Goal: Task Accomplishment & Management: Use online tool/utility

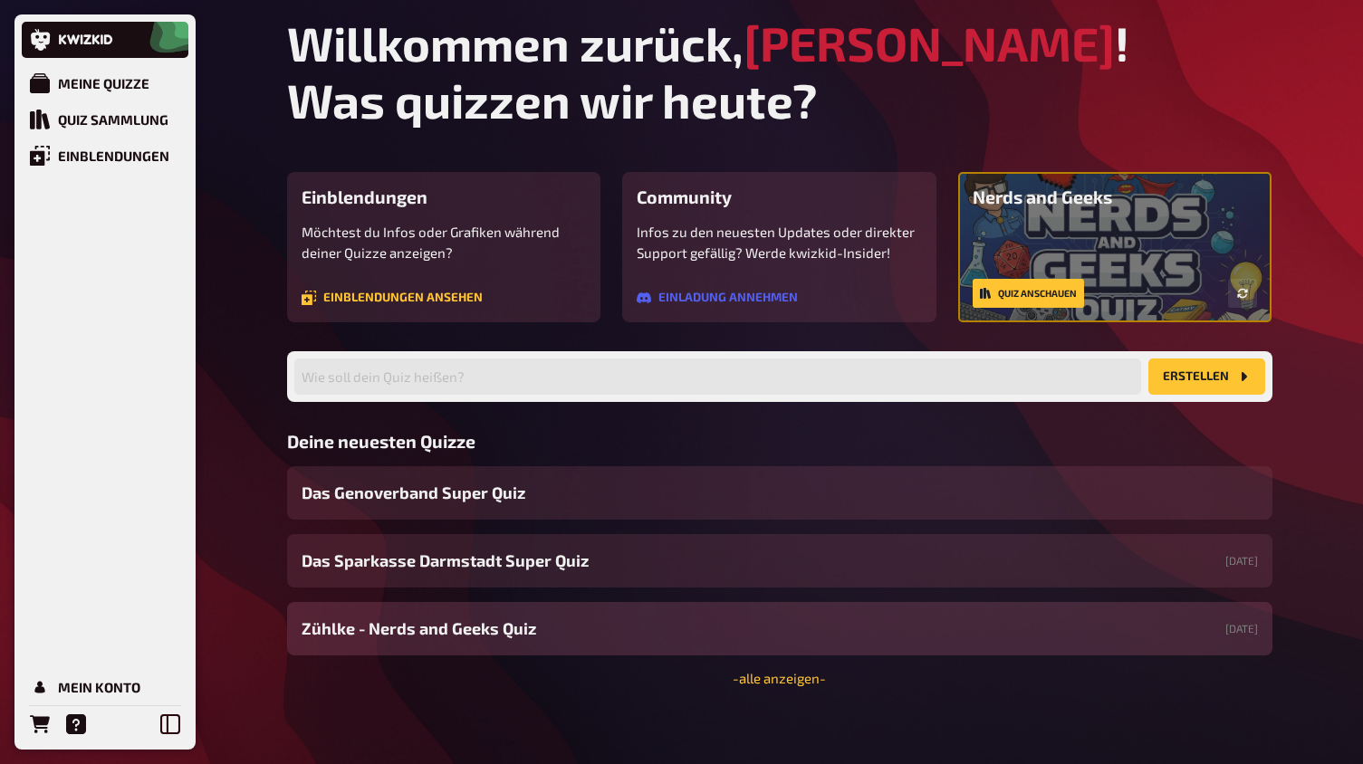
click at [480, 641] on div "Zühlke - Nerds and Geeks Quiz 24.09.2025" at bounding box center [779, 628] width 985 height 53
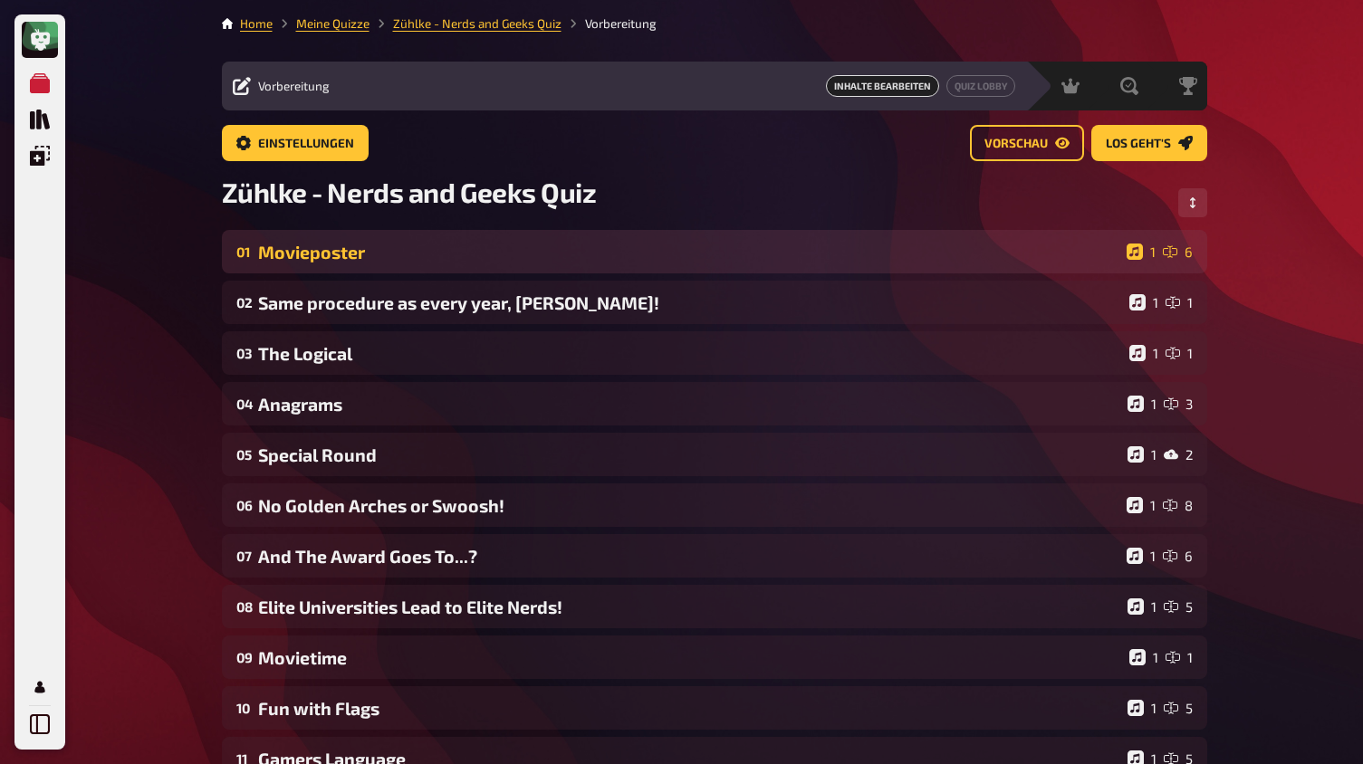
click at [509, 265] on div "01 Movieposter 1 6" at bounding box center [714, 251] width 985 height 43
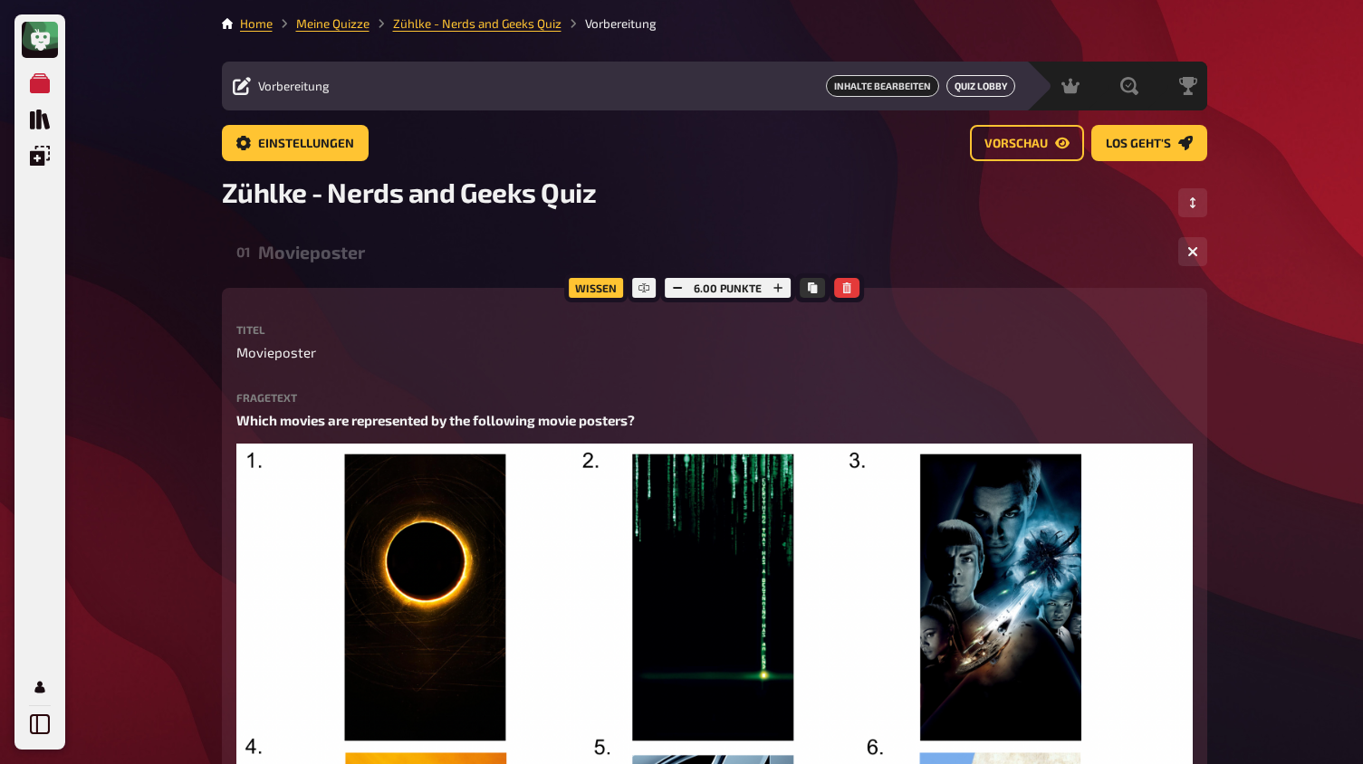
click at [997, 86] on link "Quiz Lobby" at bounding box center [980, 86] width 69 height 22
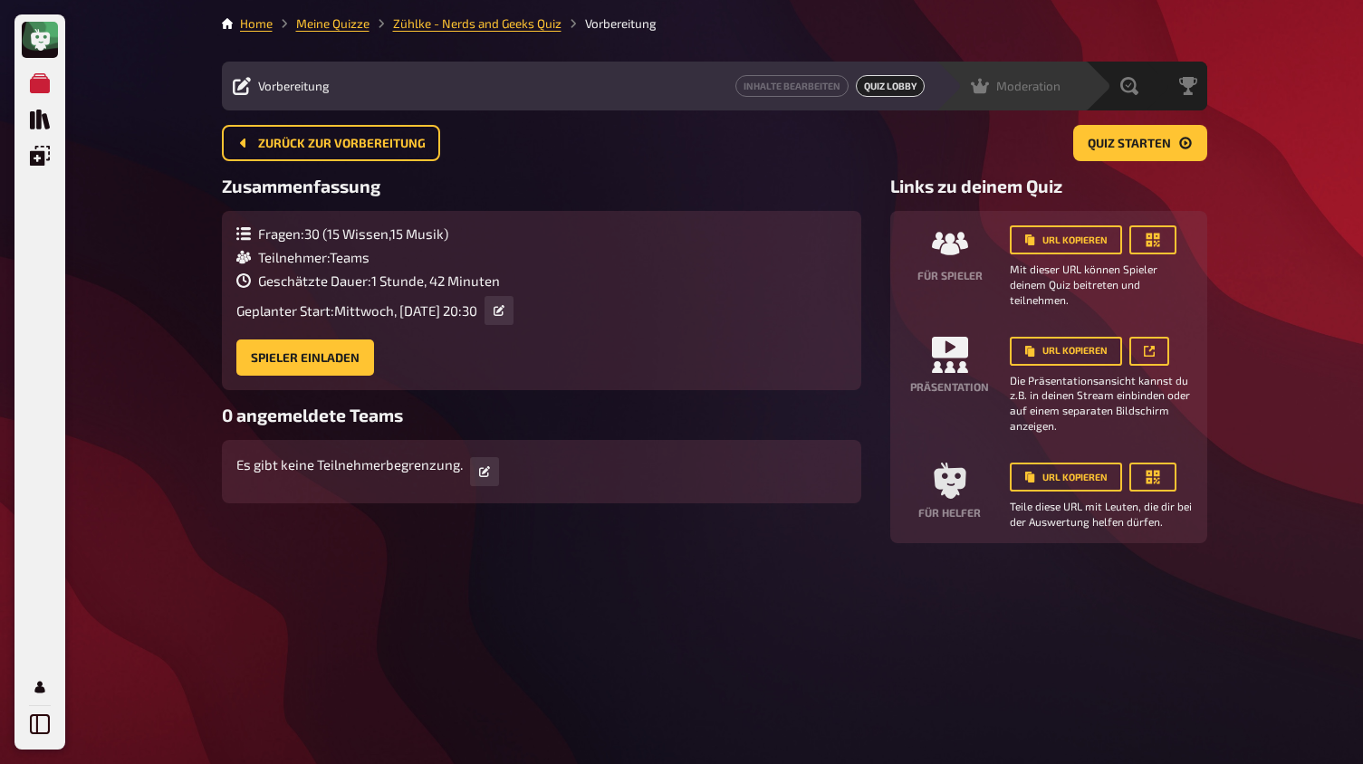
click at [1048, 89] on span "Moderation" at bounding box center [1028, 86] width 64 height 14
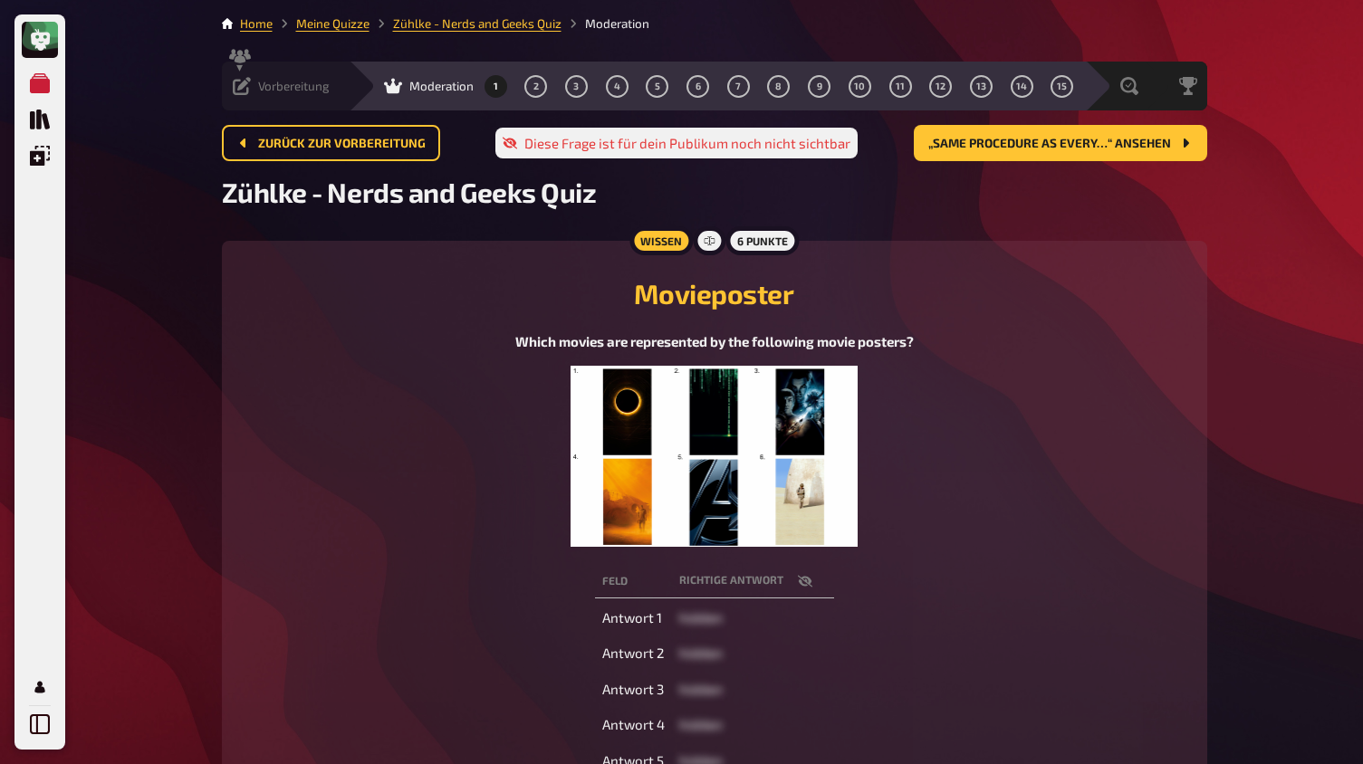
scroll to position [336, 0]
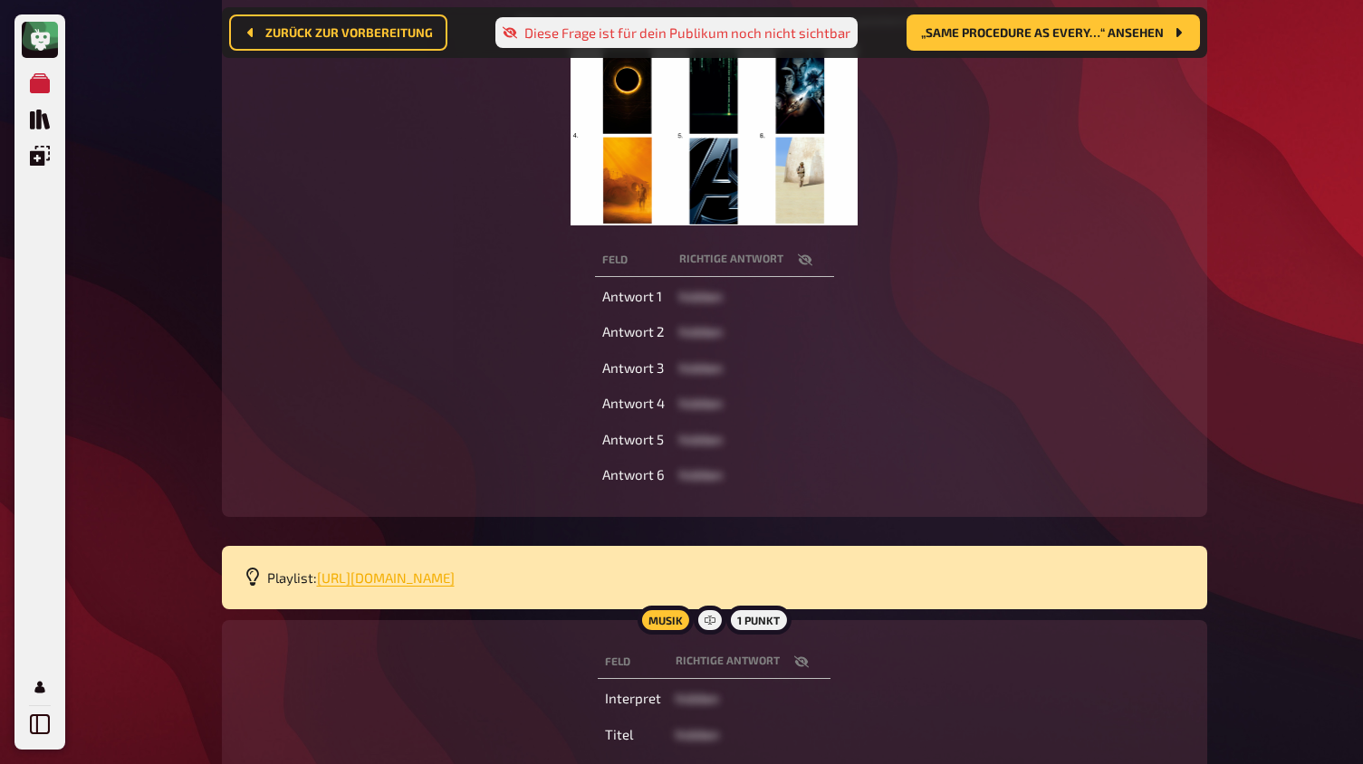
click at [428, 570] on span "[URL][DOMAIN_NAME]" at bounding box center [386, 578] width 138 height 16
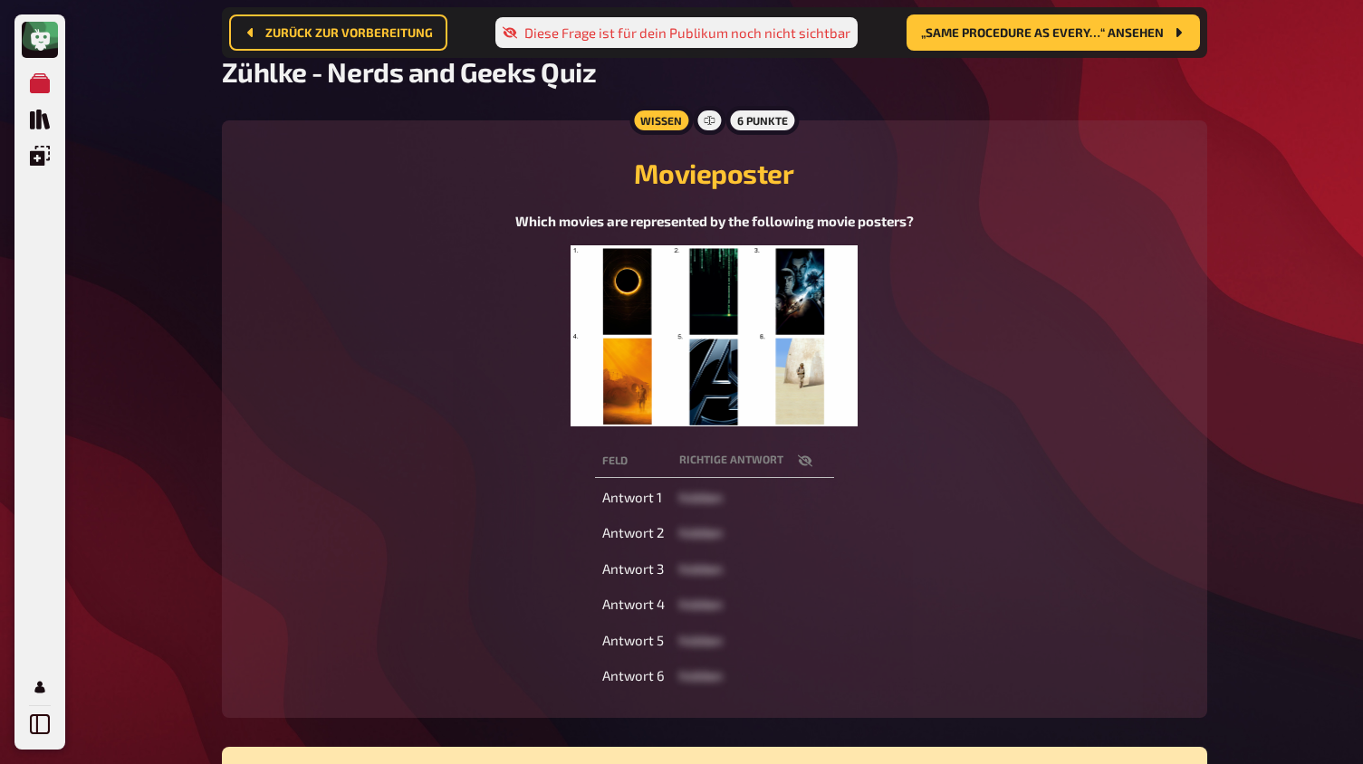
scroll to position [52, 0]
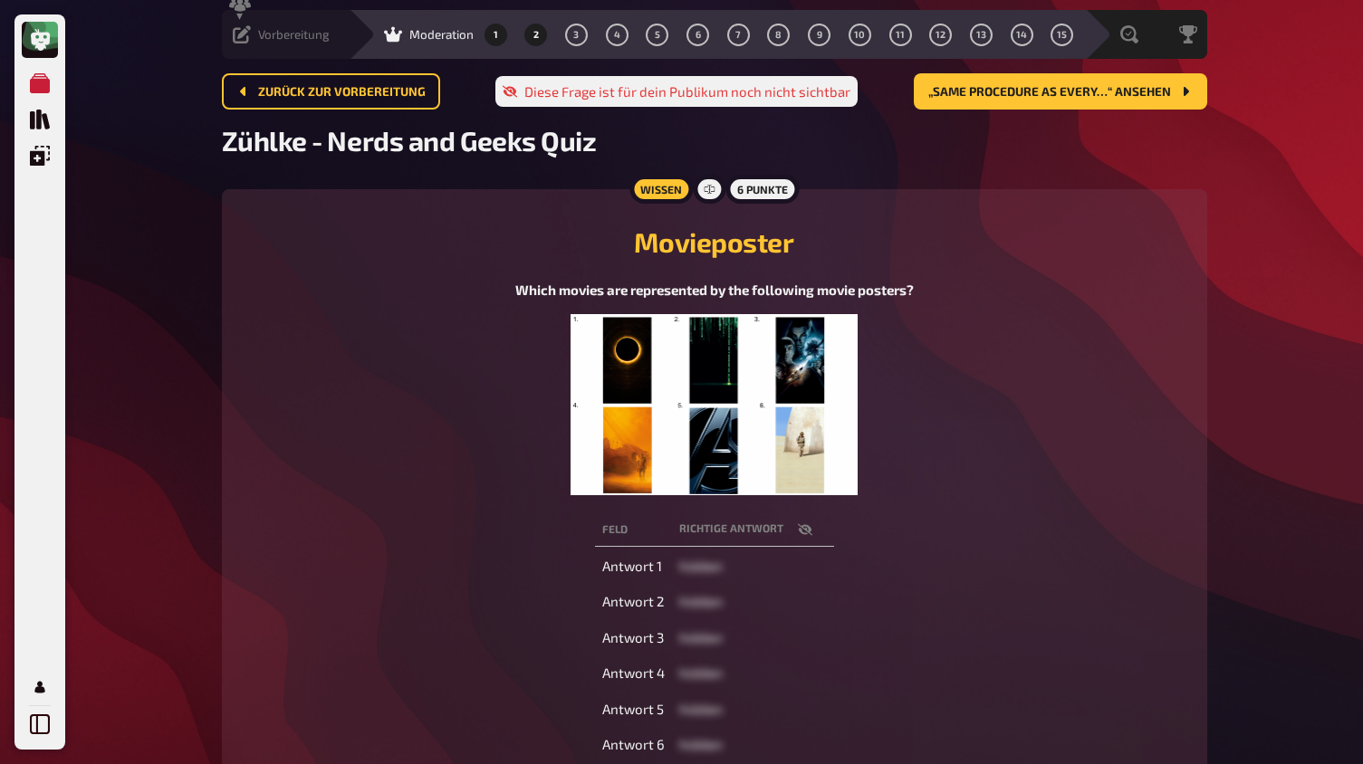
click at [522, 35] on button "2" at bounding box center [536, 34] width 29 height 29
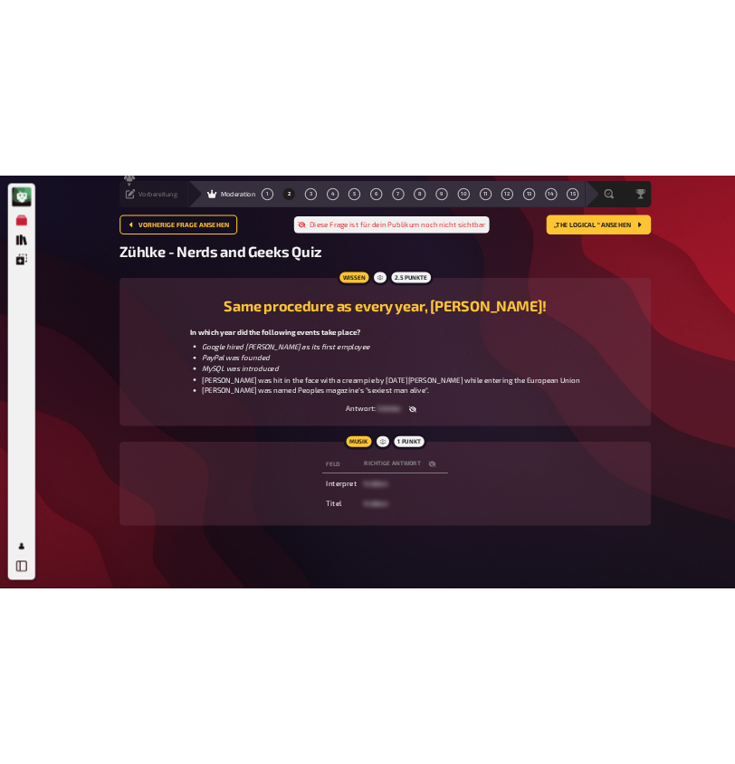
scroll to position [51, 0]
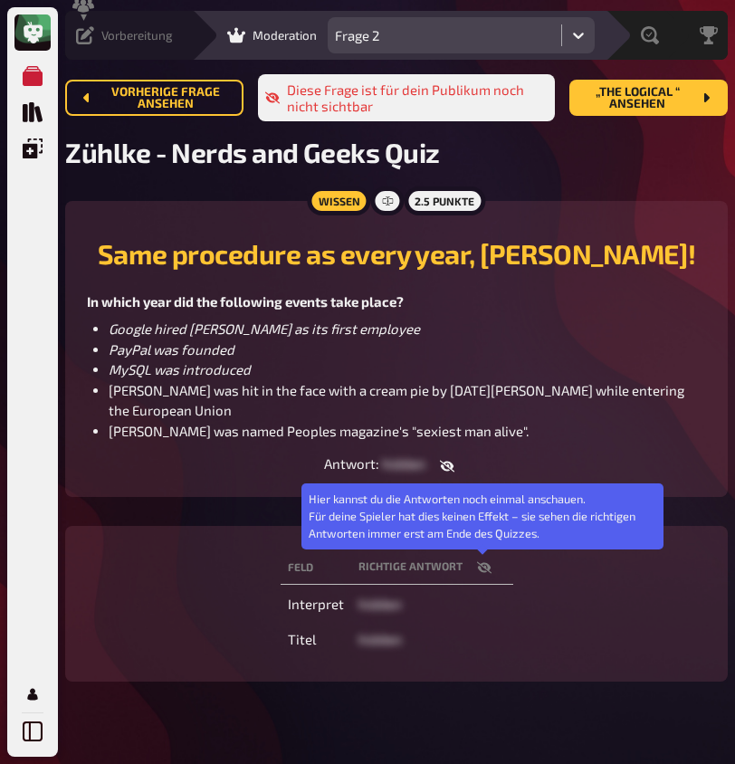
click at [485, 562] on icon "button" at bounding box center [483, 568] width 14 height 12
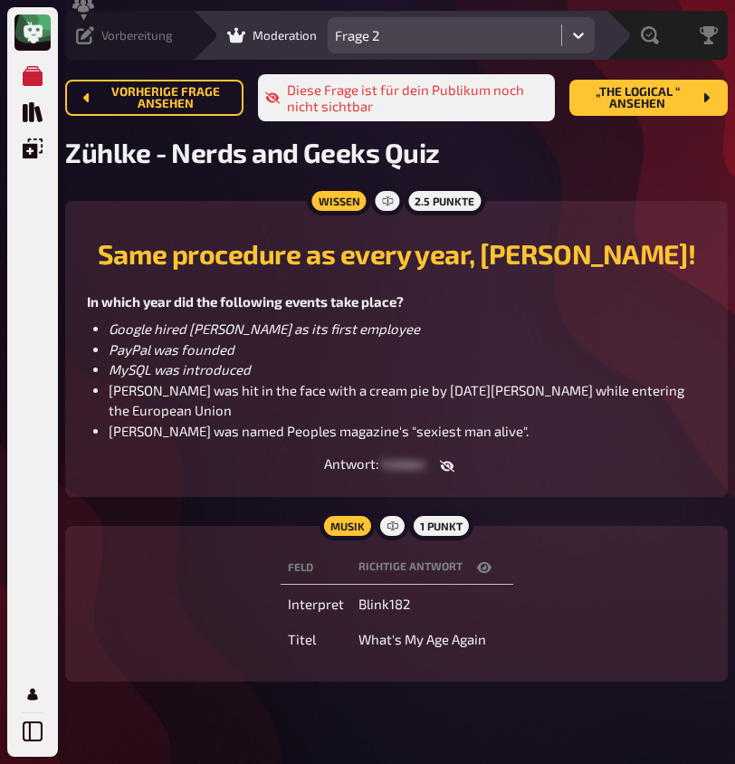
scroll to position [24, 0]
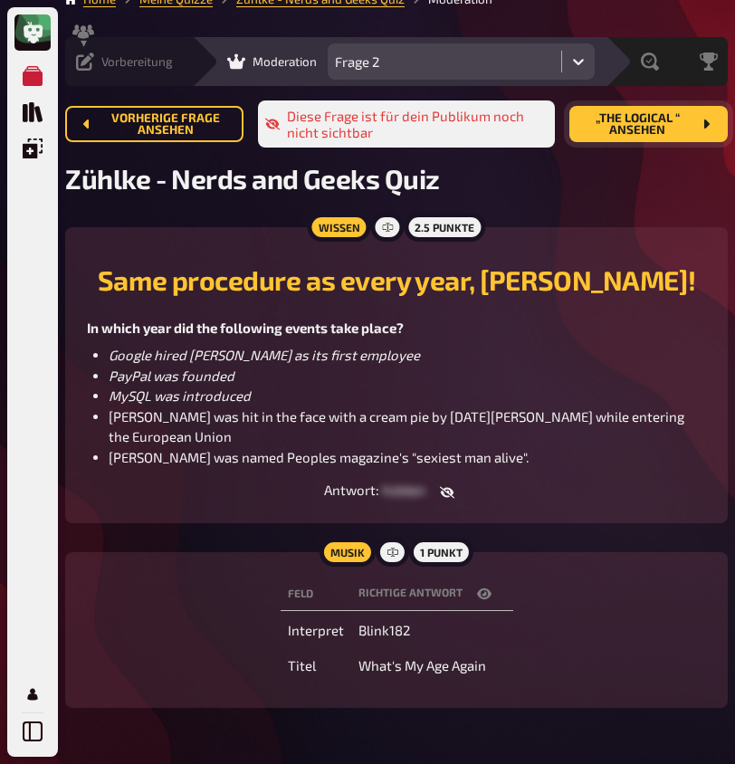
click at [647, 132] on span "„The Logical “ ansehen" at bounding box center [638, 124] width 108 height 24
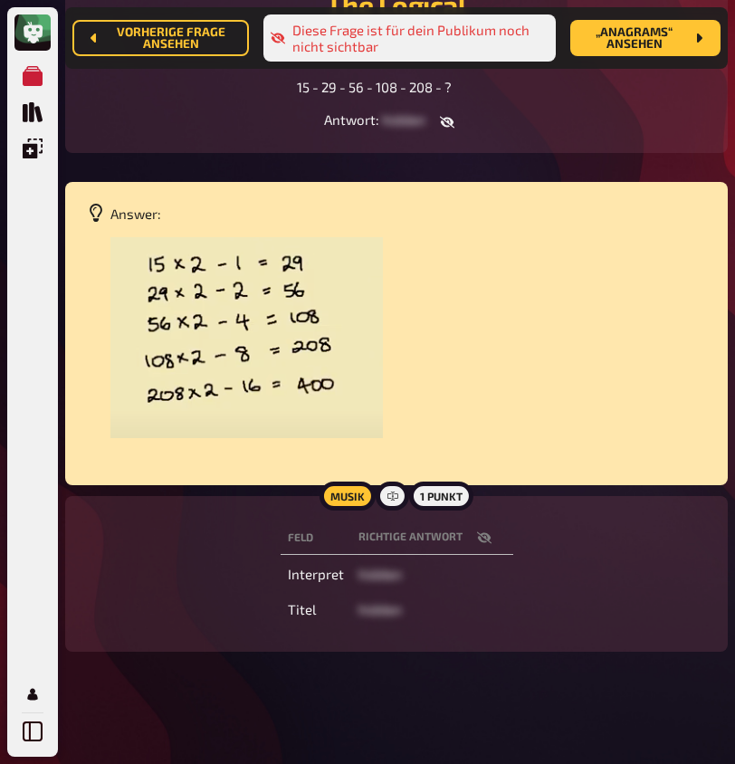
scroll to position [313, 0]
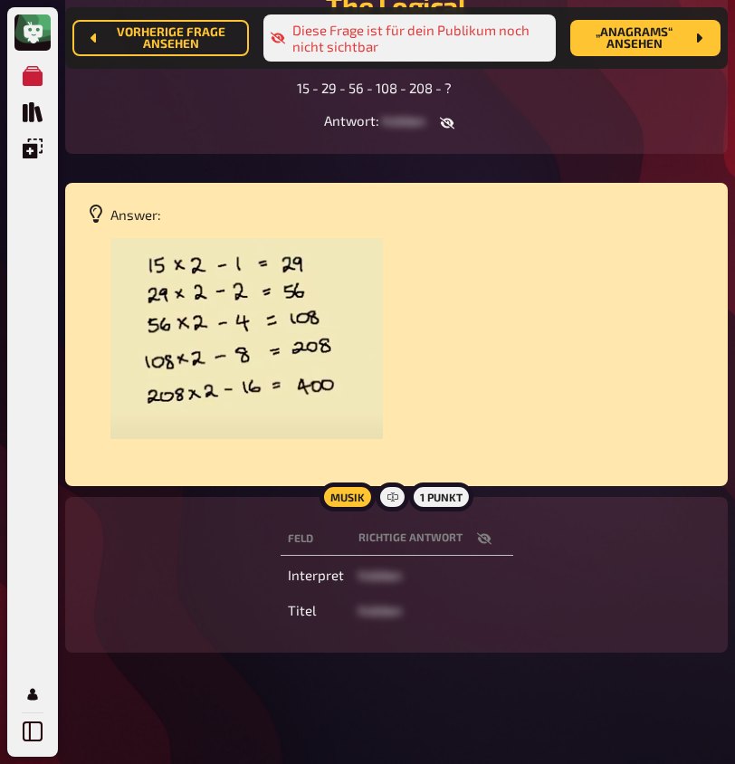
click at [487, 532] on icon "button" at bounding box center [484, 539] width 14 height 14
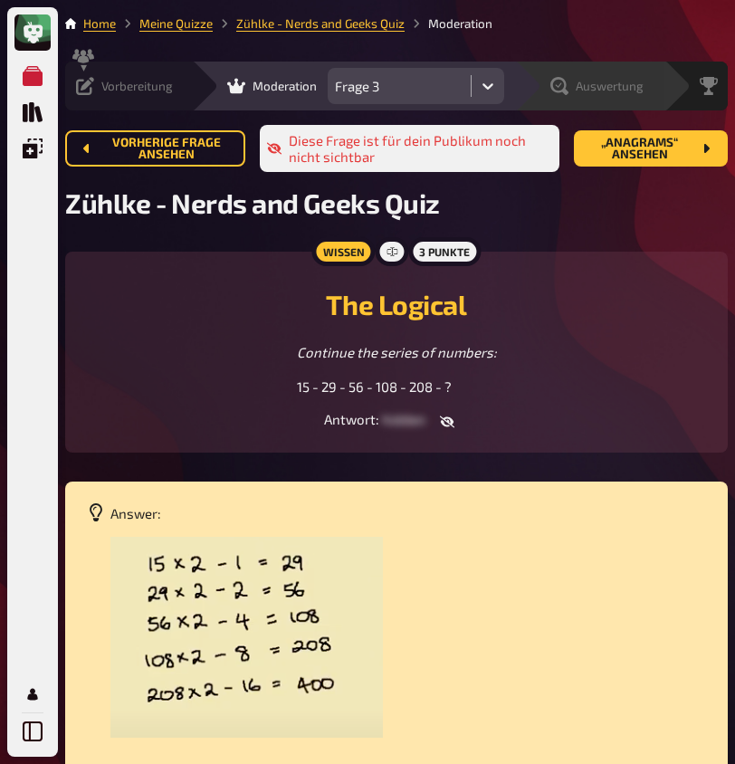
scroll to position [0, 0]
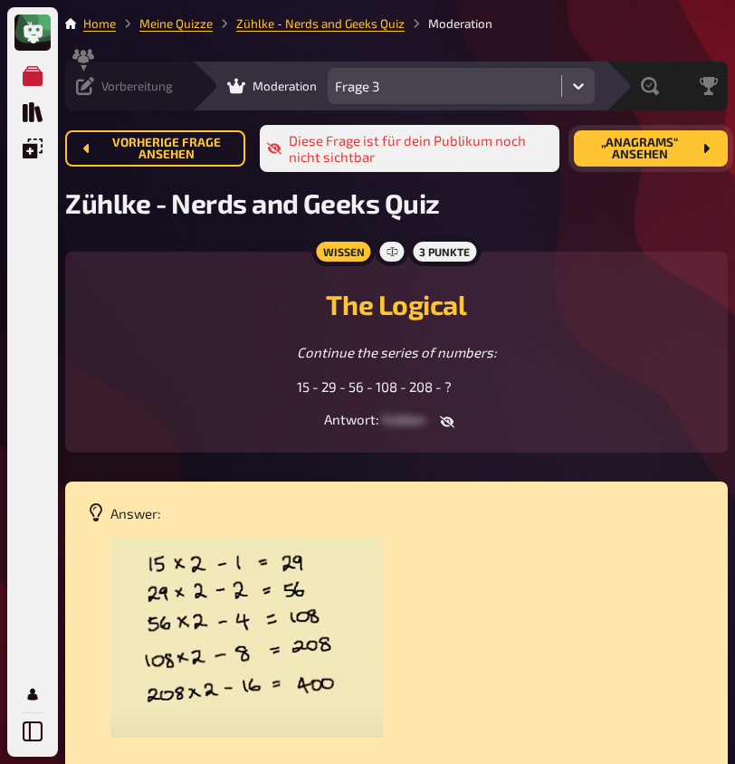
click at [674, 148] on span "„Anagrams“ ansehen" at bounding box center [640, 149] width 103 height 24
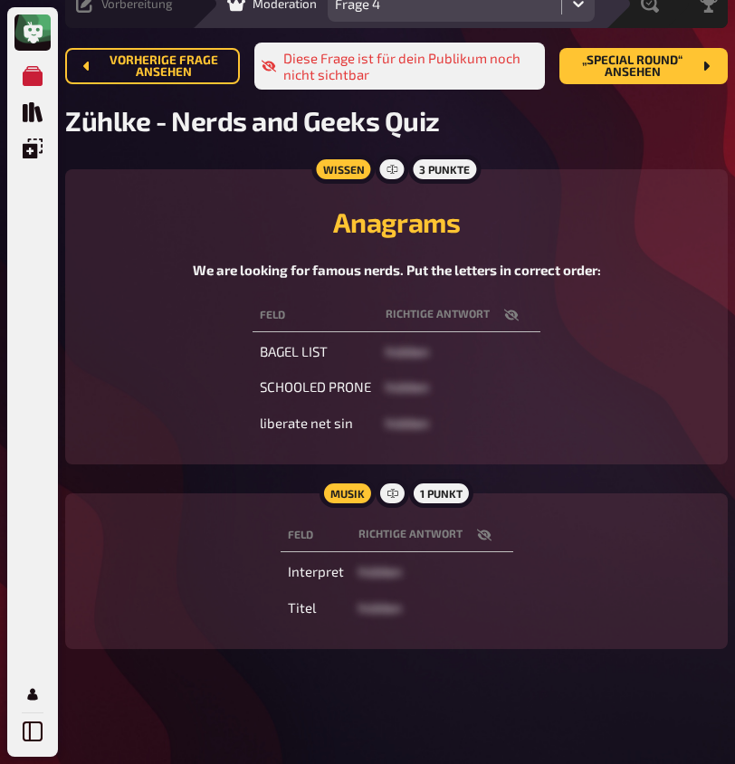
scroll to position [81, 0]
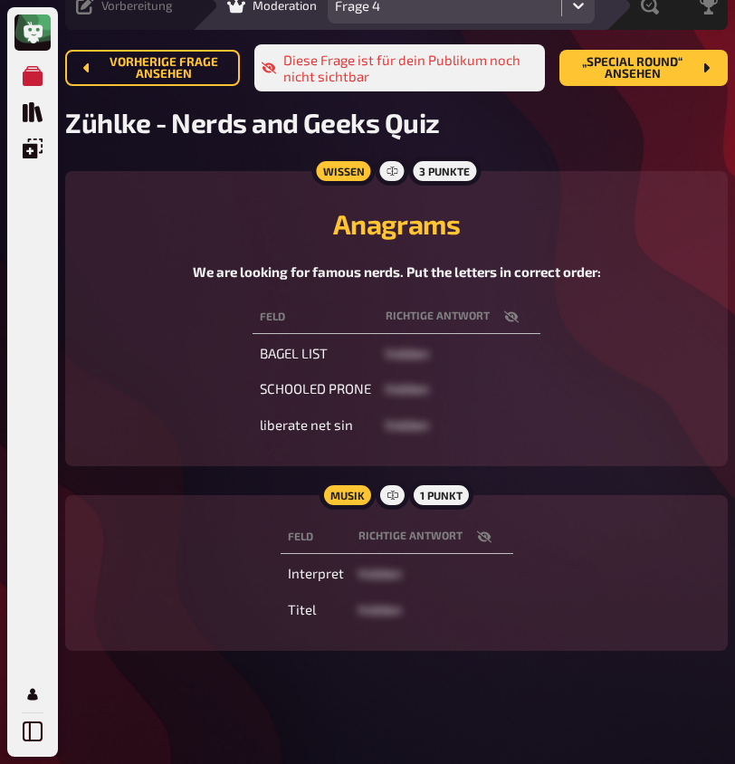
click at [486, 531] on icon "button" at bounding box center [484, 537] width 14 height 14
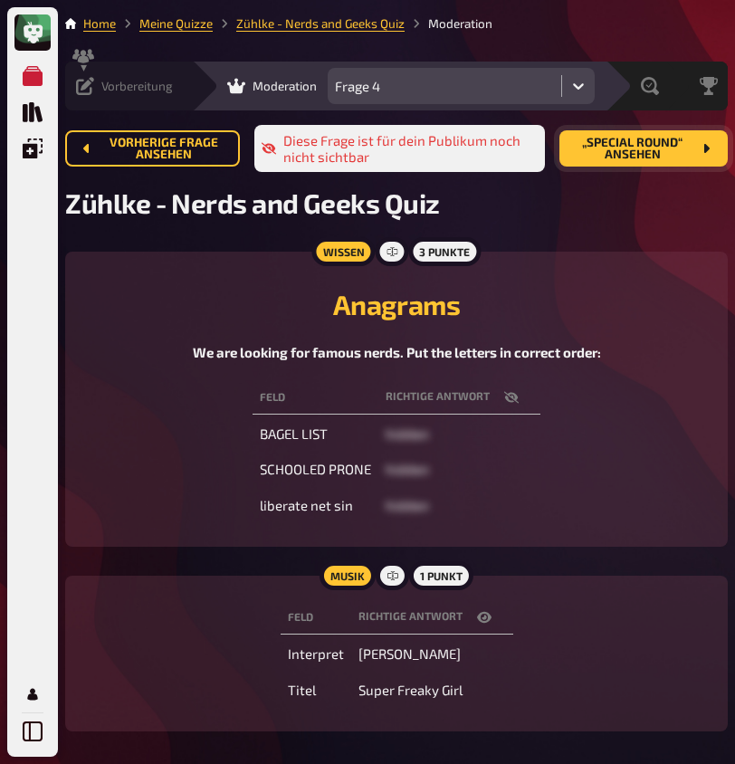
scroll to position [0, 0]
click at [609, 149] on span "„Special Round“ ansehen" at bounding box center [633, 149] width 118 height 24
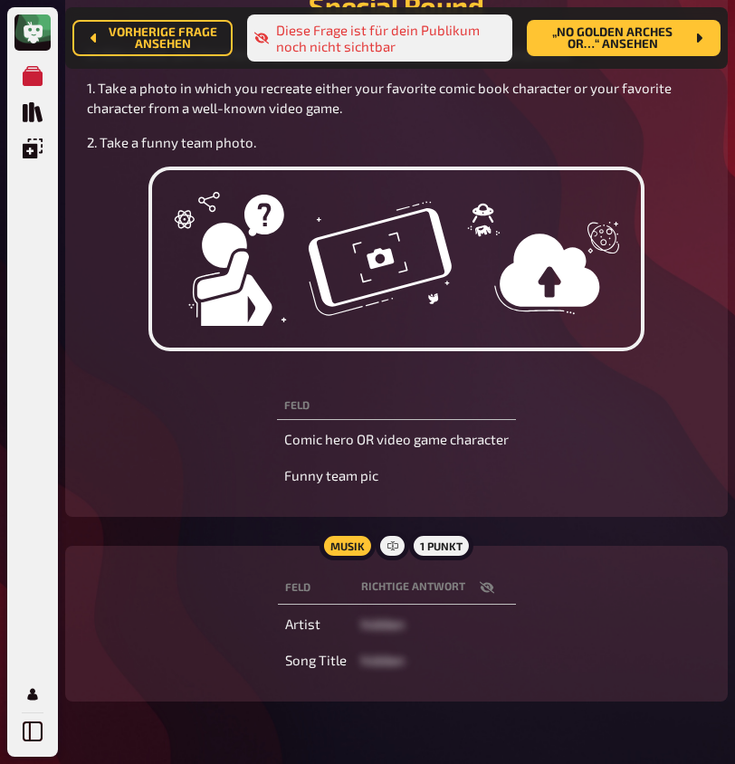
scroll to position [349, 0]
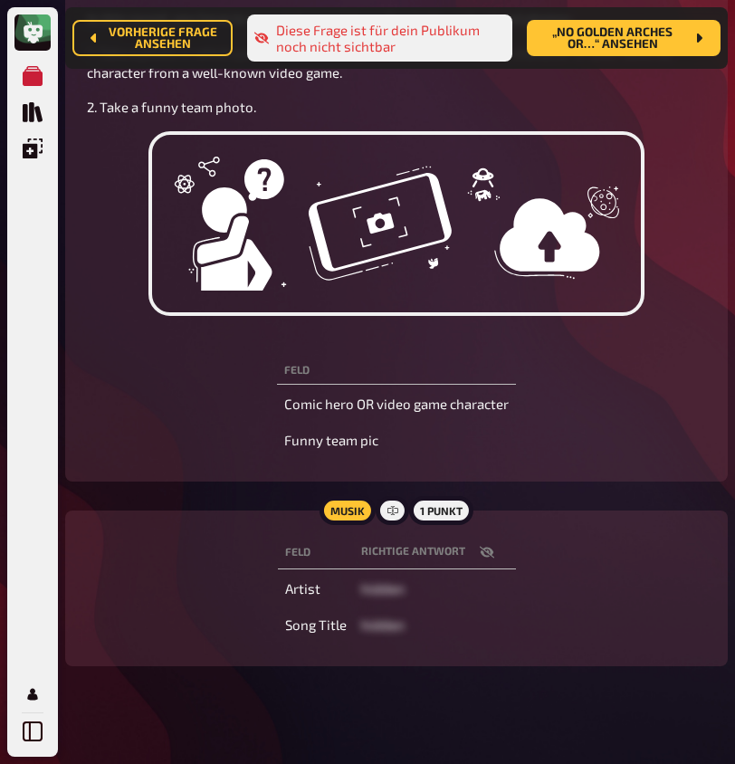
click at [491, 550] on icon "button" at bounding box center [486, 553] width 14 height 12
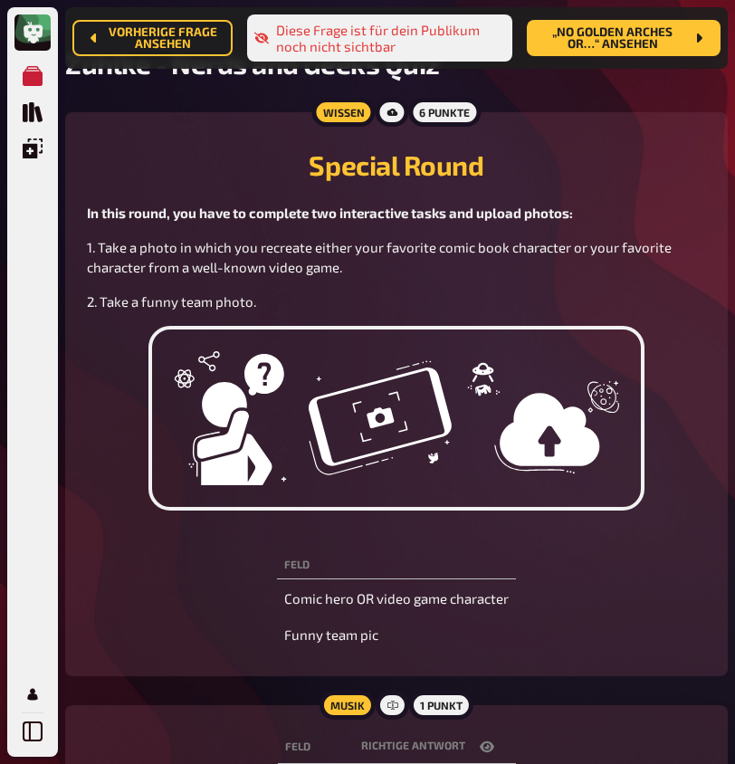
scroll to position [146, 0]
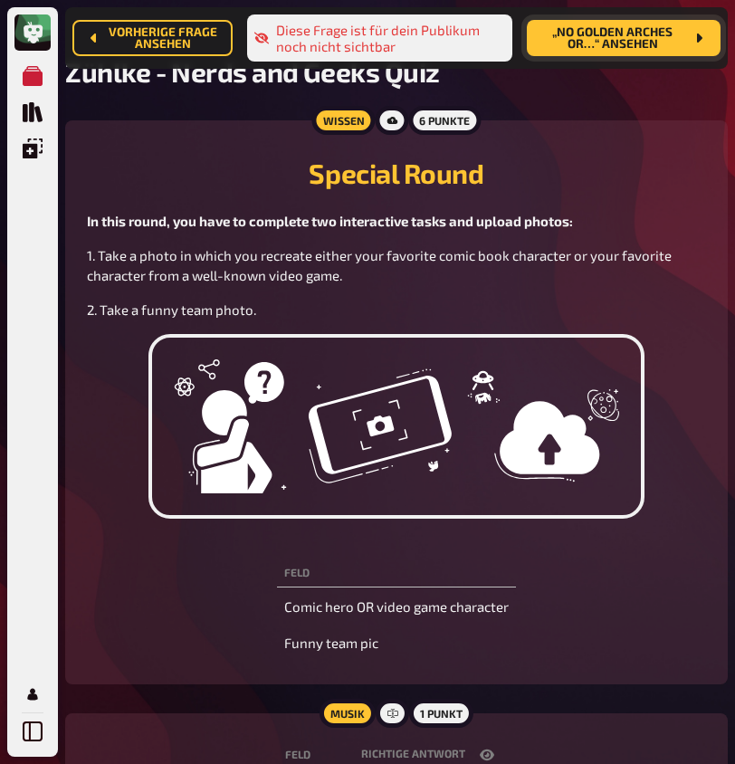
click at [577, 42] on span "„No Golden Arches or…“ ansehen" at bounding box center [613, 38] width 143 height 24
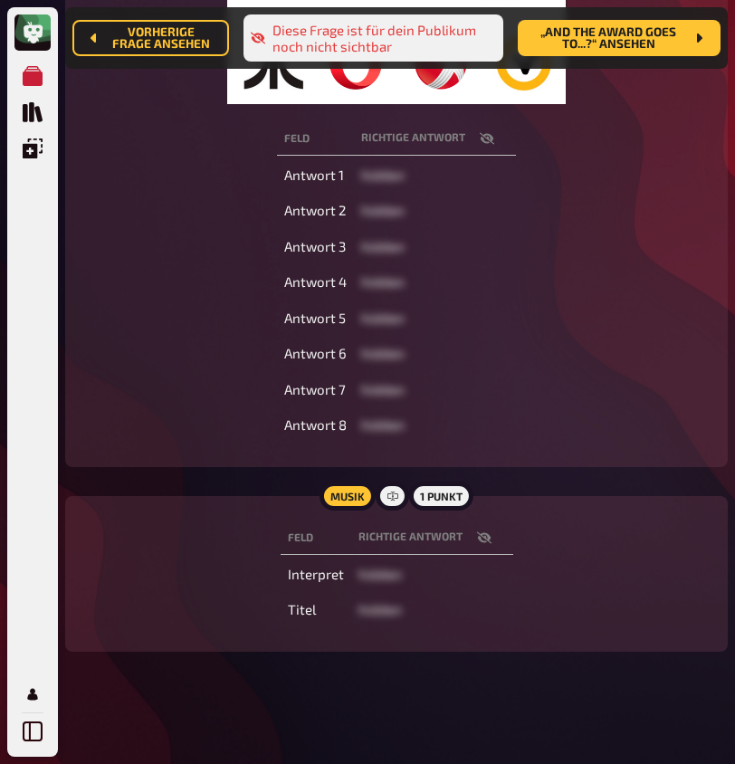
scroll to position [466, 0]
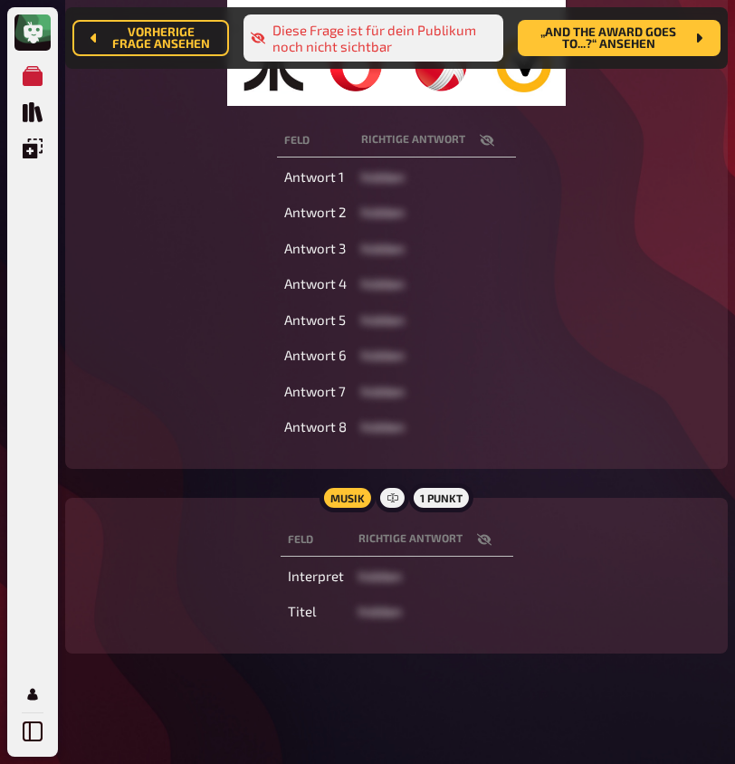
click at [482, 541] on icon "button" at bounding box center [484, 540] width 14 height 14
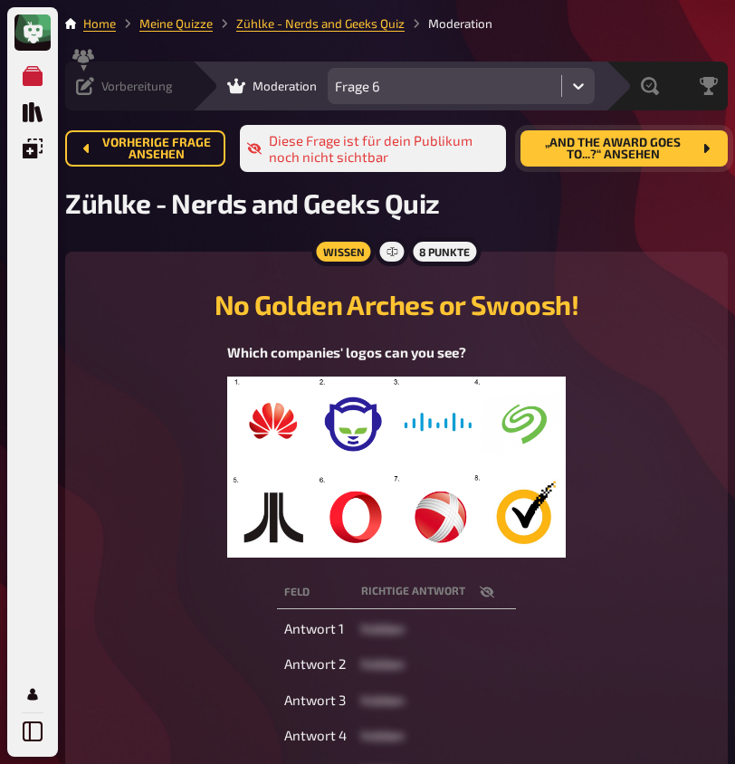
scroll to position [0, 0]
click at [669, 155] on span "„And The Award Goes To...?“ ansehen" at bounding box center [613, 149] width 157 height 24
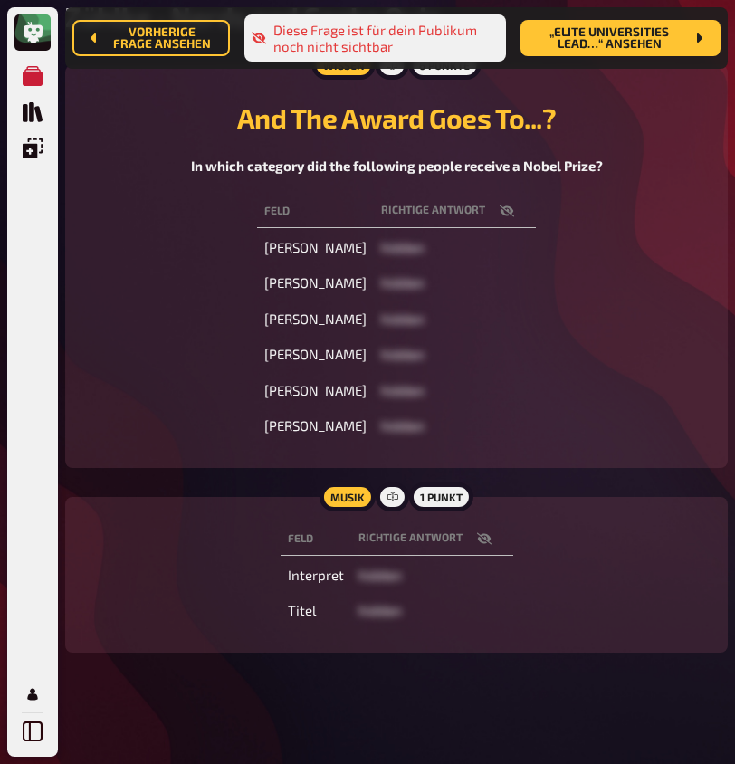
scroll to position [200, 0]
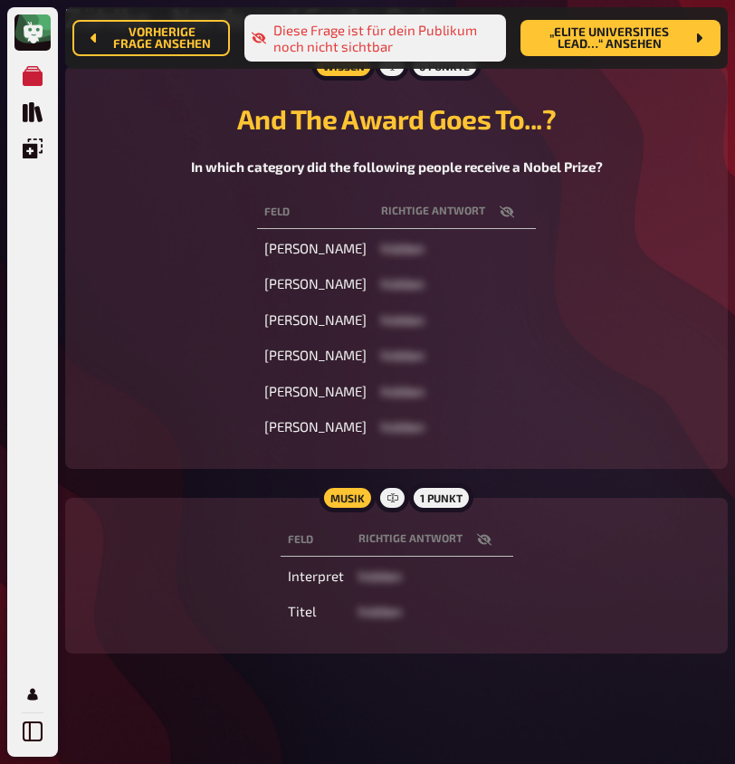
click at [486, 533] on icon "button" at bounding box center [483, 539] width 14 height 12
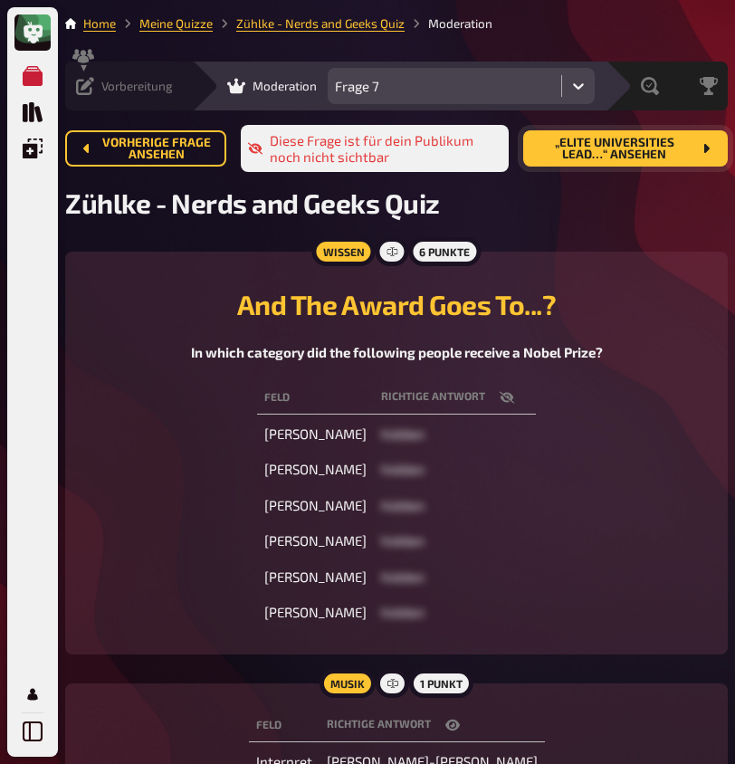
scroll to position [0, 0]
click at [614, 151] on span "„Elite Universities Lead…“ ansehen" at bounding box center [615, 149] width 154 height 24
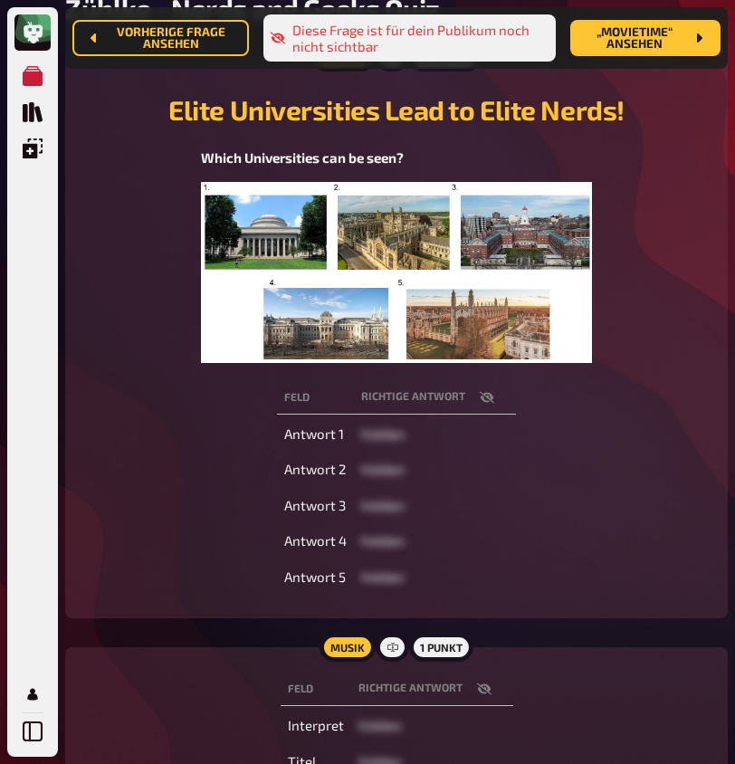
scroll to position [217, 0]
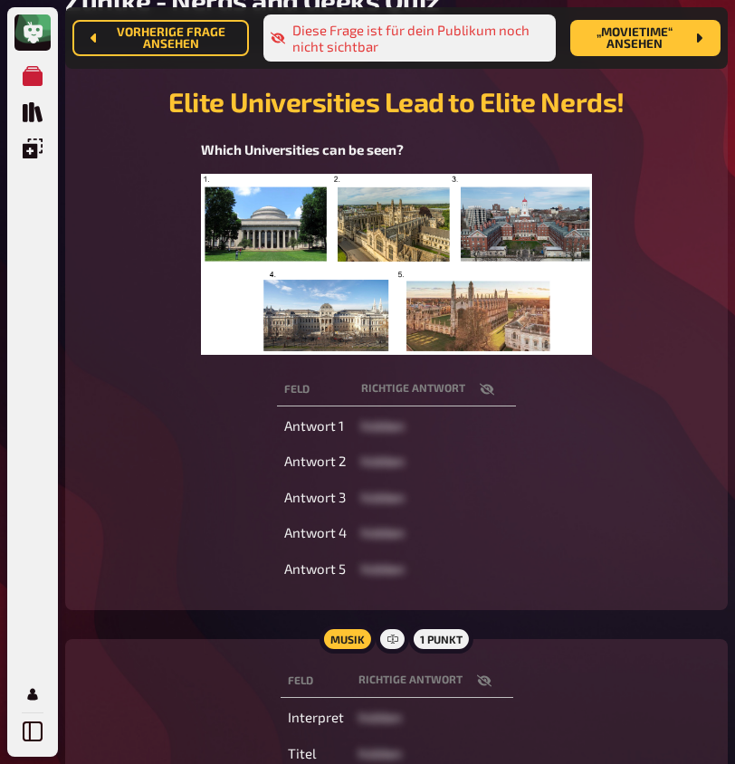
click at [484, 676] on icon "button" at bounding box center [483, 682] width 14 height 12
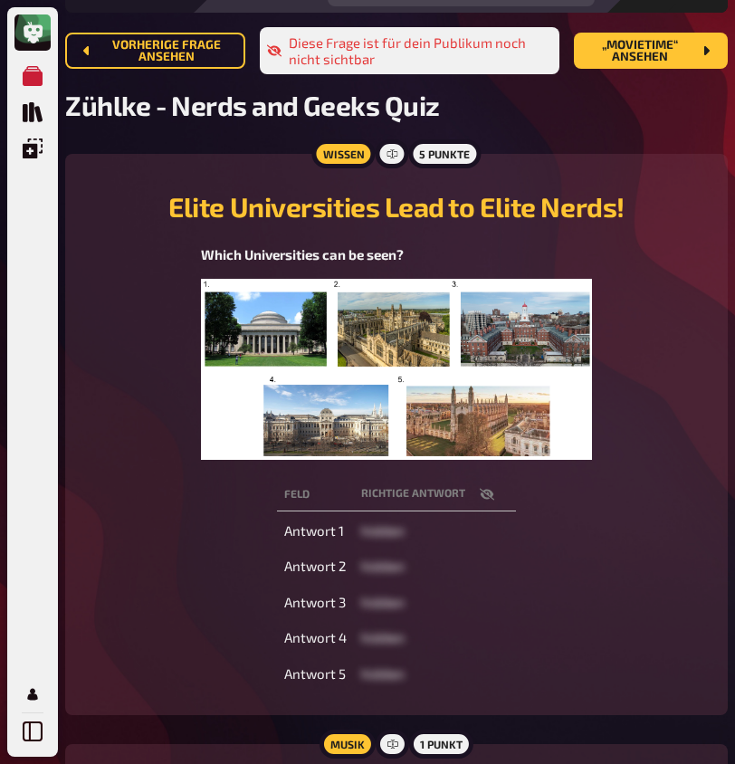
scroll to position [17, 0]
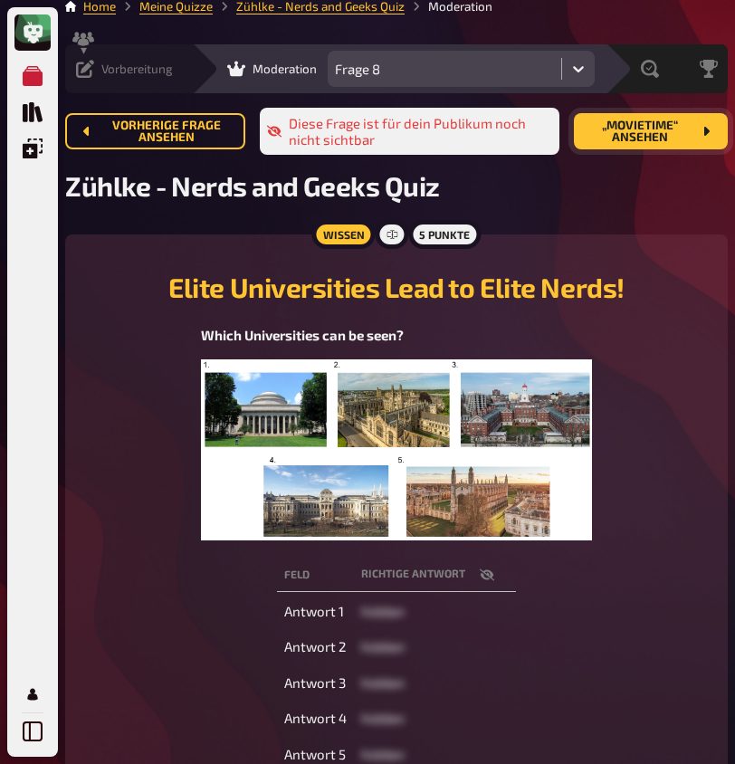
click at [685, 137] on span "„Movietime“ ansehen" at bounding box center [640, 132] width 103 height 24
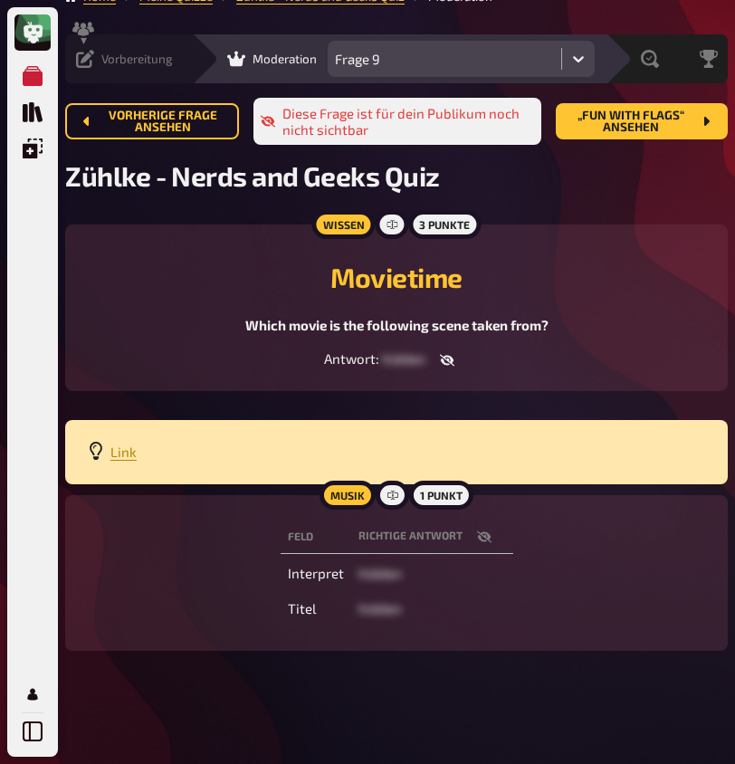
click at [479, 532] on icon "button" at bounding box center [484, 537] width 14 height 14
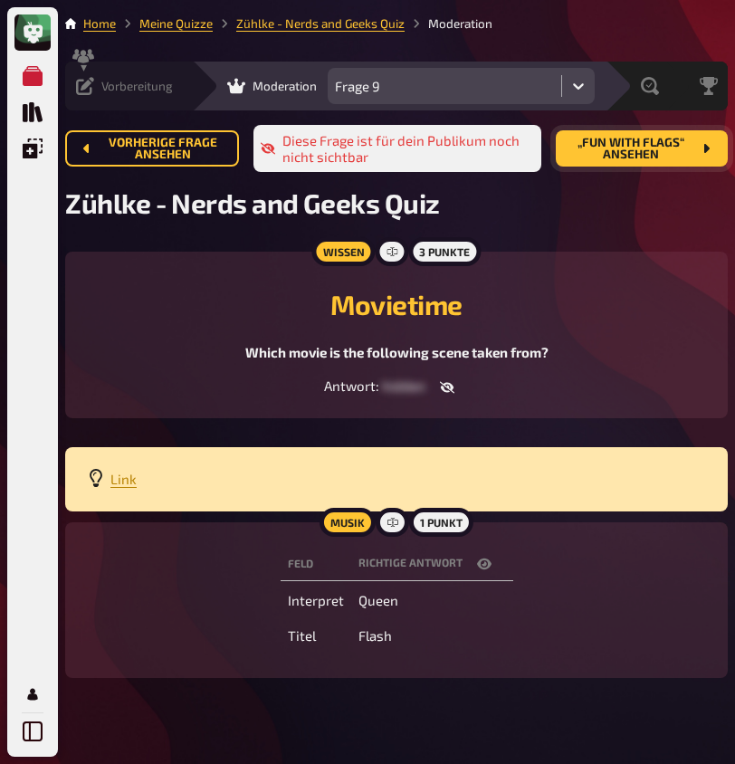
click at [611, 156] on span "„Fun with Flags“ ansehen" at bounding box center [631, 149] width 121 height 24
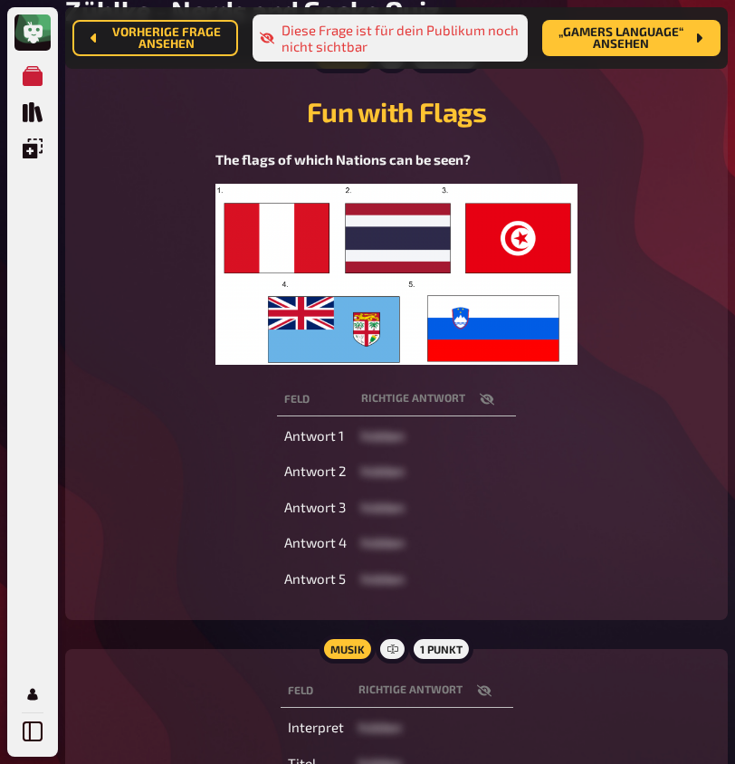
scroll to position [345, 0]
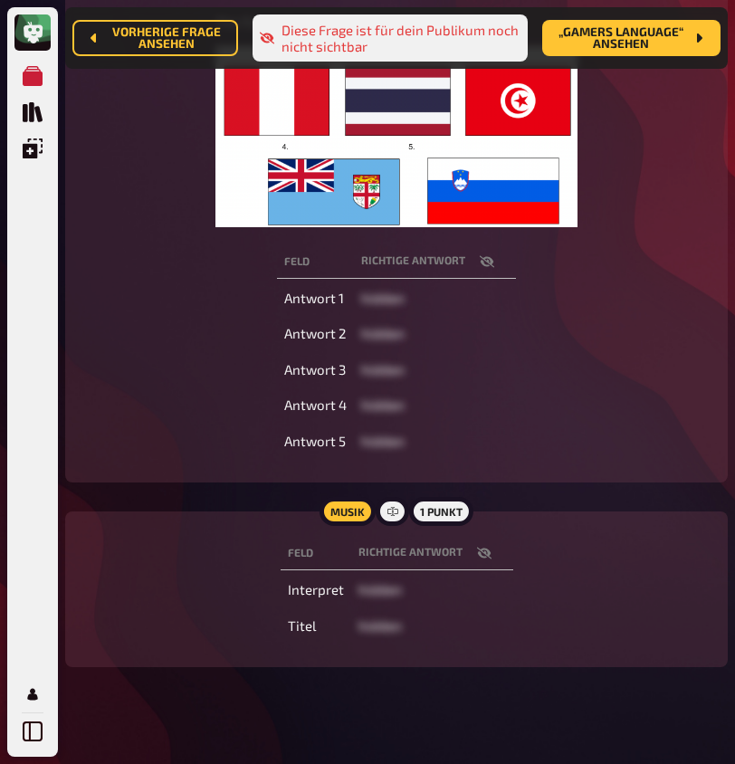
click at [486, 546] on icon "button" at bounding box center [484, 553] width 14 height 14
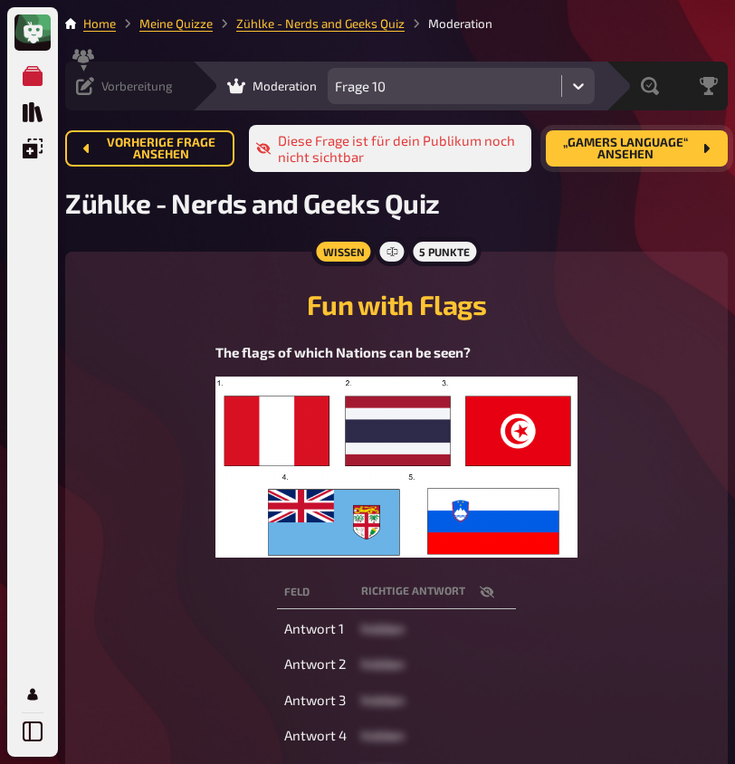
scroll to position [0, 0]
click at [616, 162] on button "„Gamers Language“ ansehen" at bounding box center [637, 148] width 182 height 36
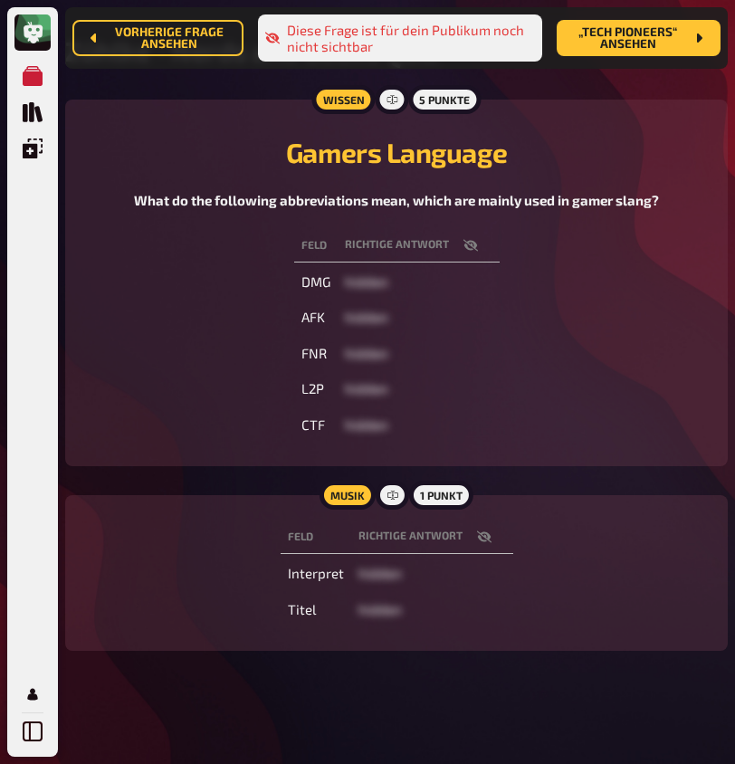
scroll to position [165, 0]
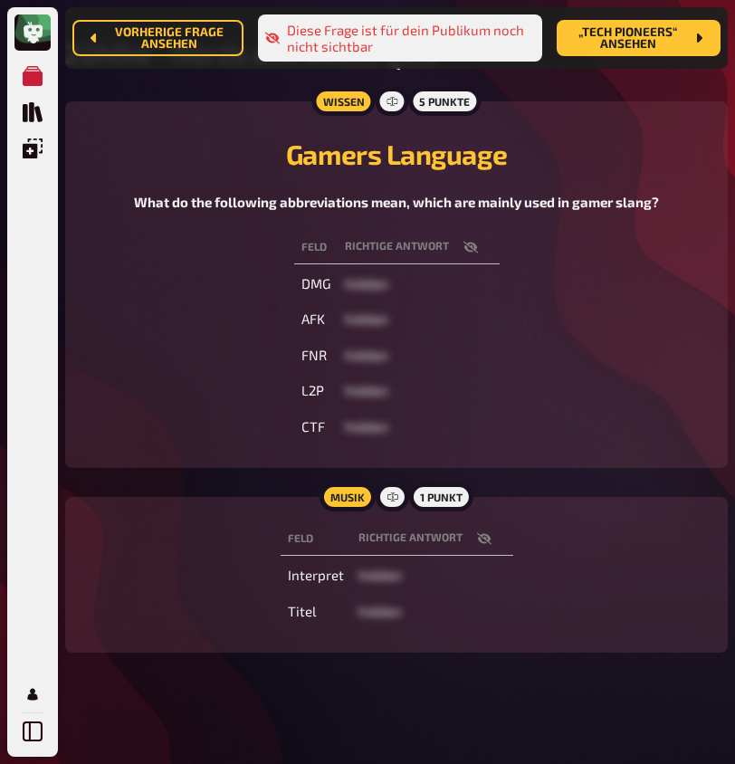
click at [485, 539] on icon "button" at bounding box center [483, 539] width 14 height 12
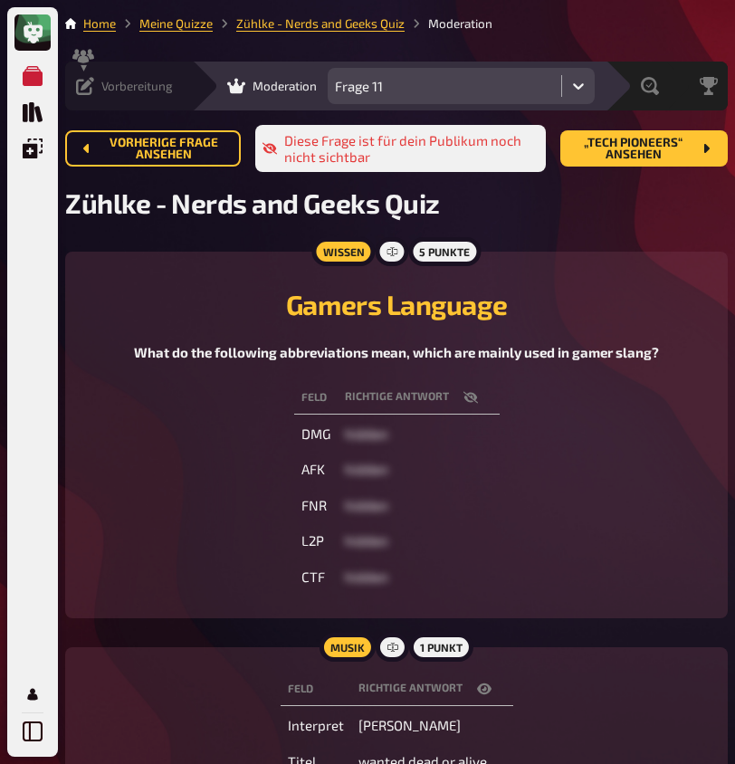
scroll to position [0, 0]
click at [648, 158] on span "„Tech Pioneers“ ansehen" at bounding box center [633, 149] width 117 height 24
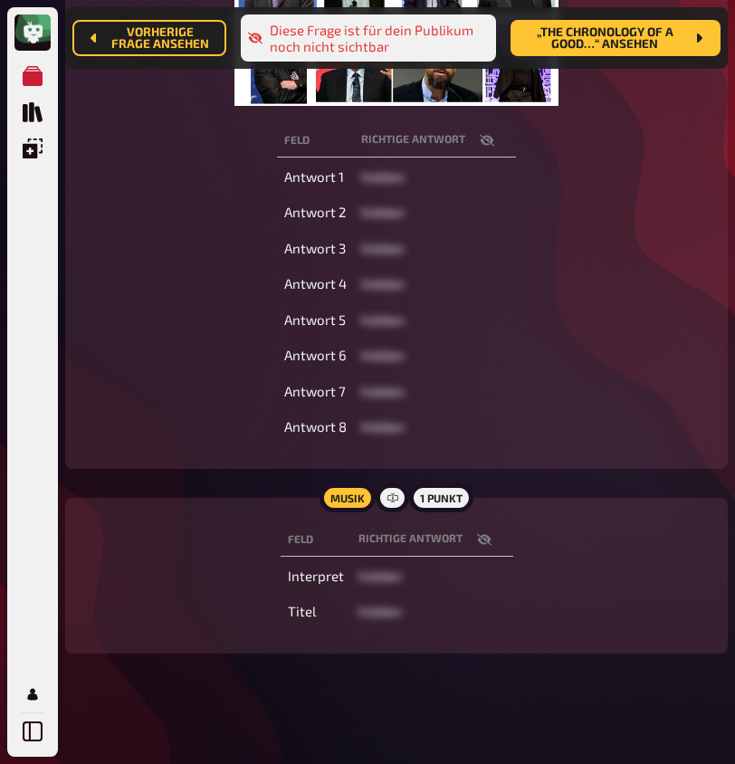
scroll to position [466, 0]
click at [483, 543] on button "button" at bounding box center [484, 541] width 43 height 18
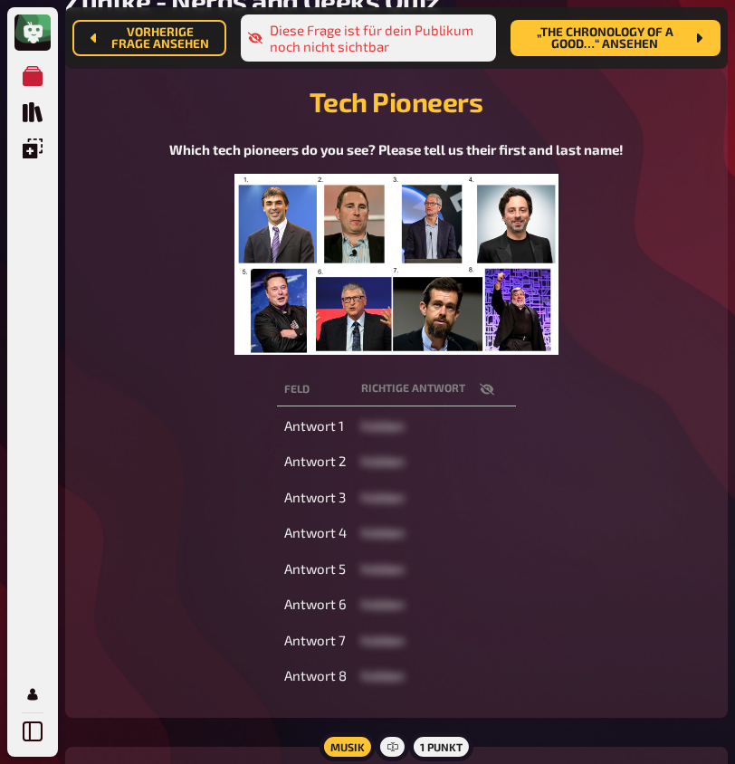
scroll to position [73, 0]
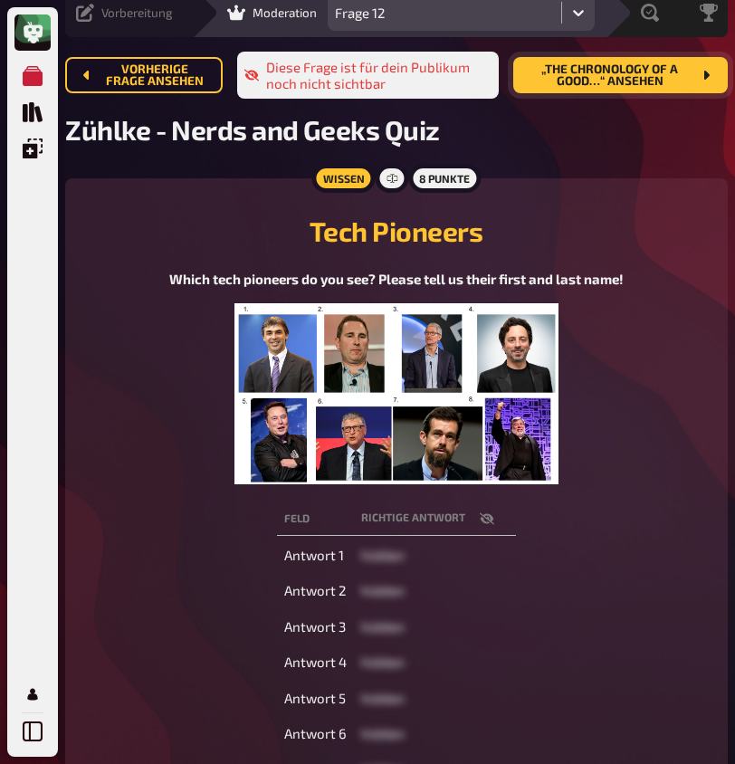
click at [587, 86] on span "„The Chronology Of A Good…“ ansehen" at bounding box center [610, 75] width 164 height 24
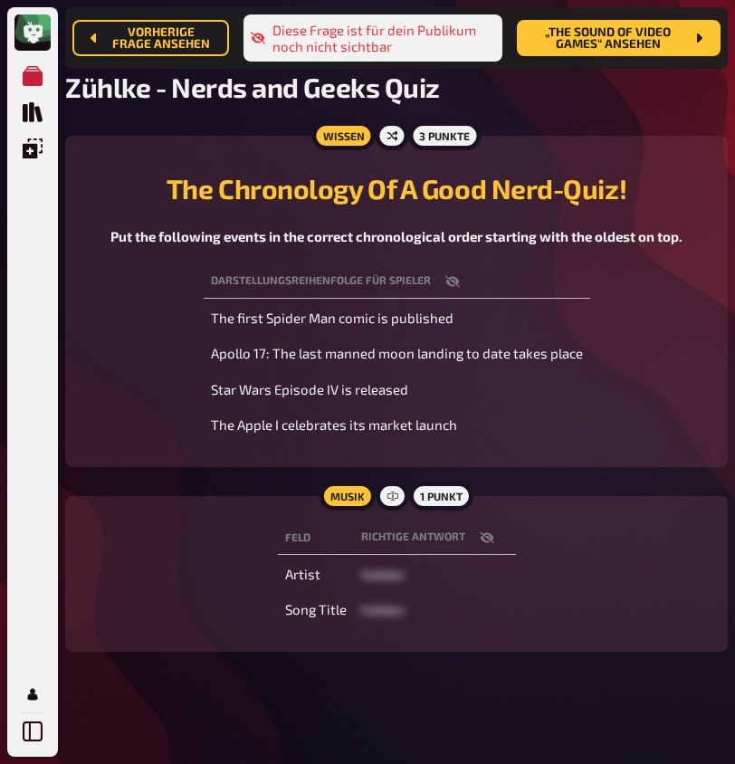
scroll to position [130, 0]
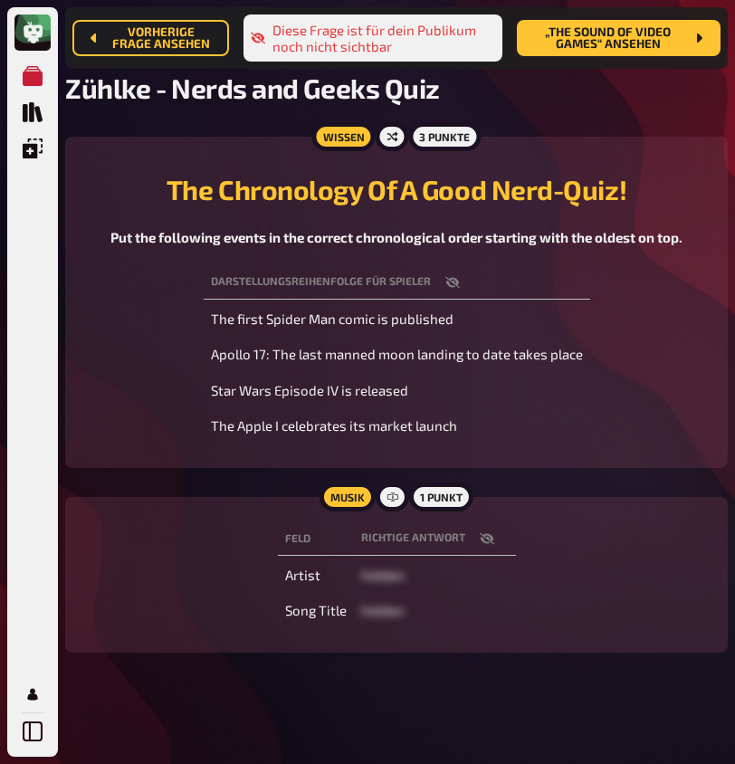
click at [488, 532] on icon "button" at bounding box center [487, 539] width 14 height 14
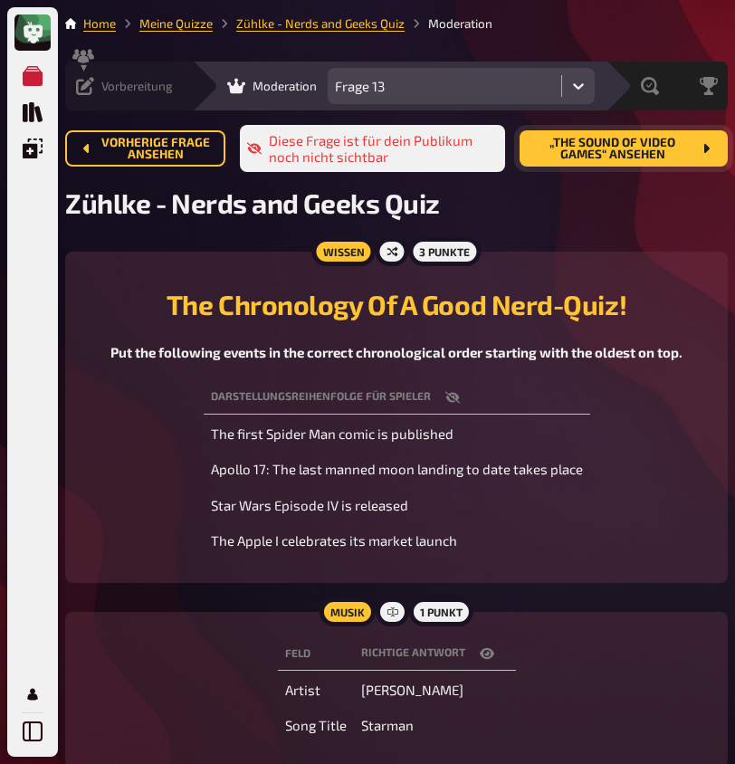
scroll to position [0, 0]
click at [637, 147] on span "„The Sound of Video Games“ ansehen" at bounding box center [613, 149] width 158 height 24
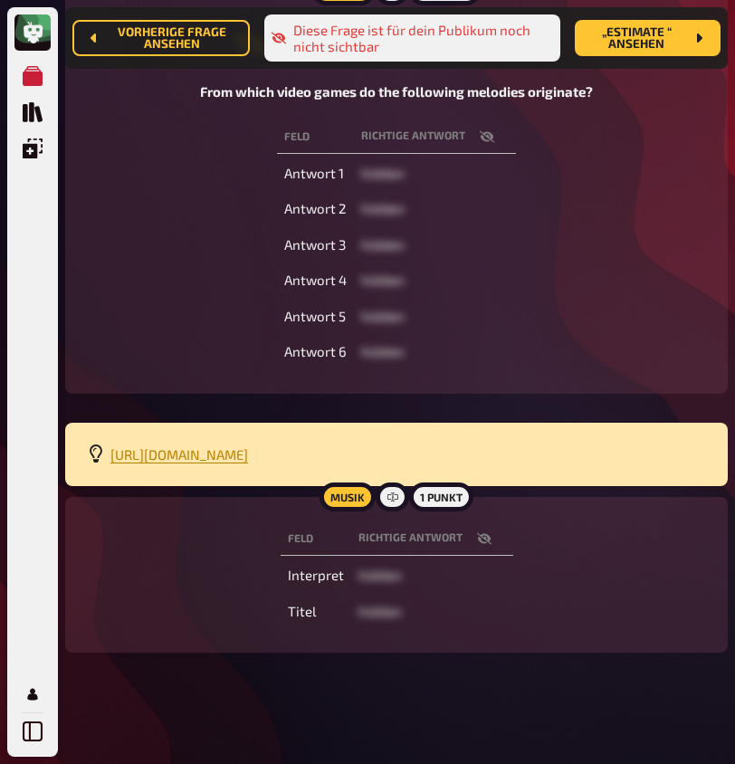
scroll to position [274, 0]
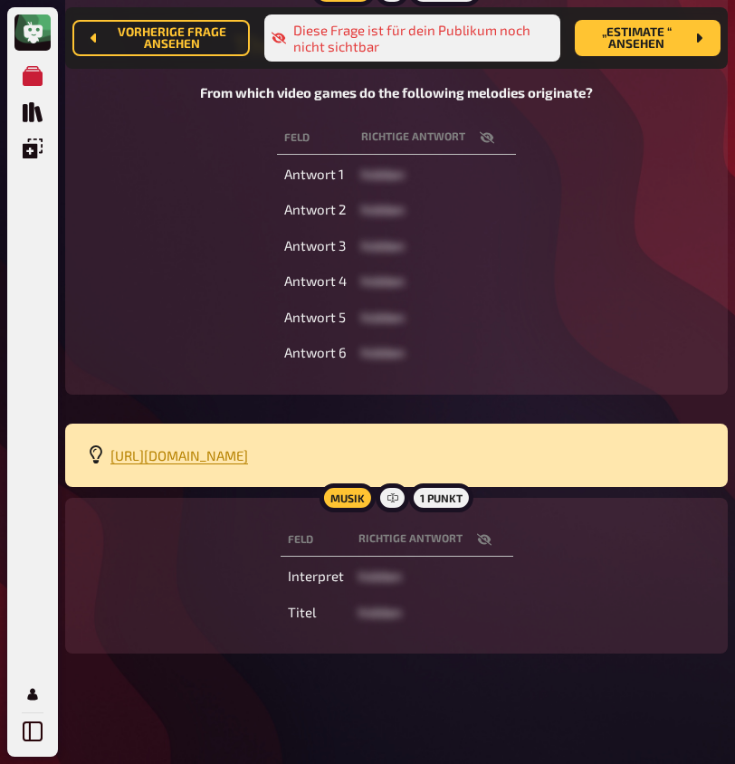
click at [478, 540] on icon "button" at bounding box center [484, 540] width 14 height 14
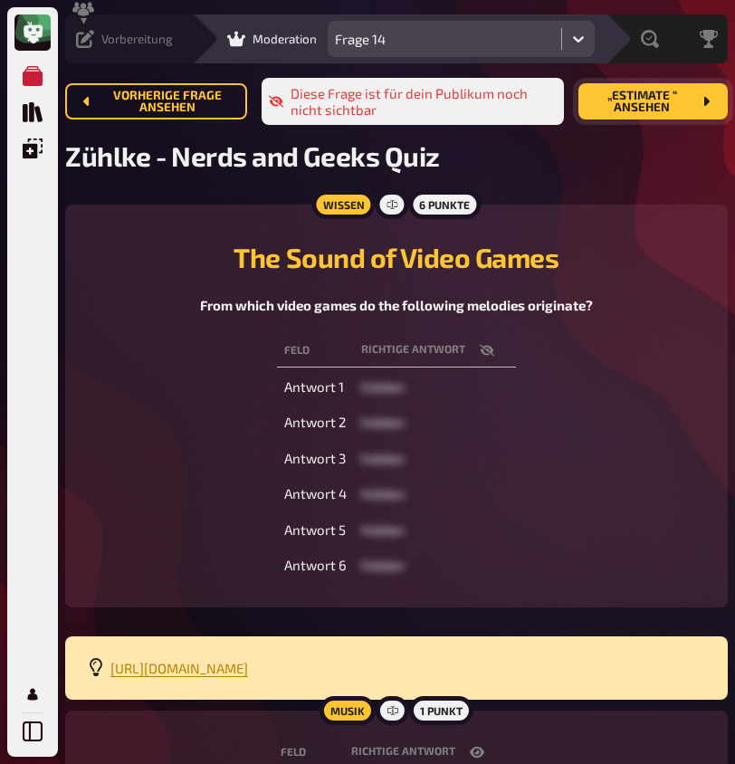
click at [646, 92] on span "„Estimate “ ansehen" at bounding box center [642, 102] width 99 height 24
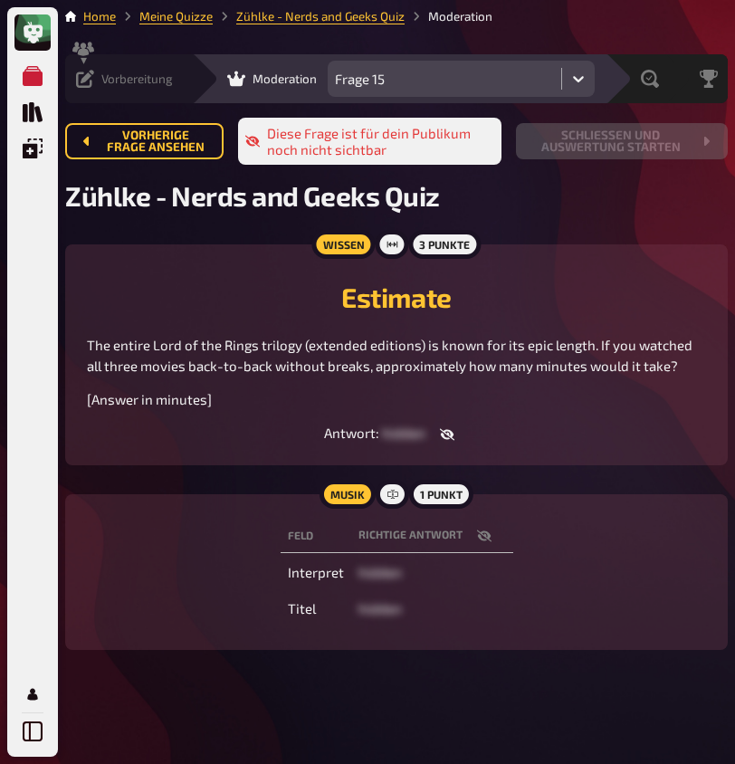
scroll to position [6, 0]
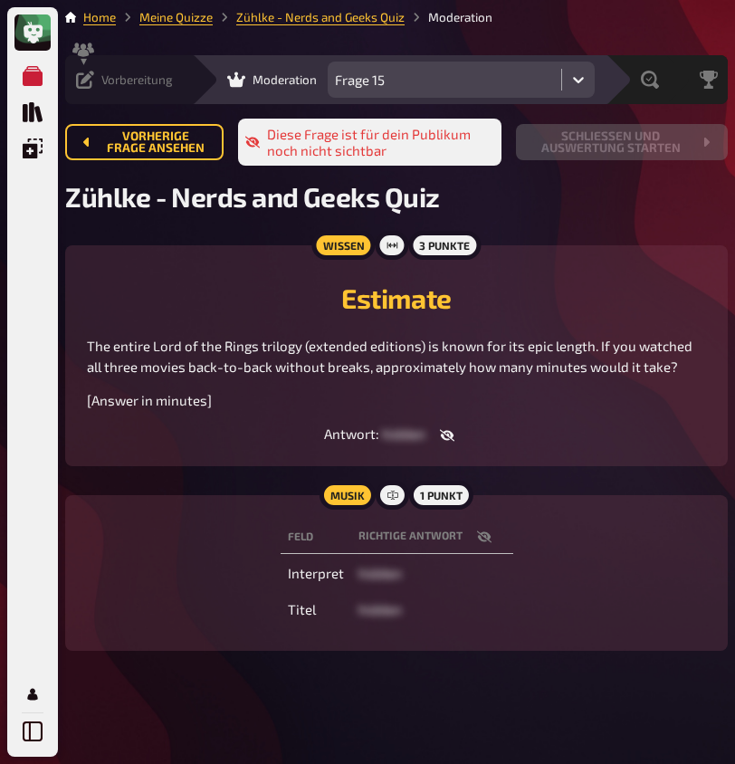
click at [492, 531] on button "button" at bounding box center [484, 537] width 43 height 18
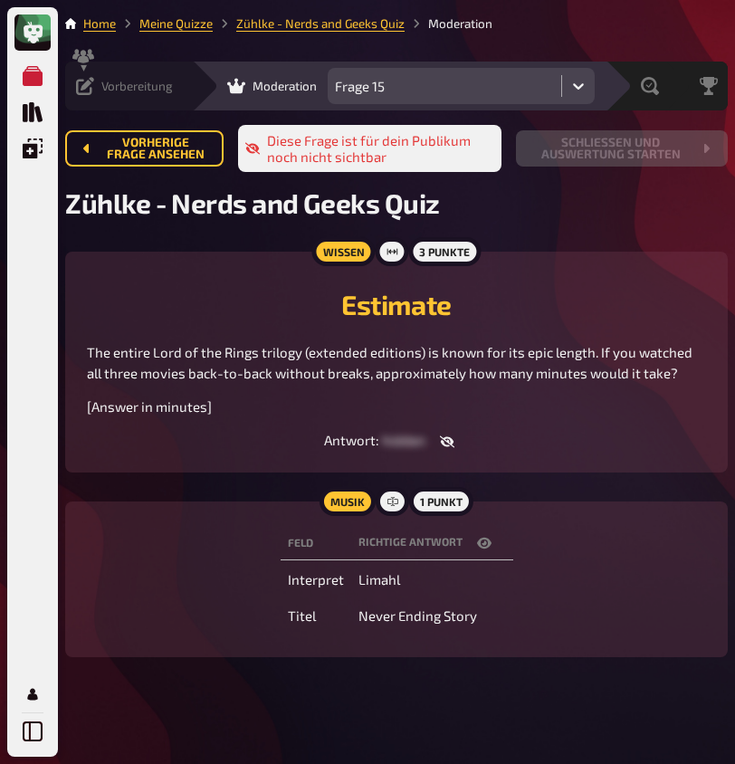
scroll to position [0, 0]
click at [83, 89] on icon at bounding box center [85, 86] width 18 height 18
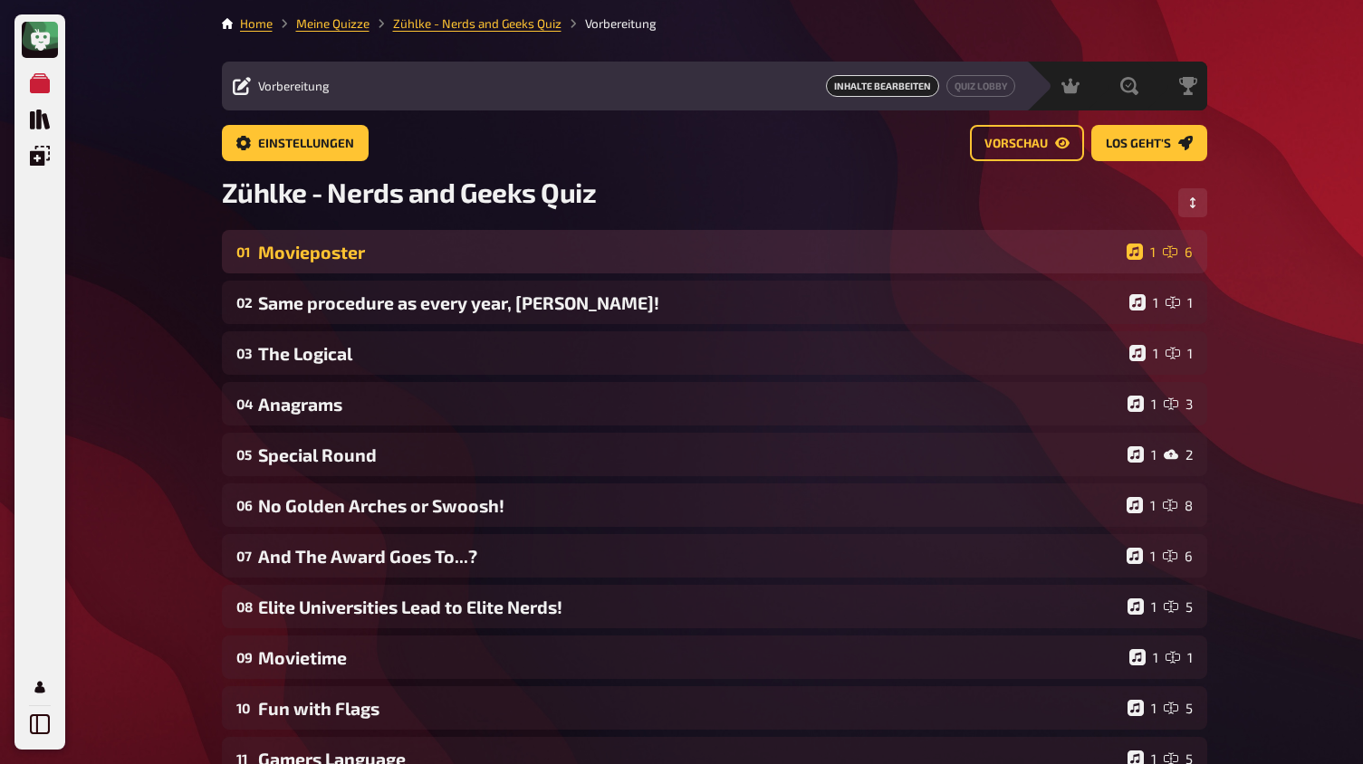
click at [716, 255] on div "Movieposter" at bounding box center [688, 252] width 861 height 21
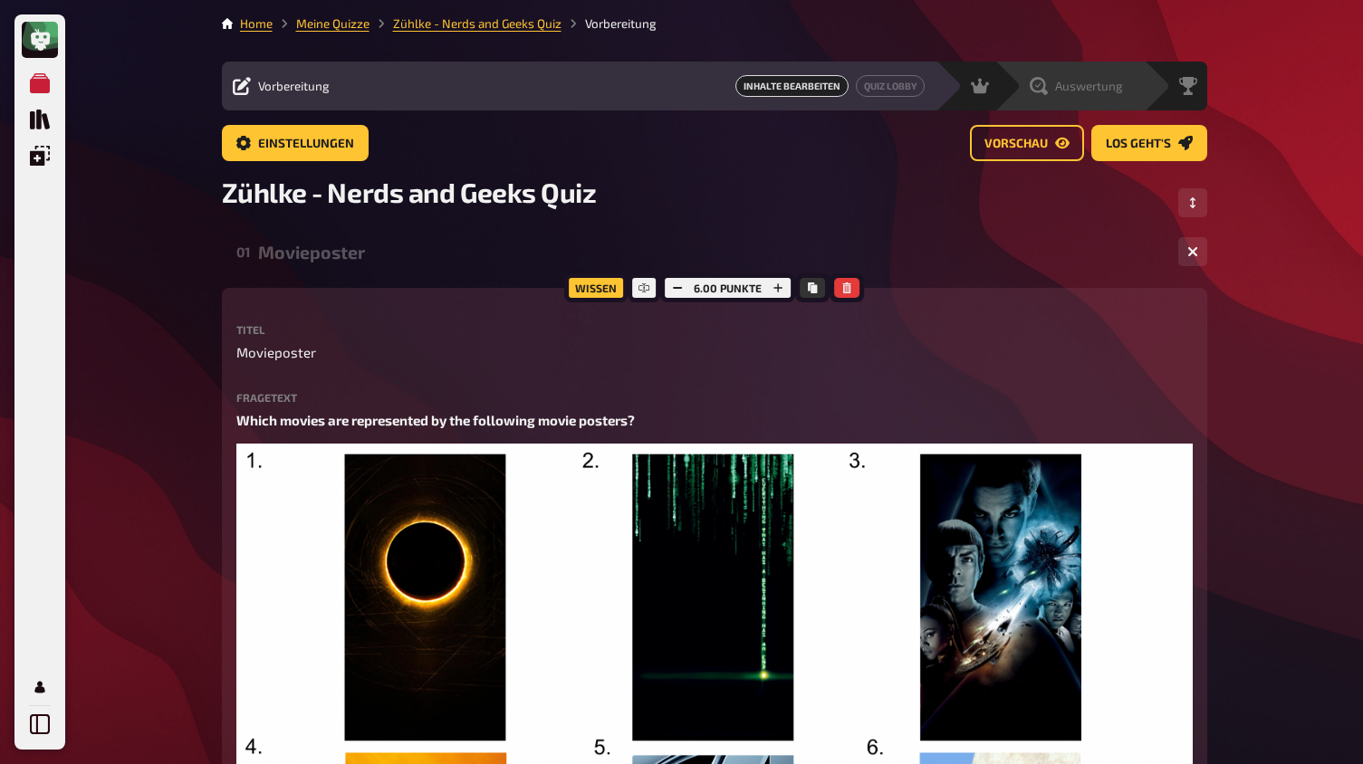
click at [1111, 90] on span "Auswertung" at bounding box center [1089, 86] width 68 height 14
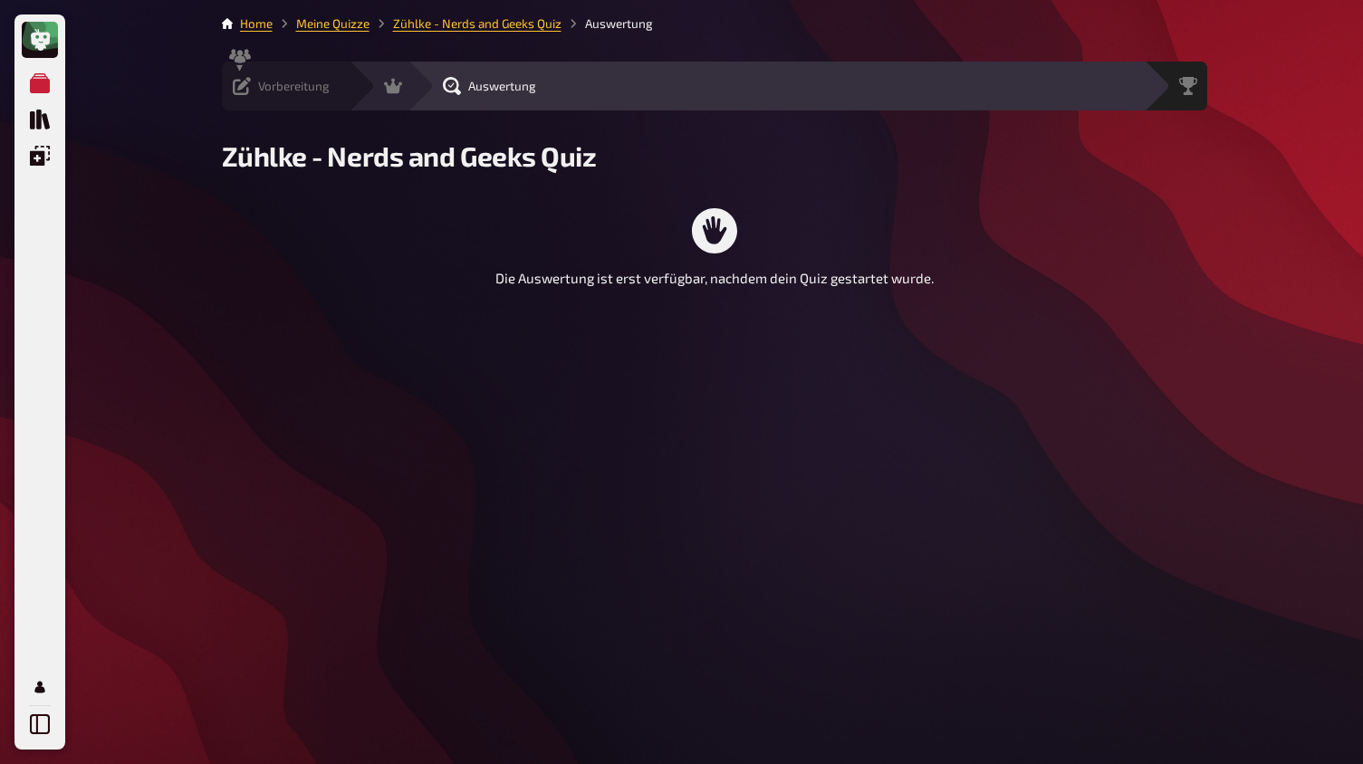
click at [242, 91] on icon at bounding box center [242, 86] width 18 height 18
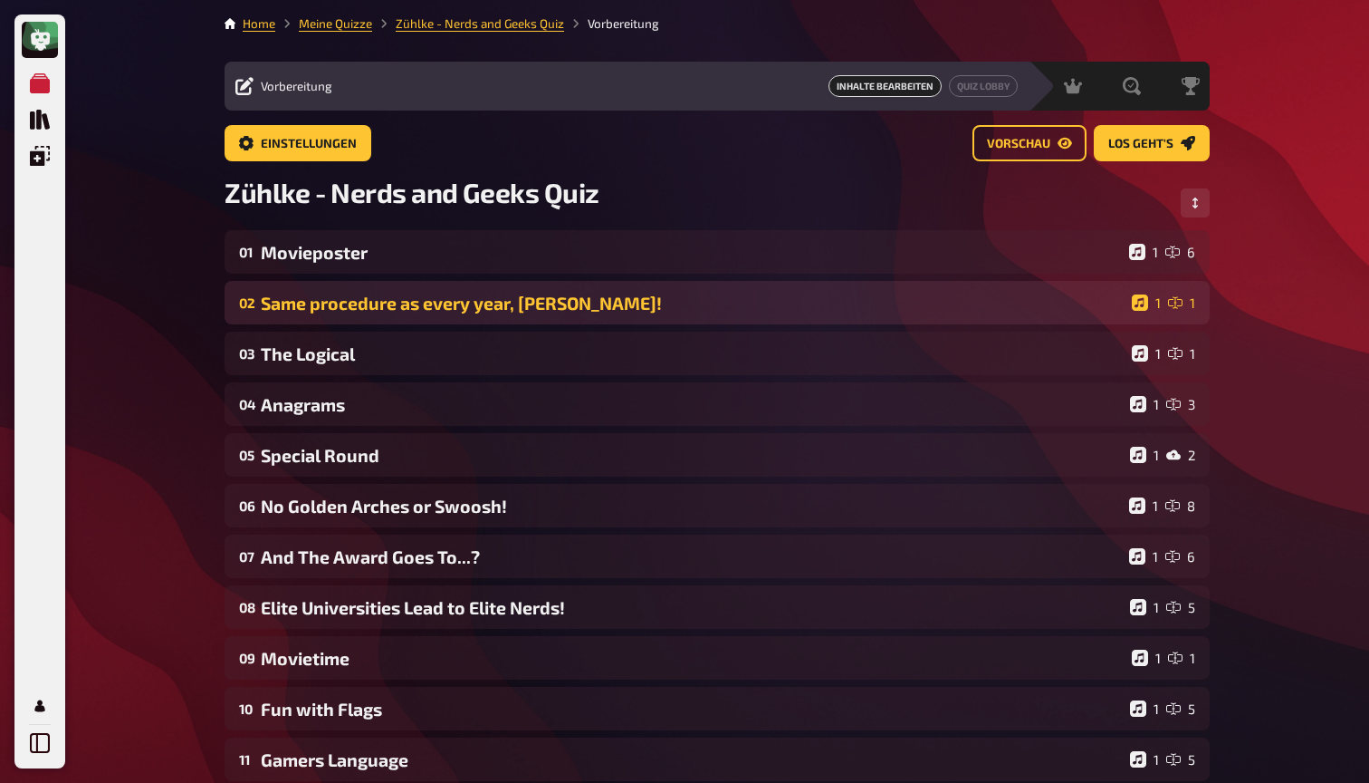
click at [389, 300] on div "Same procedure as every year, [PERSON_NAME]!" at bounding box center [693, 303] width 864 height 21
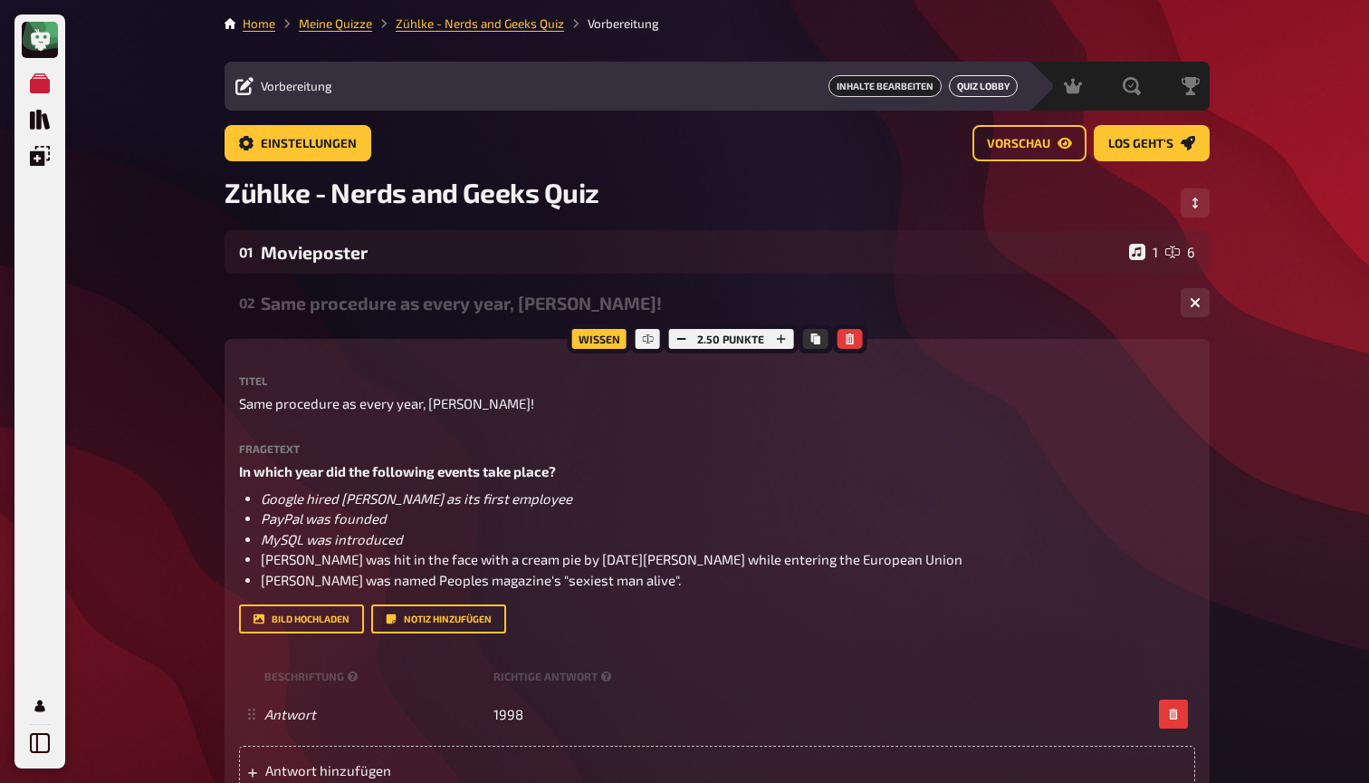
click at [973, 89] on link "Quiz Lobby" at bounding box center [983, 86] width 69 height 22
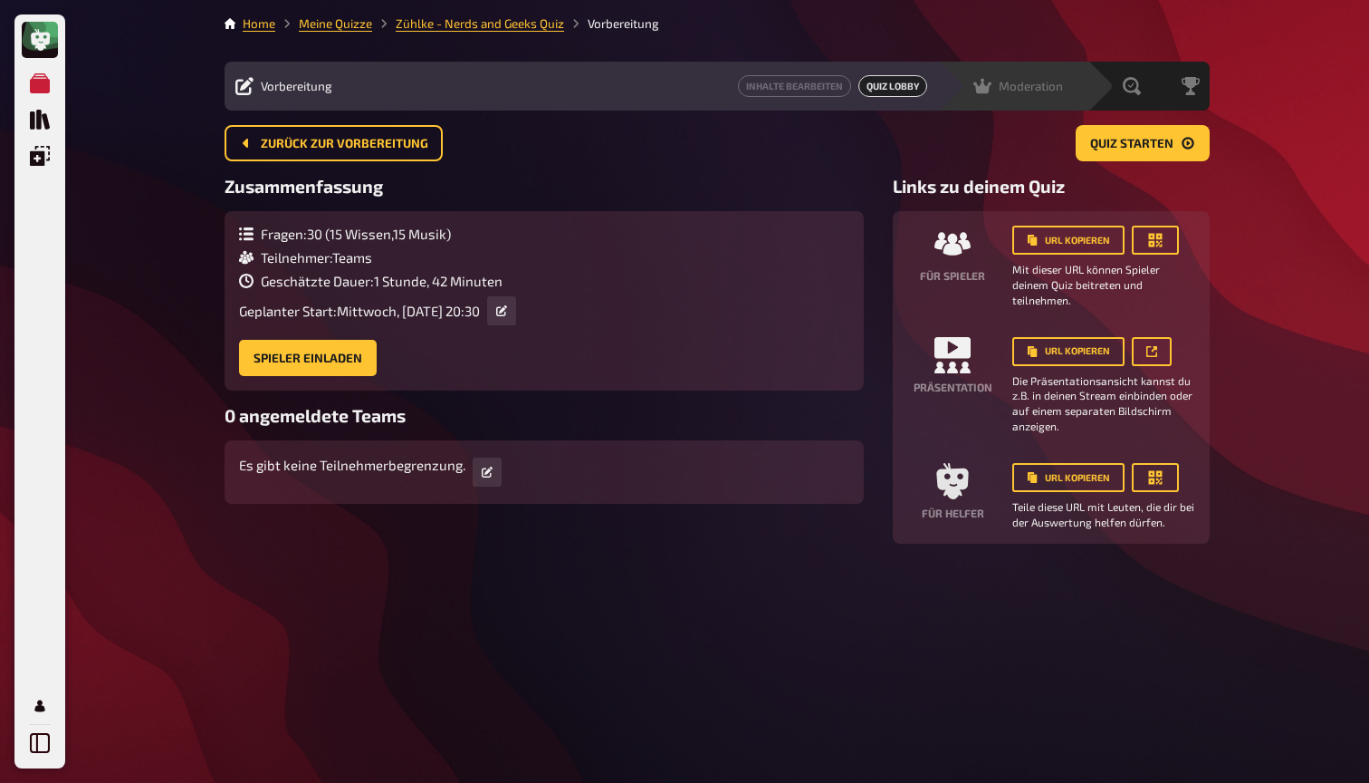
click at [1004, 85] on span "Moderation" at bounding box center [1031, 86] width 64 height 14
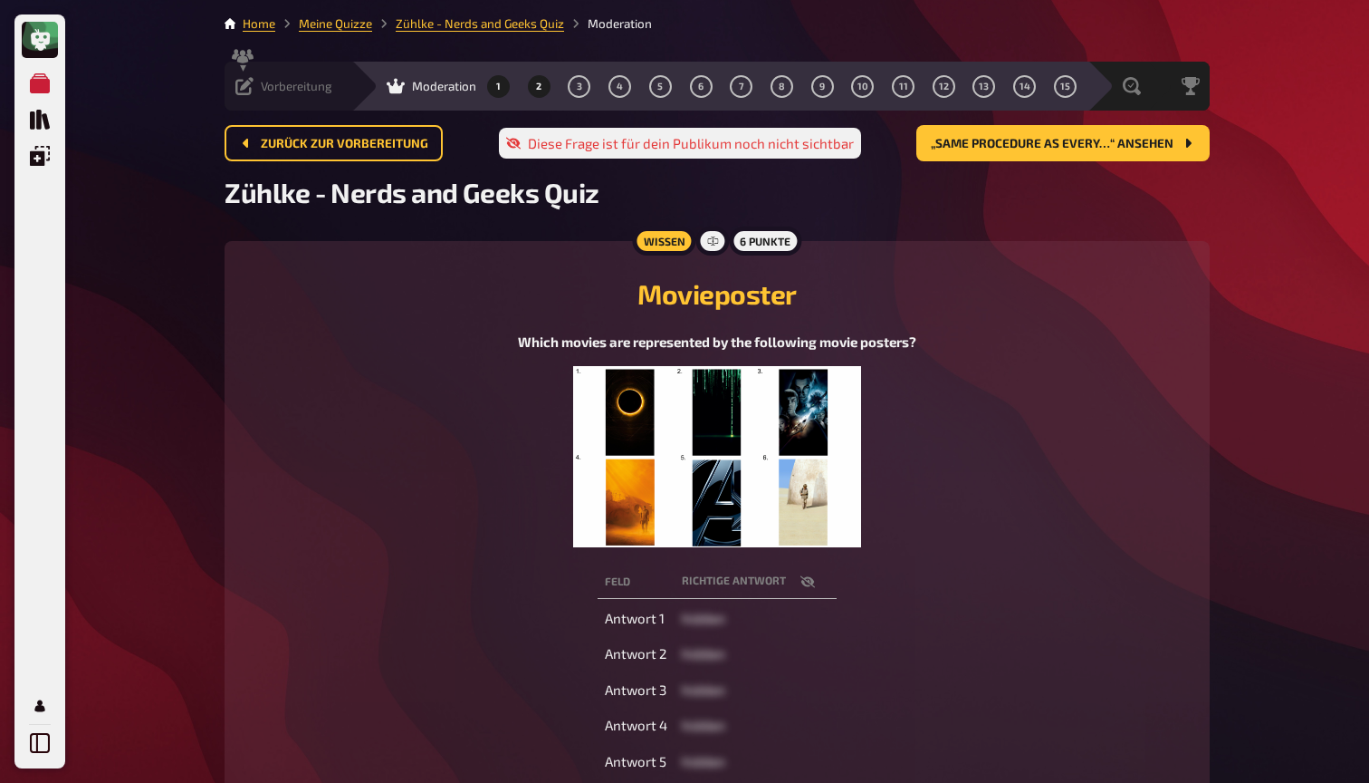
click at [524, 85] on button "2" at bounding box center [538, 86] width 29 height 29
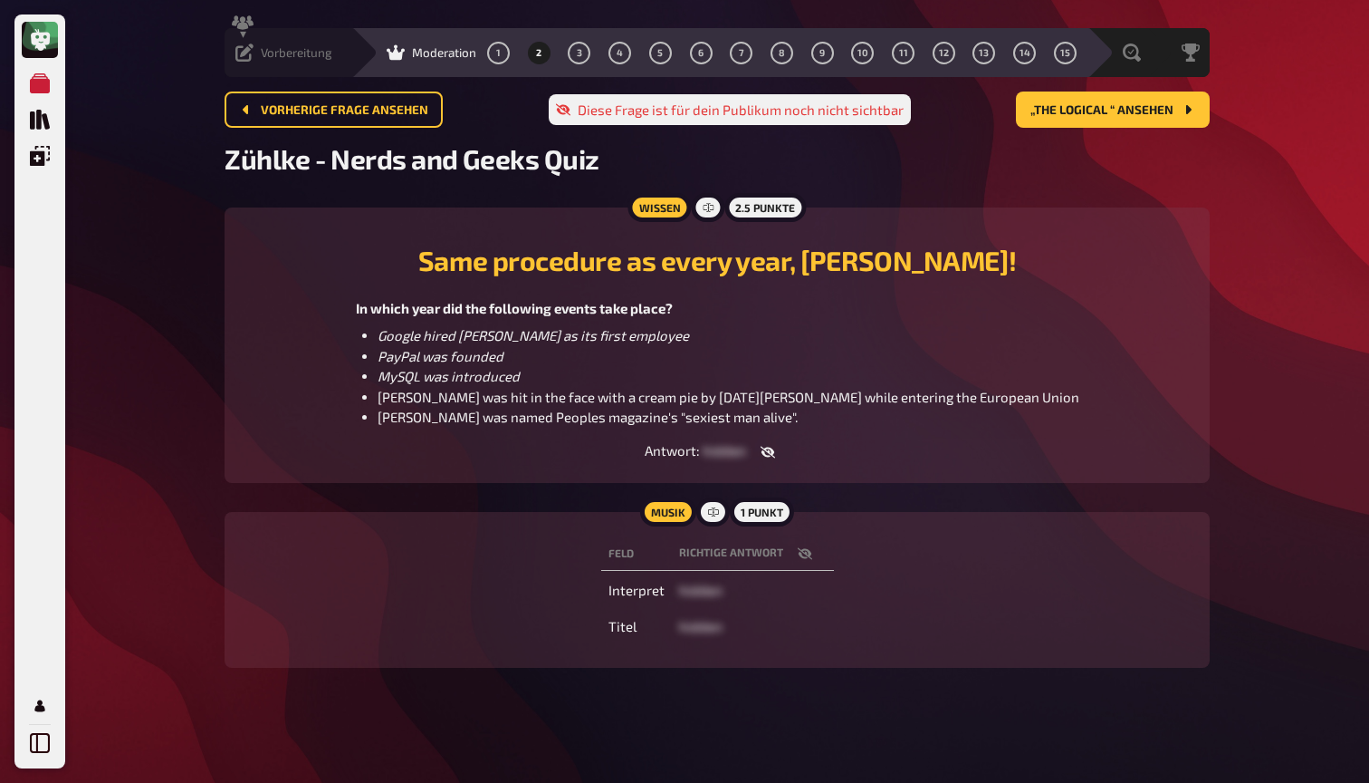
scroll to position [33, 0]
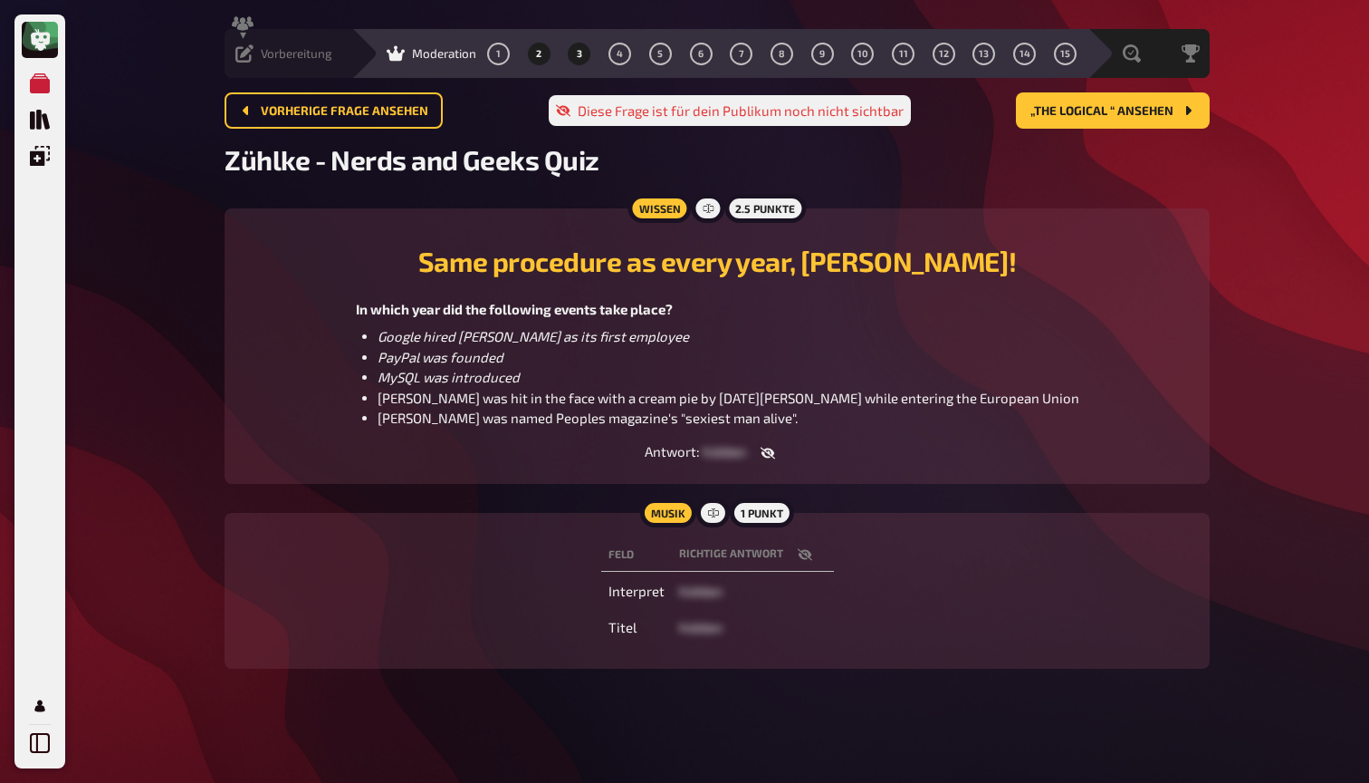
click at [565, 60] on button "3" at bounding box center [579, 53] width 29 height 29
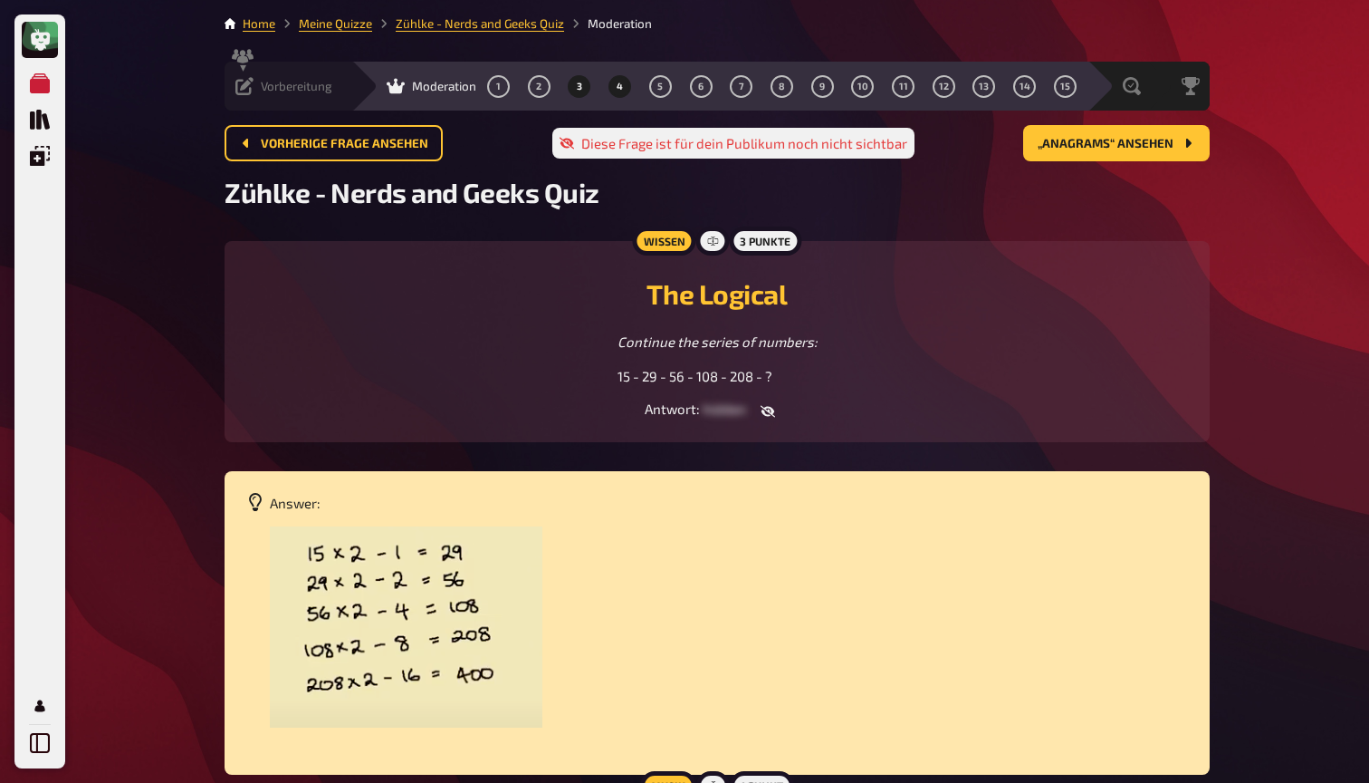
click at [617, 83] on span "4" at bounding box center [620, 87] width 6 height 10
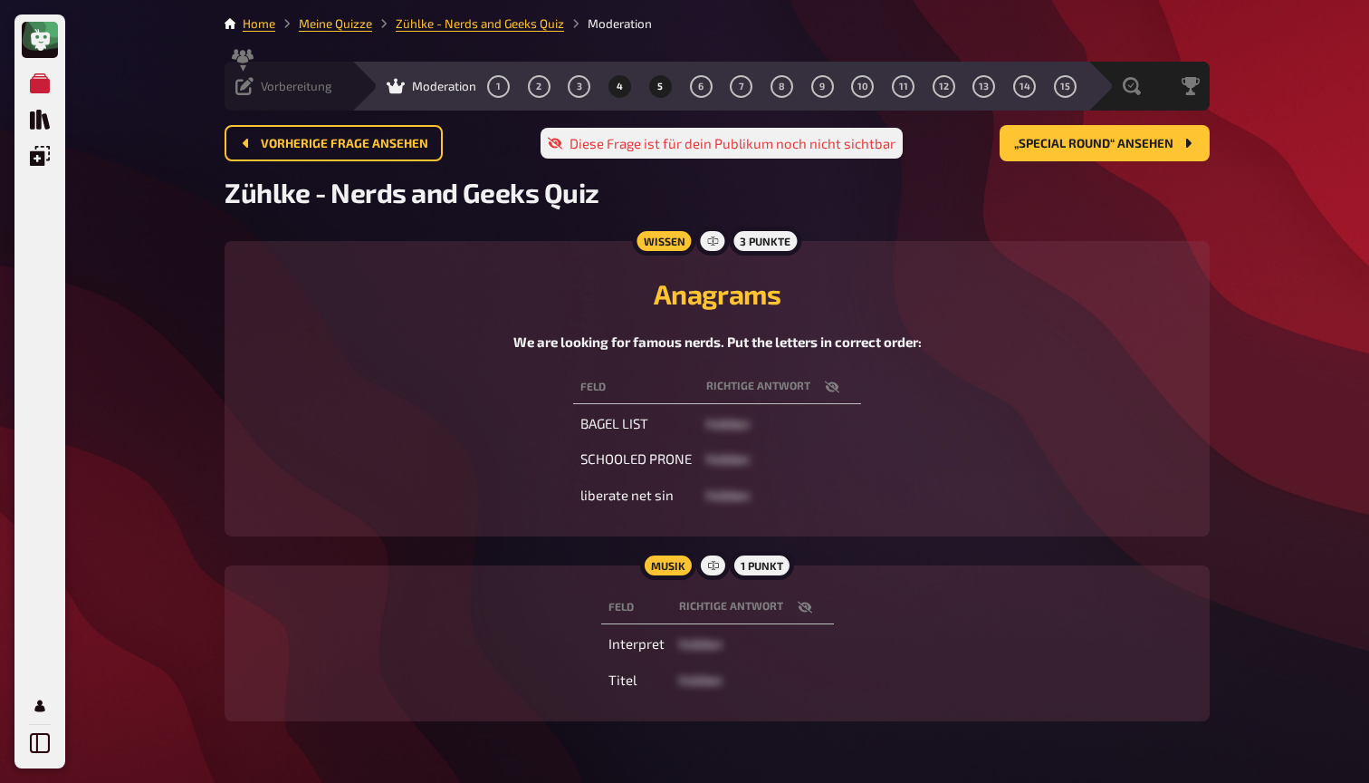
click at [646, 86] on button "5" at bounding box center [660, 86] width 29 height 29
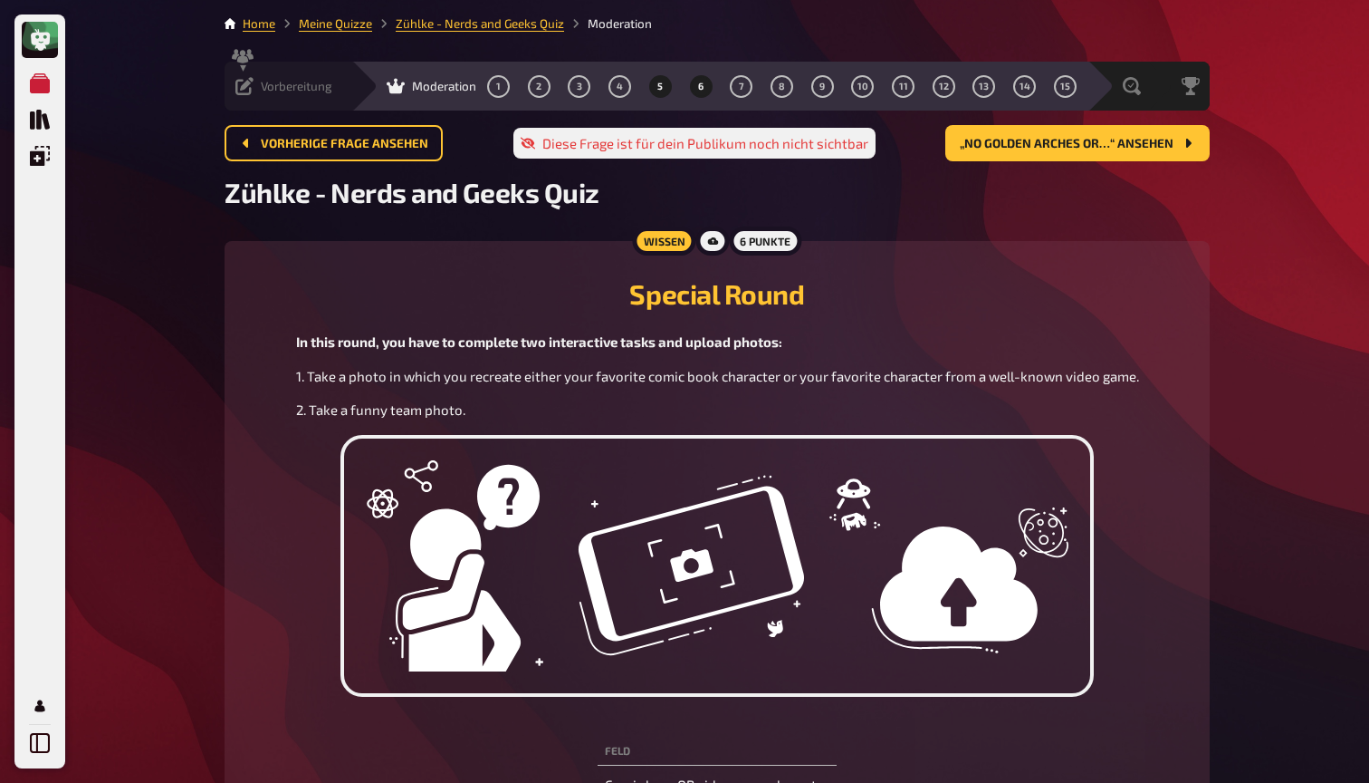
click at [698, 85] on span "6" at bounding box center [700, 87] width 5 height 10
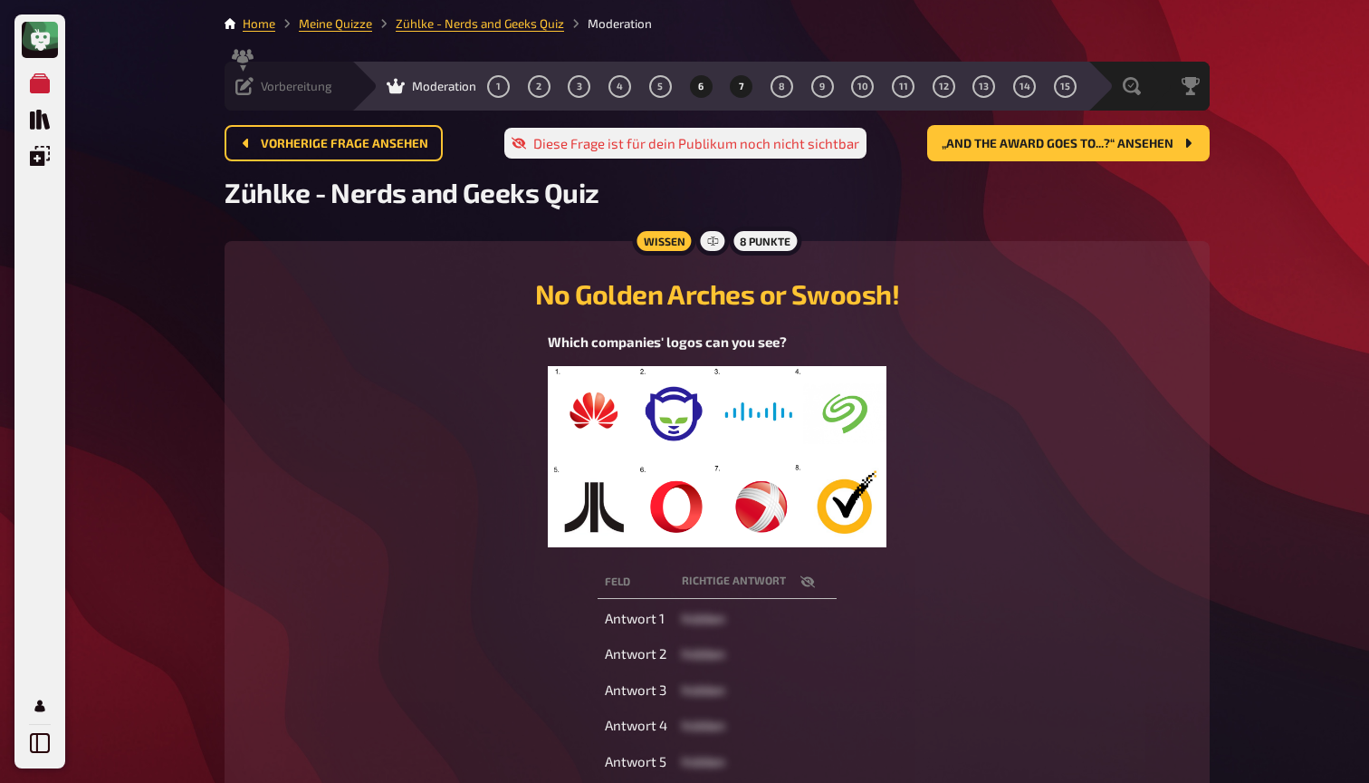
click at [727, 82] on button "7" at bounding box center [741, 86] width 29 height 29
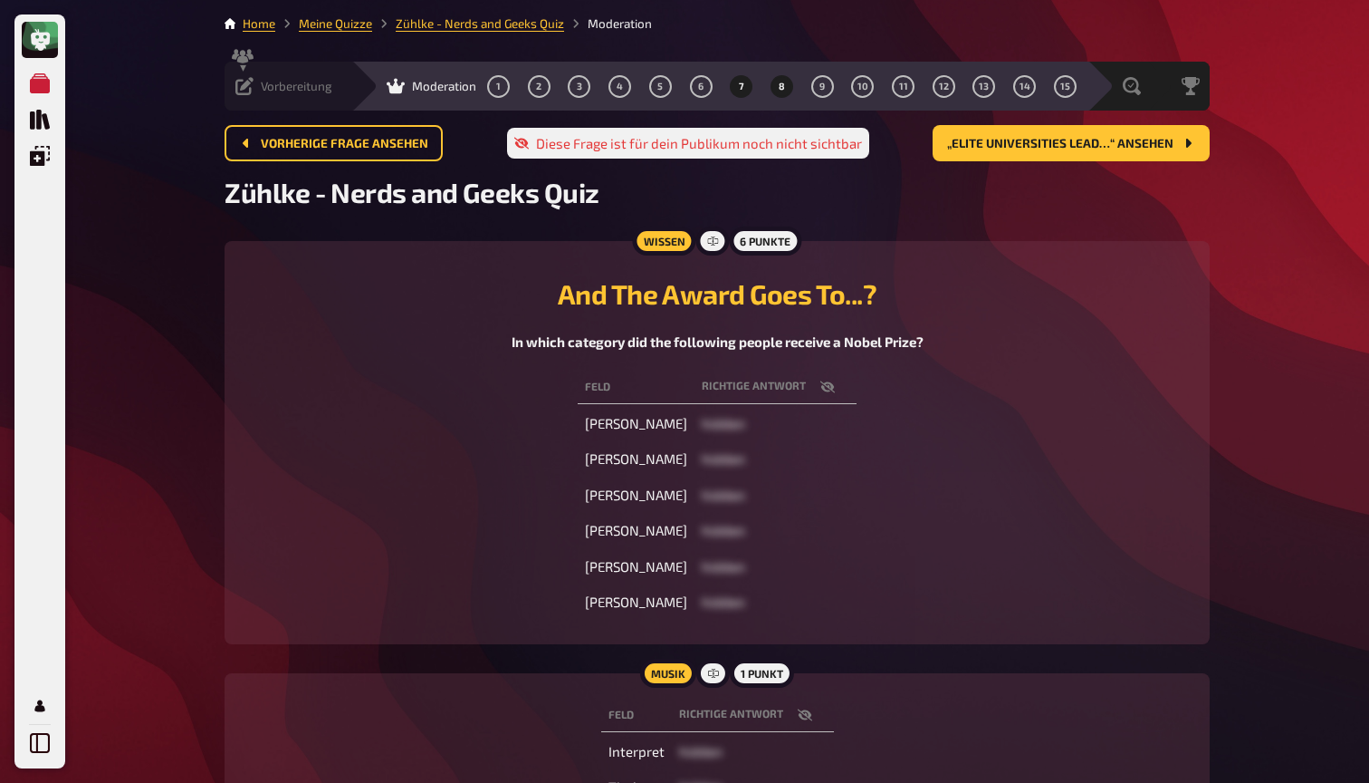
click at [779, 83] on span "8" at bounding box center [782, 87] width 6 height 10
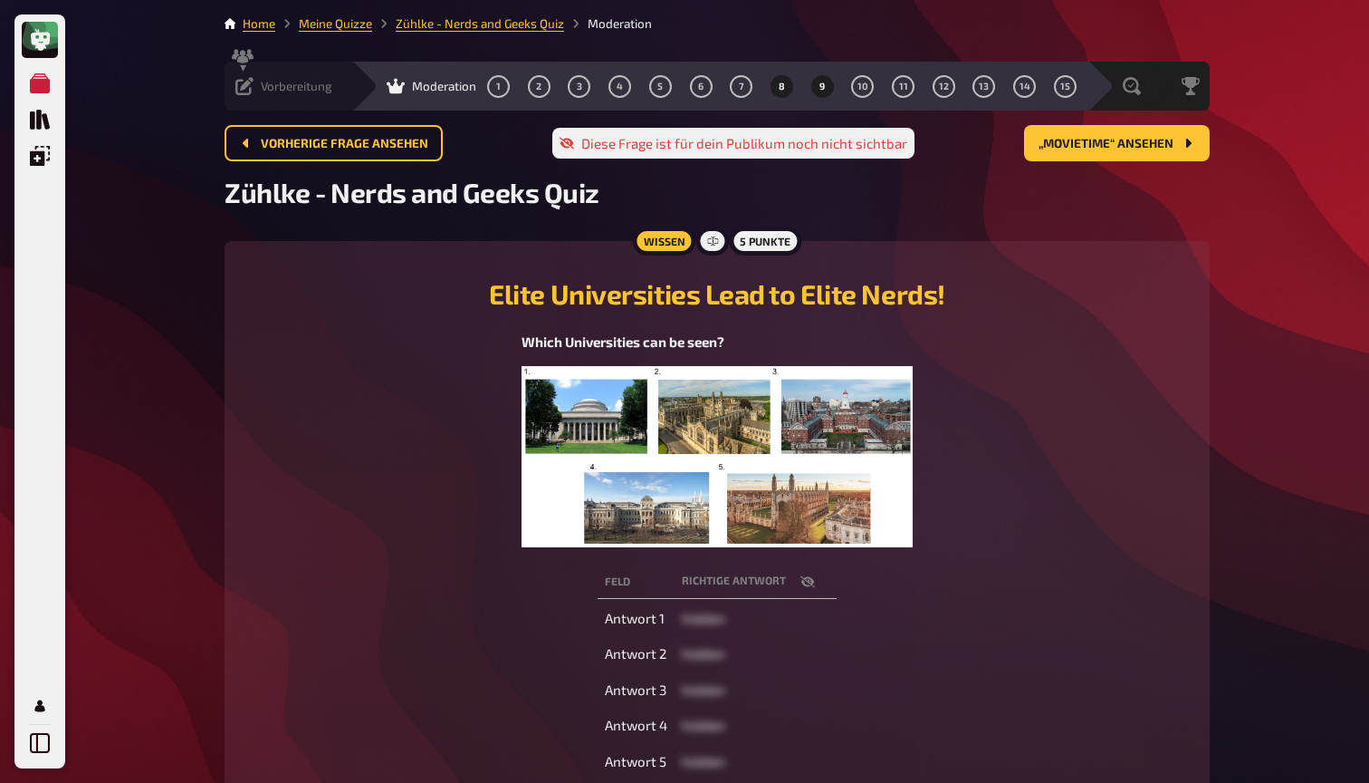
click at [808, 85] on button "9" at bounding box center [822, 86] width 29 height 29
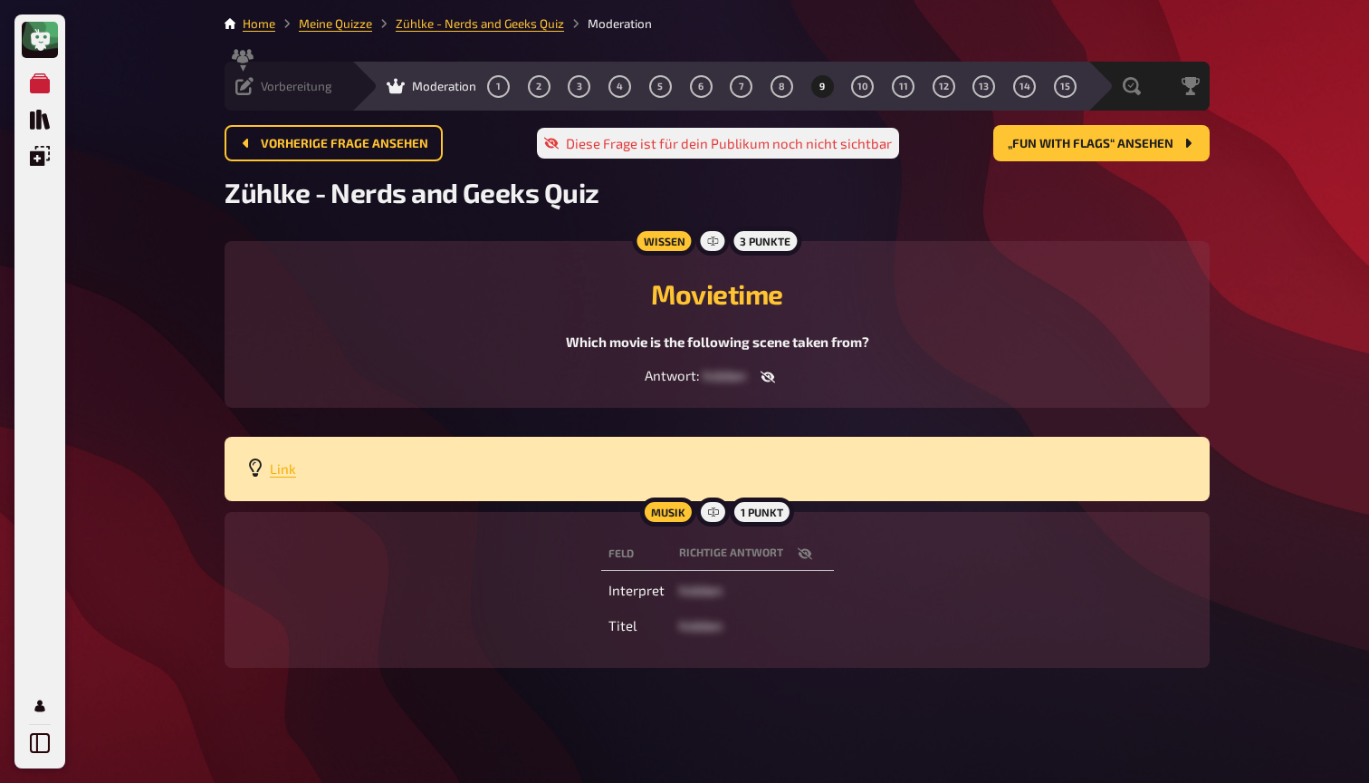
click at [285, 468] on span "Link" at bounding box center [283, 468] width 26 height 16
click at [858, 91] on span "10" at bounding box center [863, 87] width 11 height 10
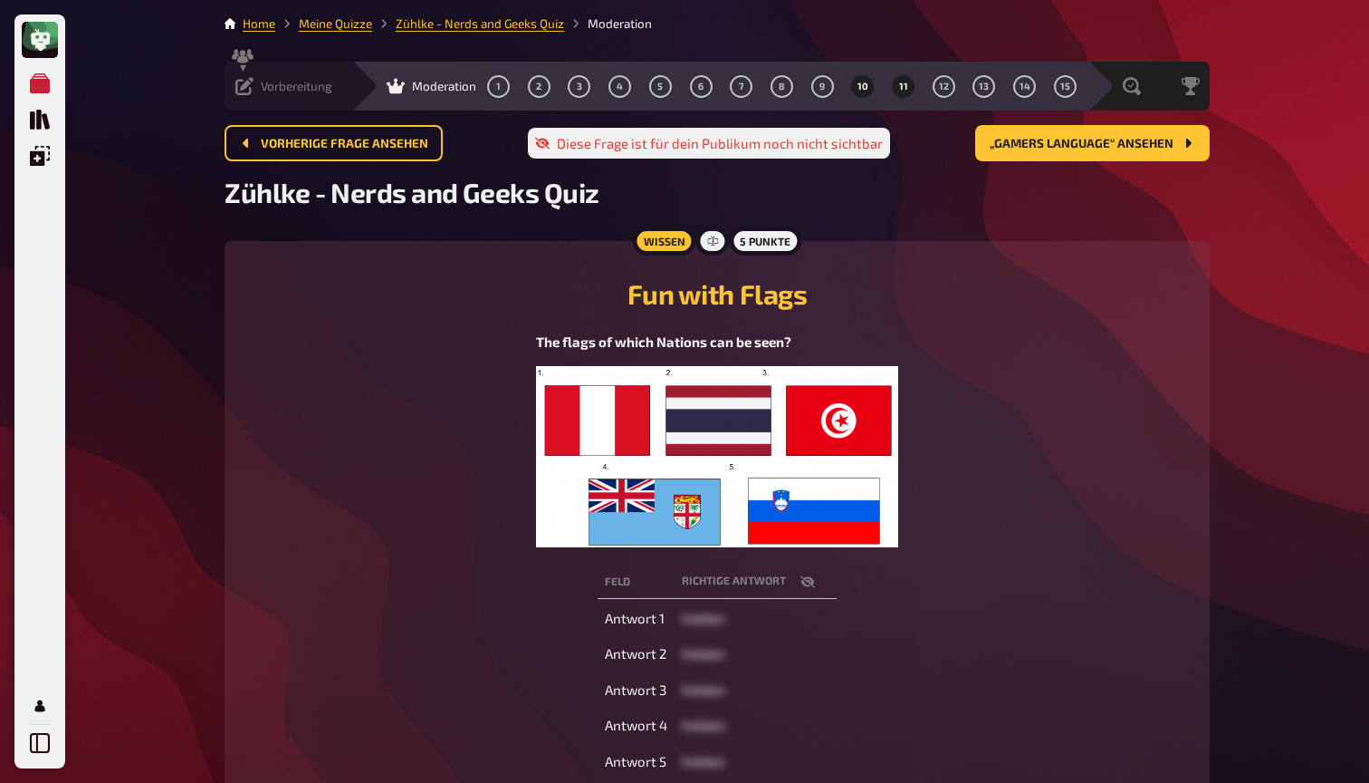
click at [889, 91] on button "11" at bounding box center [903, 86] width 29 height 29
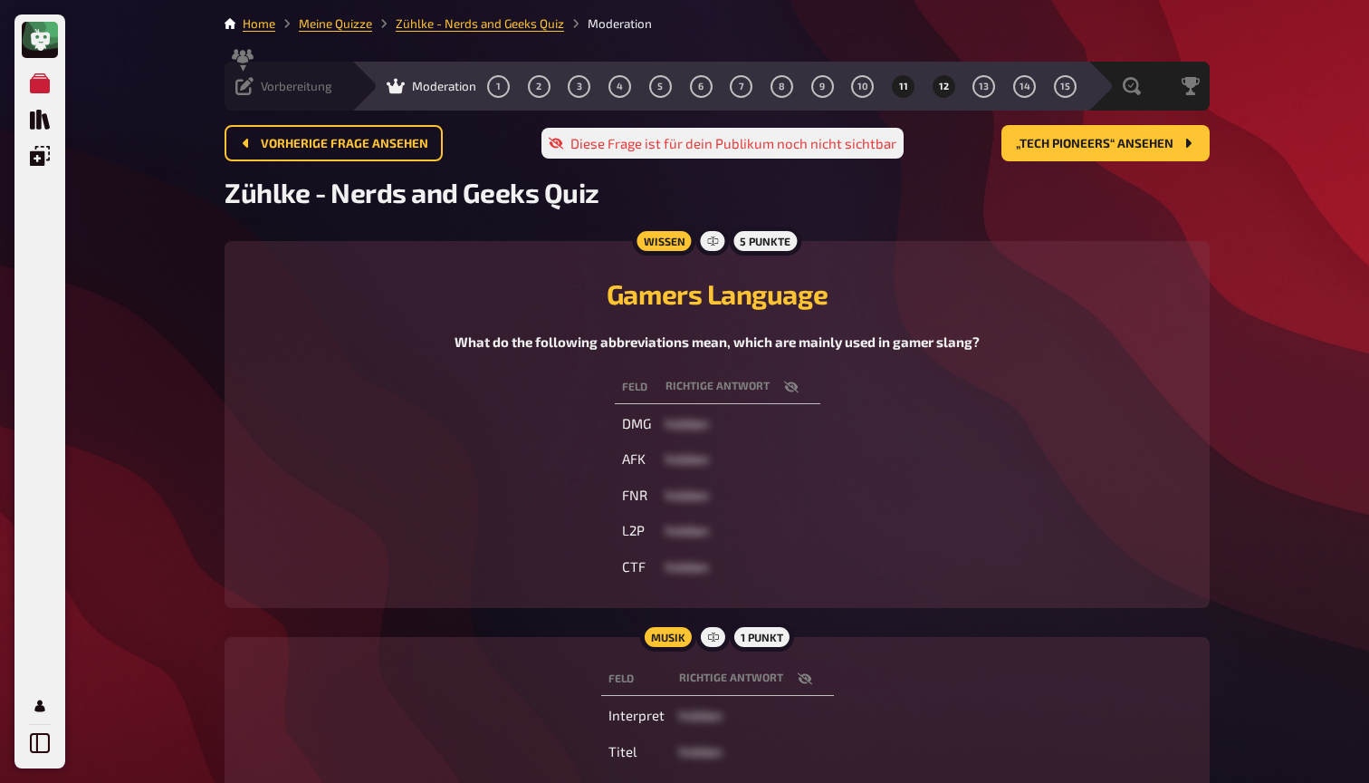
click at [932, 87] on button "12" at bounding box center [943, 86] width 29 height 29
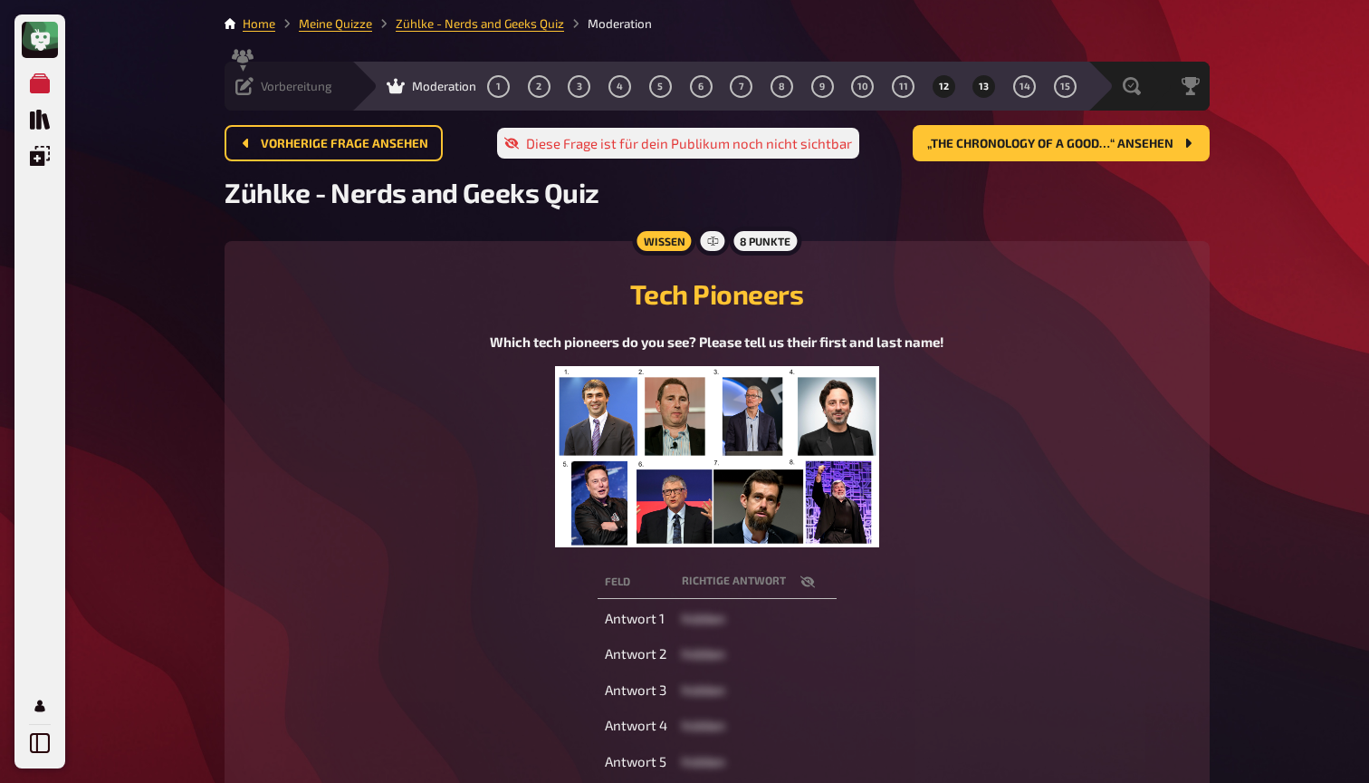
click at [970, 92] on button "13" at bounding box center [984, 86] width 29 height 29
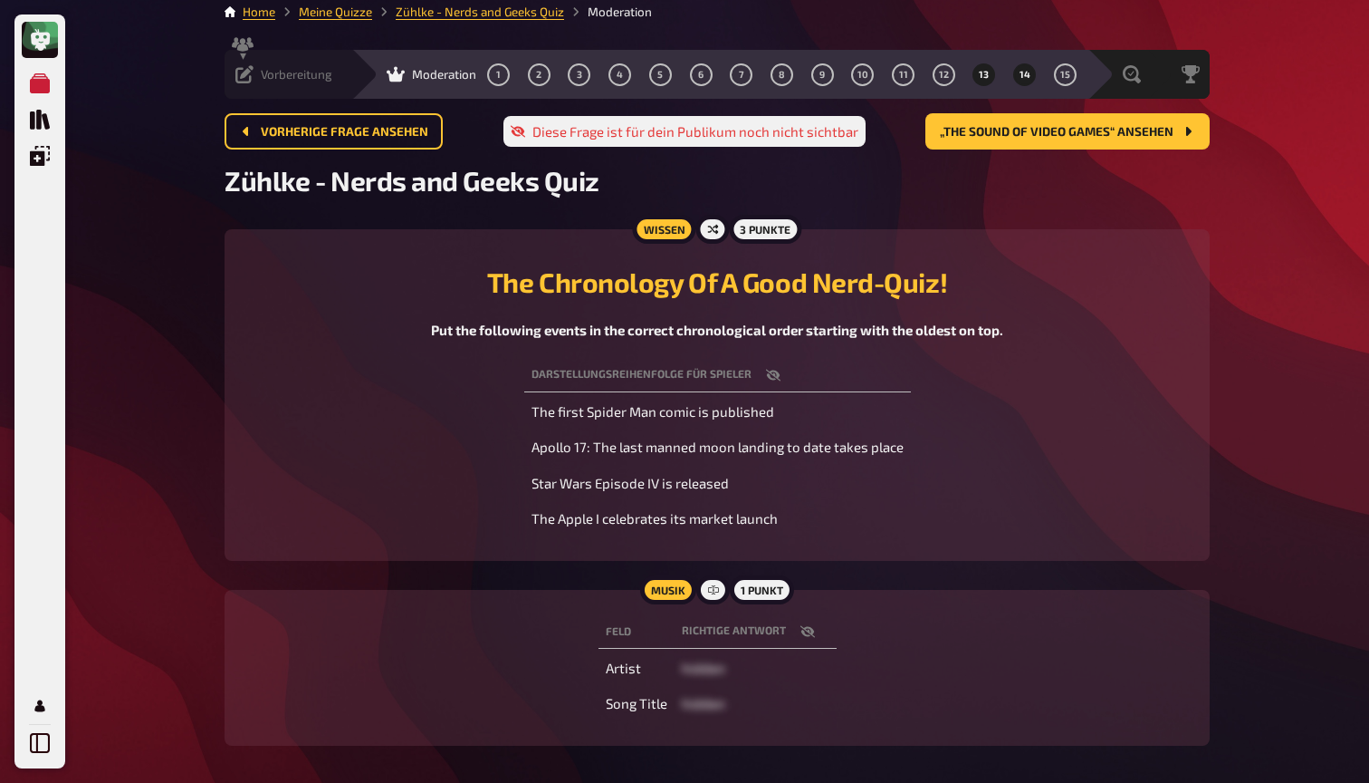
click at [1020, 70] on span "14" at bounding box center [1025, 75] width 11 height 10
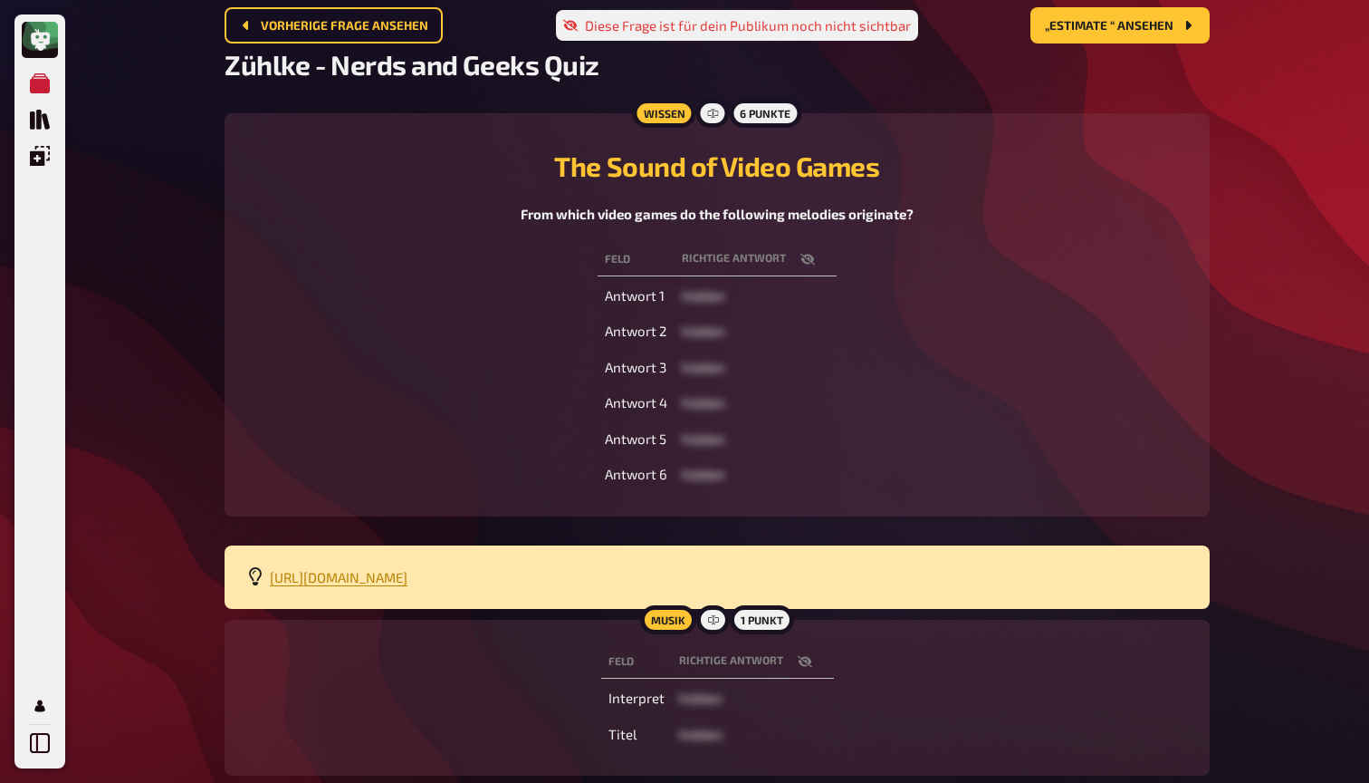
scroll to position [130, 0]
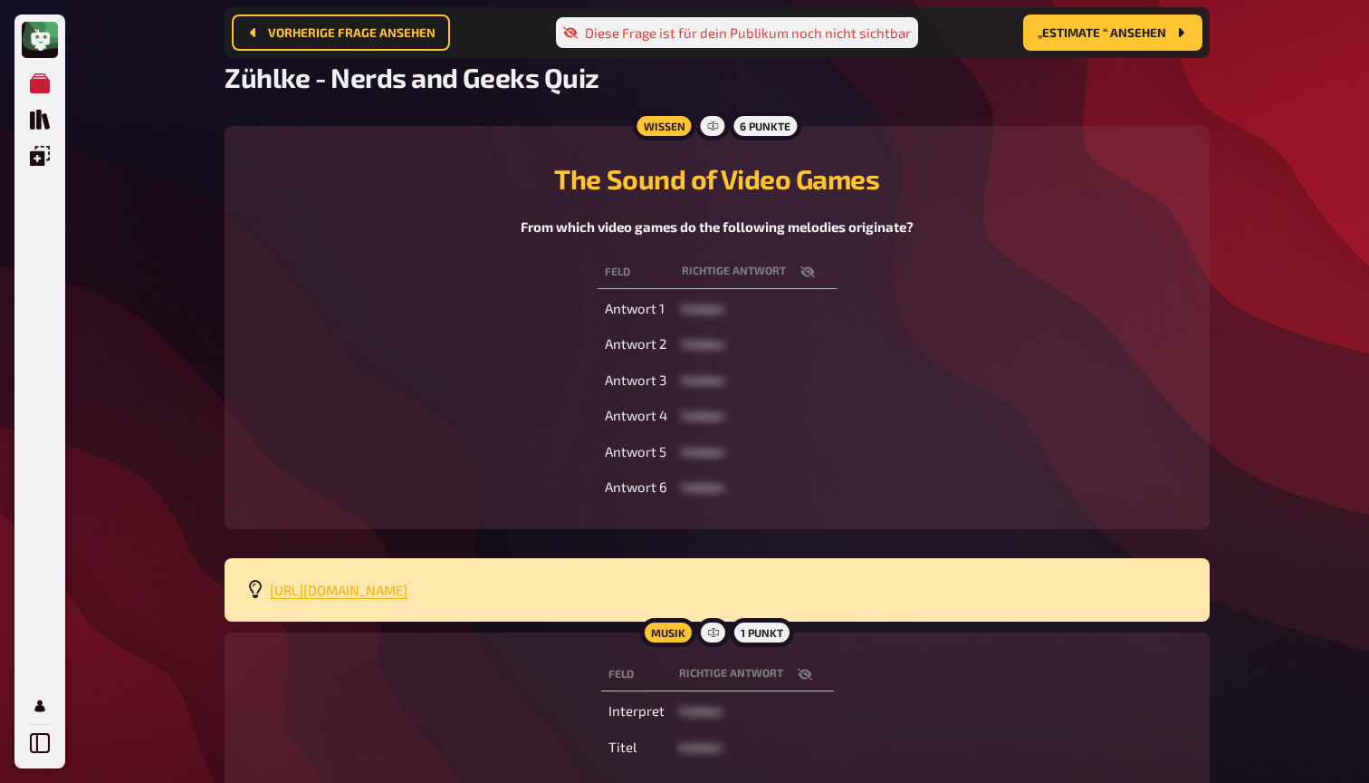
click at [408, 583] on span "[URL][DOMAIN_NAME]" at bounding box center [339, 589] width 138 height 16
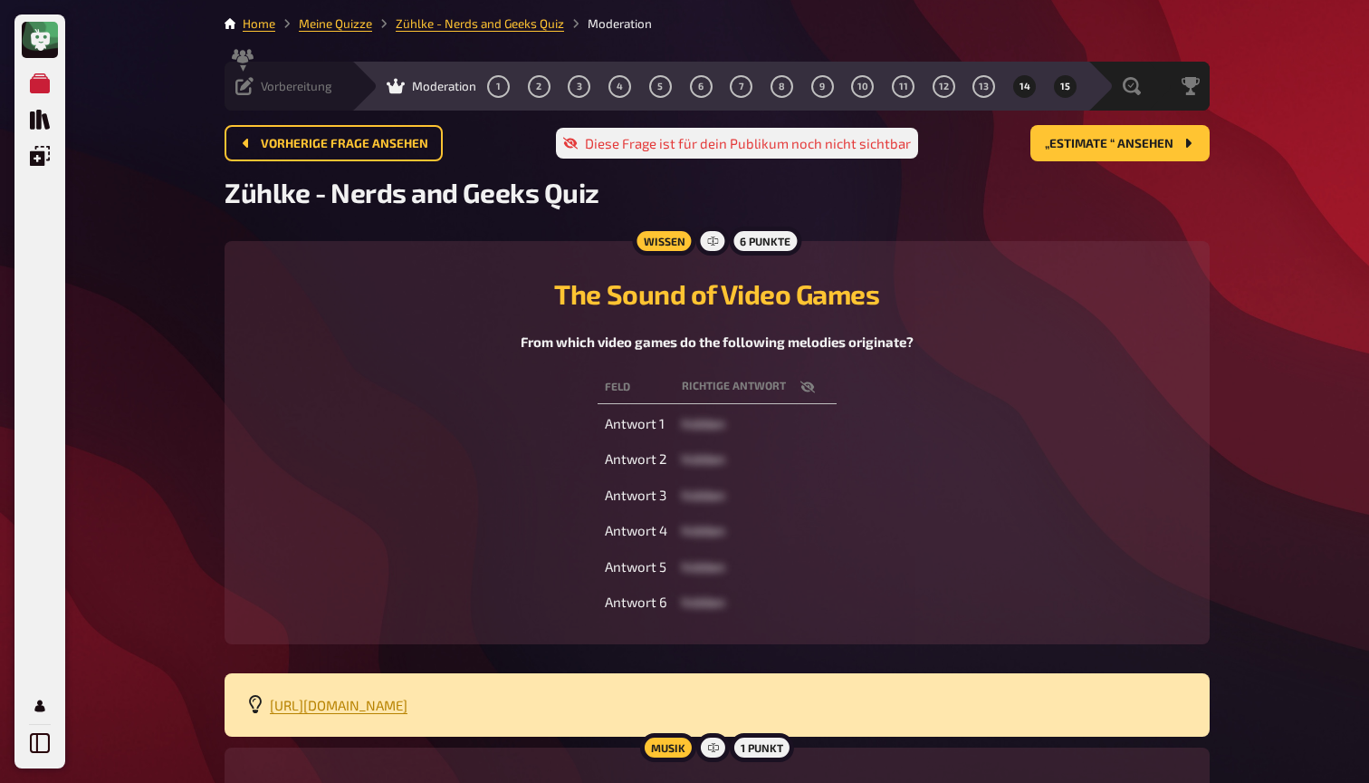
scroll to position [0, 0]
click at [1068, 88] on span "15" at bounding box center [1066, 87] width 10 height 10
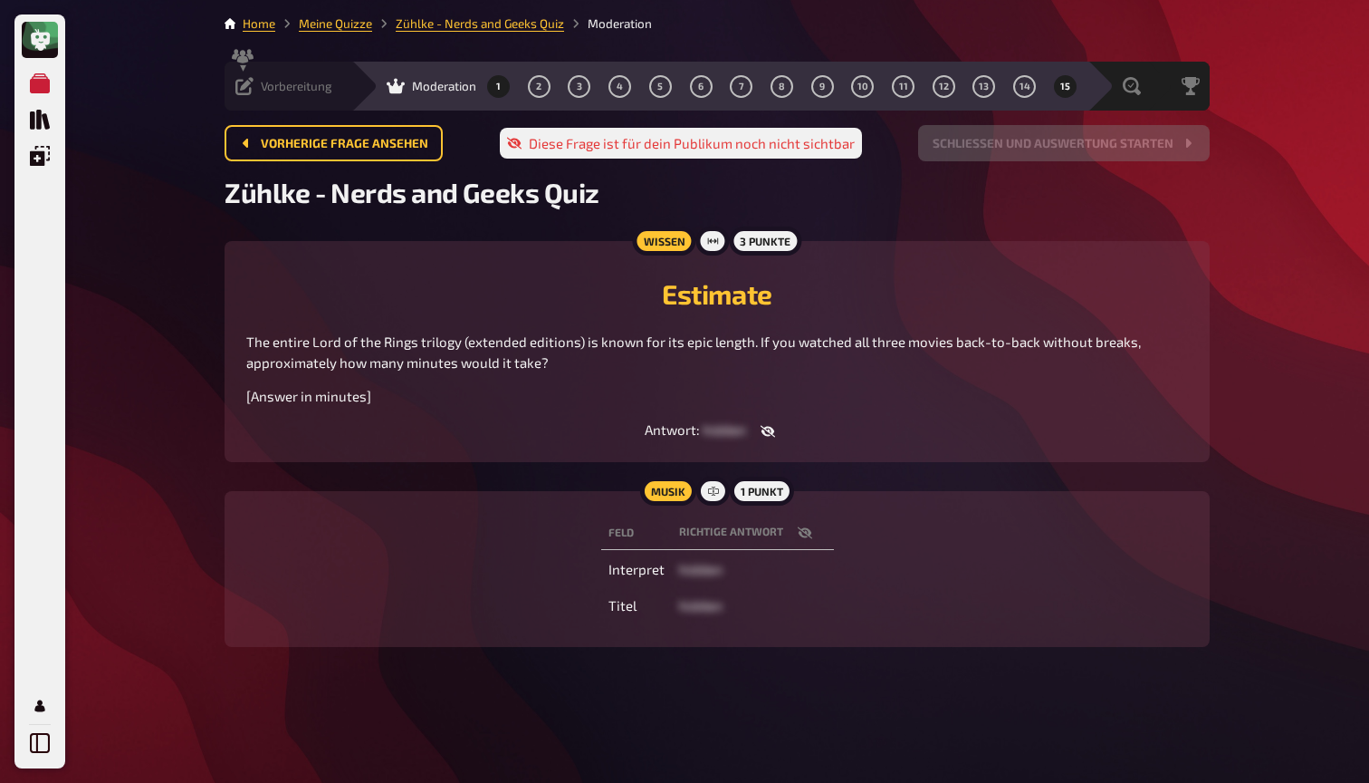
click at [485, 89] on button "1" at bounding box center [499, 86] width 29 height 29
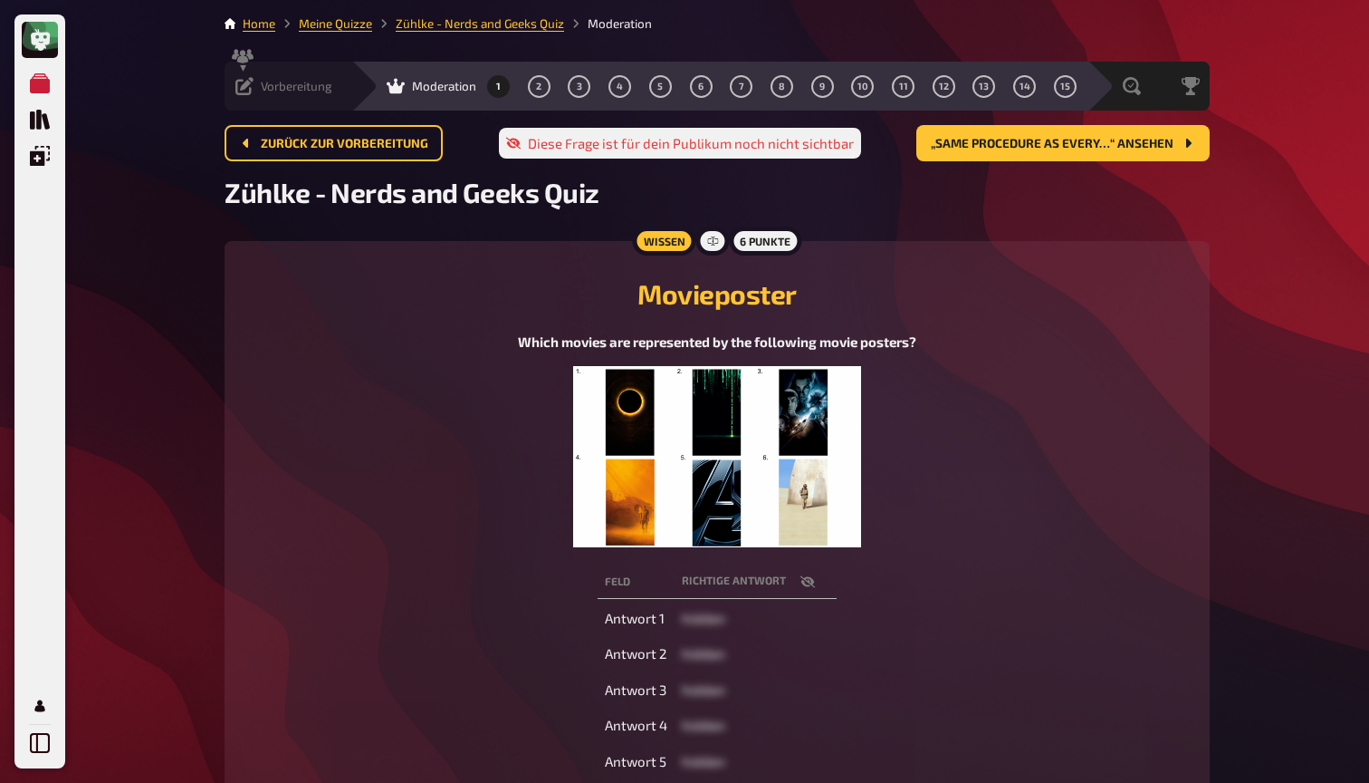
click at [485, 83] on button "1" at bounding box center [499, 86] width 29 height 29
click at [257, 82] on div "Vorbereitung" at bounding box center [283, 86] width 97 height 18
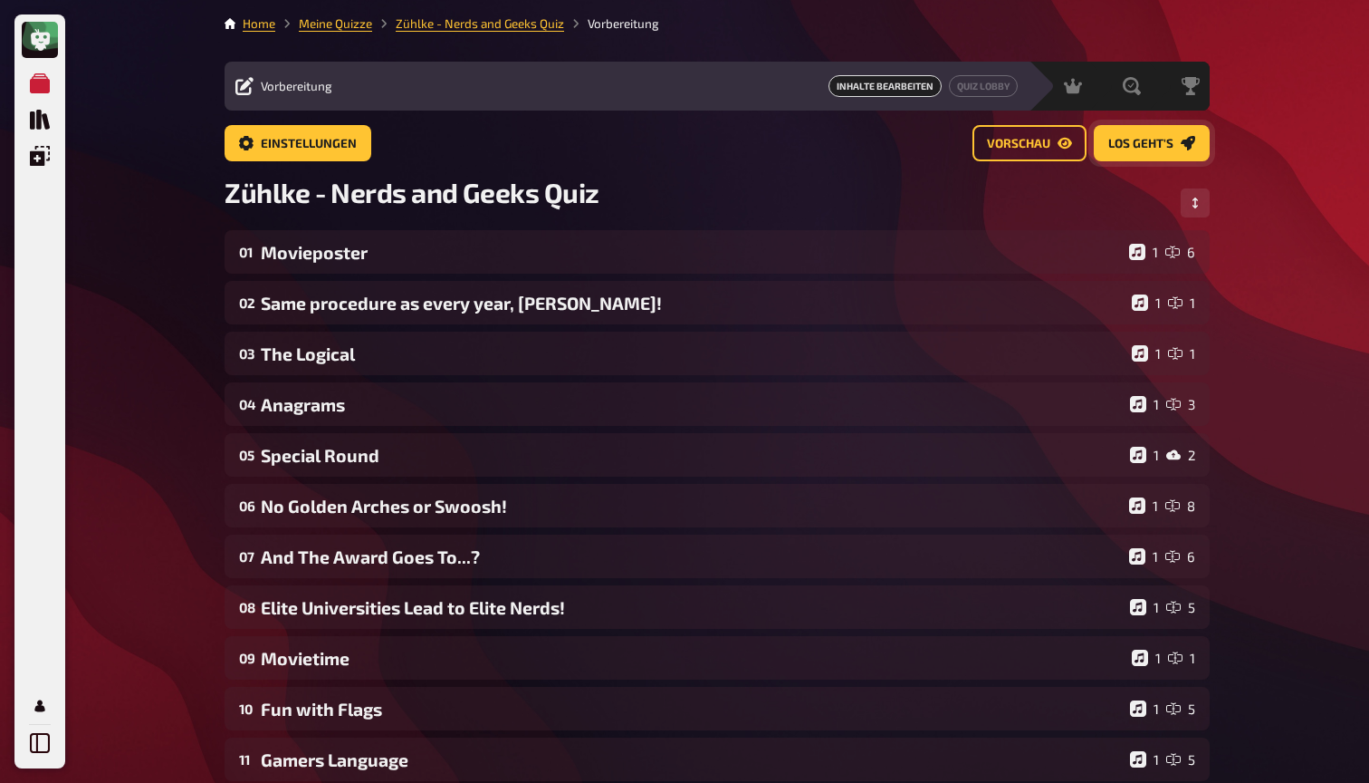
click at [1149, 144] on span "Los geht's" at bounding box center [1141, 144] width 65 height 13
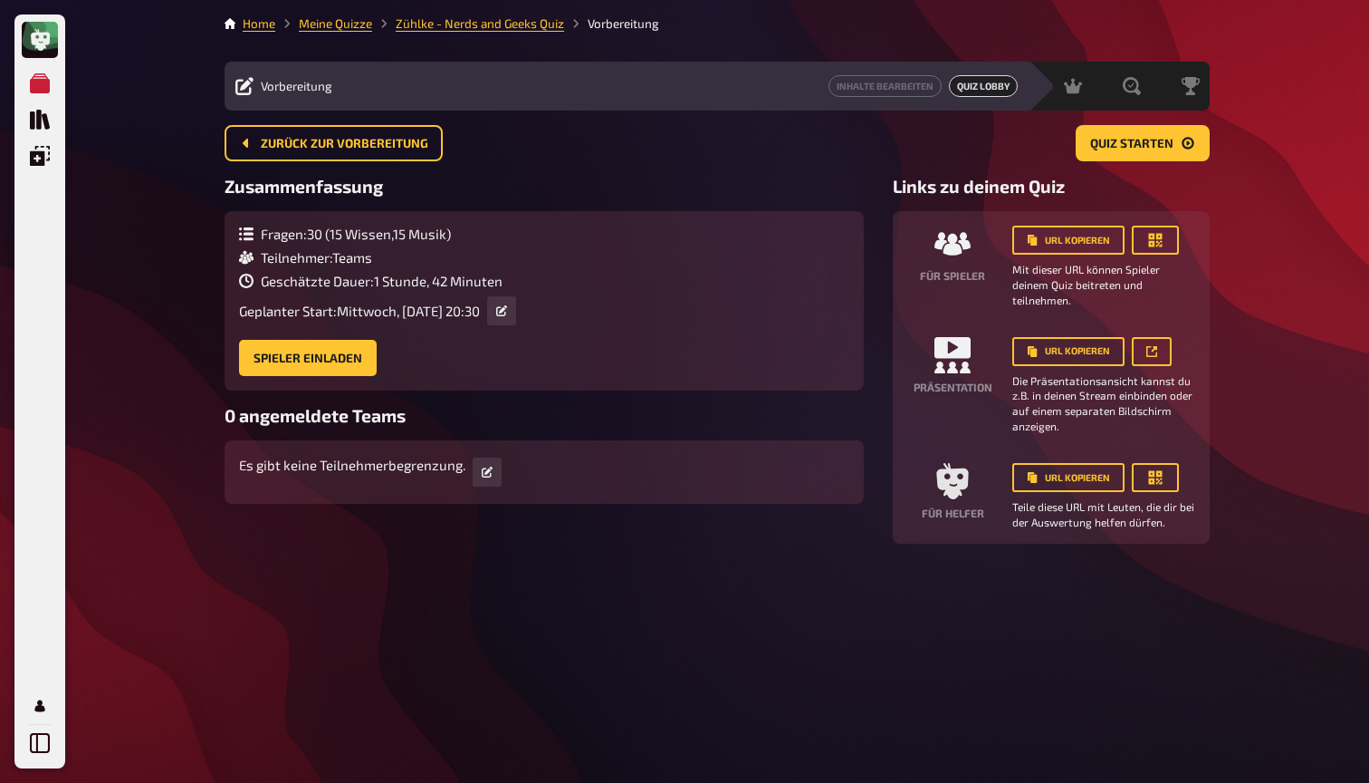
click at [1149, 144] on span "Quiz starten" at bounding box center [1131, 144] width 83 height 13
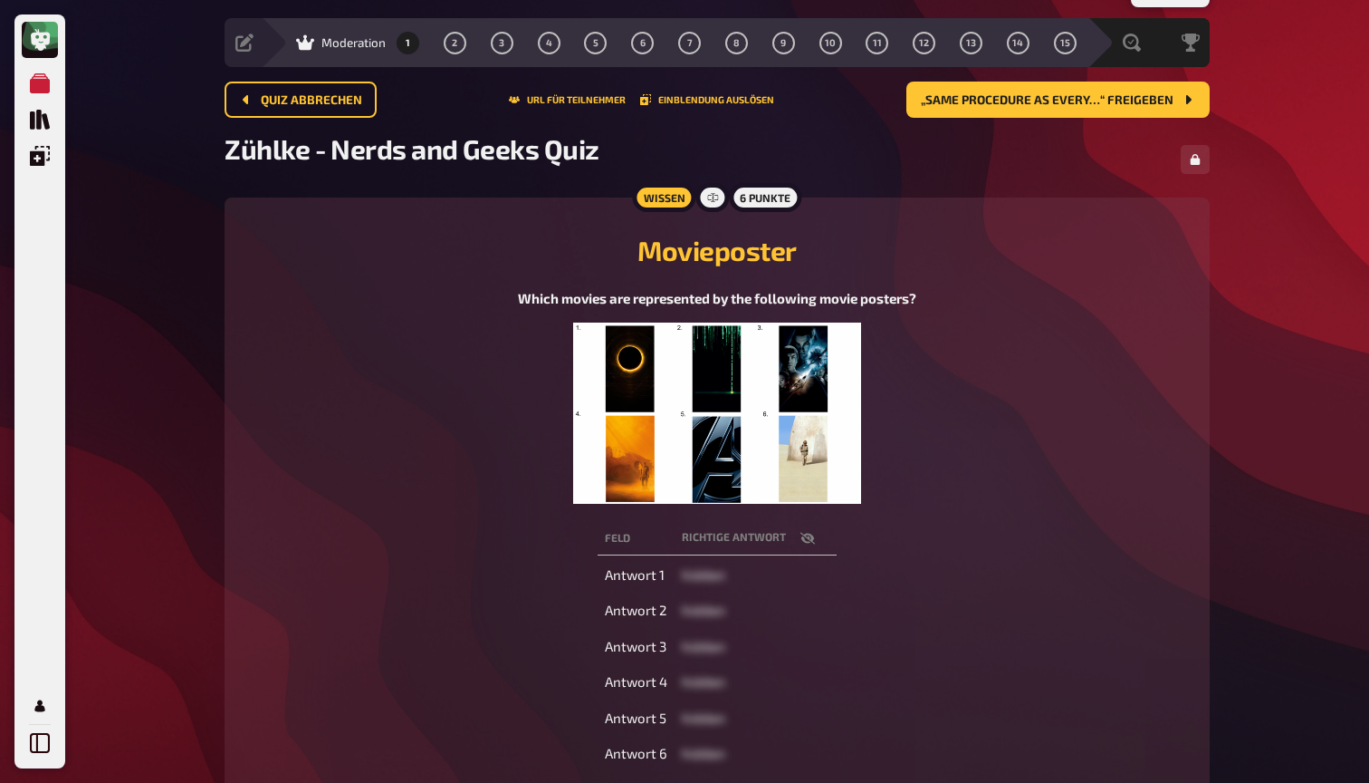
scroll to position [23, 0]
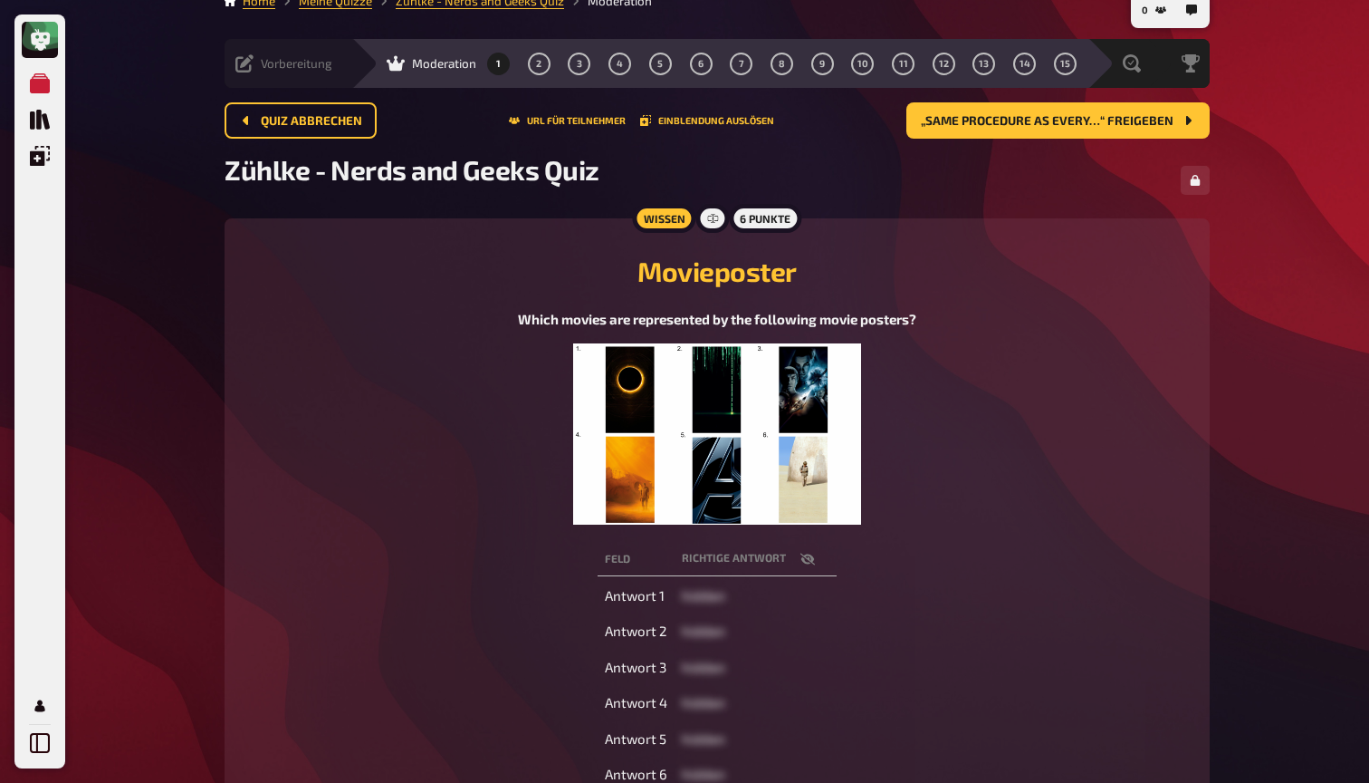
click at [252, 72] on icon at bounding box center [244, 63] width 18 height 18
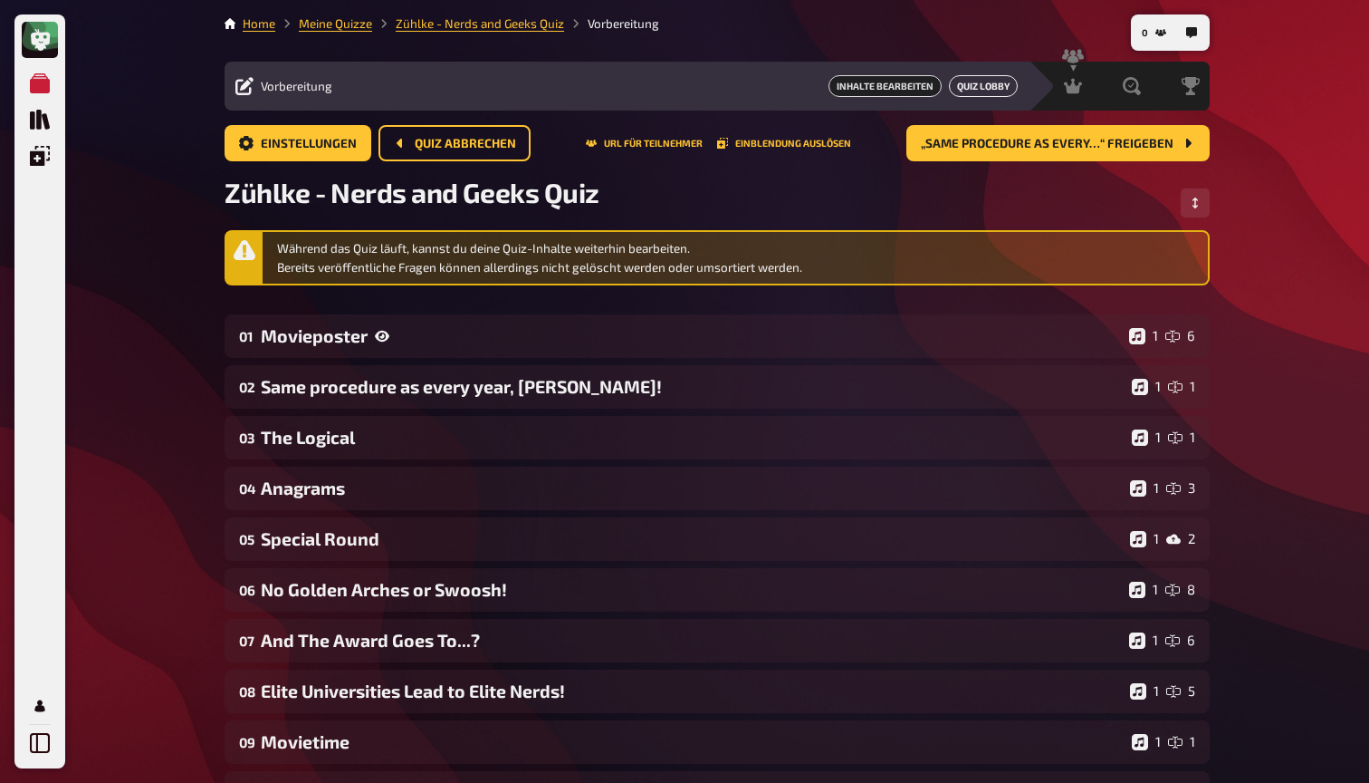
click at [991, 91] on link "Quiz Lobby" at bounding box center [983, 86] width 69 height 22
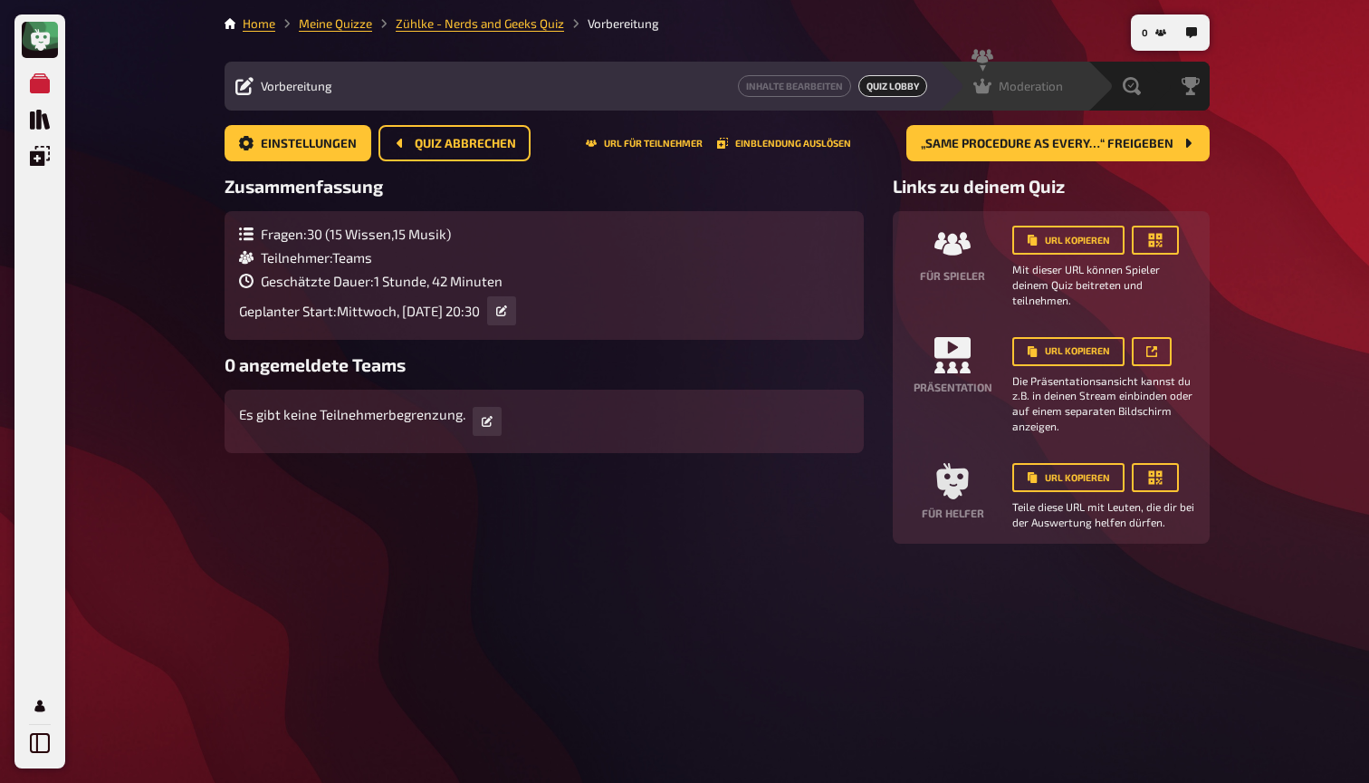
click at [992, 82] on div "Moderation" at bounding box center [1019, 86] width 90 height 18
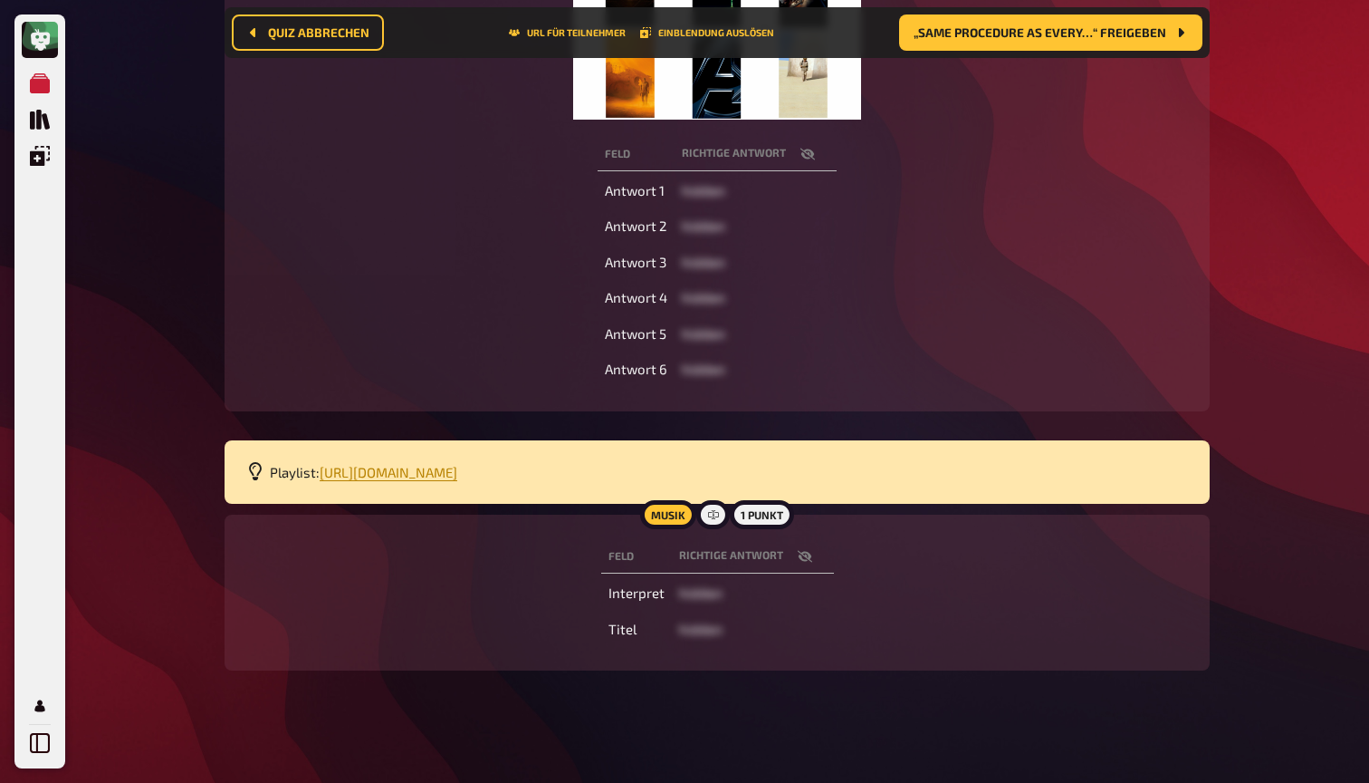
scroll to position [441, 0]
click at [805, 554] on icon "button" at bounding box center [804, 558] width 14 height 12
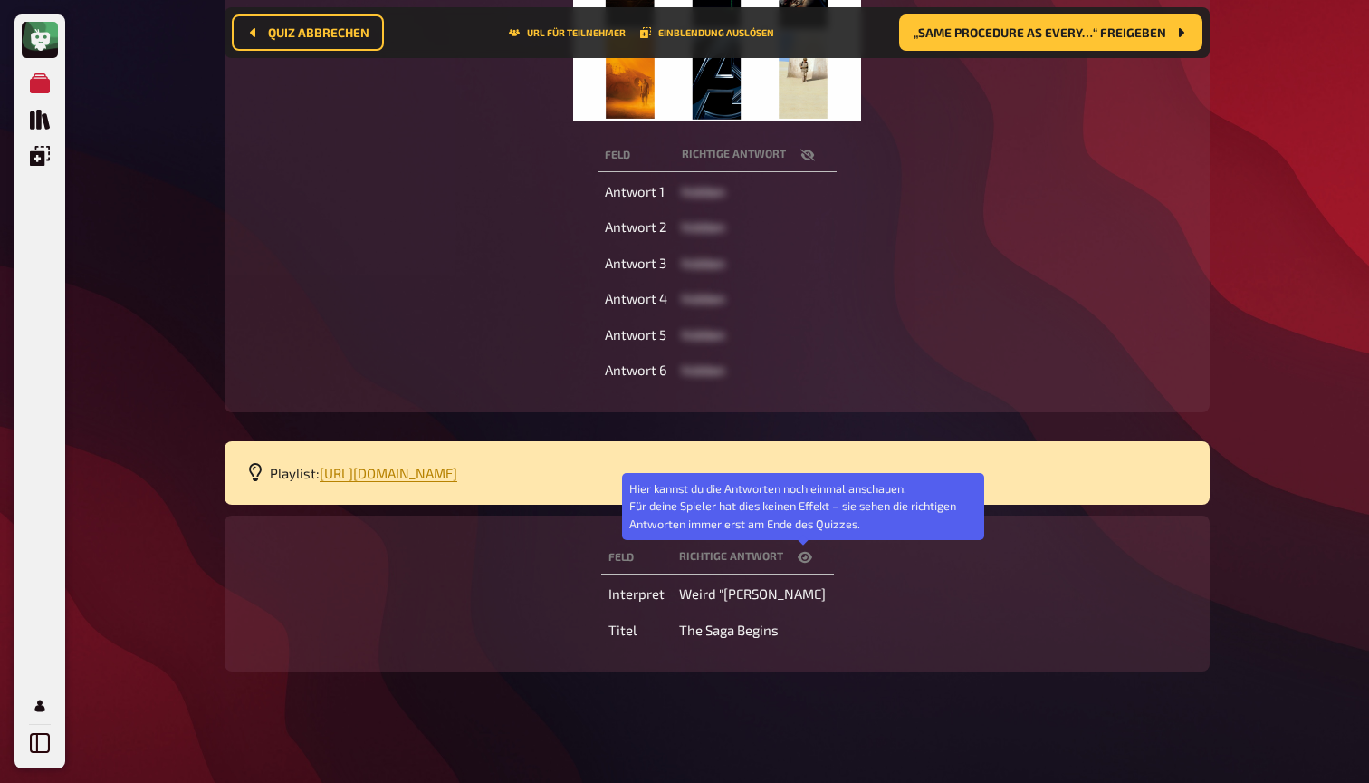
click at [805, 554] on icon "button" at bounding box center [805, 557] width 14 height 11
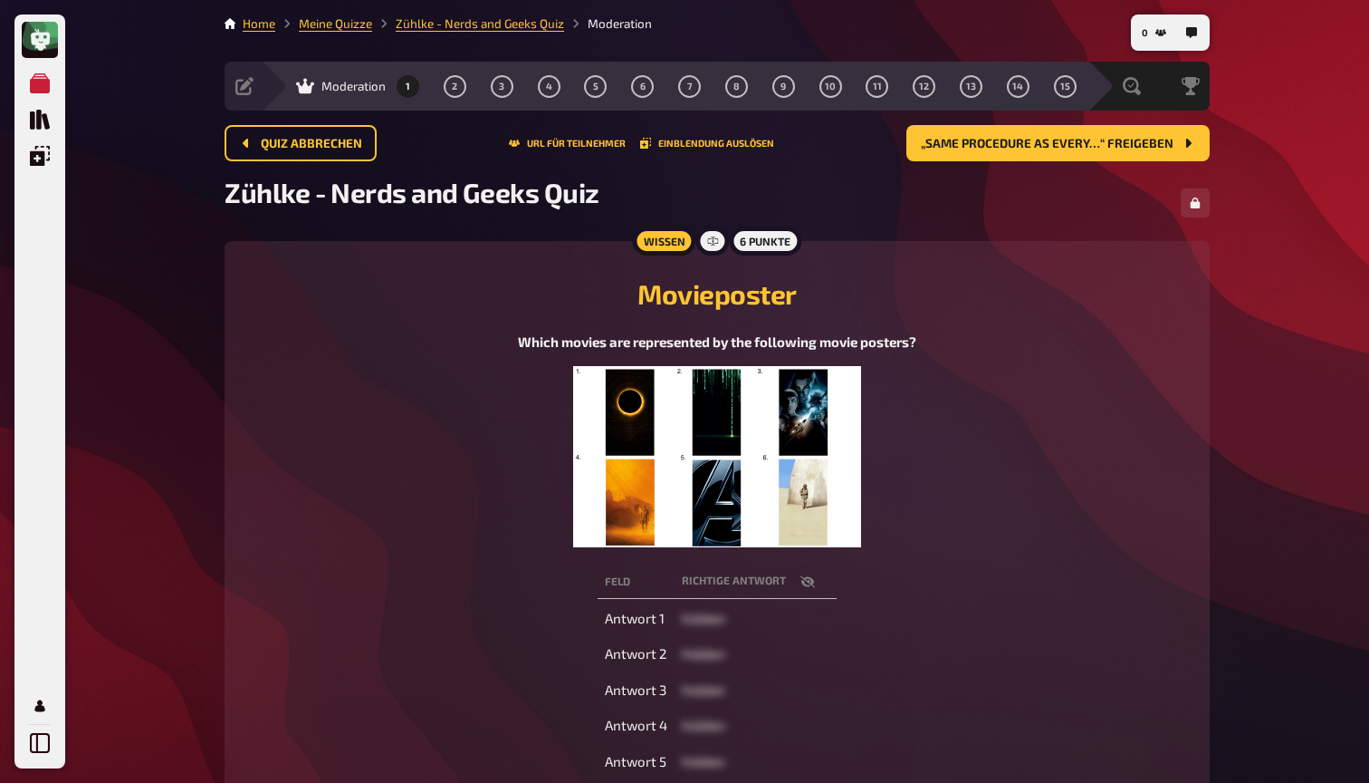
scroll to position [0, 0]
click at [458, 91] on button "2" at bounding box center [454, 86] width 29 height 29
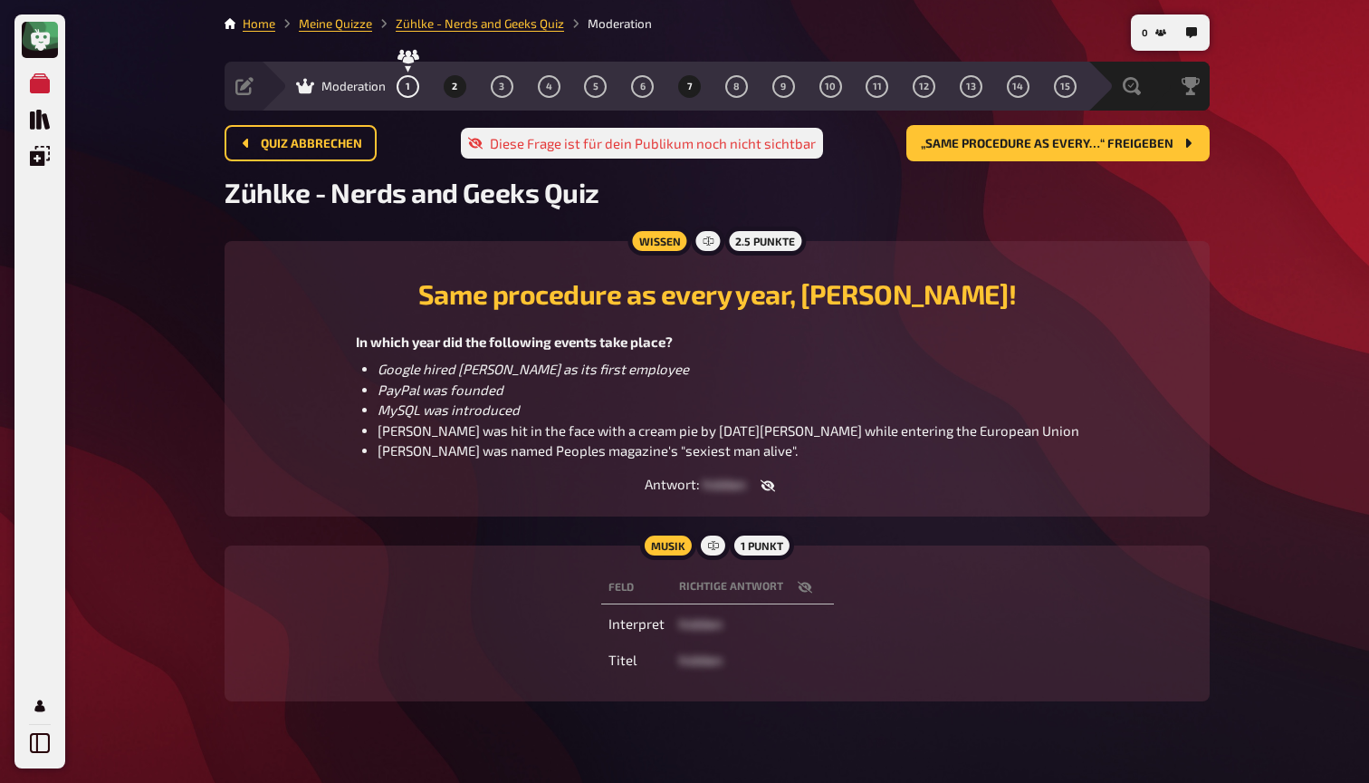
click at [693, 88] on button "7" at bounding box center [690, 86] width 29 height 29
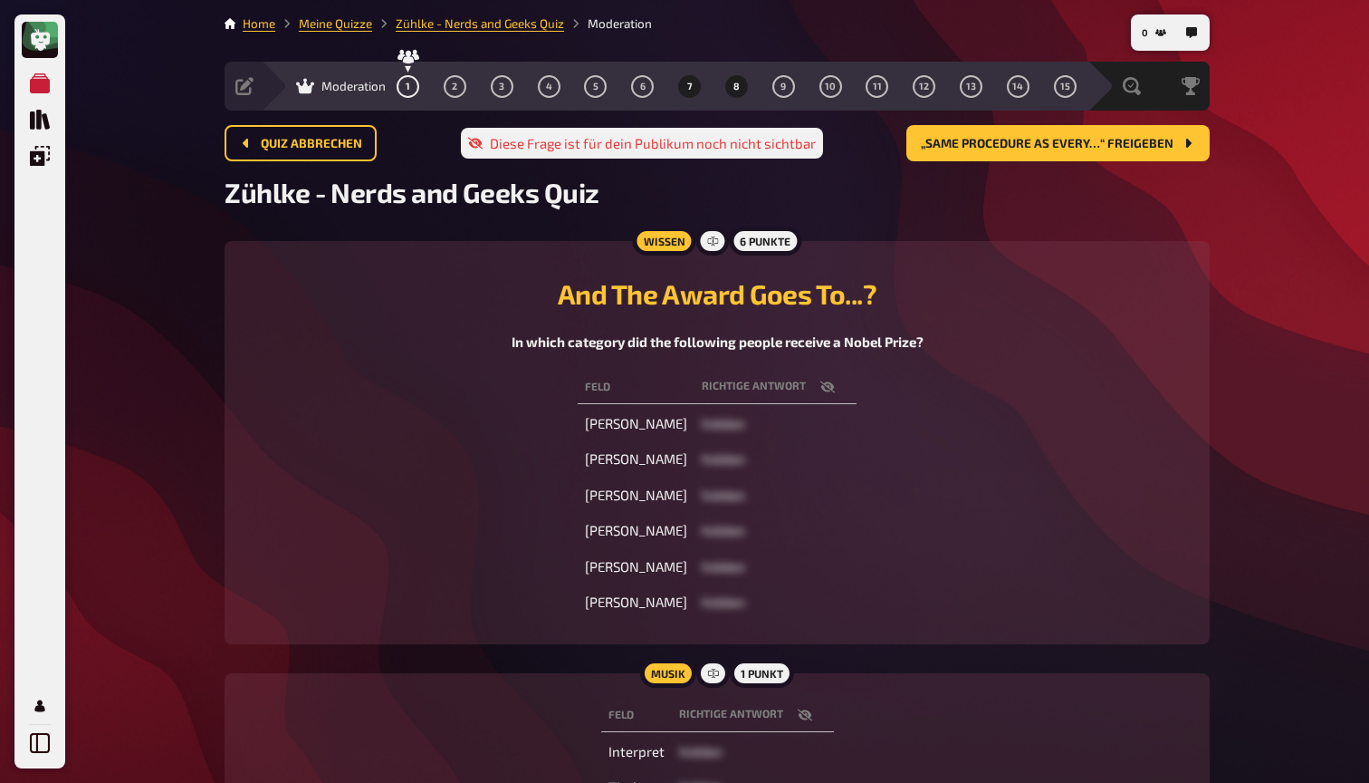
click at [742, 86] on button "8" at bounding box center [736, 86] width 29 height 29
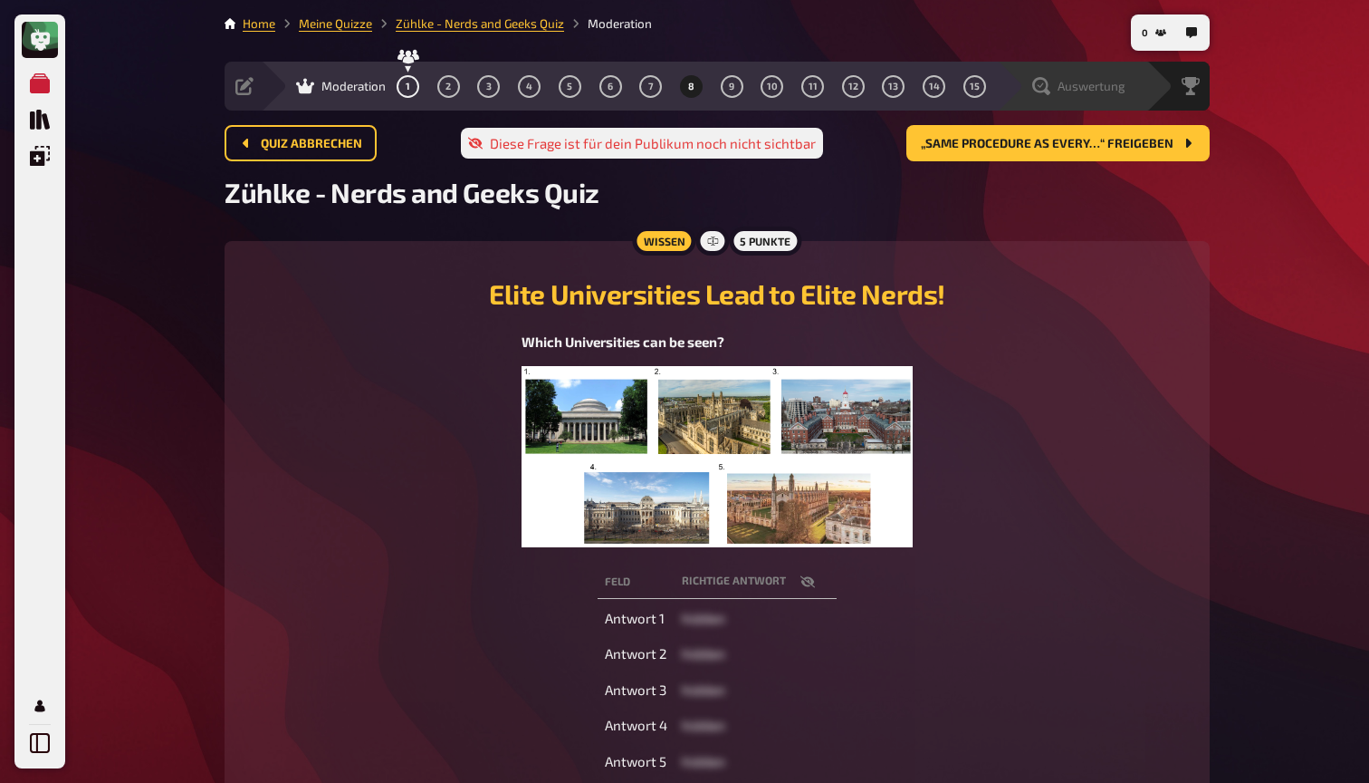
click at [1082, 73] on div "Auswertung" at bounding box center [1071, 86] width 149 height 49
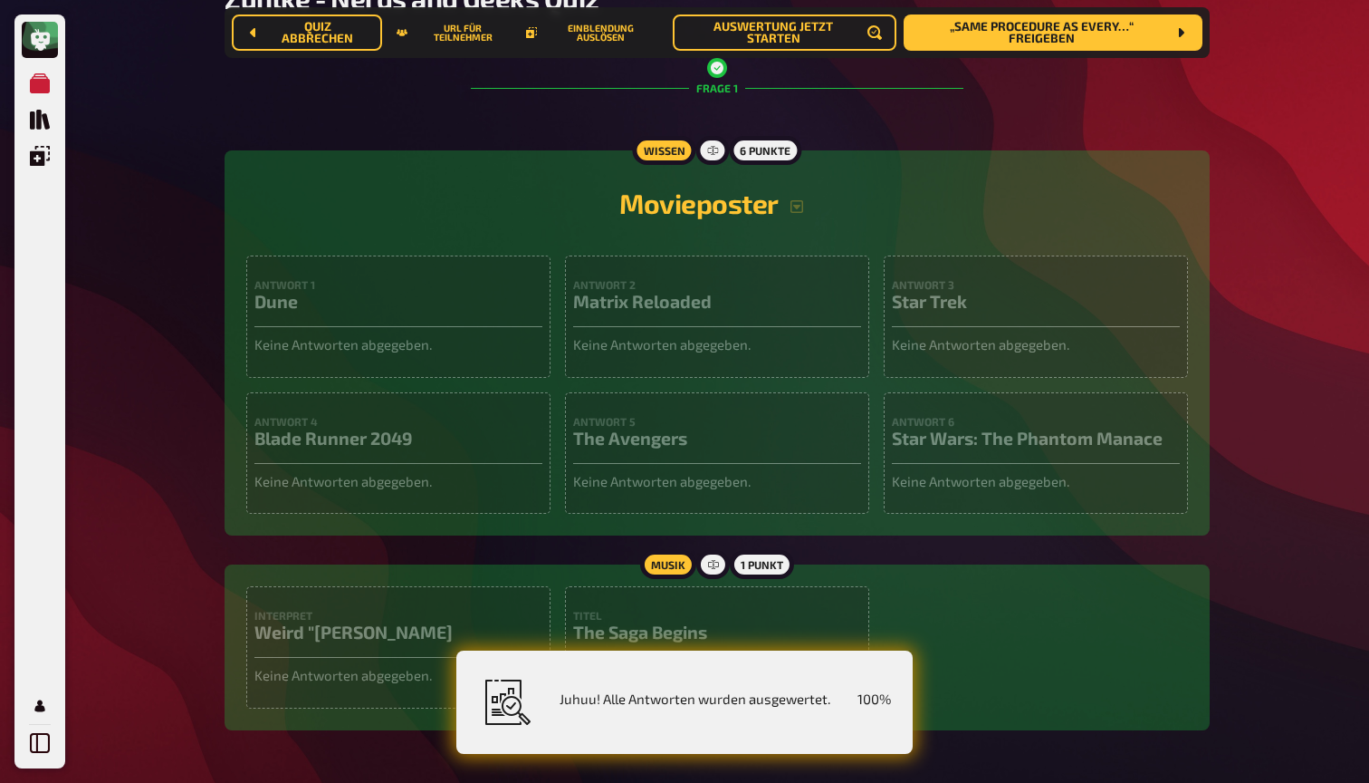
scroll to position [147, 0]
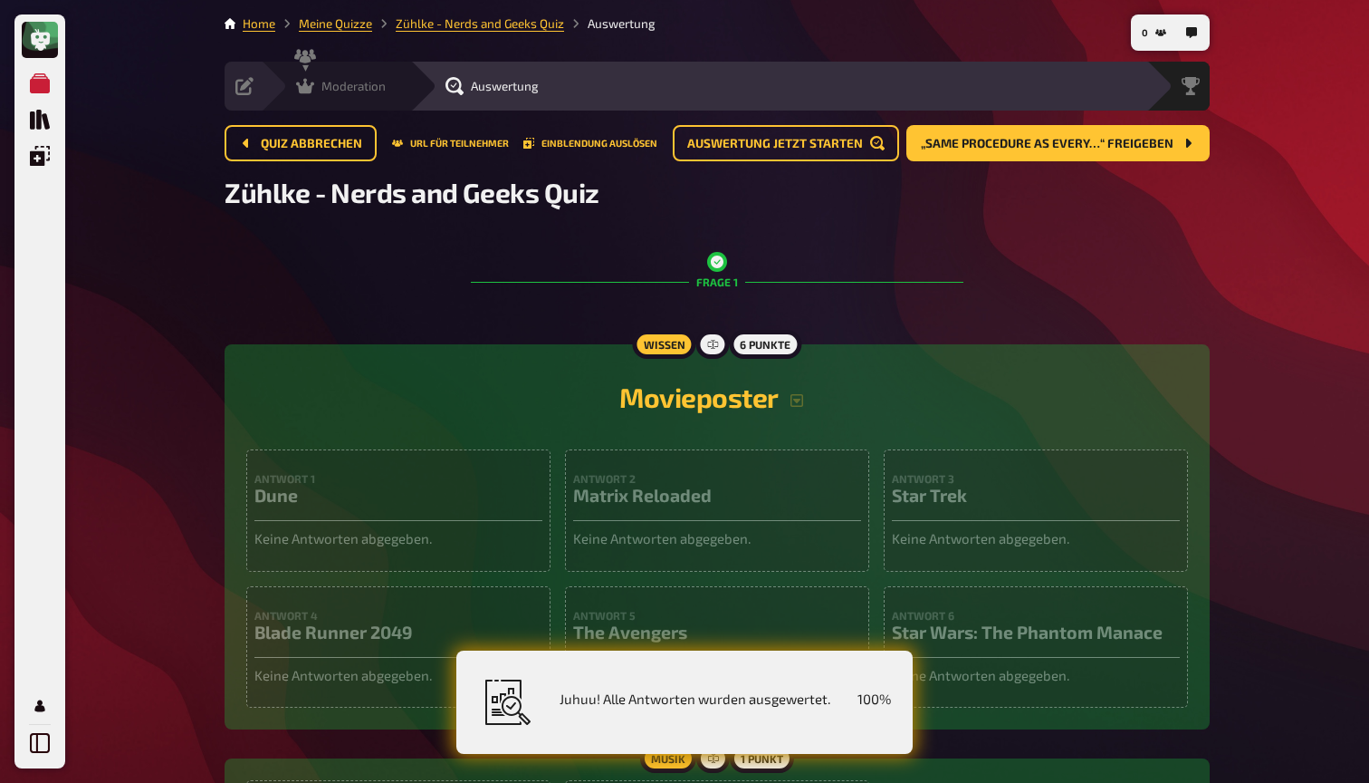
click at [319, 93] on div "Moderation" at bounding box center [341, 86] width 90 height 18
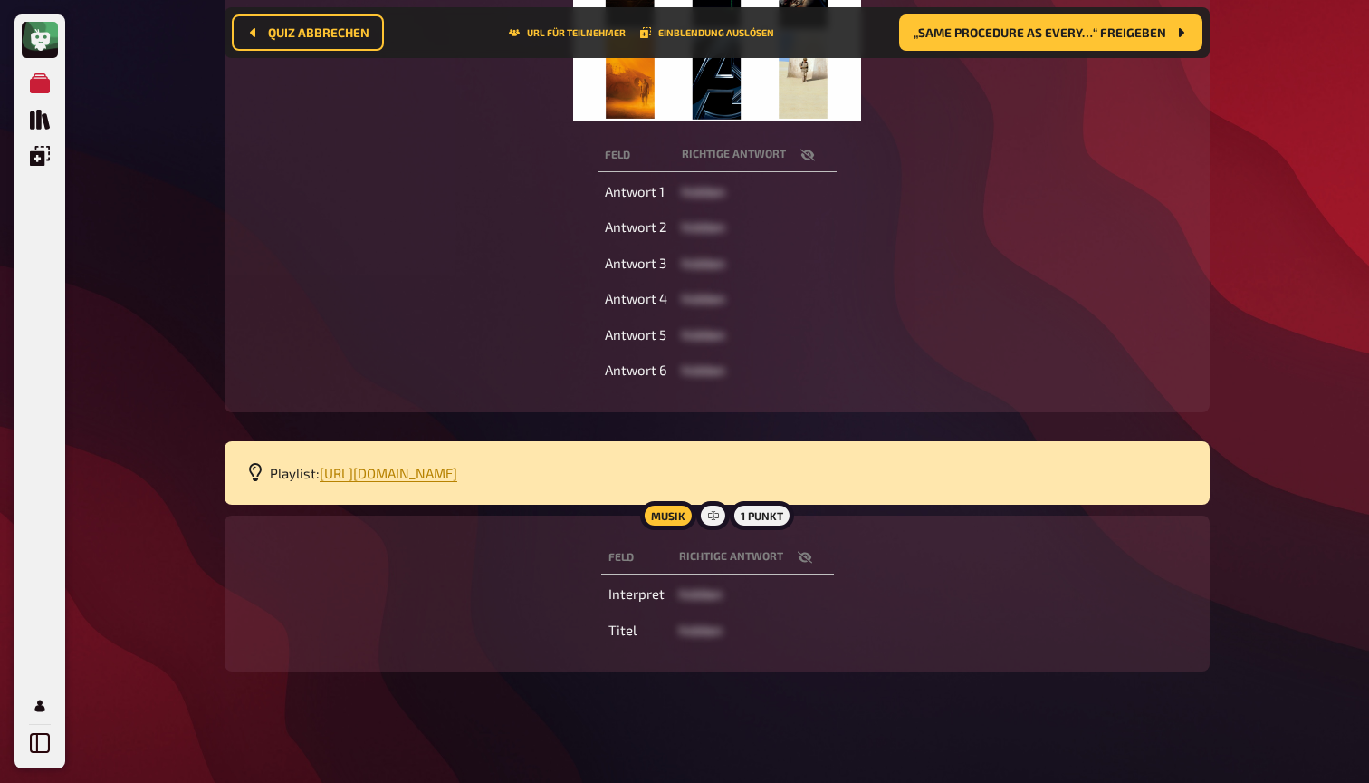
scroll to position [440, 0]
click at [811, 549] on button "button" at bounding box center [804, 558] width 43 height 18
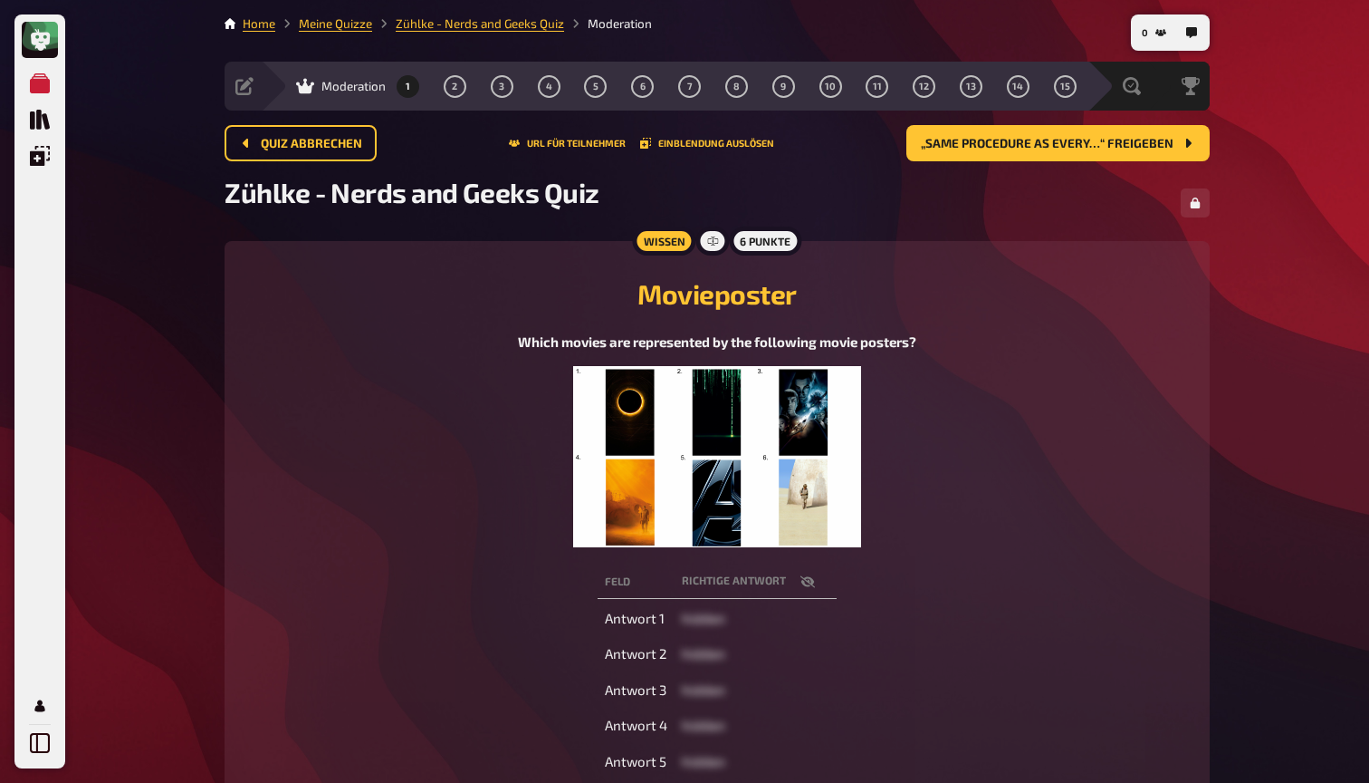
scroll to position [0, 0]
click at [450, 92] on button "2" at bounding box center [454, 86] width 29 height 29
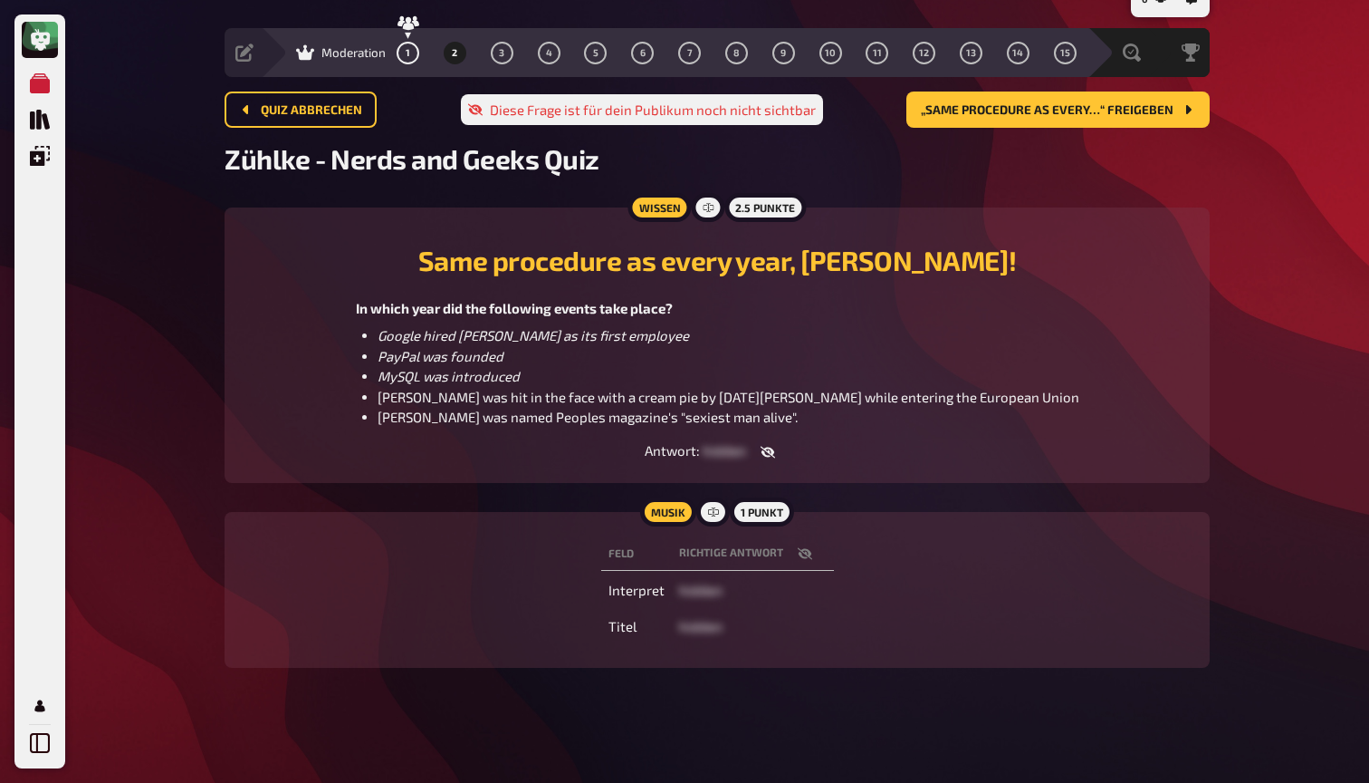
scroll to position [33, 0]
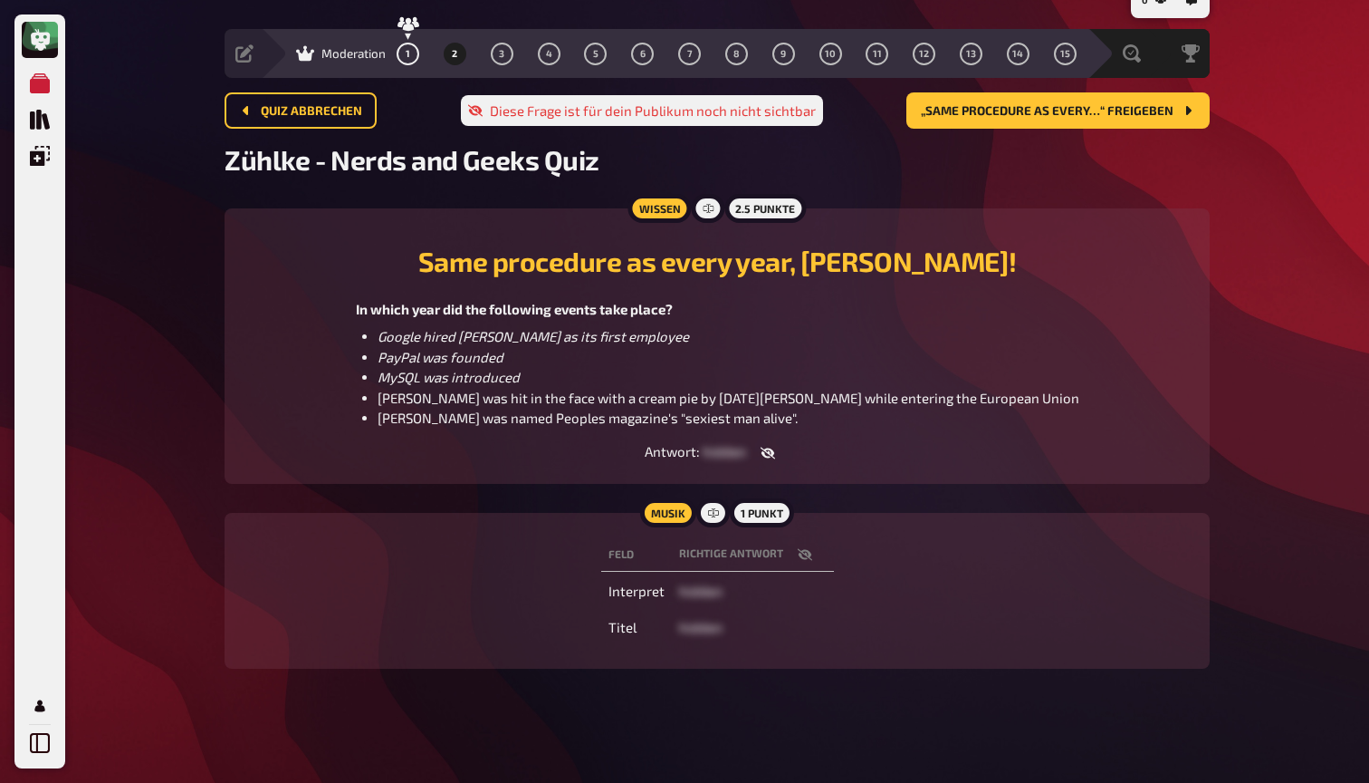
click at [811, 553] on button "button" at bounding box center [804, 554] width 43 height 18
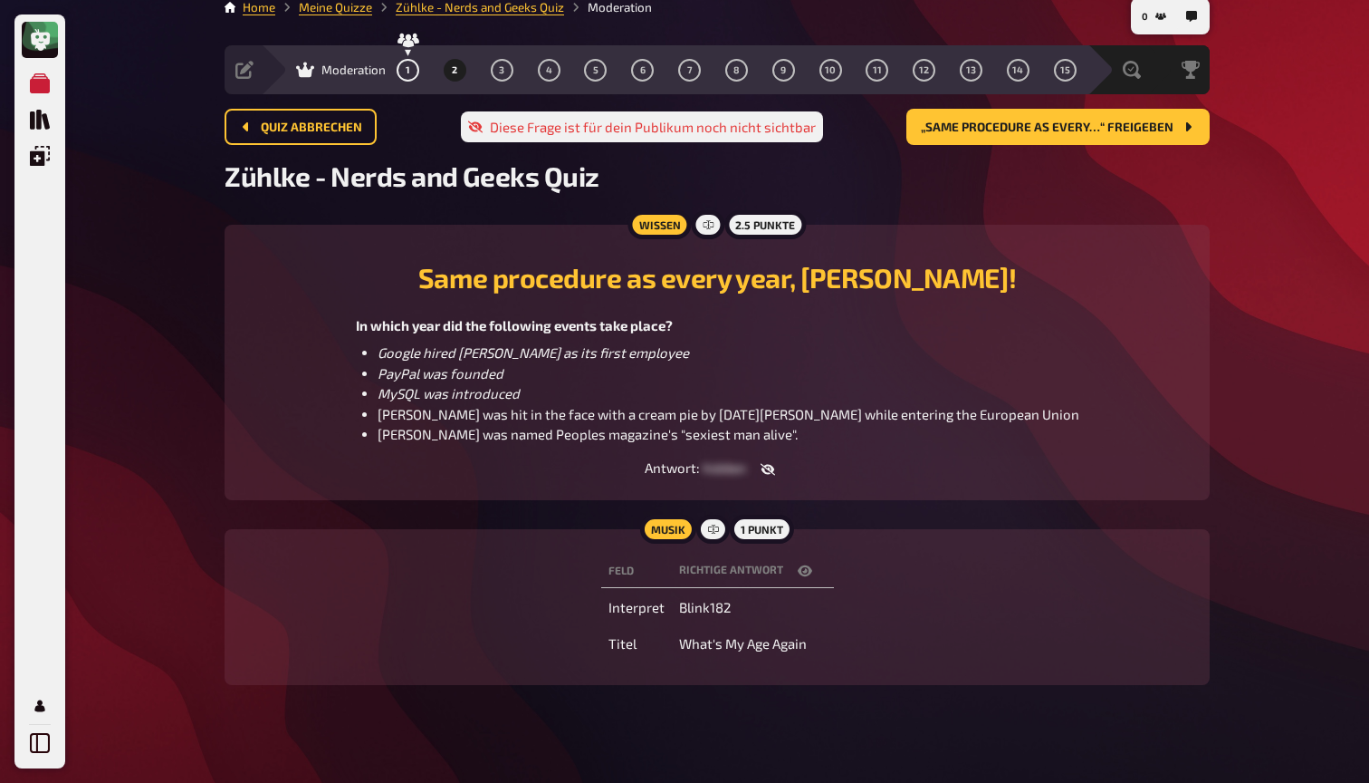
scroll to position [0, 0]
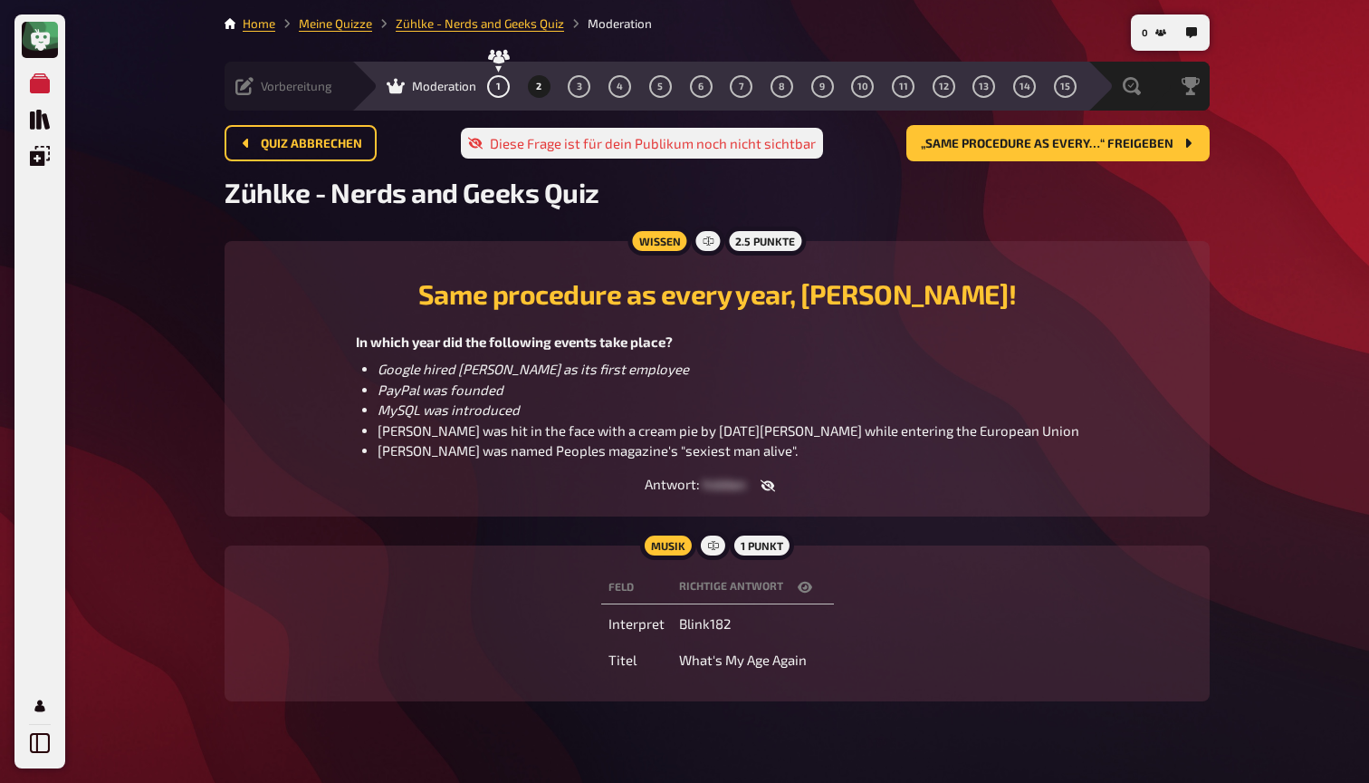
click at [254, 84] on div "Vorbereitung" at bounding box center [283, 86] width 97 height 18
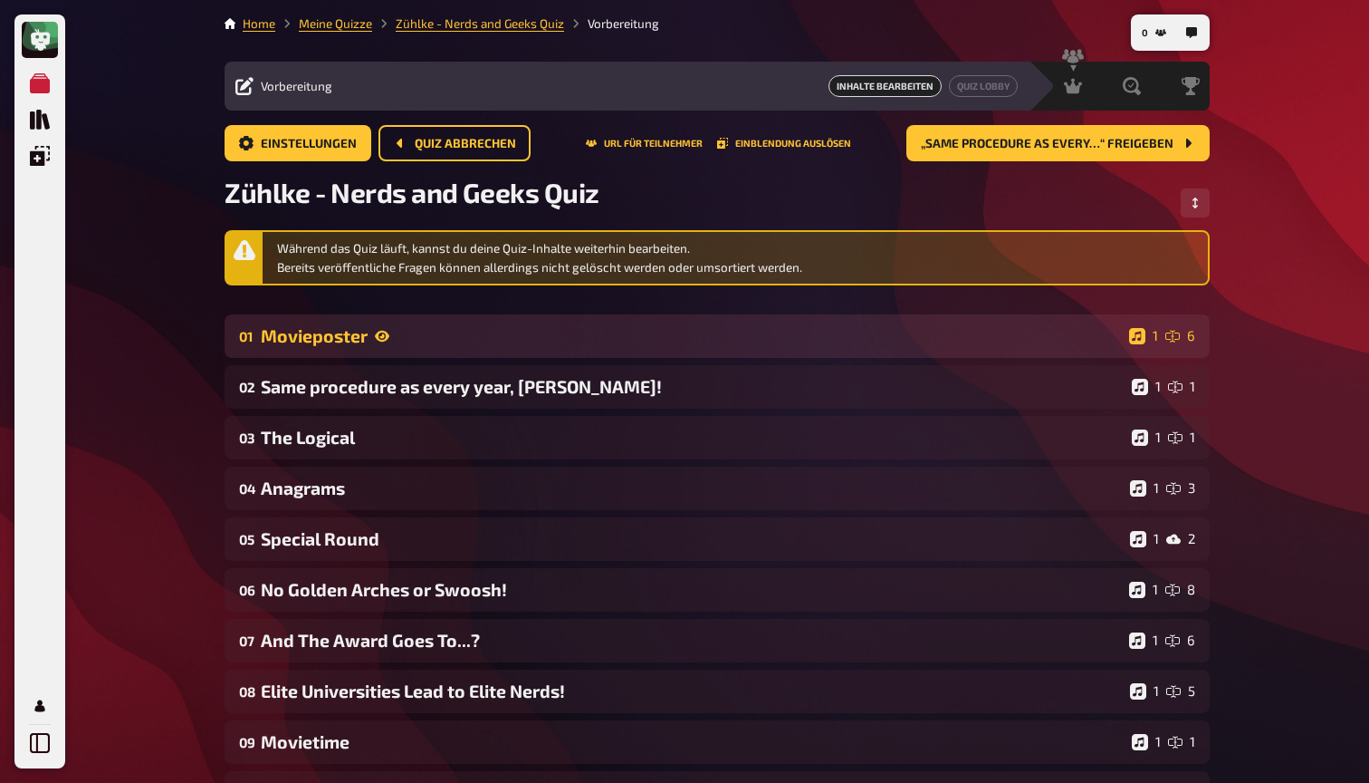
click at [437, 352] on div "01 Movieposter 1 6" at bounding box center [717, 335] width 985 height 43
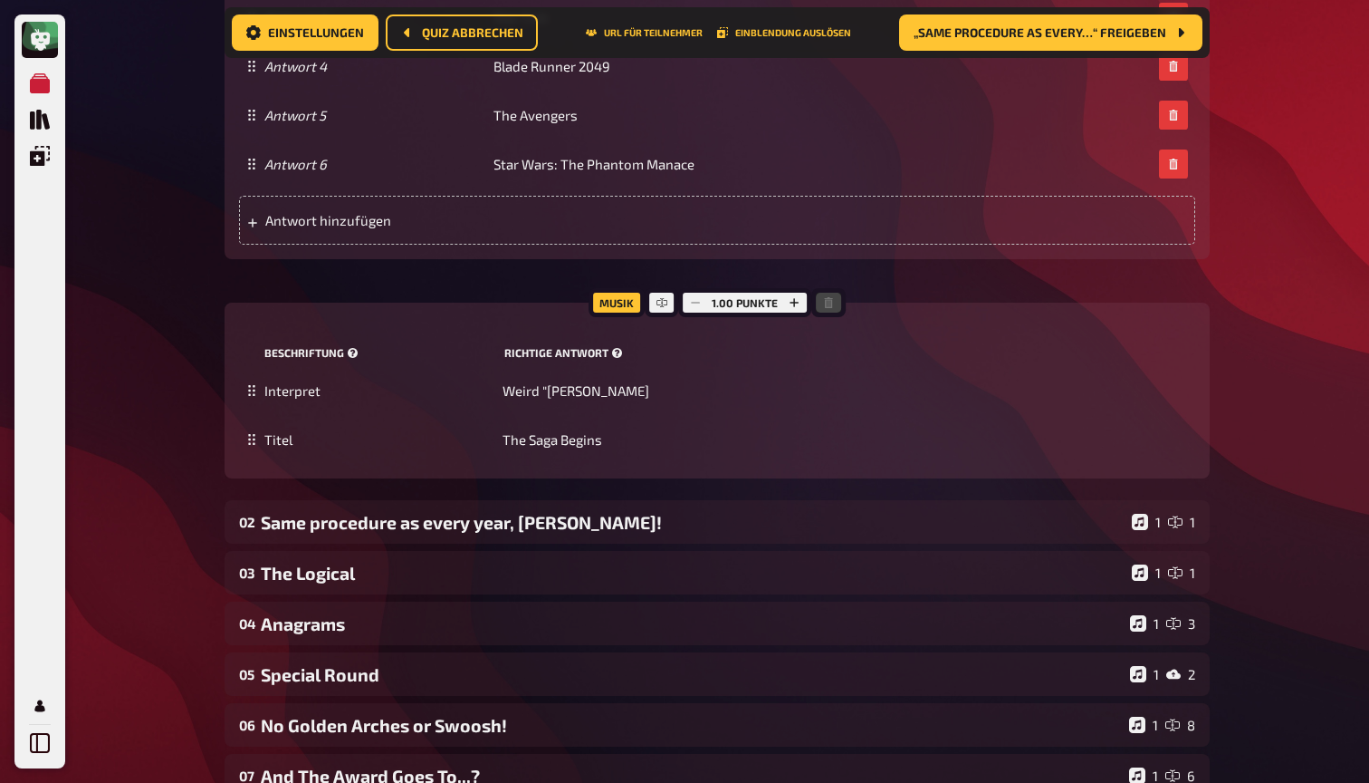
scroll to position [1449, 0]
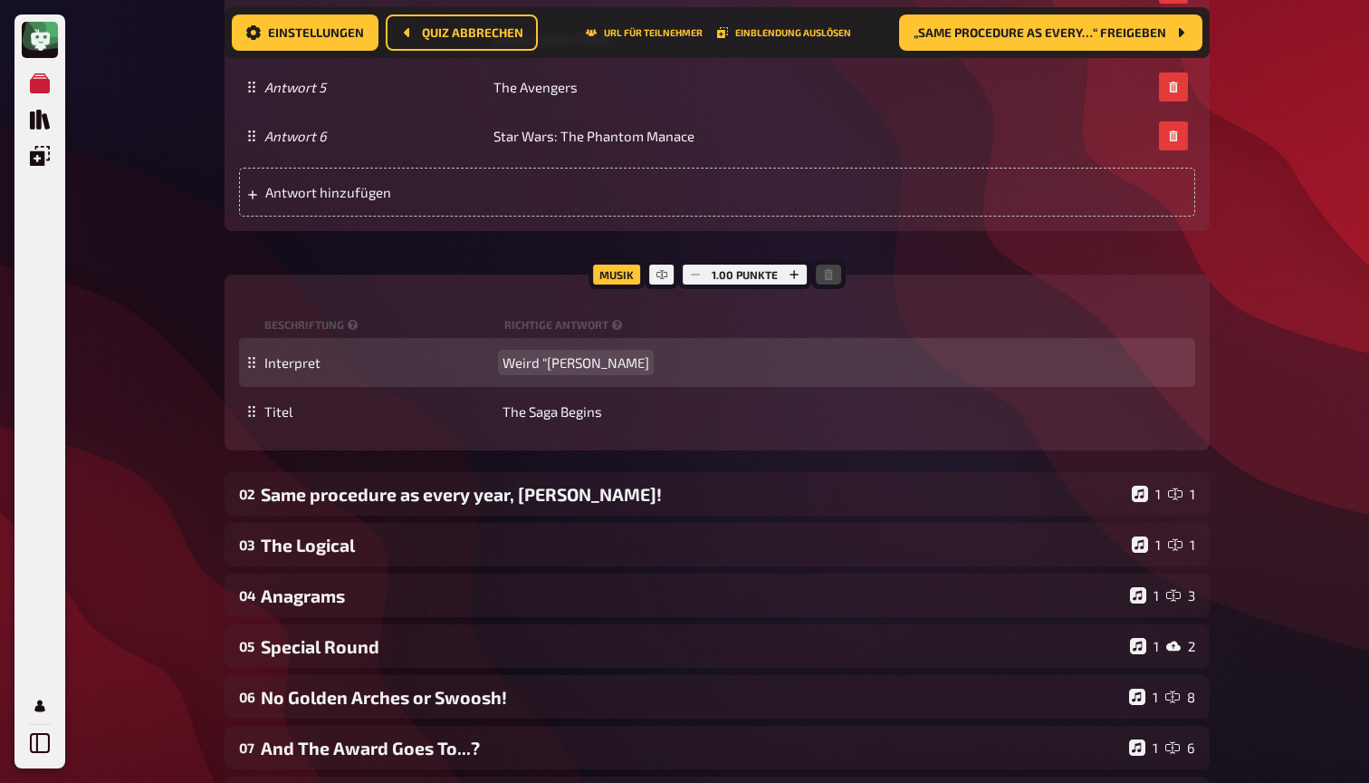
click at [593, 367] on span "Weird "[PERSON_NAME]" at bounding box center [576, 362] width 147 height 16
click at [560, 360] on span "Weird "[PERSON_NAME]" at bounding box center [576, 362] width 147 height 16
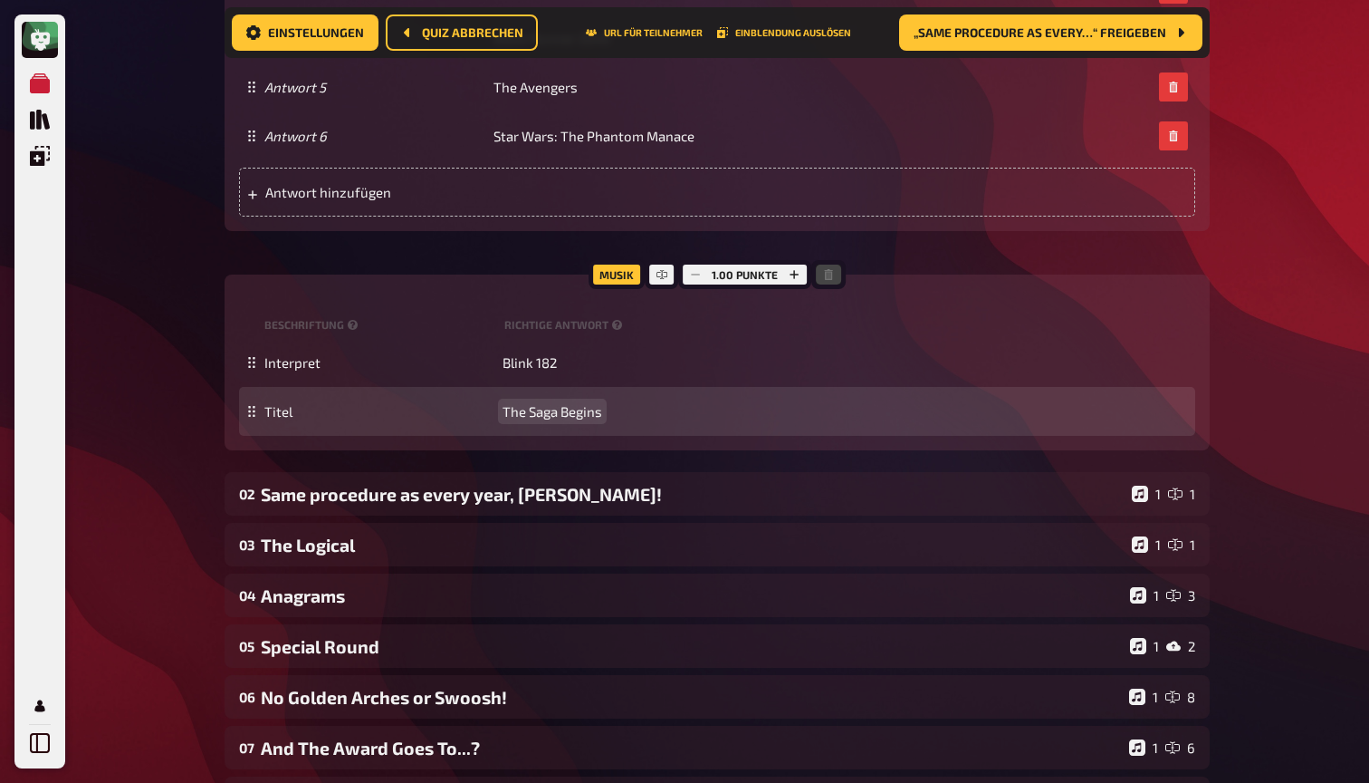
click at [531, 414] on span "The Saga Begins" at bounding box center [553, 411] width 100 height 16
click at [543, 403] on span "The Saga Begins" at bounding box center [553, 411] width 100 height 16
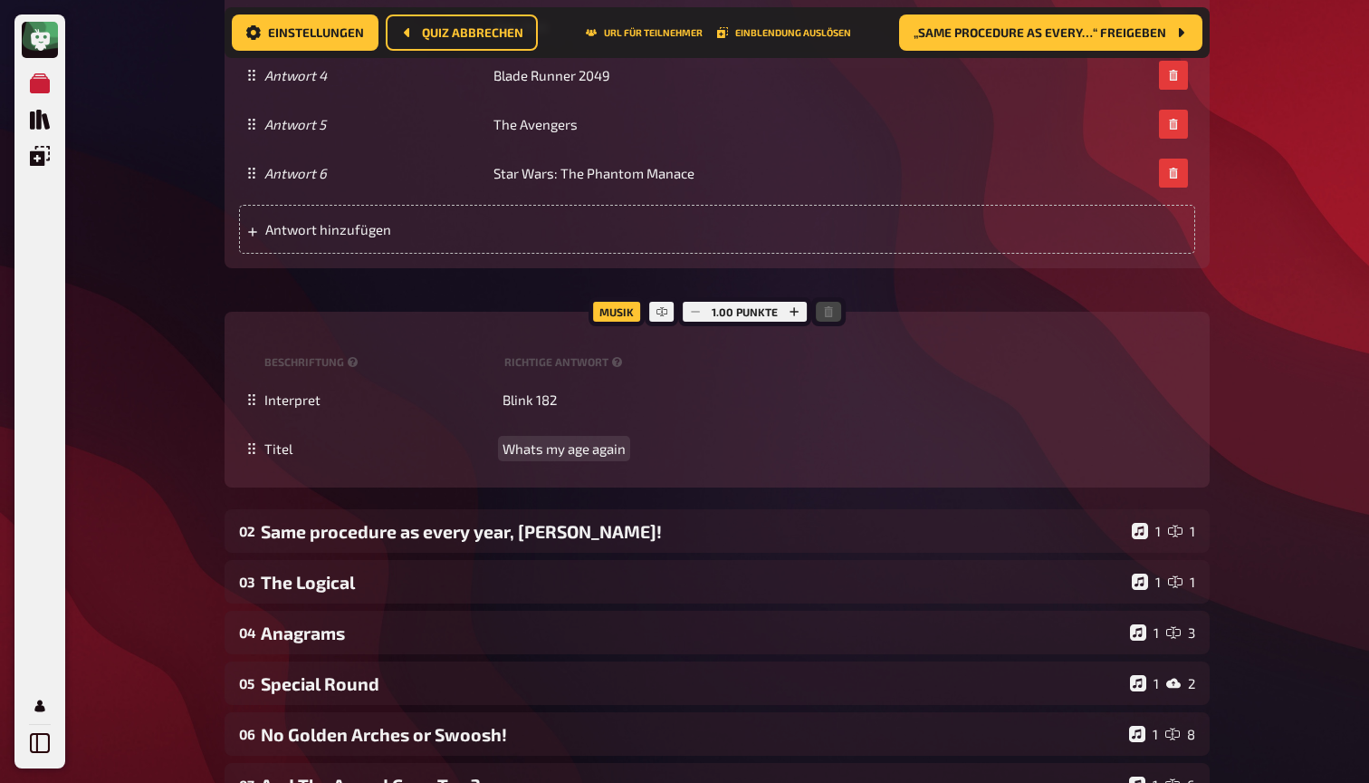
scroll to position [1460, 0]
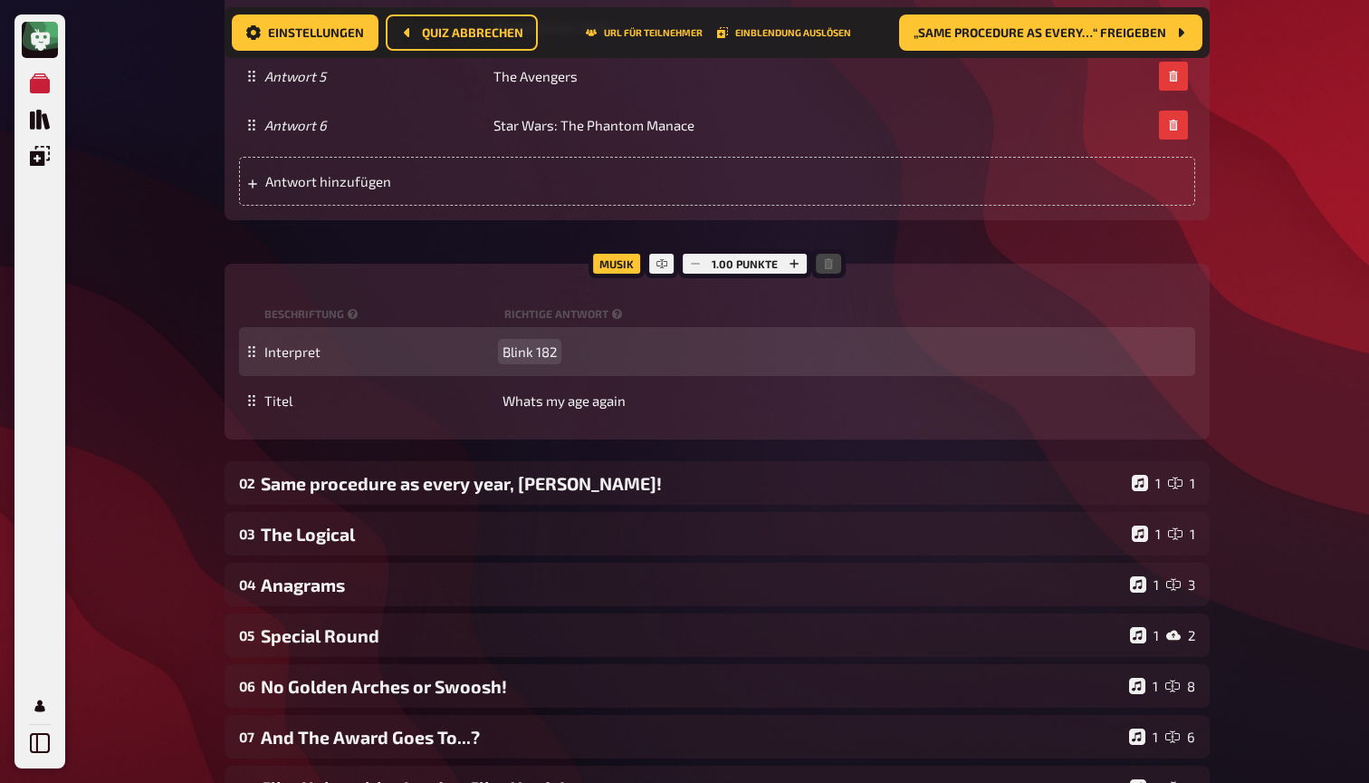
click at [545, 351] on span "Blink 182" at bounding box center [530, 351] width 54 height 16
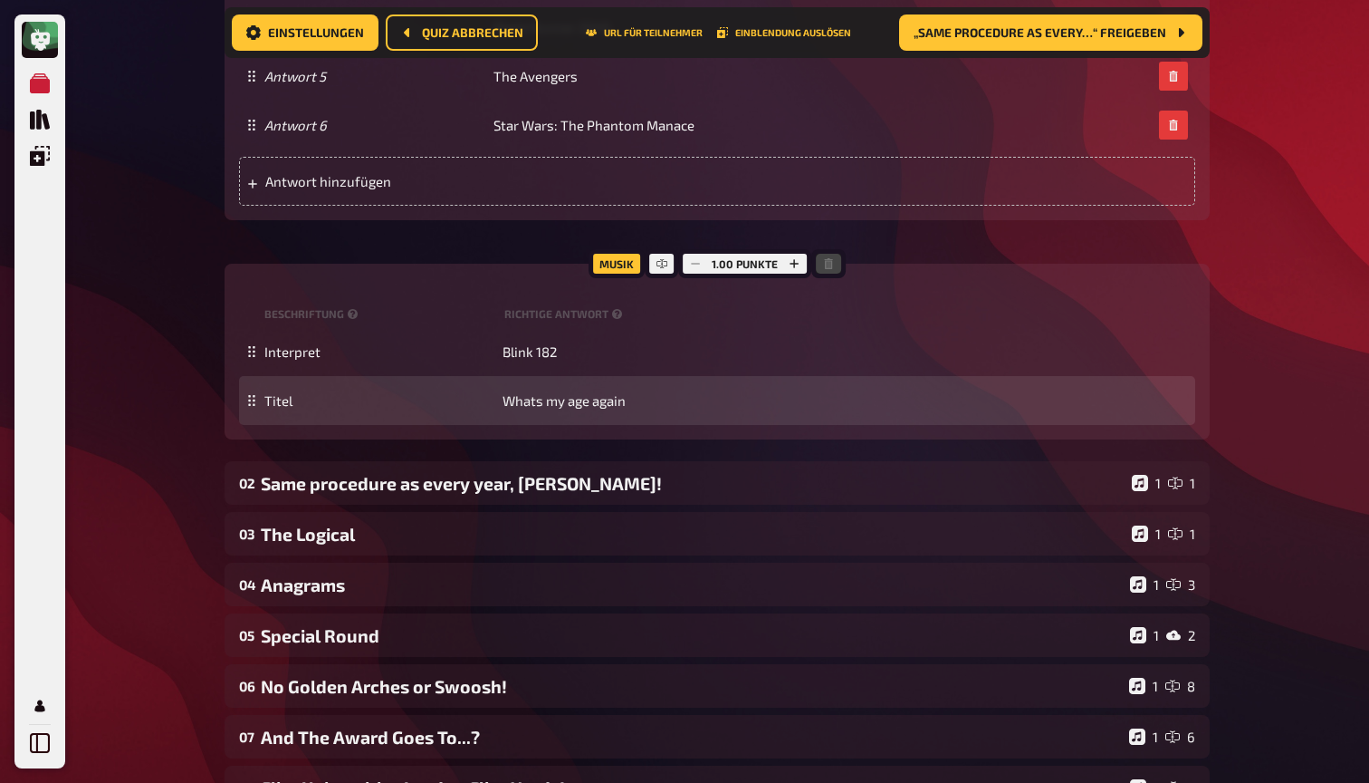
click at [556, 407] on div "Titel Whats my age again" at bounding box center [717, 400] width 956 height 49
click at [556, 402] on span "Whats my age again" at bounding box center [564, 400] width 123 height 16
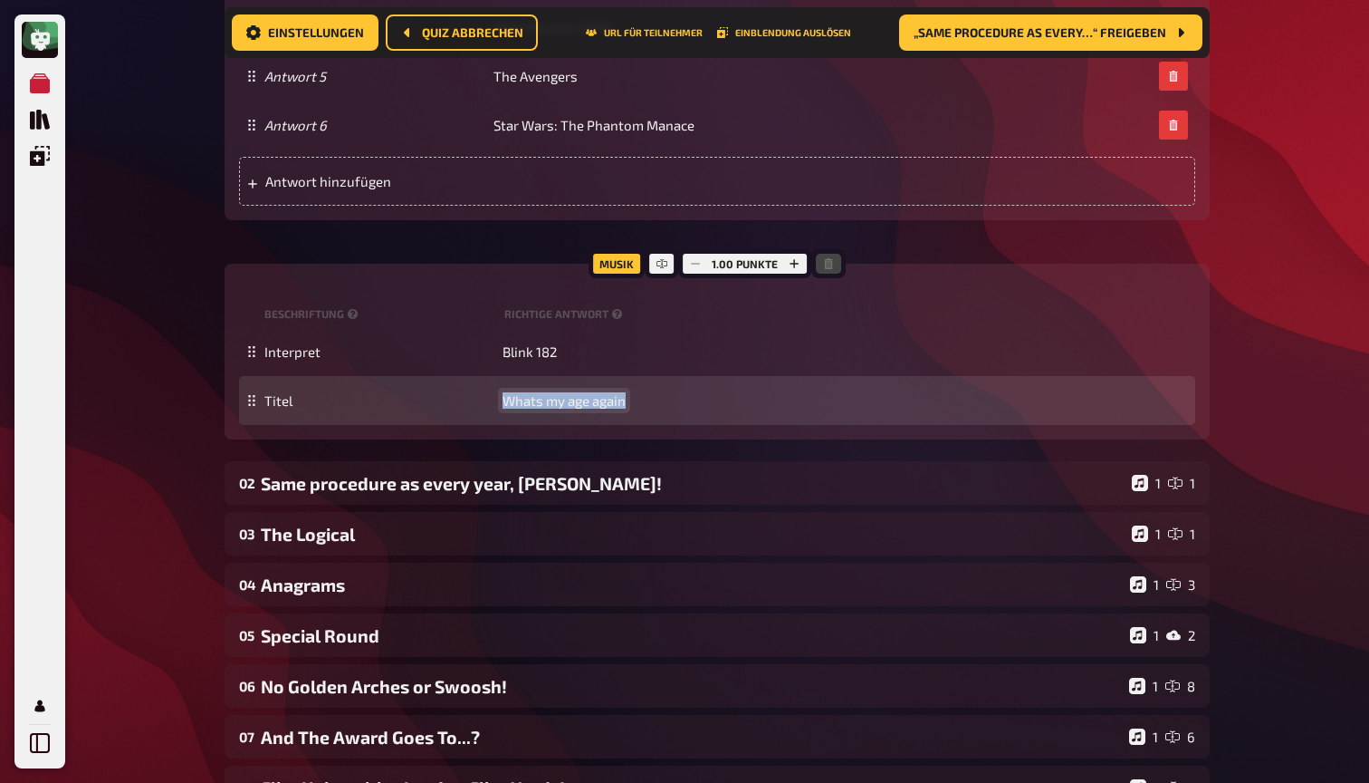
click at [556, 402] on span "Whats my age again" at bounding box center [564, 400] width 123 height 16
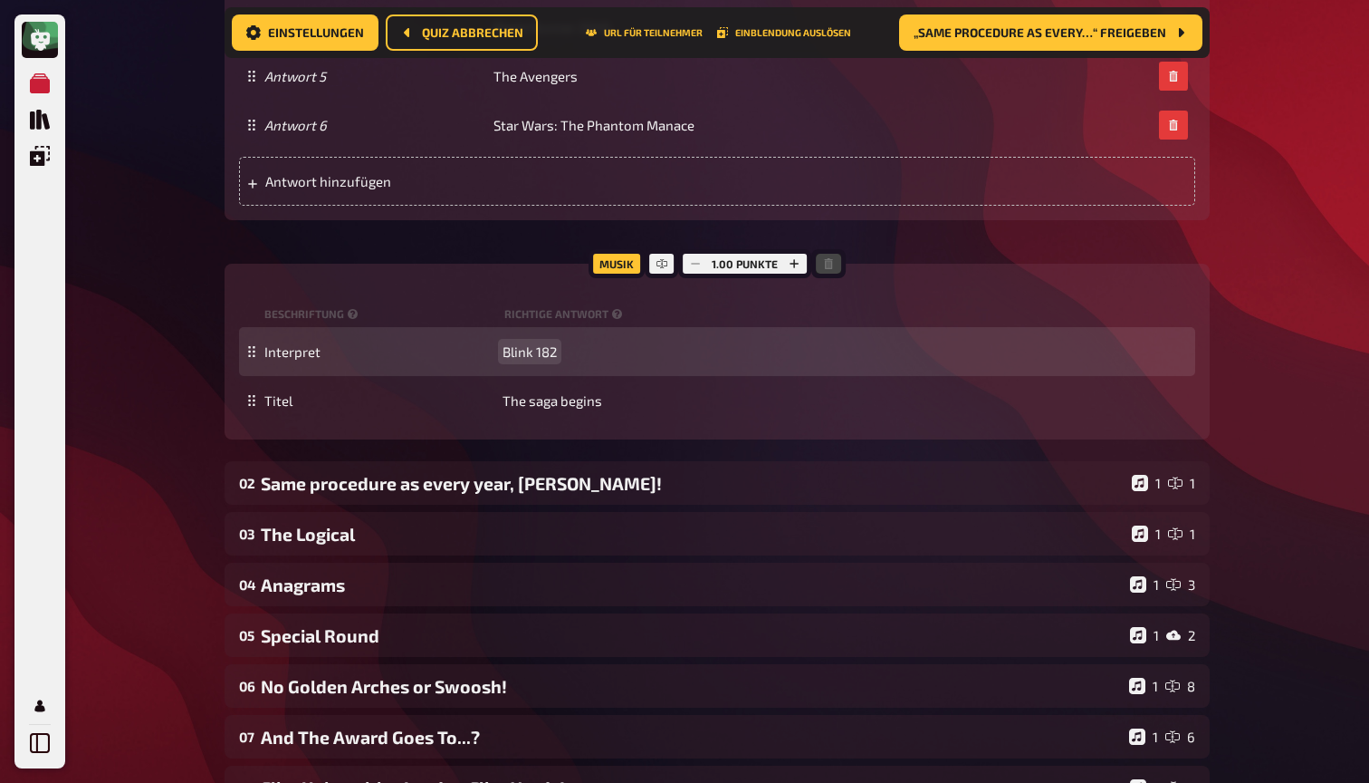
click at [517, 346] on span "Blink 182" at bounding box center [530, 351] width 54 height 16
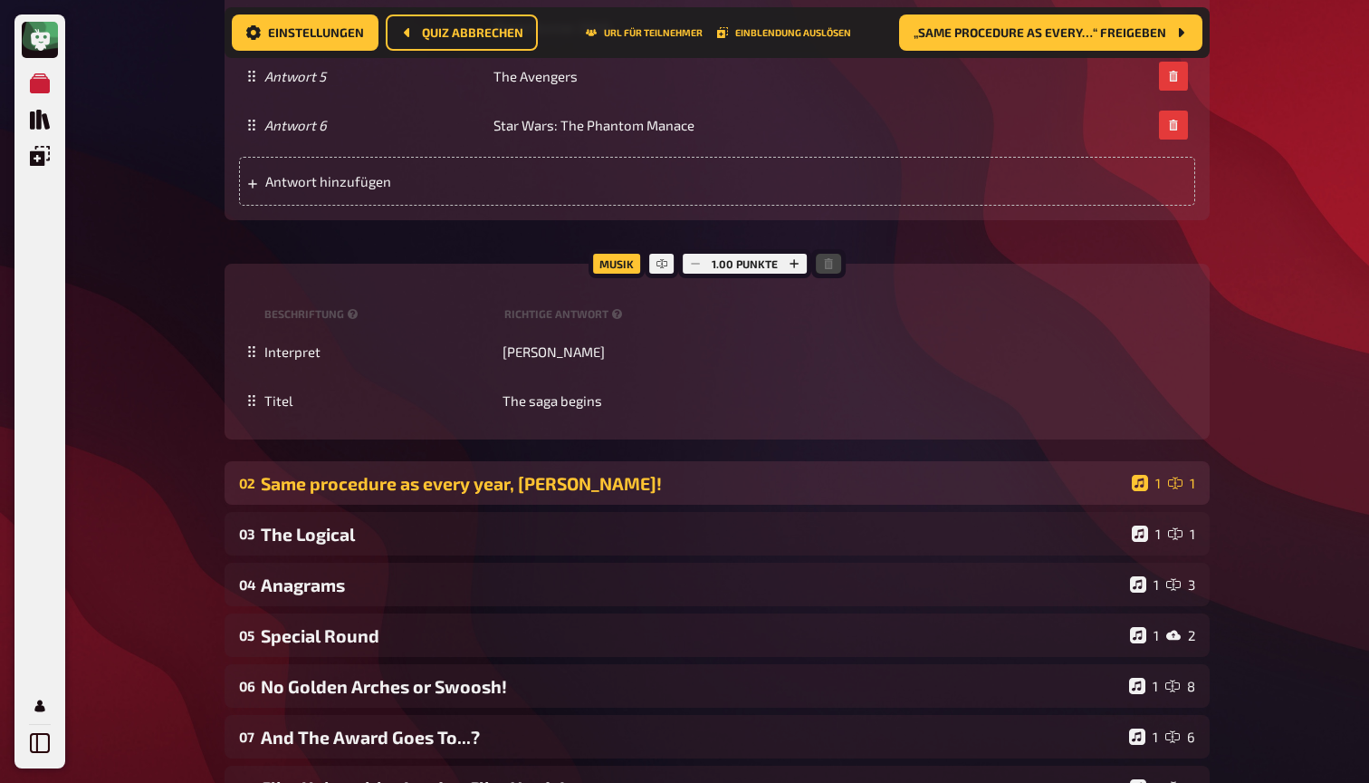
click at [504, 475] on div "Same procedure as every year, [PERSON_NAME]!" at bounding box center [693, 483] width 864 height 21
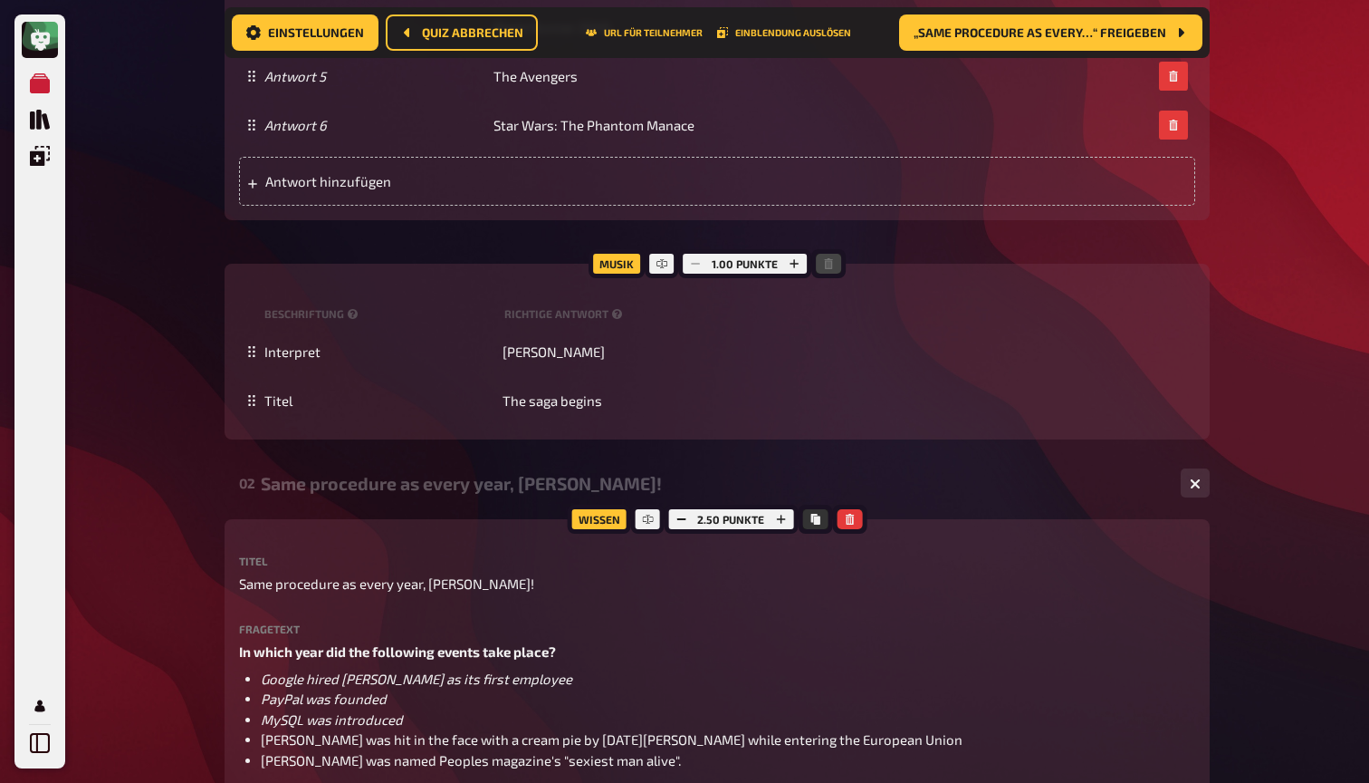
click at [504, 475] on div "Same procedure as every year, [PERSON_NAME]!" at bounding box center [714, 483] width 906 height 21
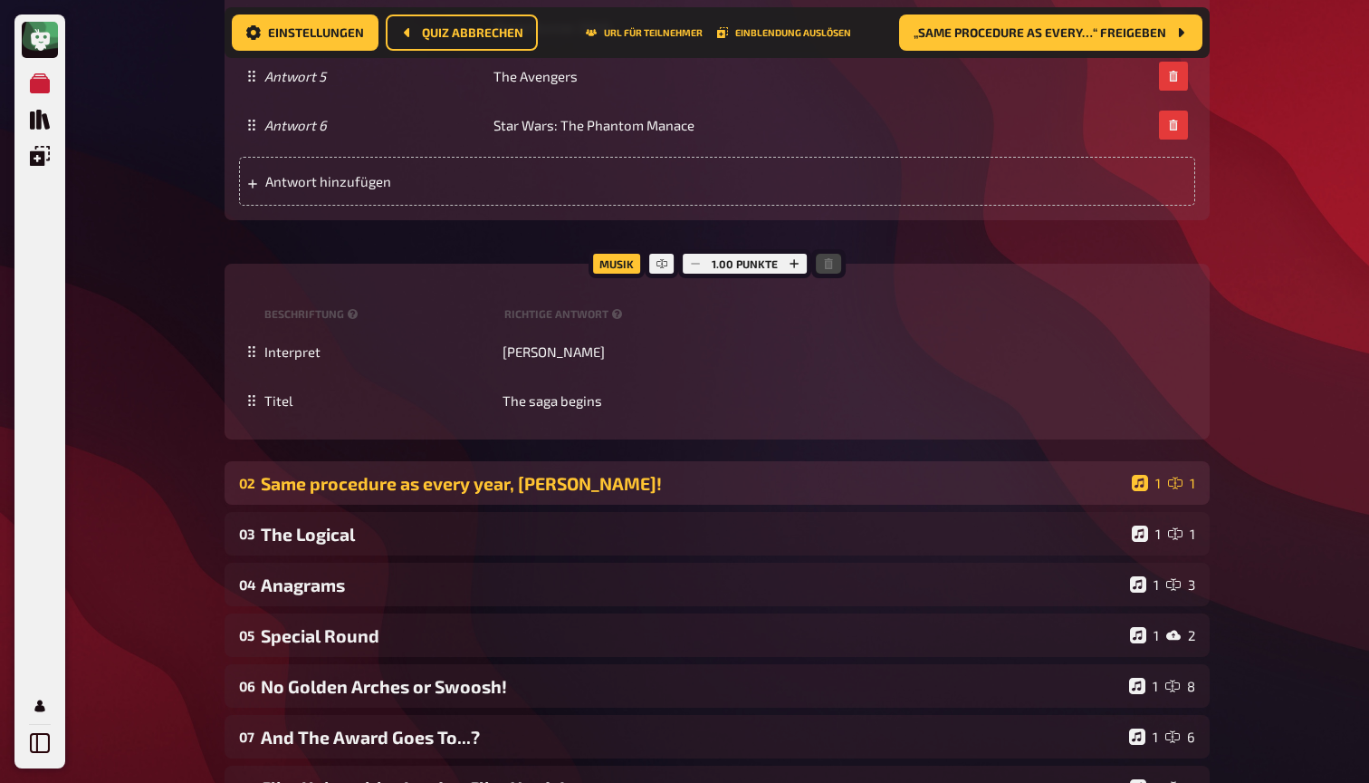
click at [585, 485] on div "Same procedure as every year, [PERSON_NAME]!" at bounding box center [693, 483] width 864 height 21
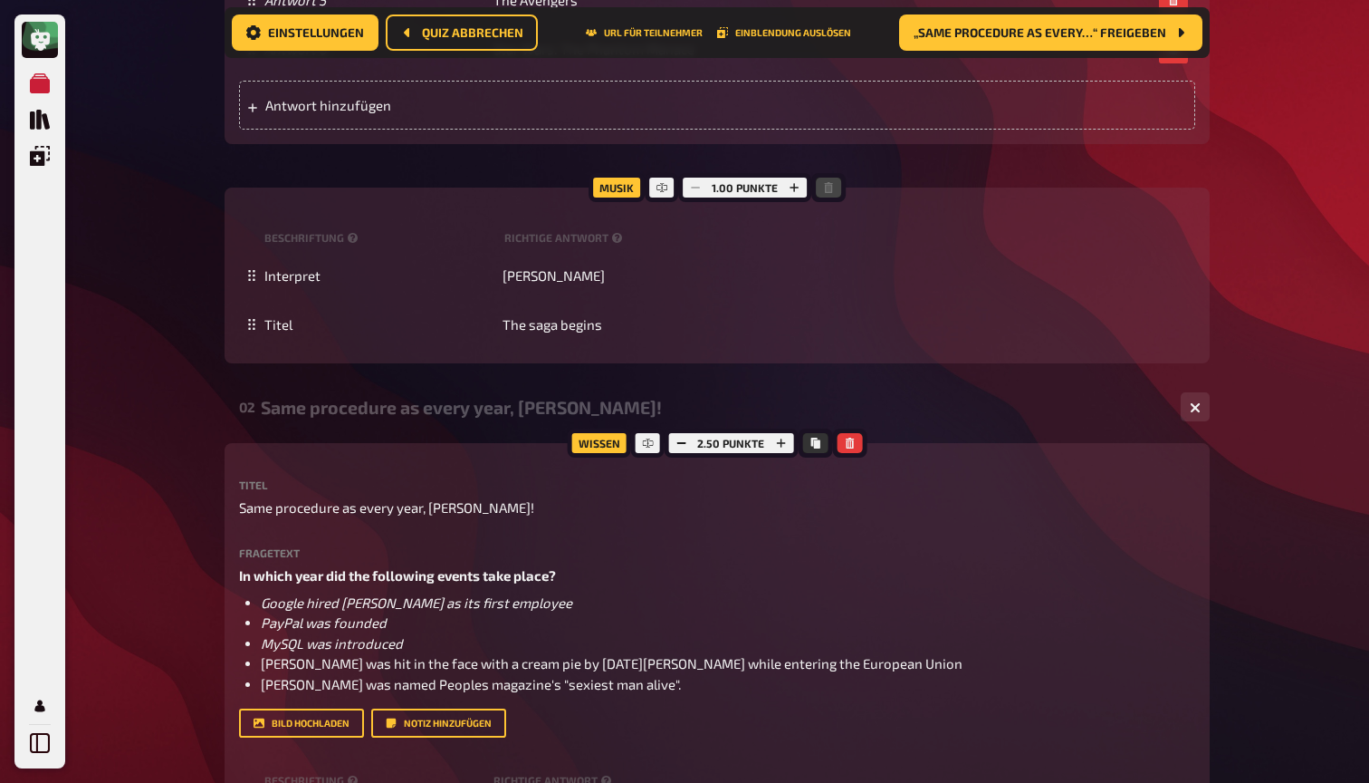
scroll to position [1494, 0]
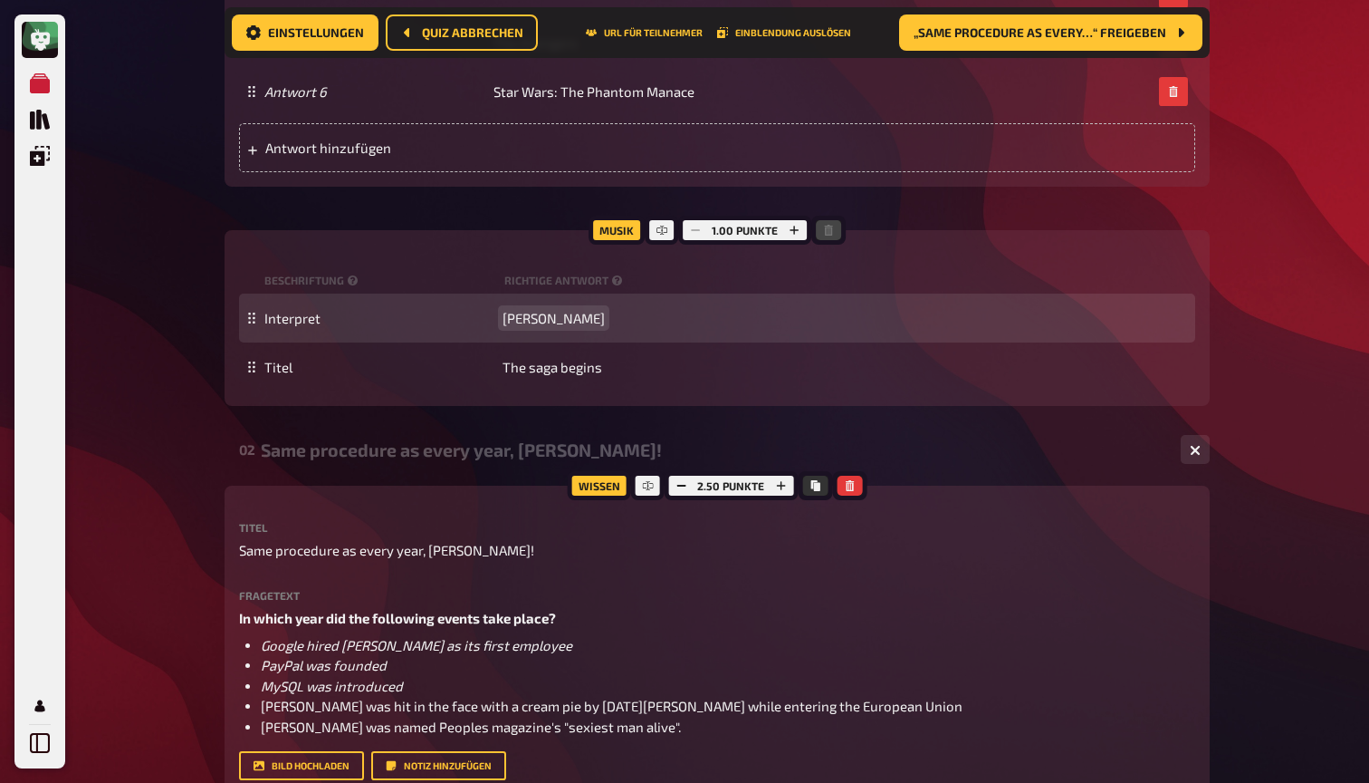
click at [538, 316] on span "[PERSON_NAME]" at bounding box center [554, 318] width 102 height 16
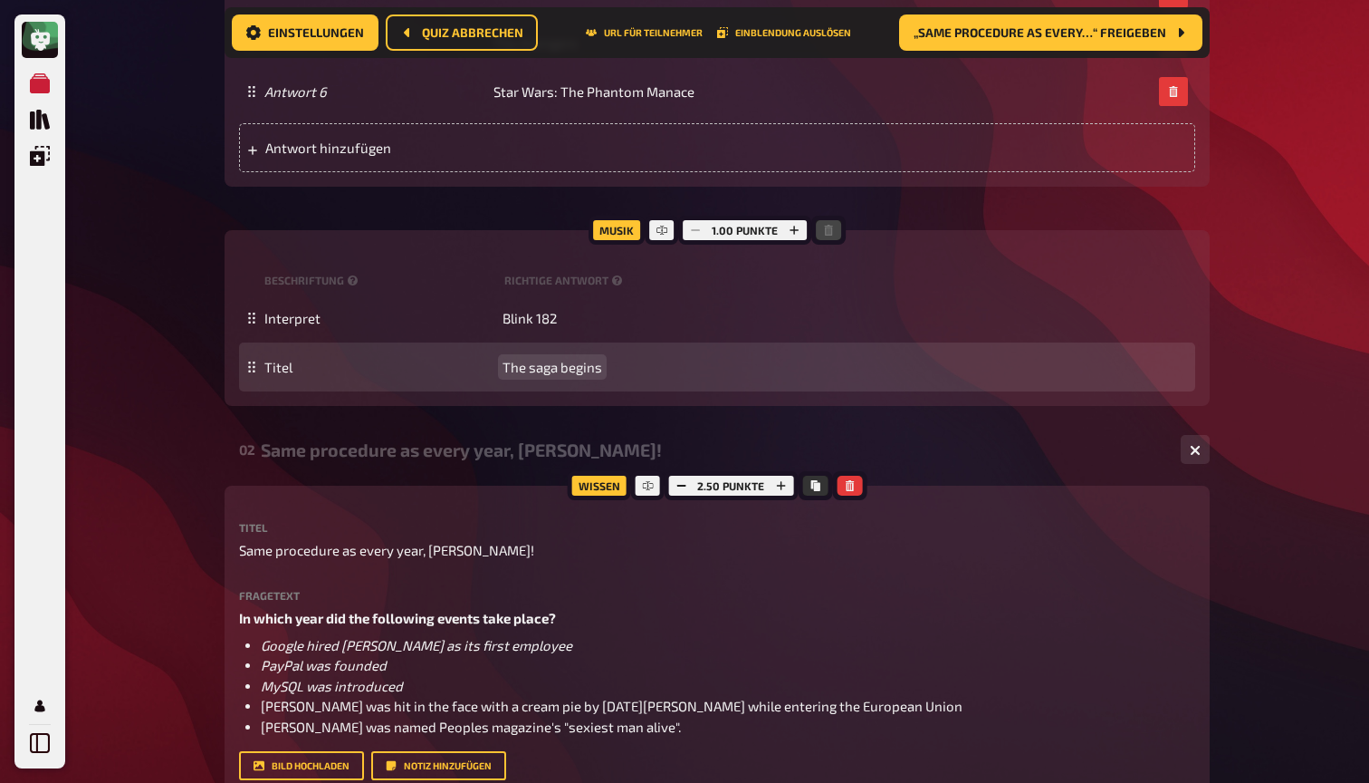
click at [539, 359] on span "The saga begins" at bounding box center [553, 367] width 100 height 16
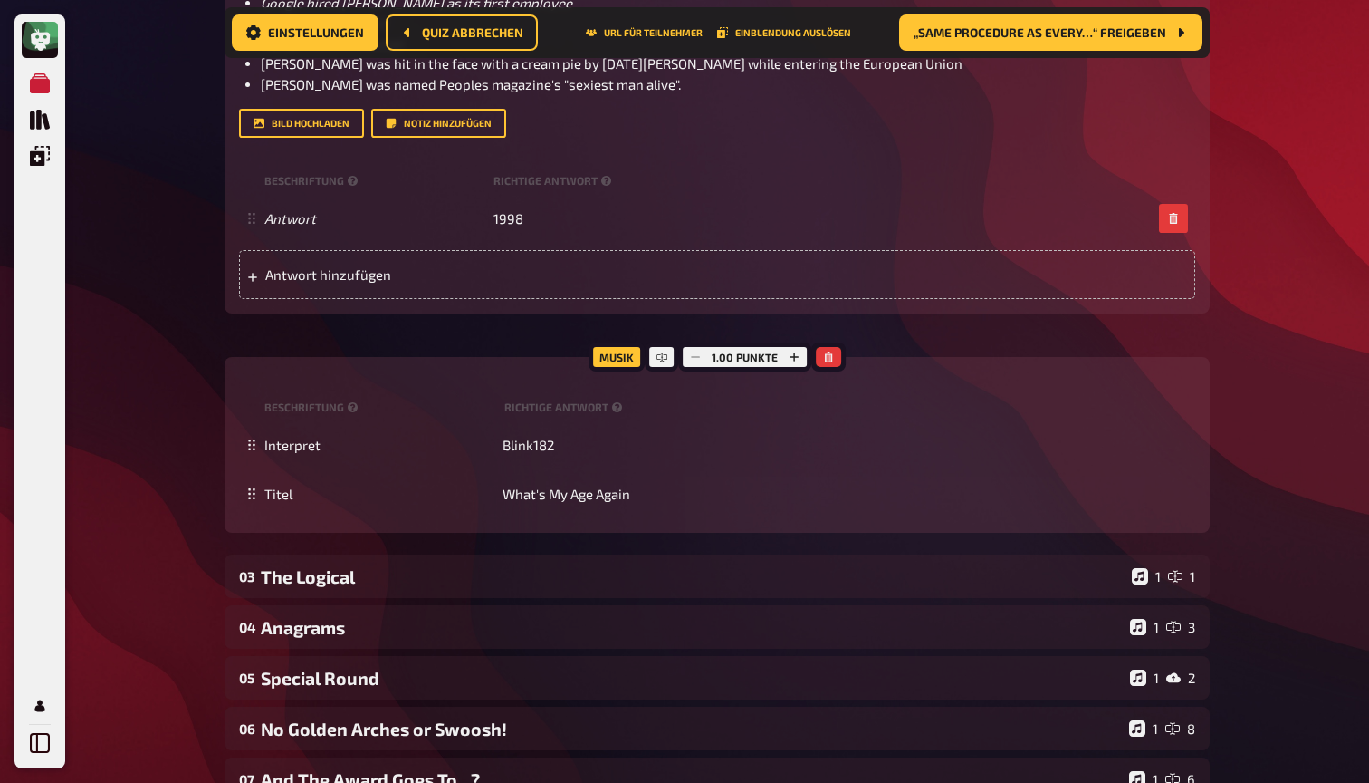
scroll to position [2140, 0]
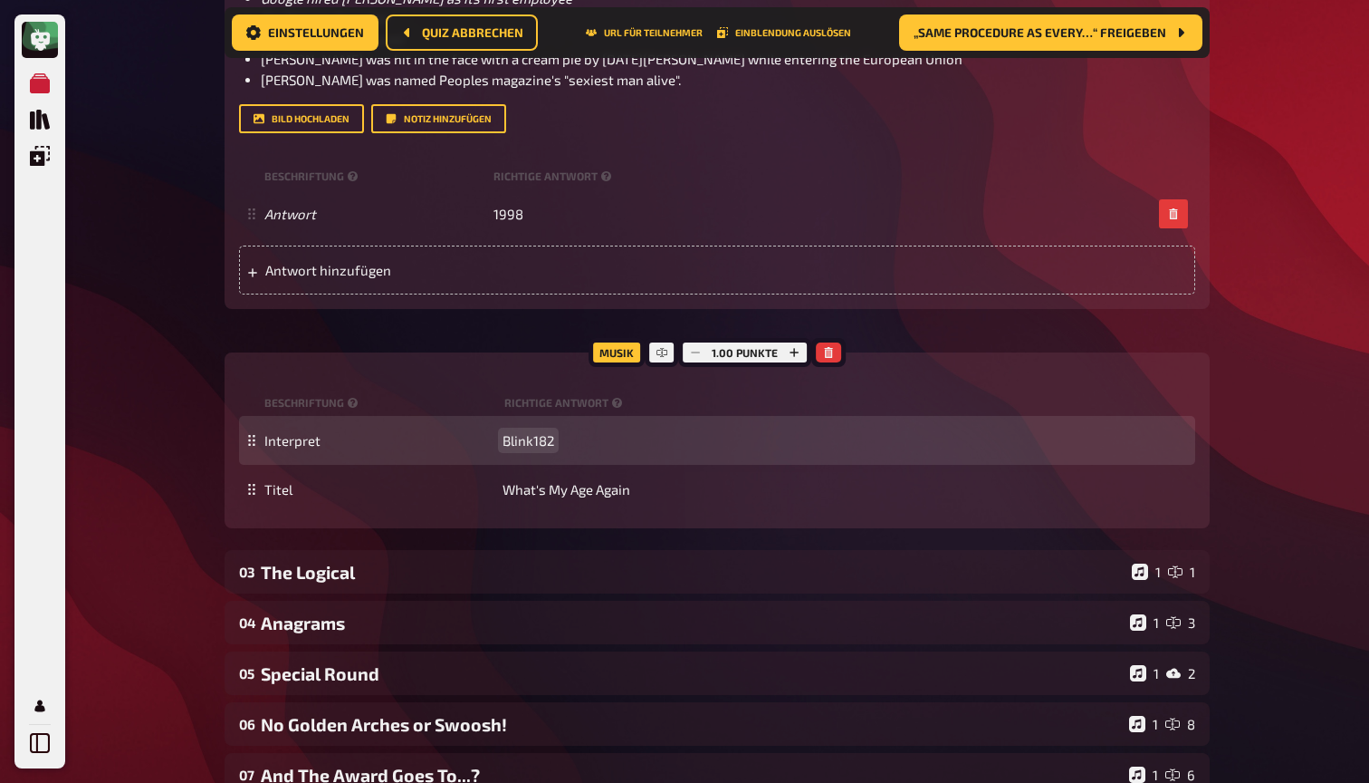
click at [537, 435] on span "Blink182" at bounding box center [529, 440] width 52 height 16
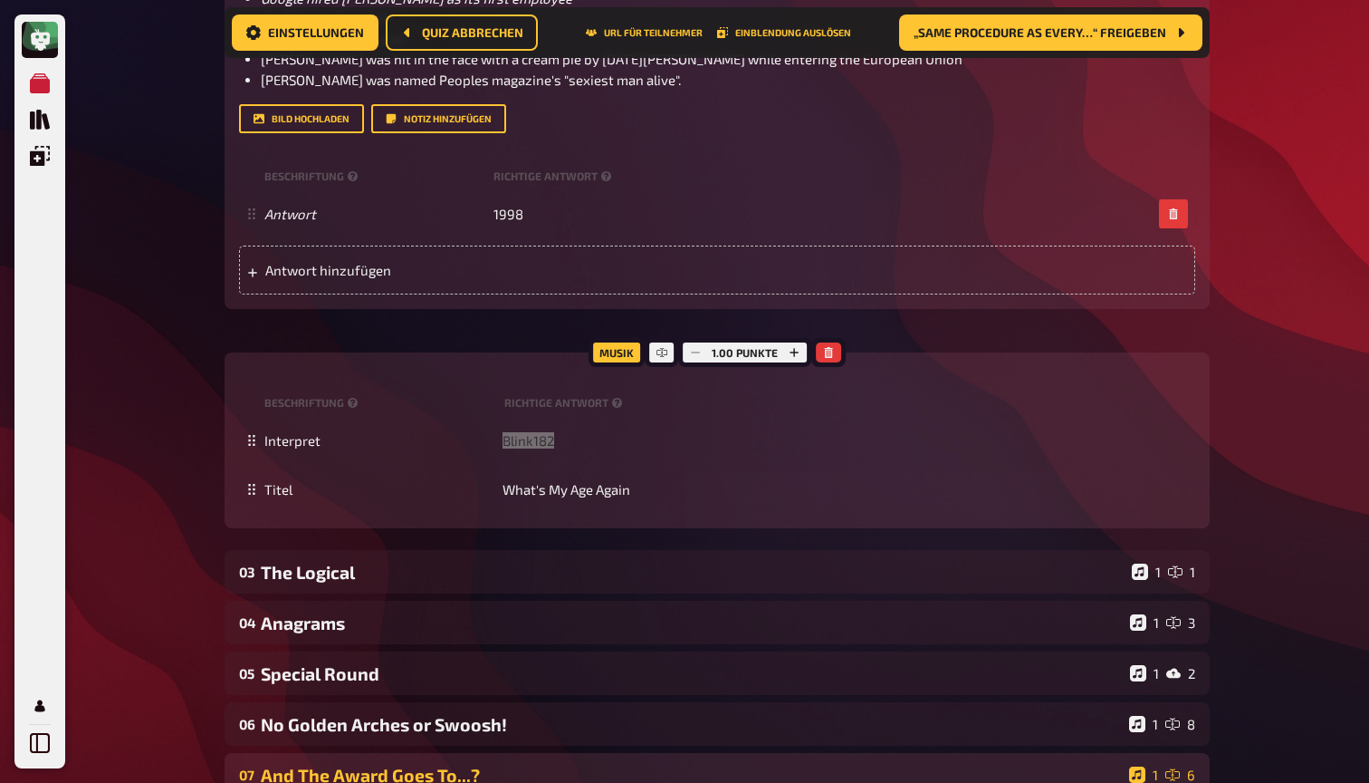
click at [524, 433] on span "Blink182" at bounding box center [529, 440] width 52 height 16
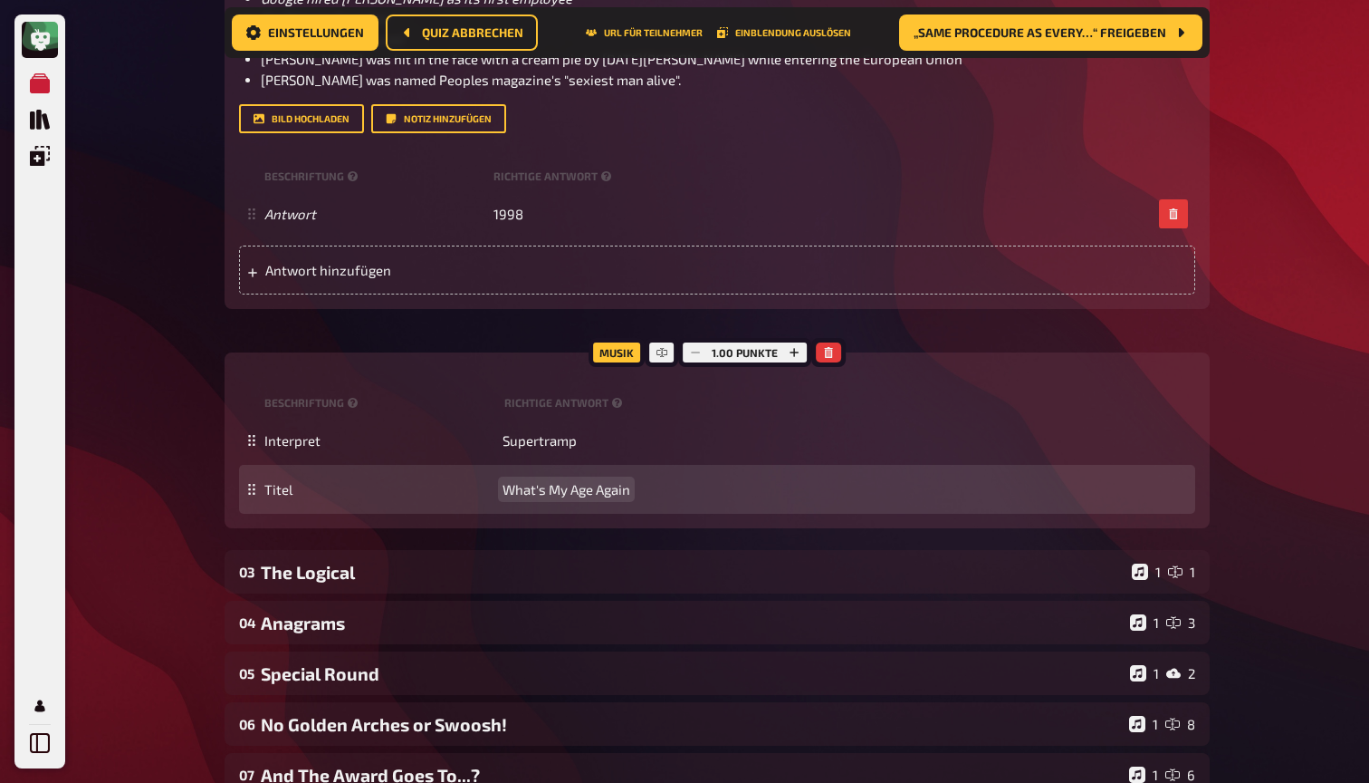
click at [562, 489] on span "What's My Age Again" at bounding box center [567, 489] width 128 height 16
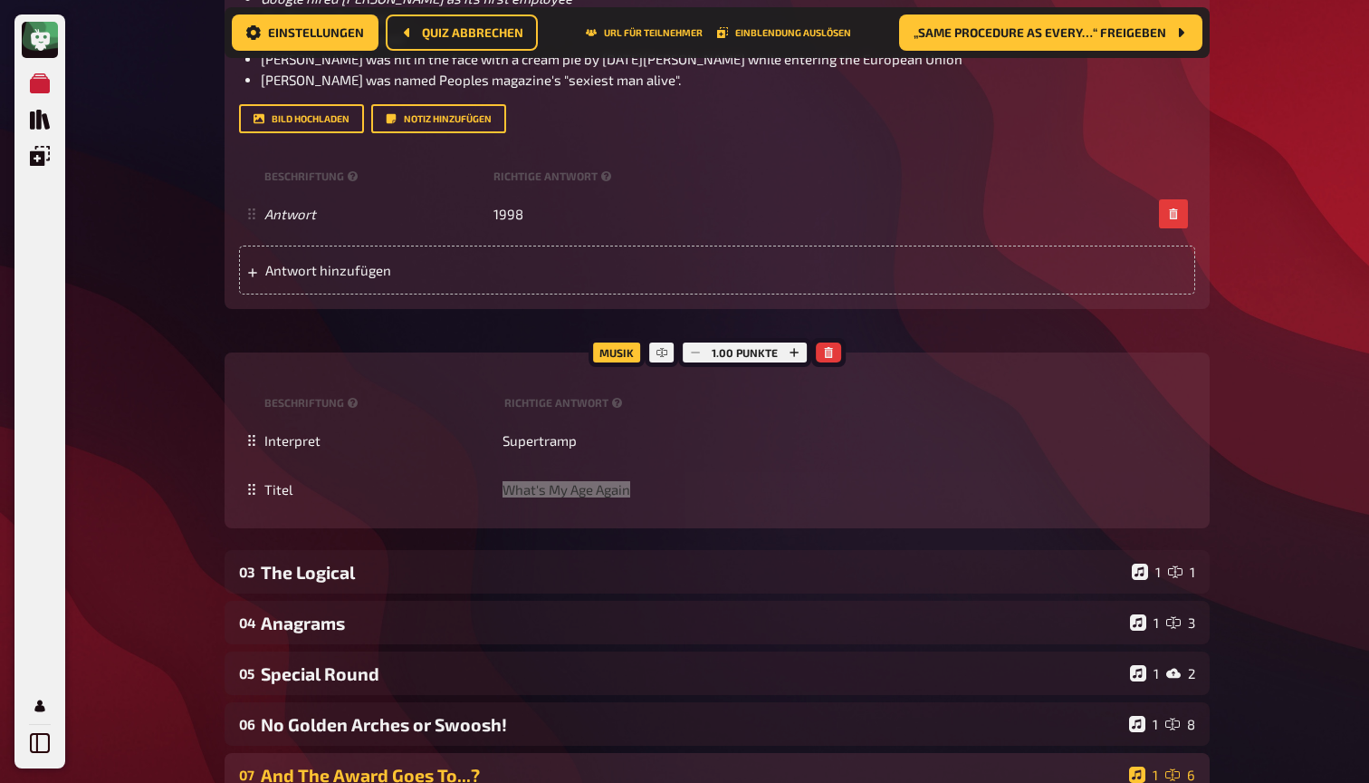
click at [557, 488] on span "What's My Age Again" at bounding box center [567, 489] width 128 height 16
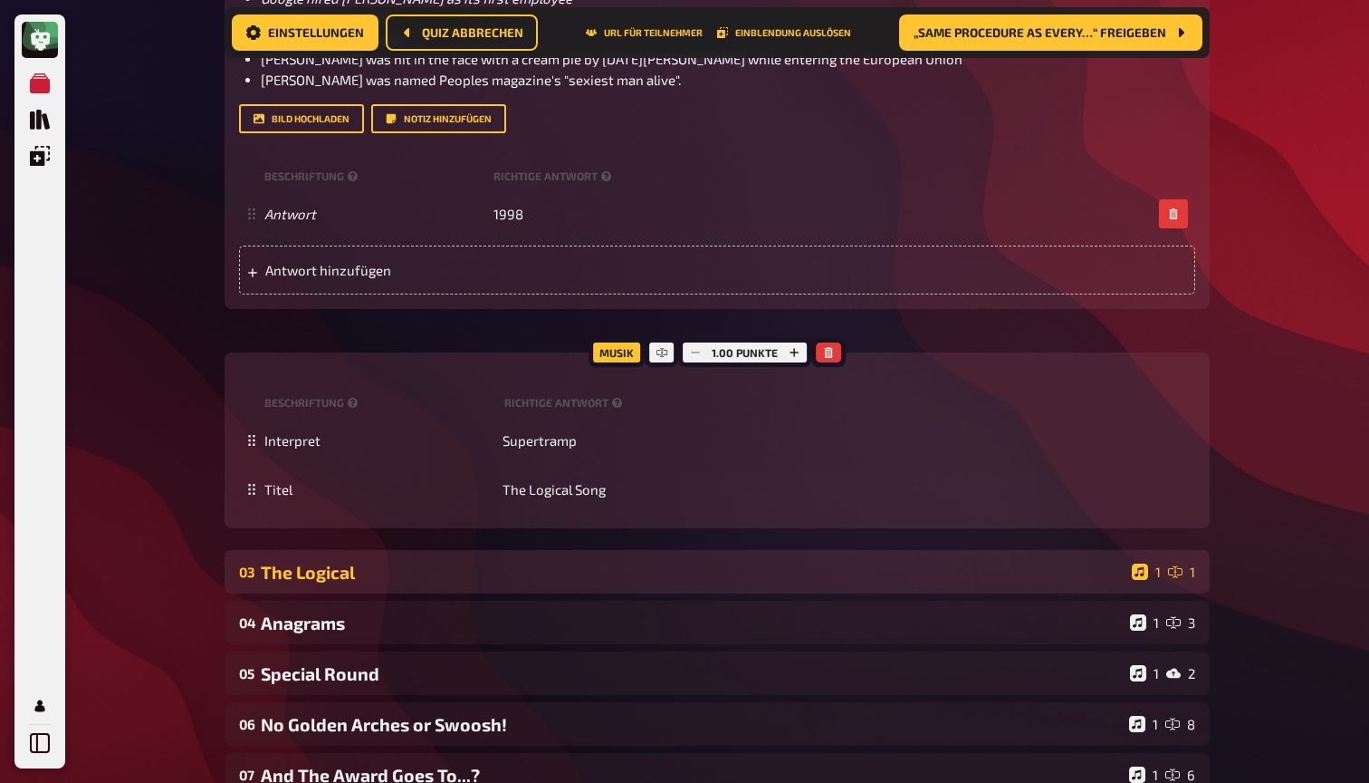
click at [561, 570] on div "The Logical" at bounding box center [693, 572] width 864 height 21
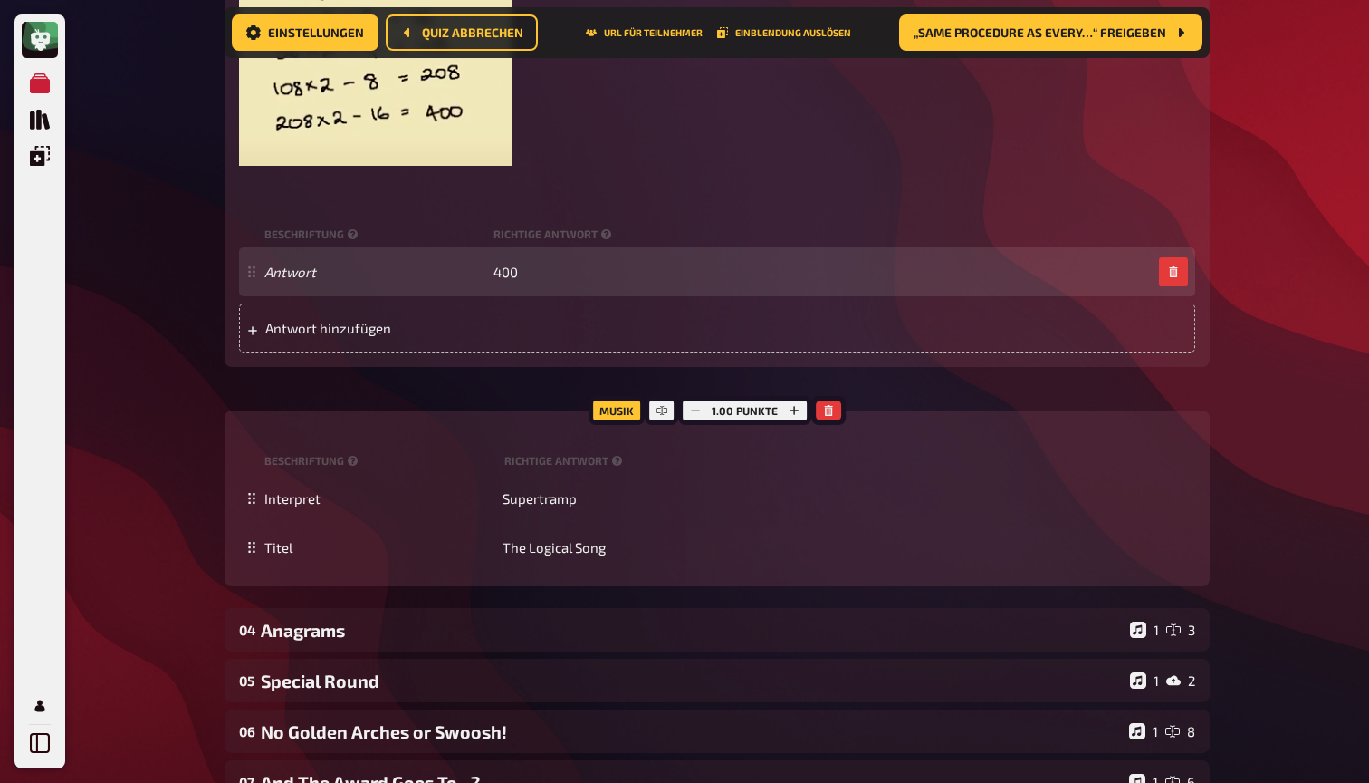
scroll to position [3248, 0]
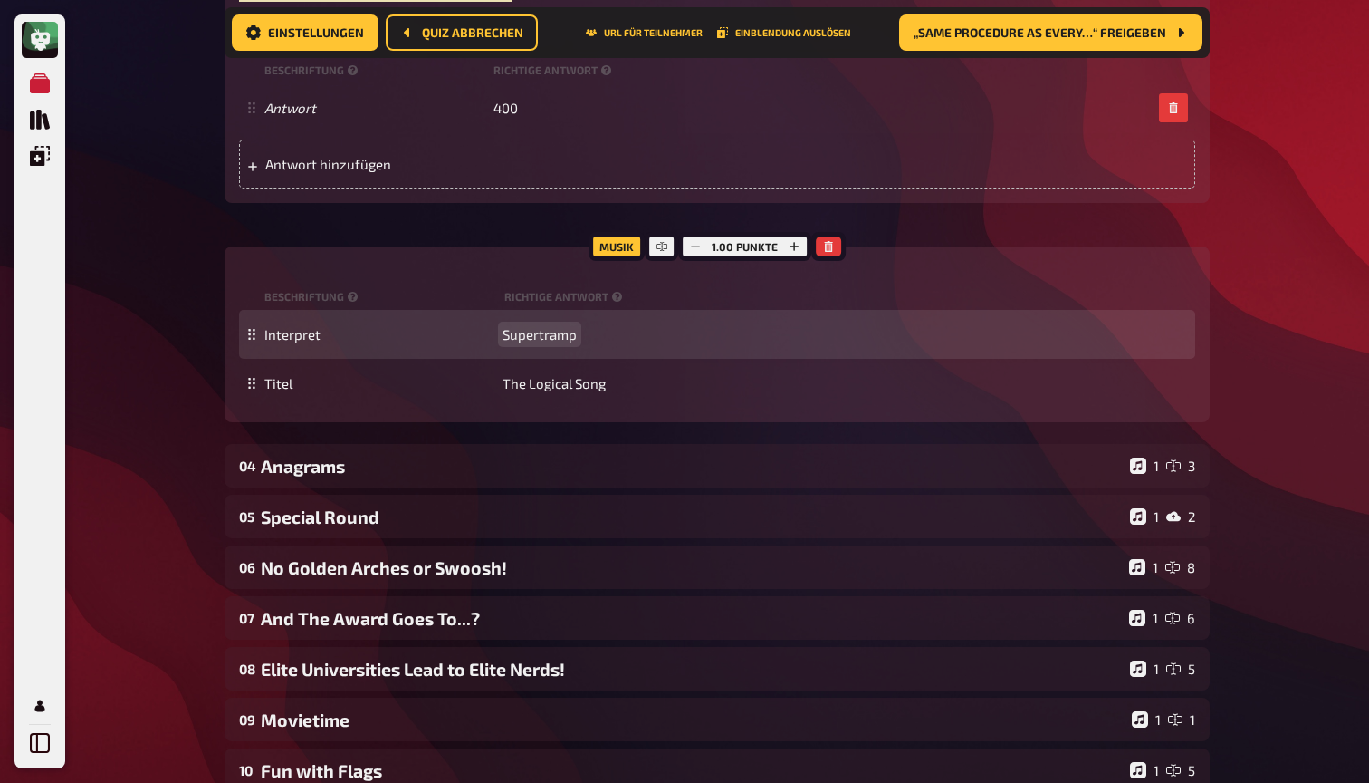
click at [528, 331] on span "Supertramp" at bounding box center [540, 334] width 74 height 16
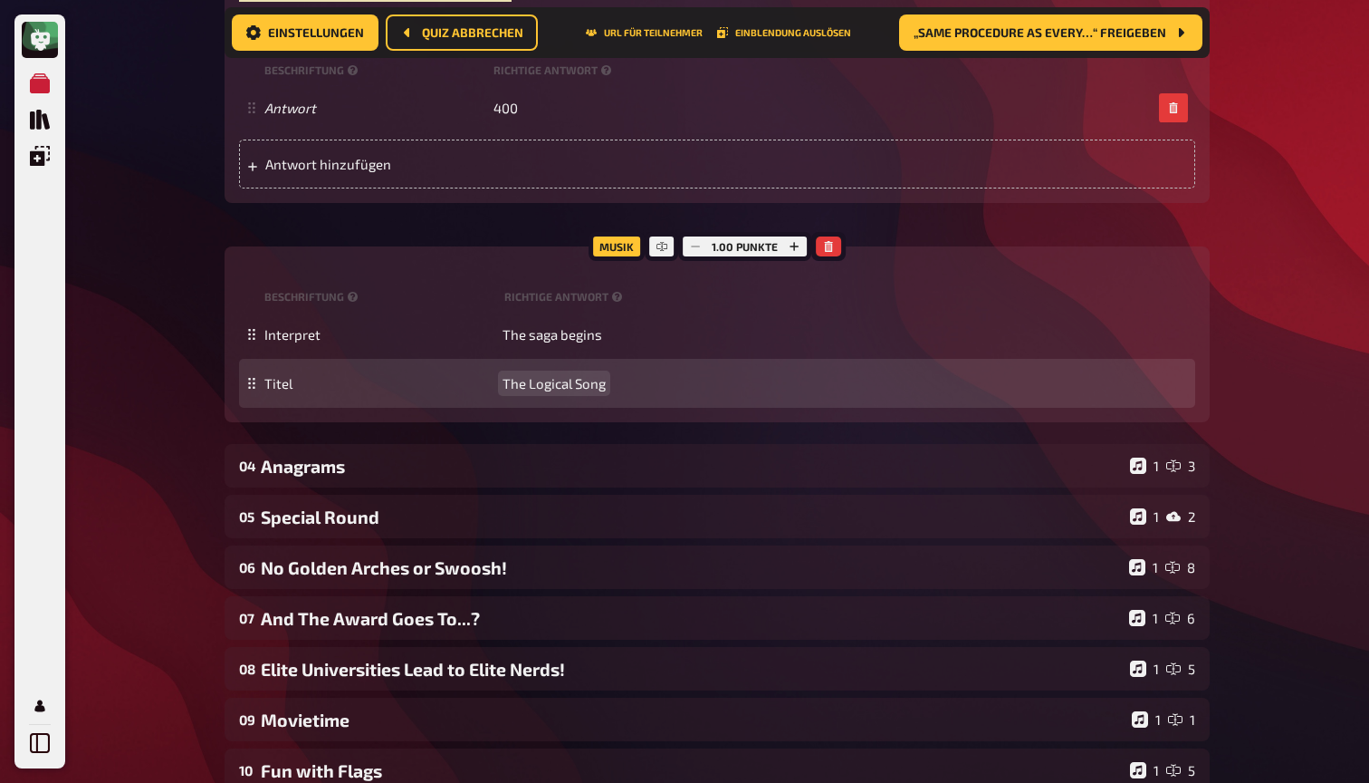
click at [539, 383] on span "The Logical Song" at bounding box center [554, 383] width 103 height 16
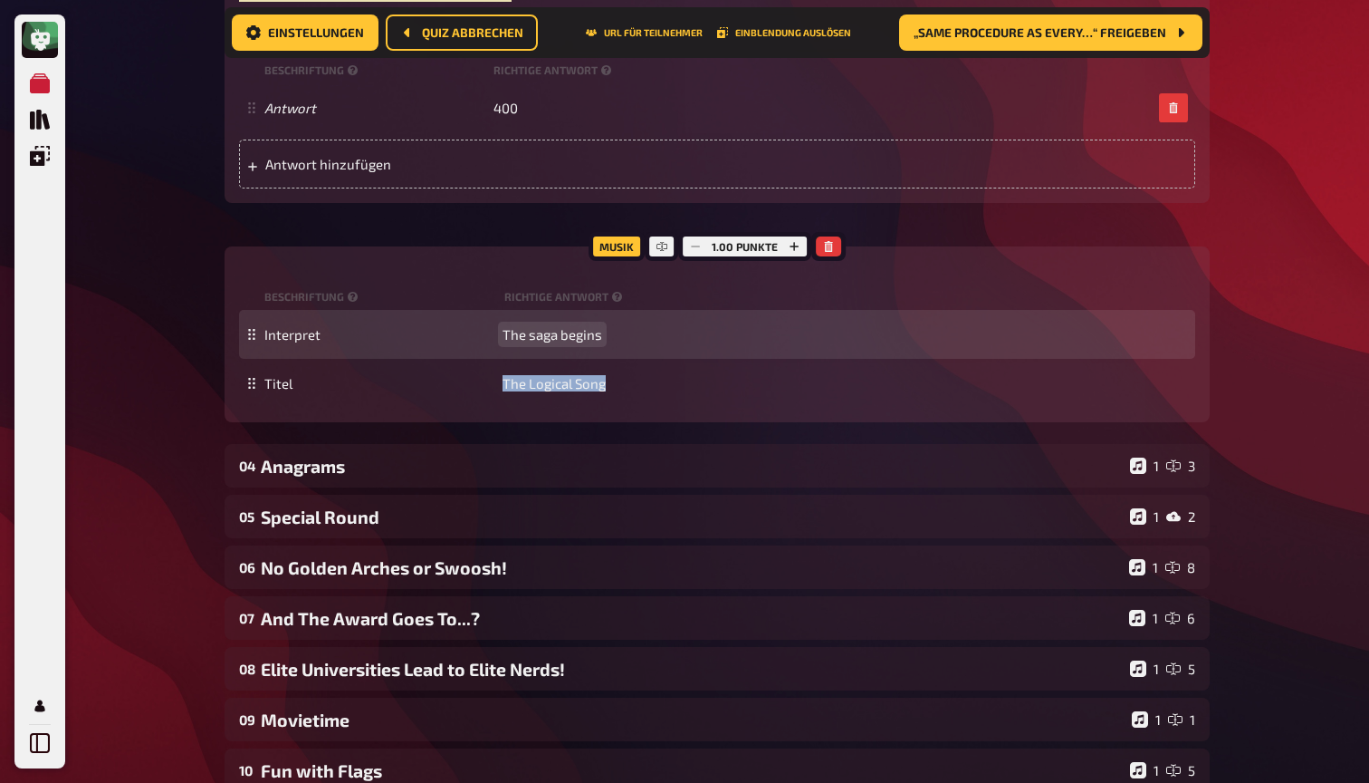
click at [547, 329] on span "The saga begins" at bounding box center [553, 334] width 100 height 16
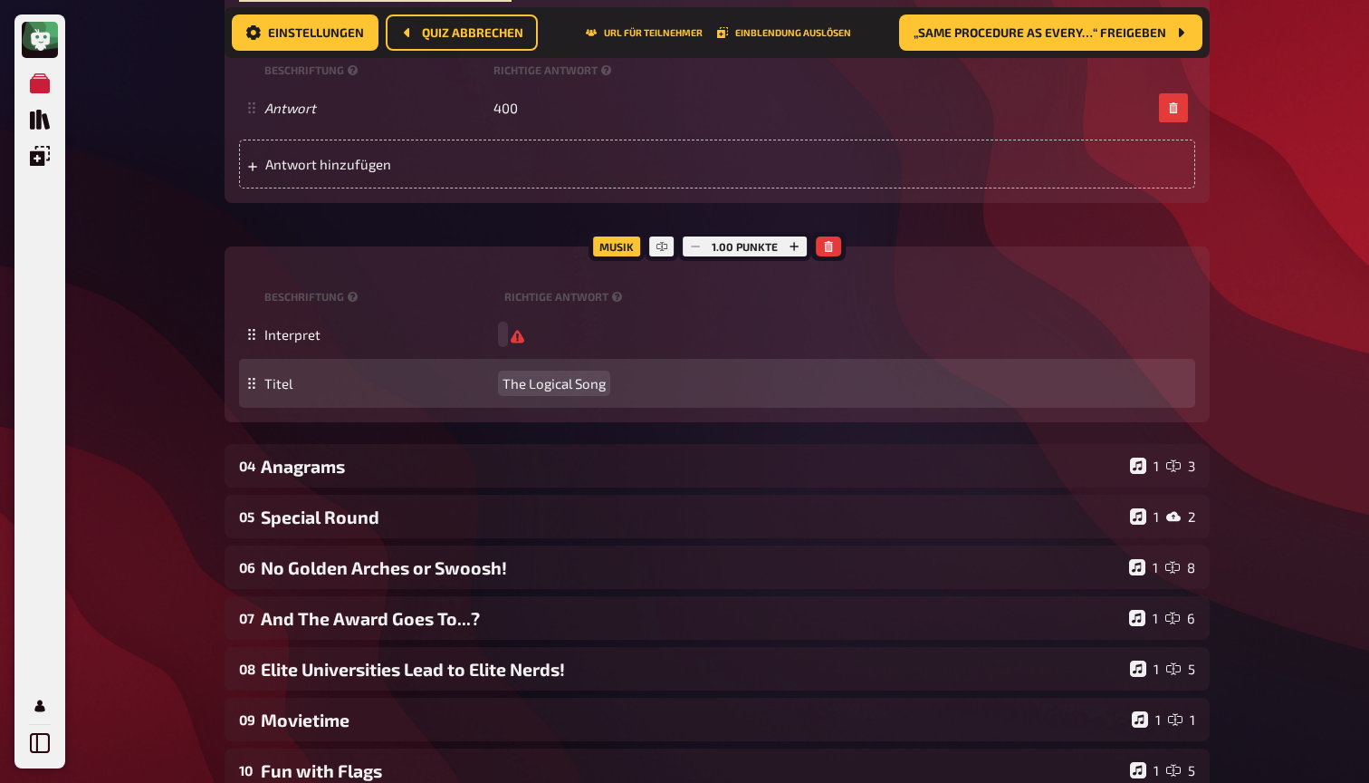
click at [557, 375] on span "The Logical Song" at bounding box center [554, 383] width 103 height 16
paste span
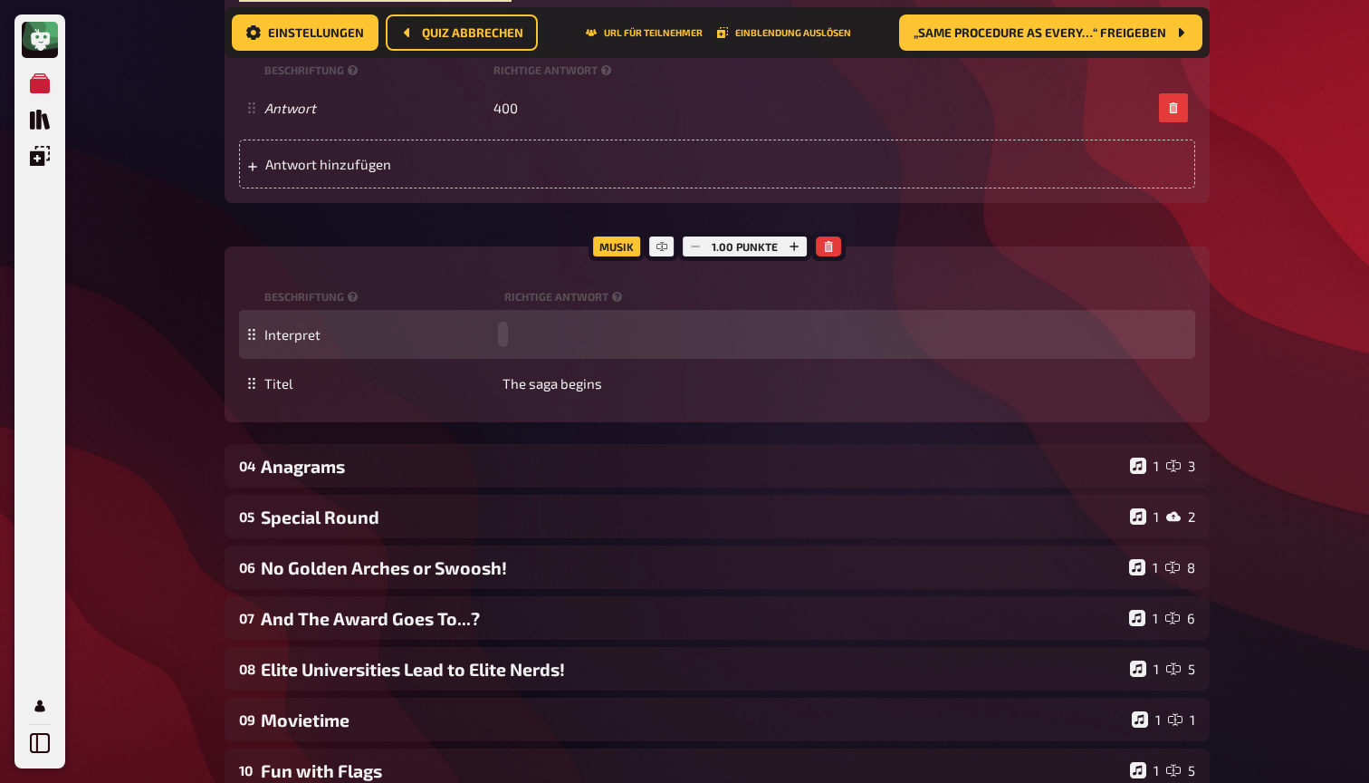
click at [509, 327] on div "Interpret" at bounding box center [726, 334] width 924 height 16
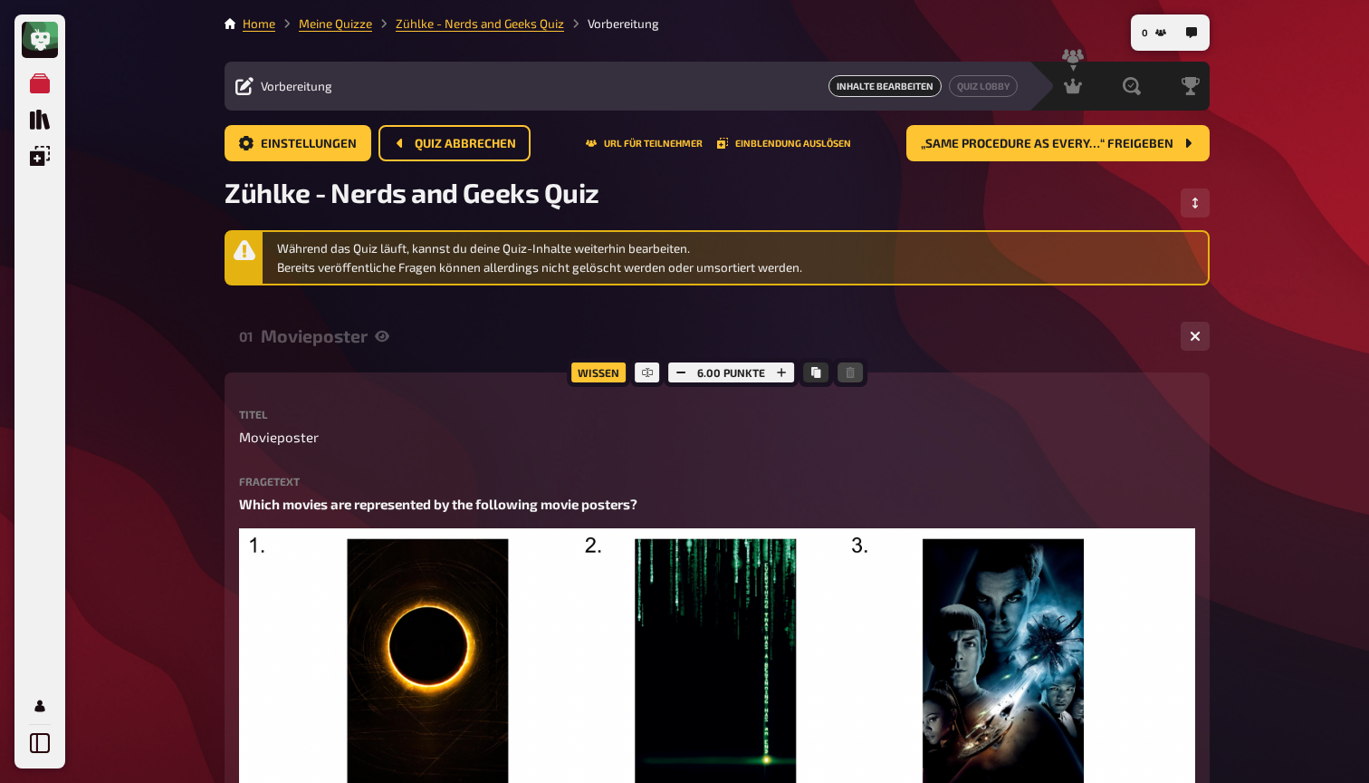
scroll to position [0, 0]
click at [1039, 85] on span "Moderation" at bounding box center [1031, 86] width 64 height 14
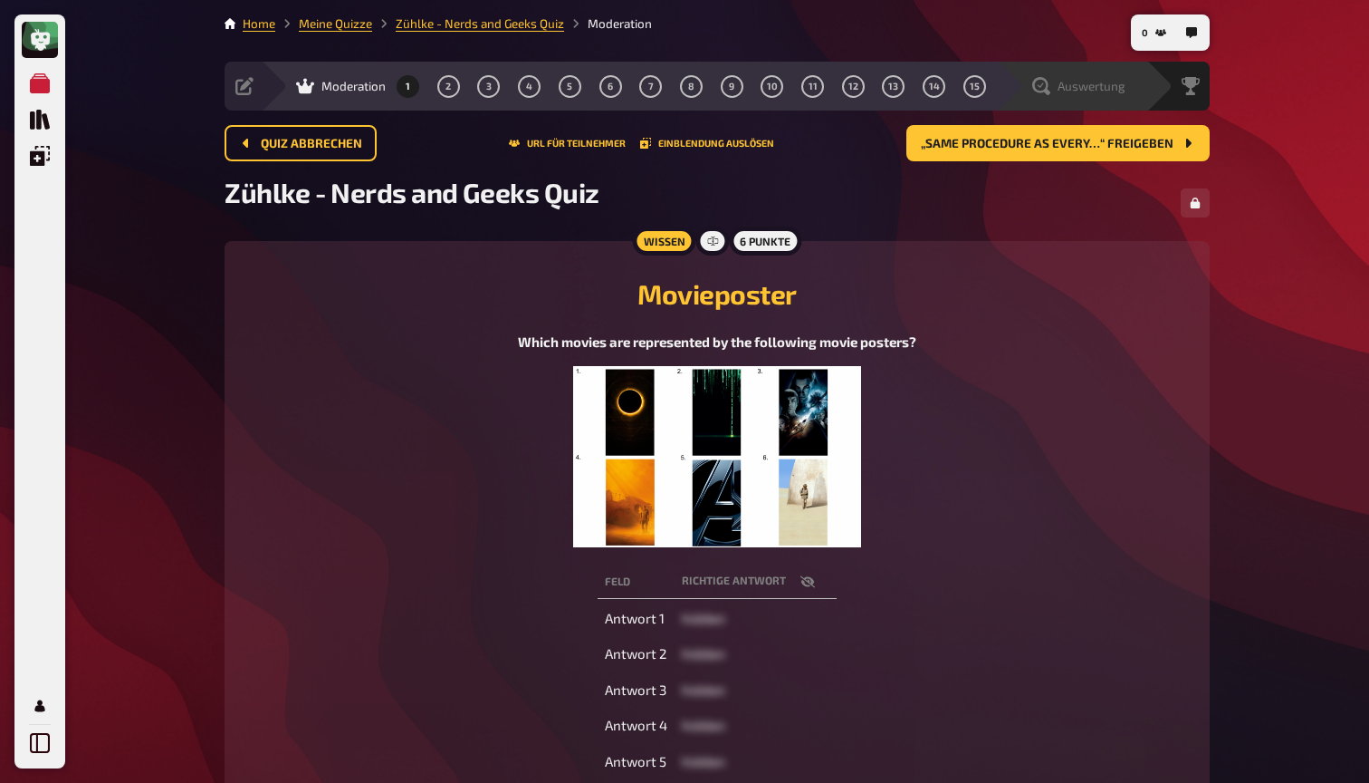
click at [1101, 91] on span "Auswertung" at bounding box center [1092, 86] width 68 height 14
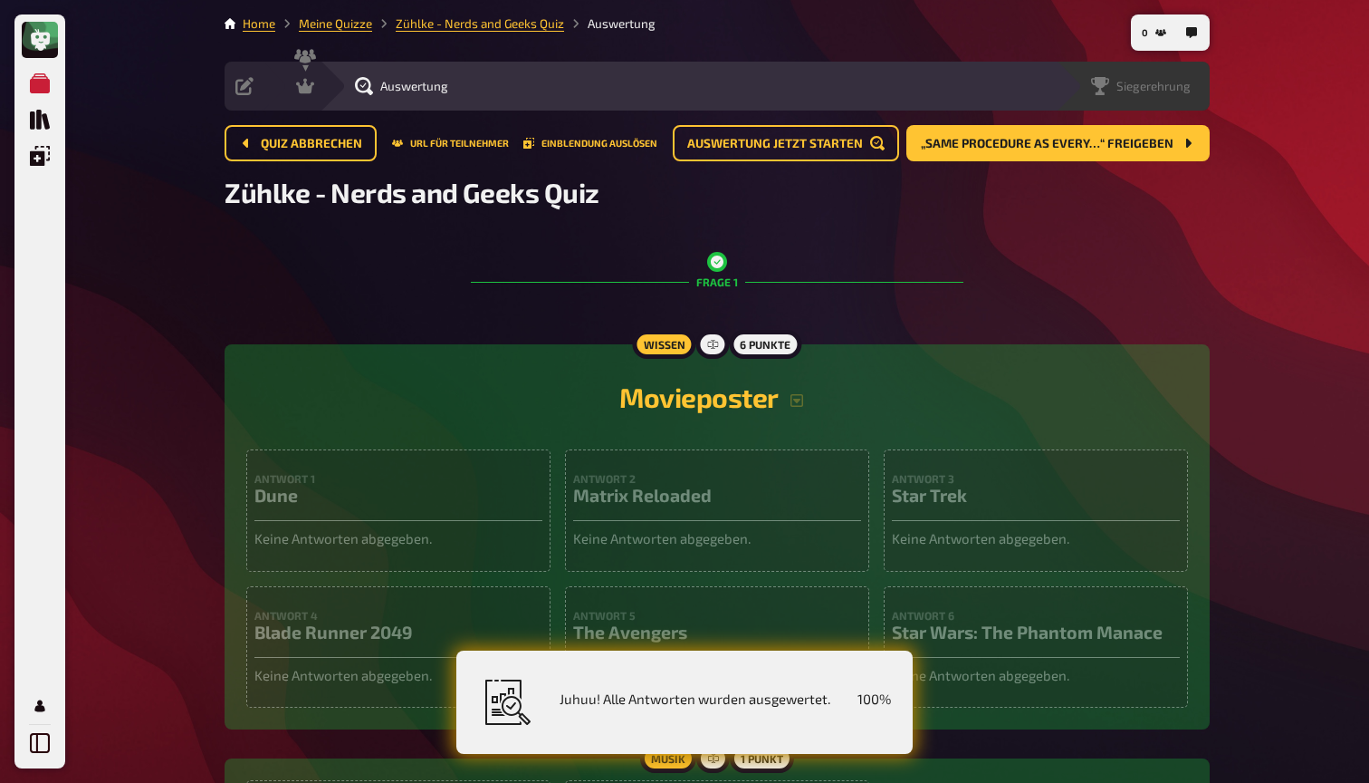
click at [1170, 101] on div "Siegerehrung" at bounding box center [1133, 86] width 154 height 49
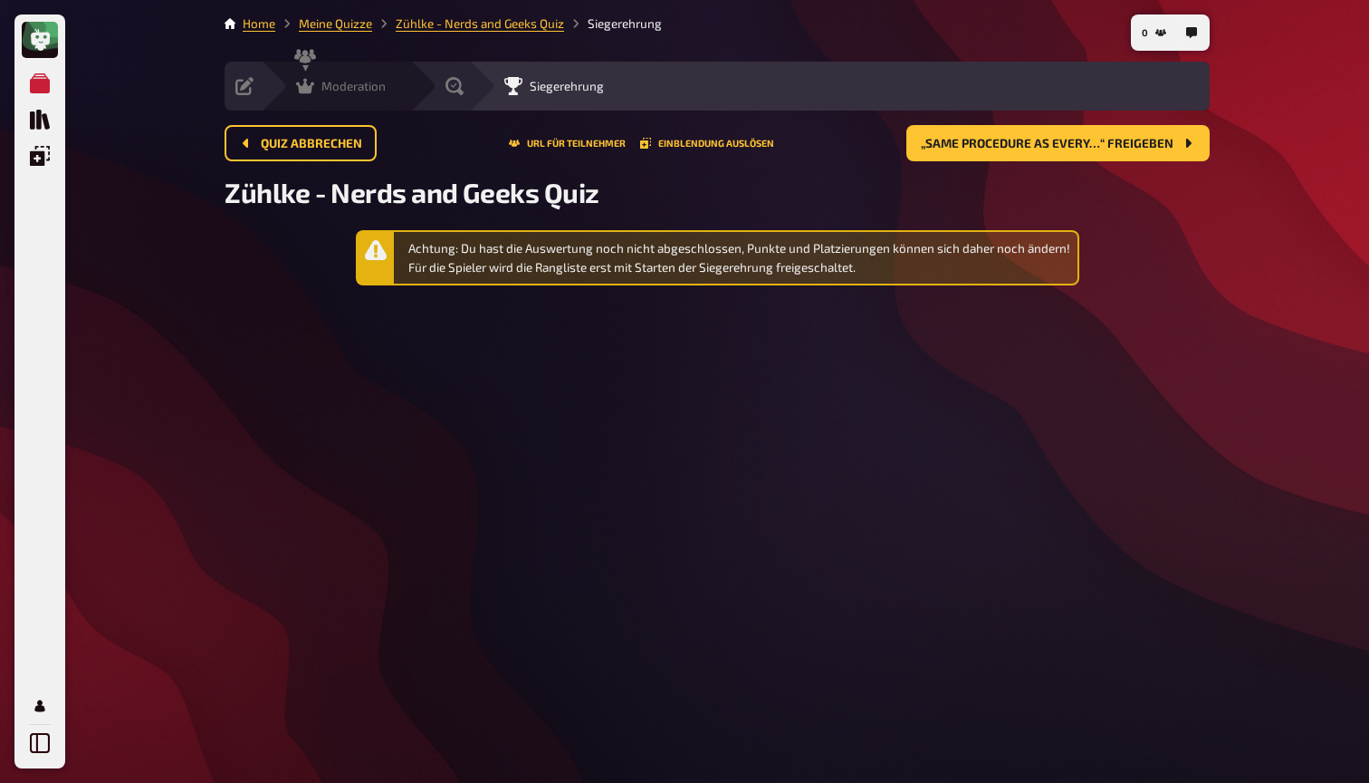
click at [322, 85] on span "Moderation" at bounding box center [354, 86] width 64 height 14
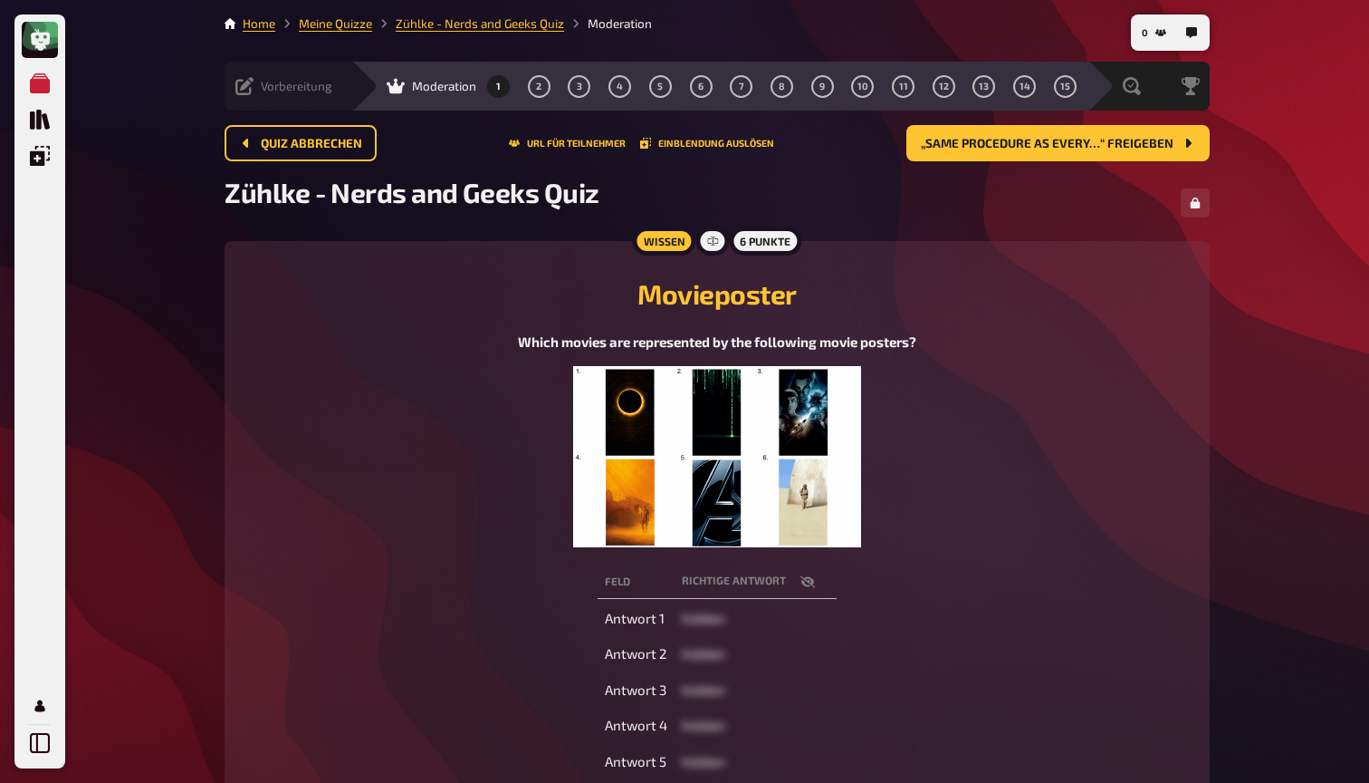
click at [267, 78] on div "Vorbereitung" at bounding box center [283, 86] width 97 height 18
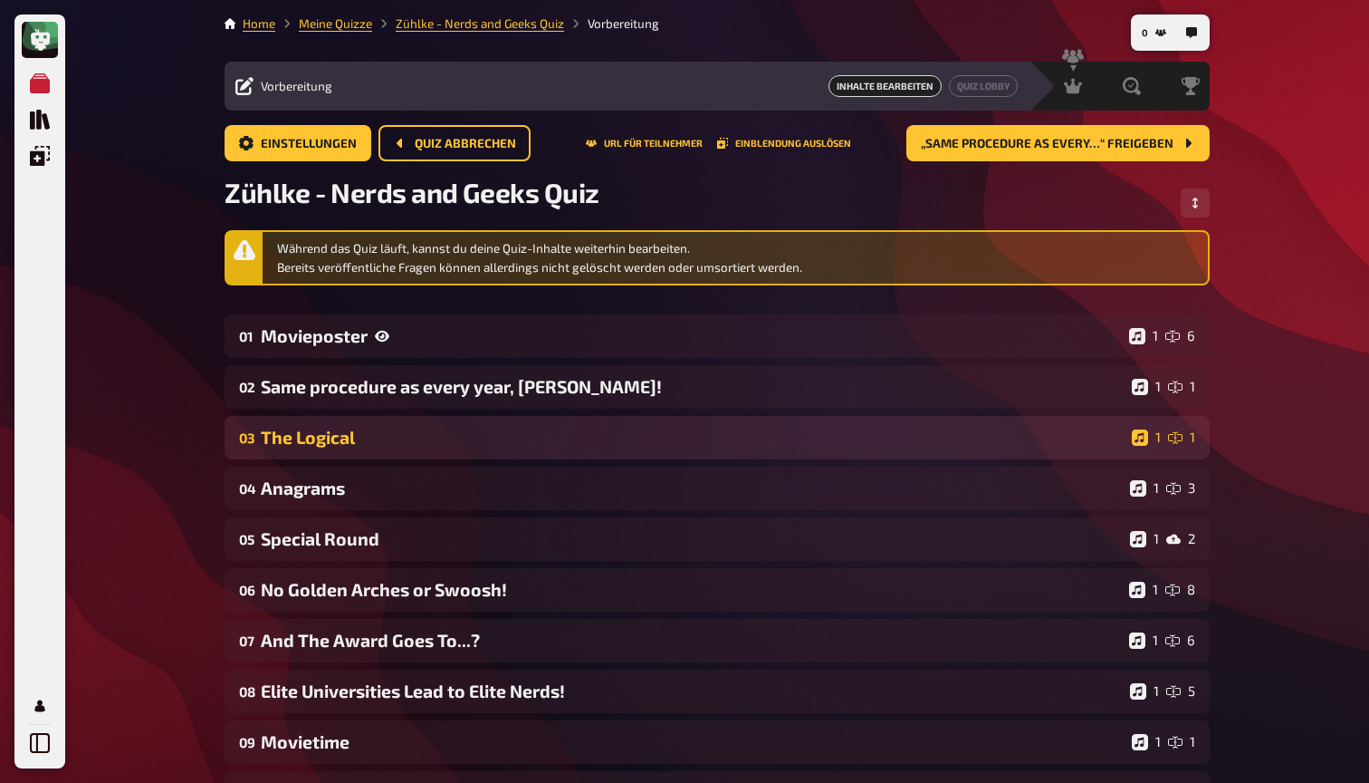
click at [316, 429] on div "The Logical" at bounding box center [693, 437] width 864 height 21
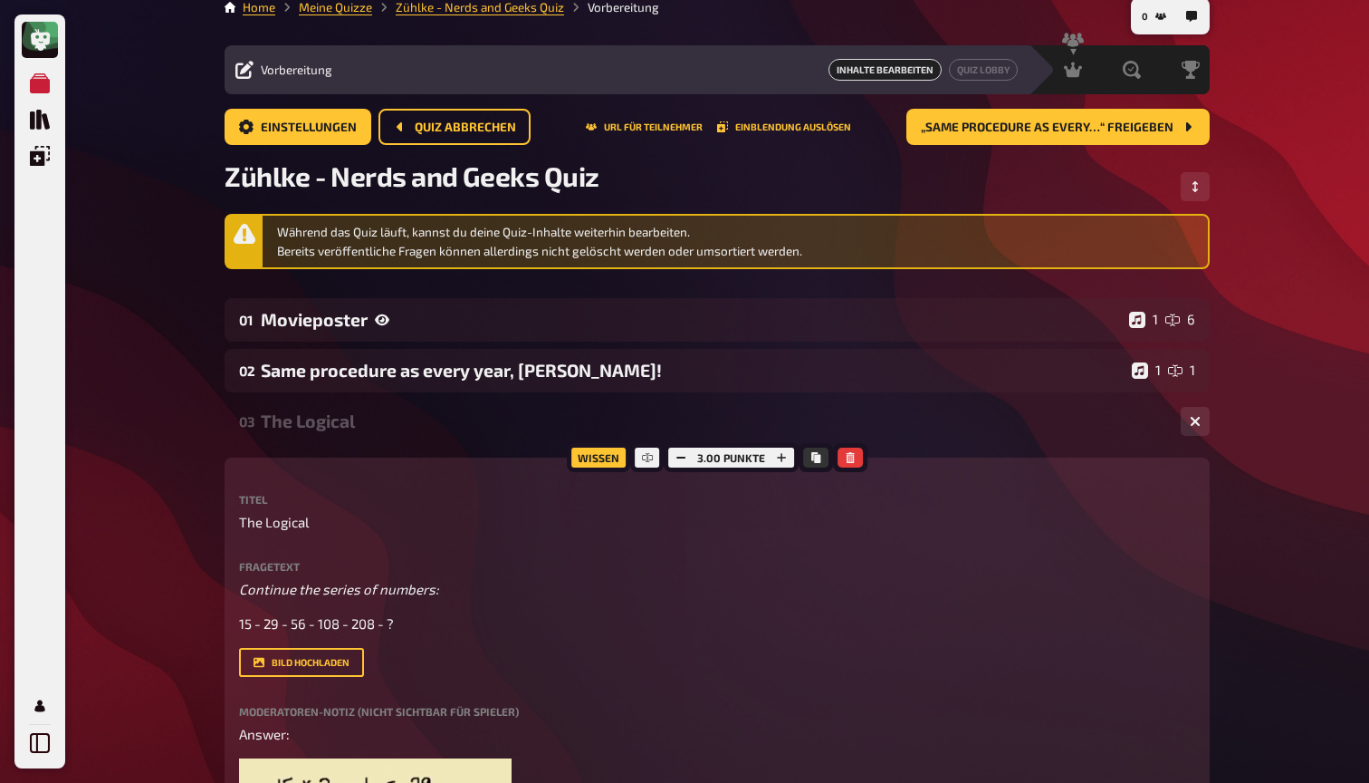
scroll to position [18, 0]
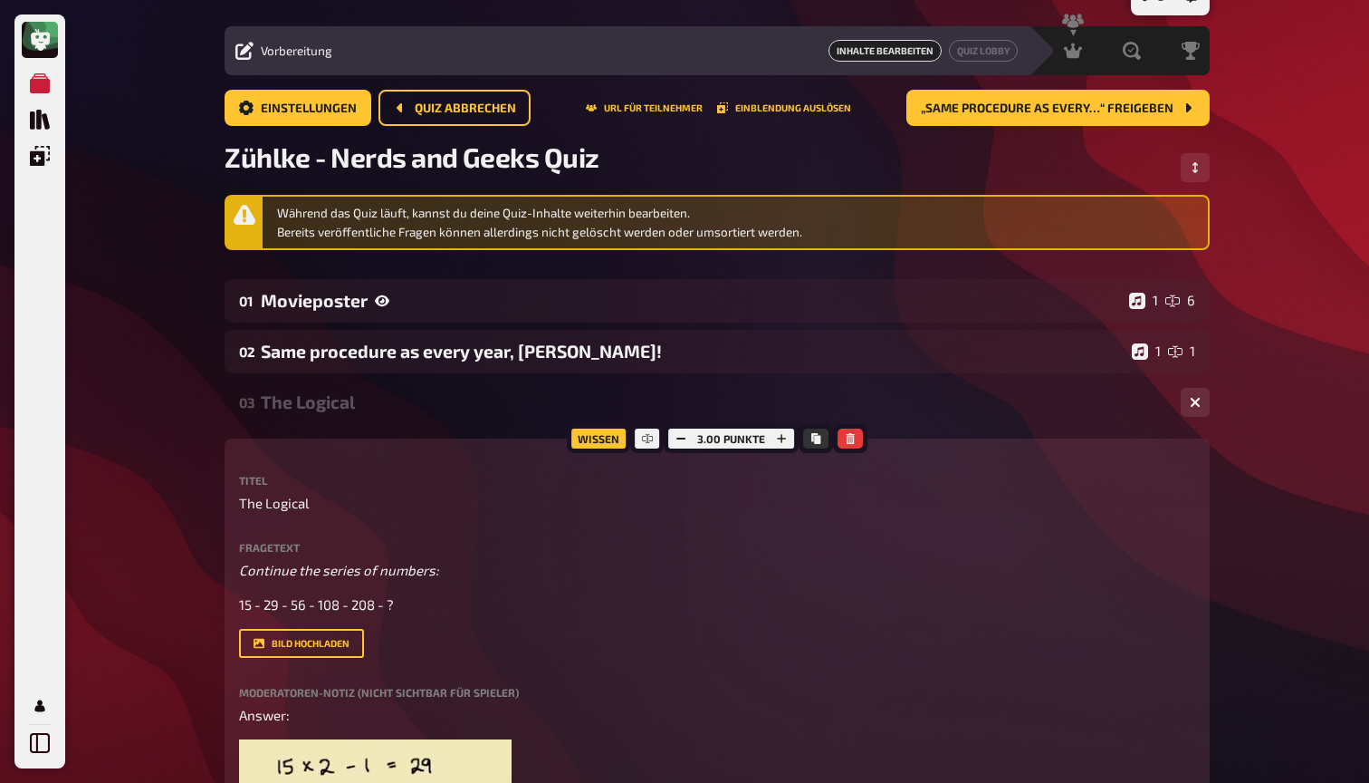
scroll to position [0, 0]
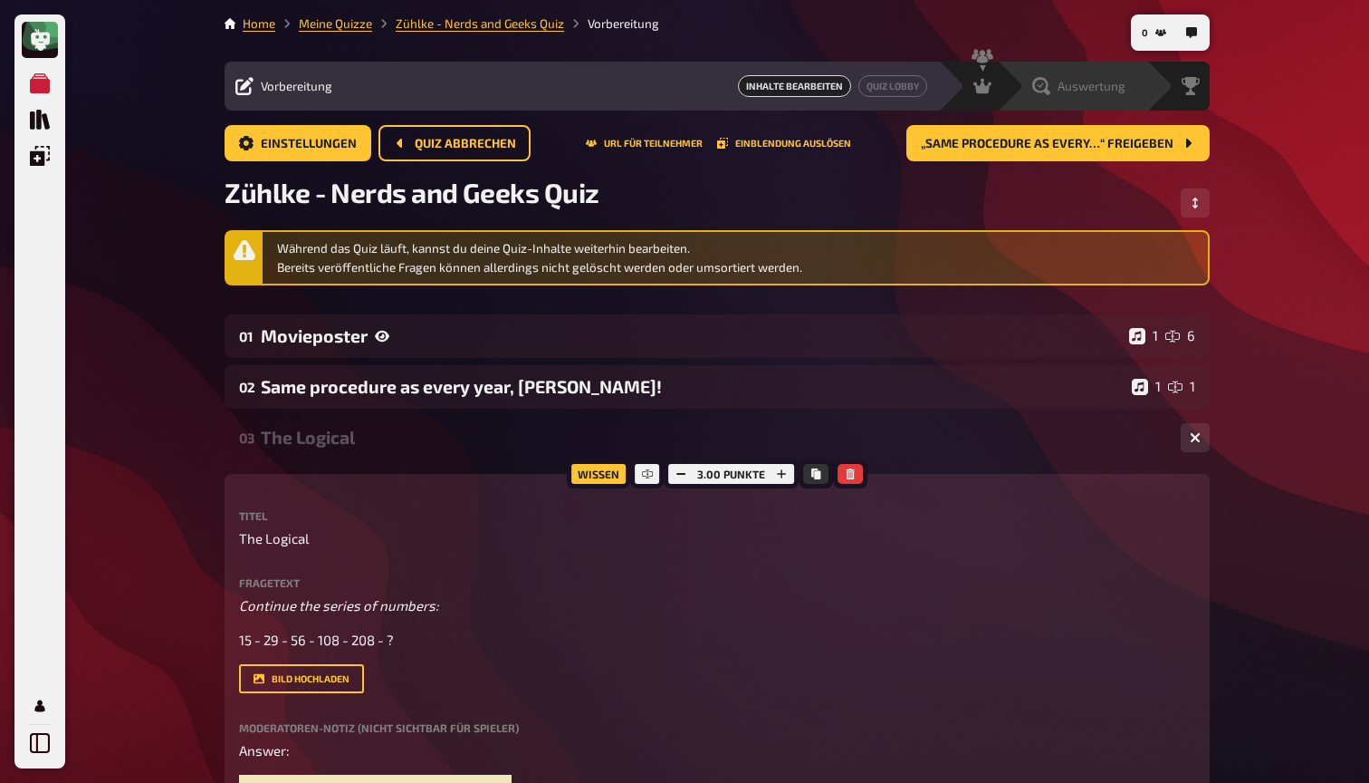
click at [1071, 91] on span "Auswertung" at bounding box center [1092, 86] width 68 height 14
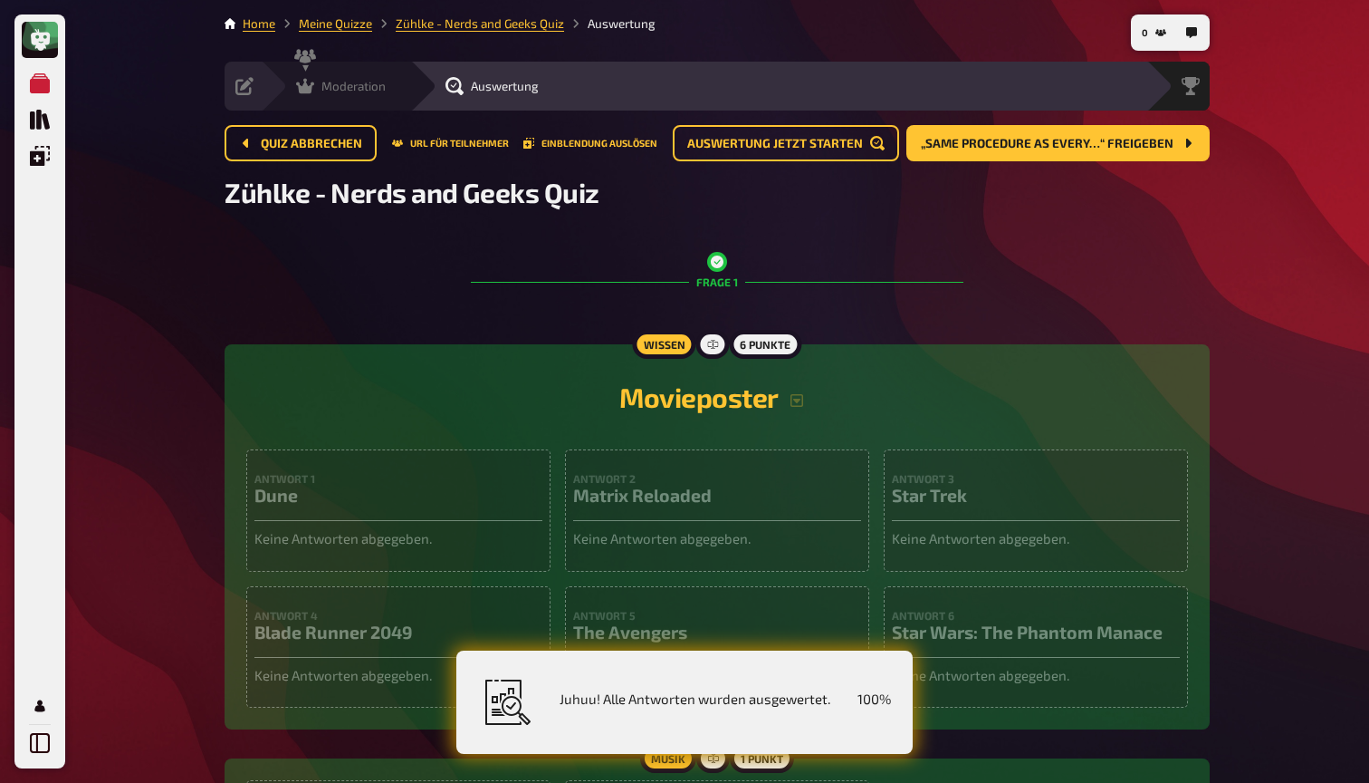
click at [382, 91] on span "Moderation" at bounding box center [354, 86] width 64 height 14
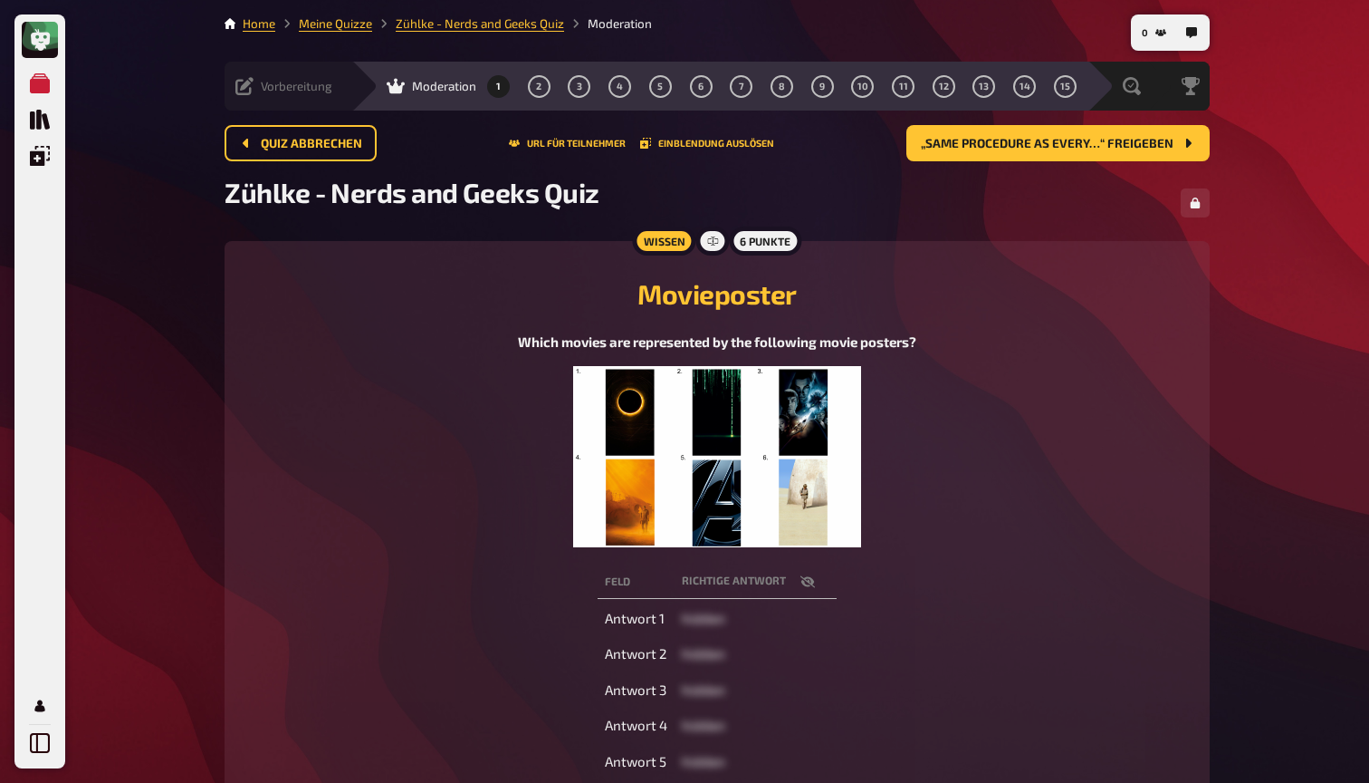
click at [275, 81] on span "Vorbereitung" at bounding box center [297, 86] width 72 height 14
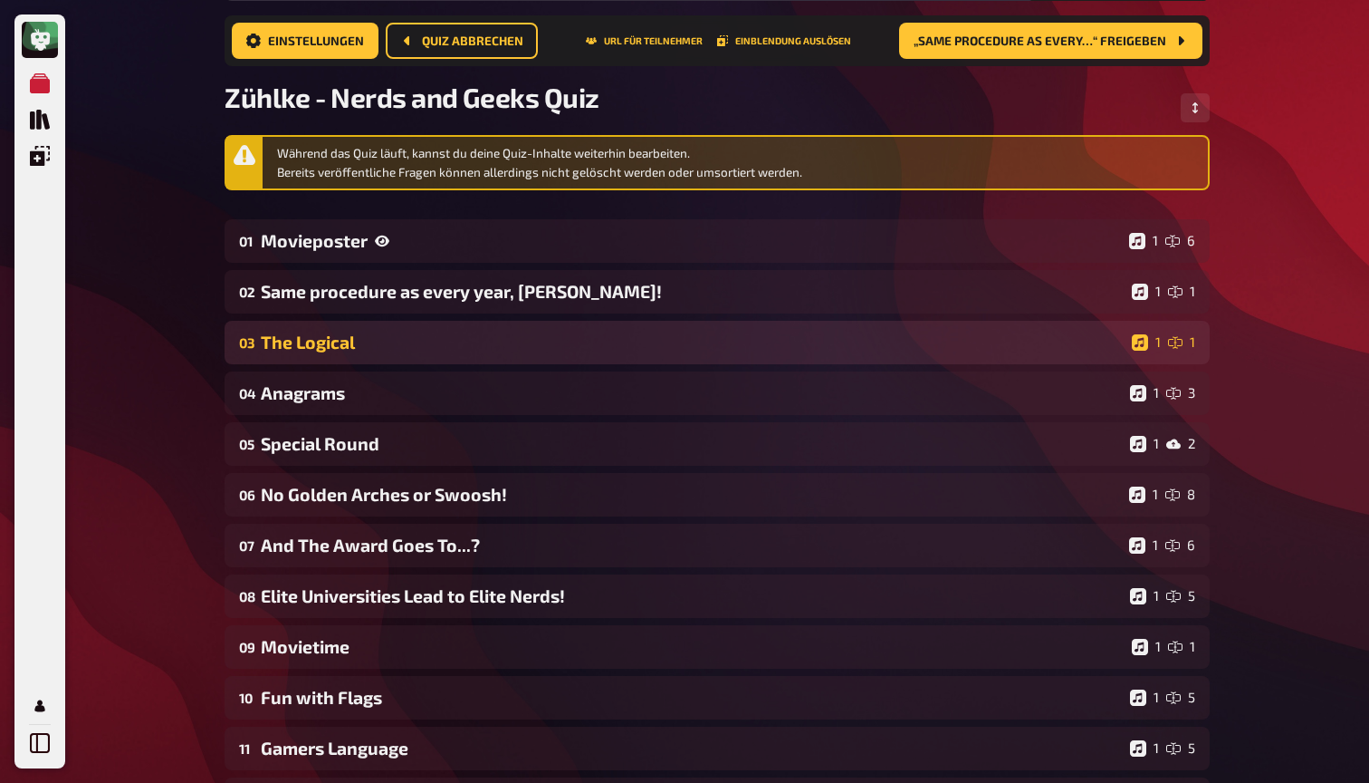
scroll to position [120, 0]
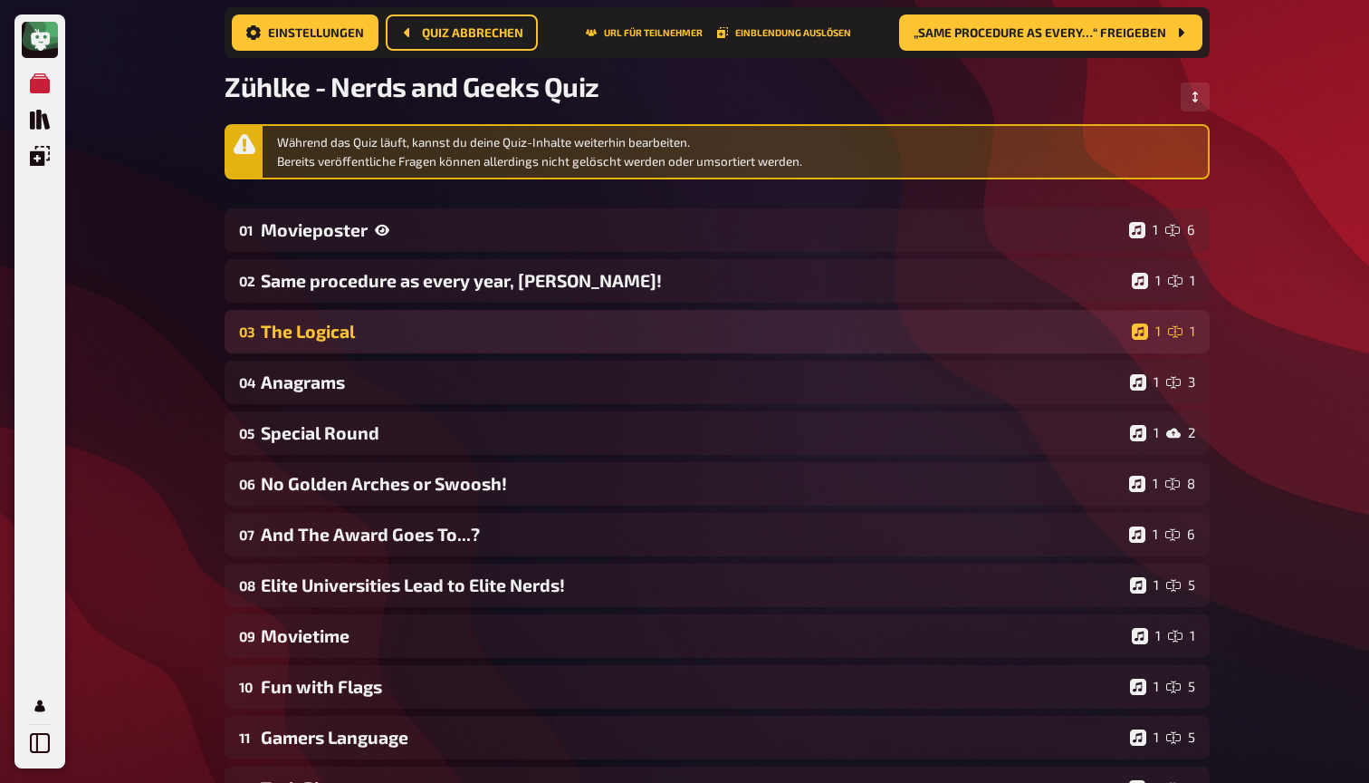
click at [353, 328] on div "The Logical" at bounding box center [693, 331] width 864 height 21
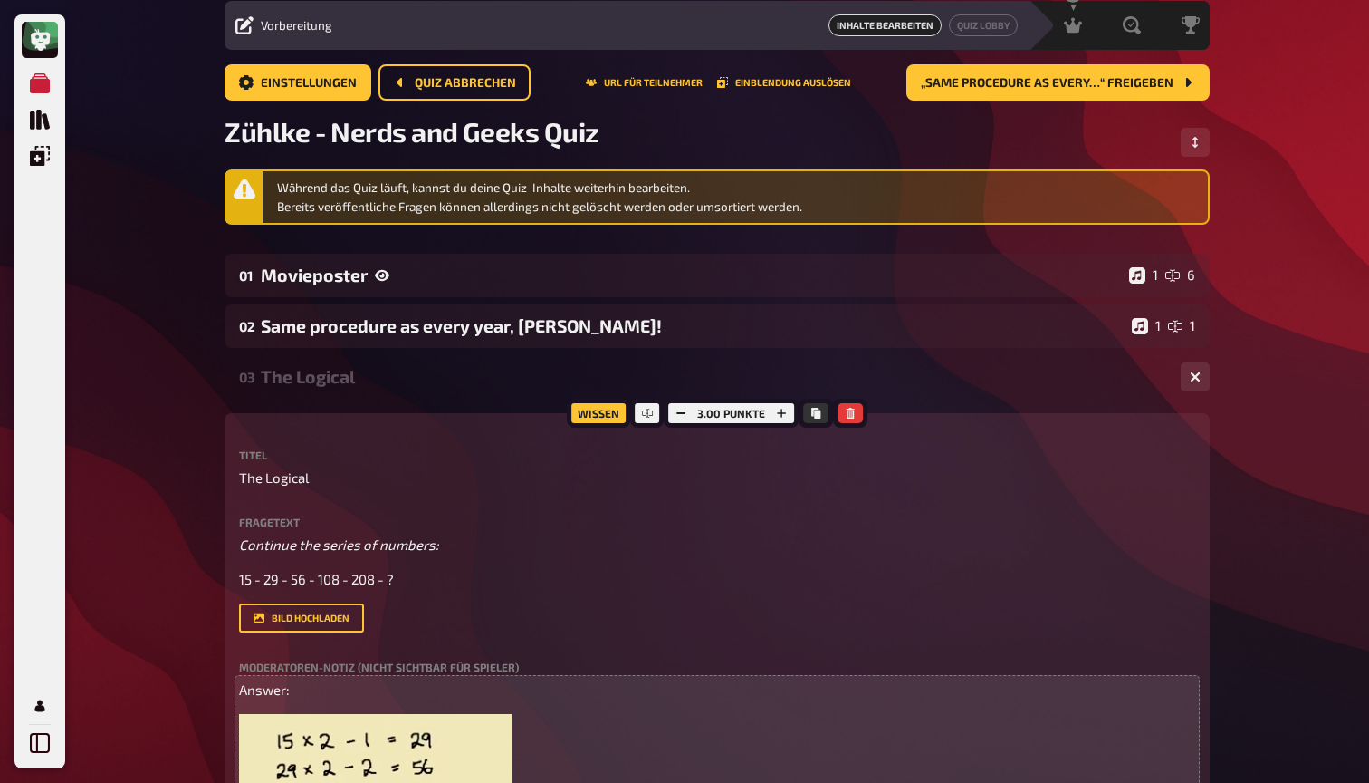
scroll to position [51, 0]
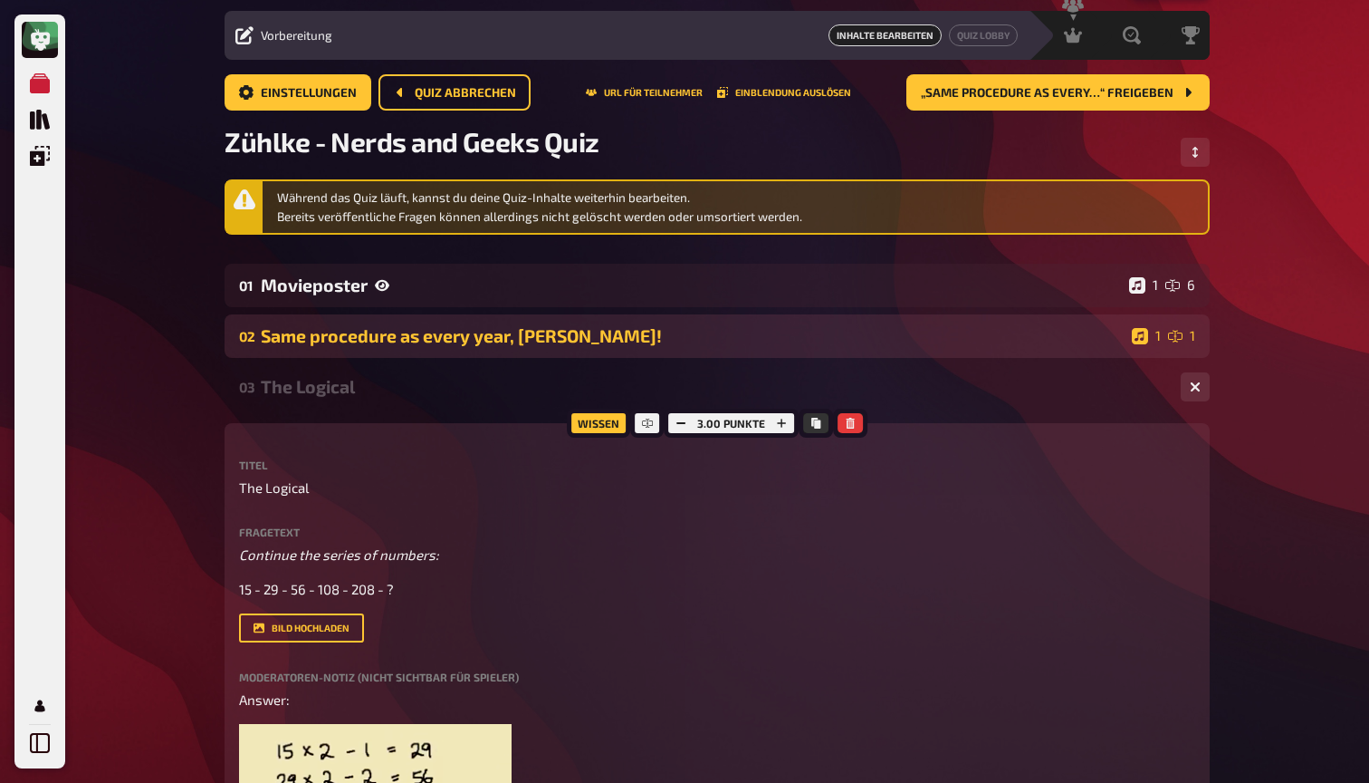
click at [919, 339] on div "Same procedure as every year, [PERSON_NAME]!" at bounding box center [693, 335] width 864 height 21
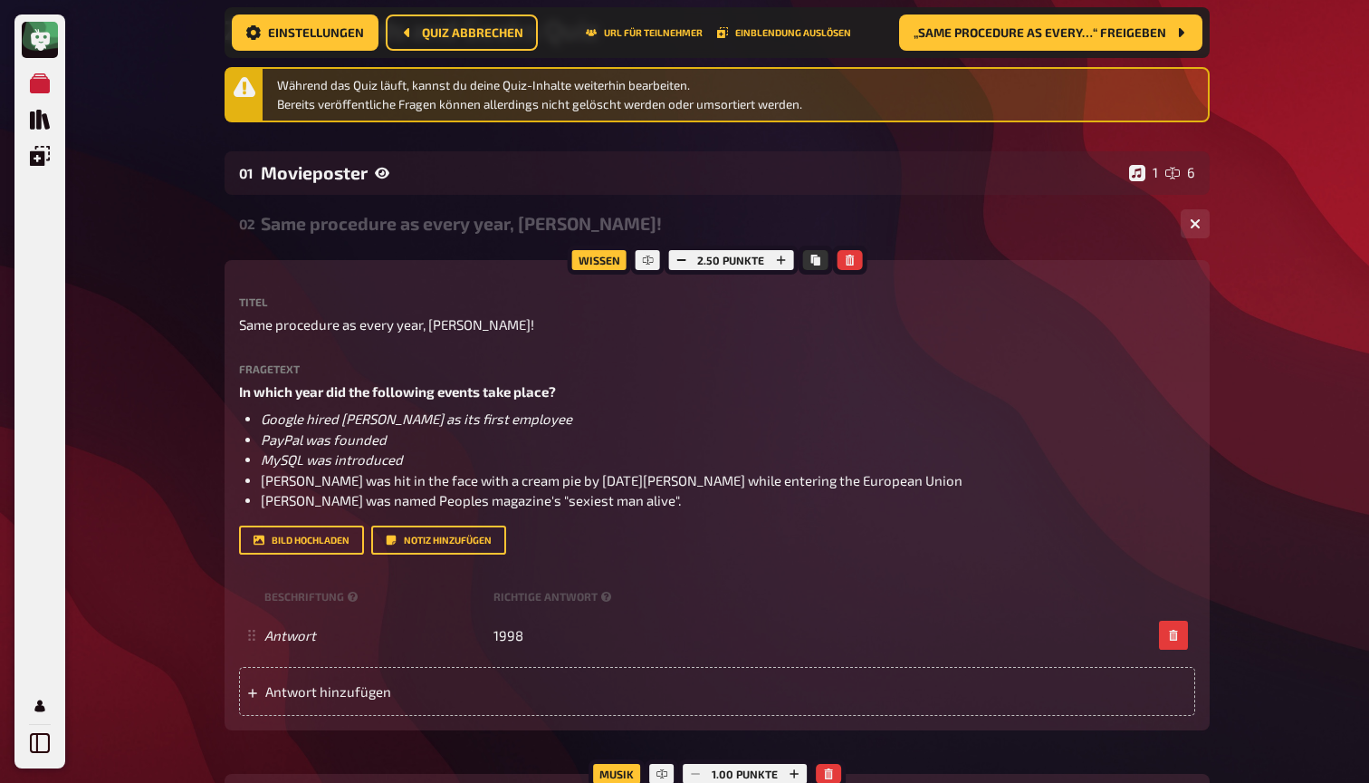
scroll to position [178, 0]
click at [467, 225] on div "Same procedure as every year, [PERSON_NAME]!" at bounding box center [714, 223] width 906 height 21
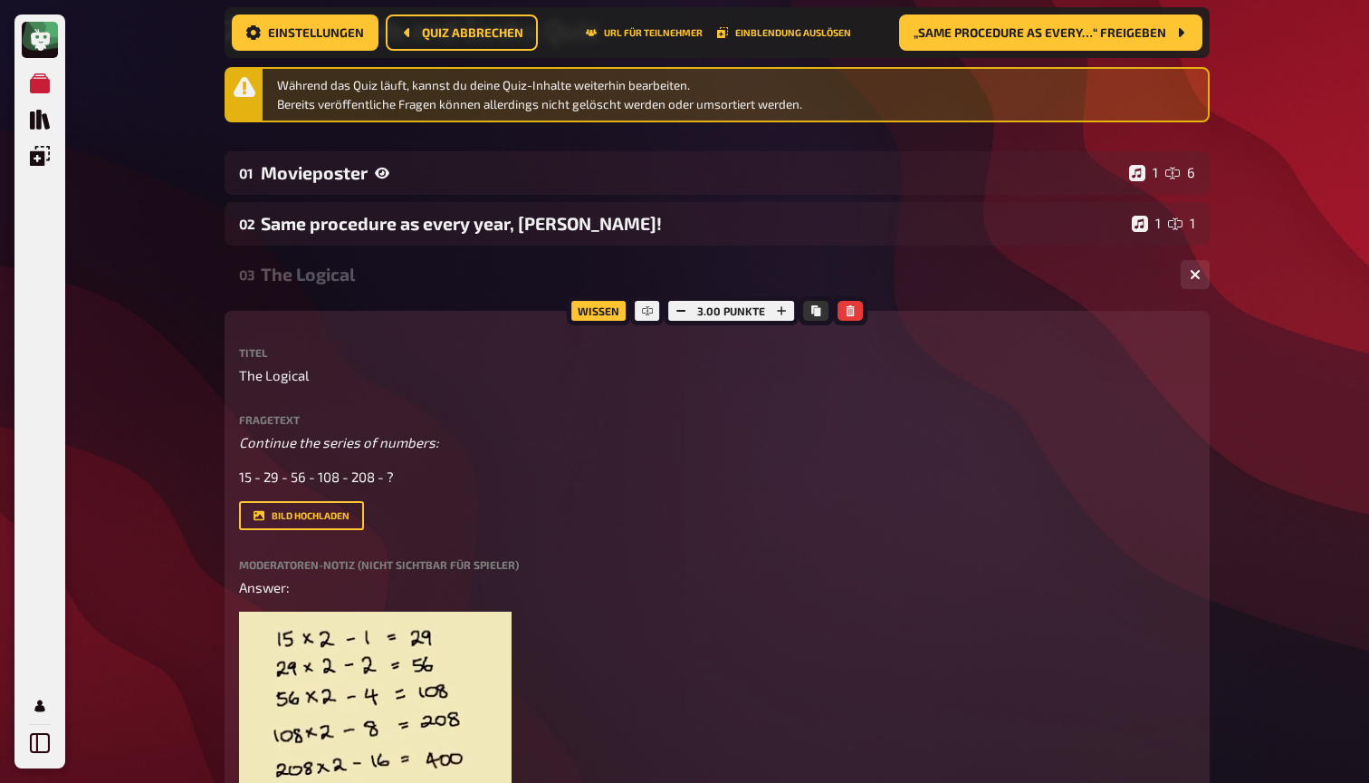
click at [408, 266] on div "The Logical" at bounding box center [714, 274] width 906 height 21
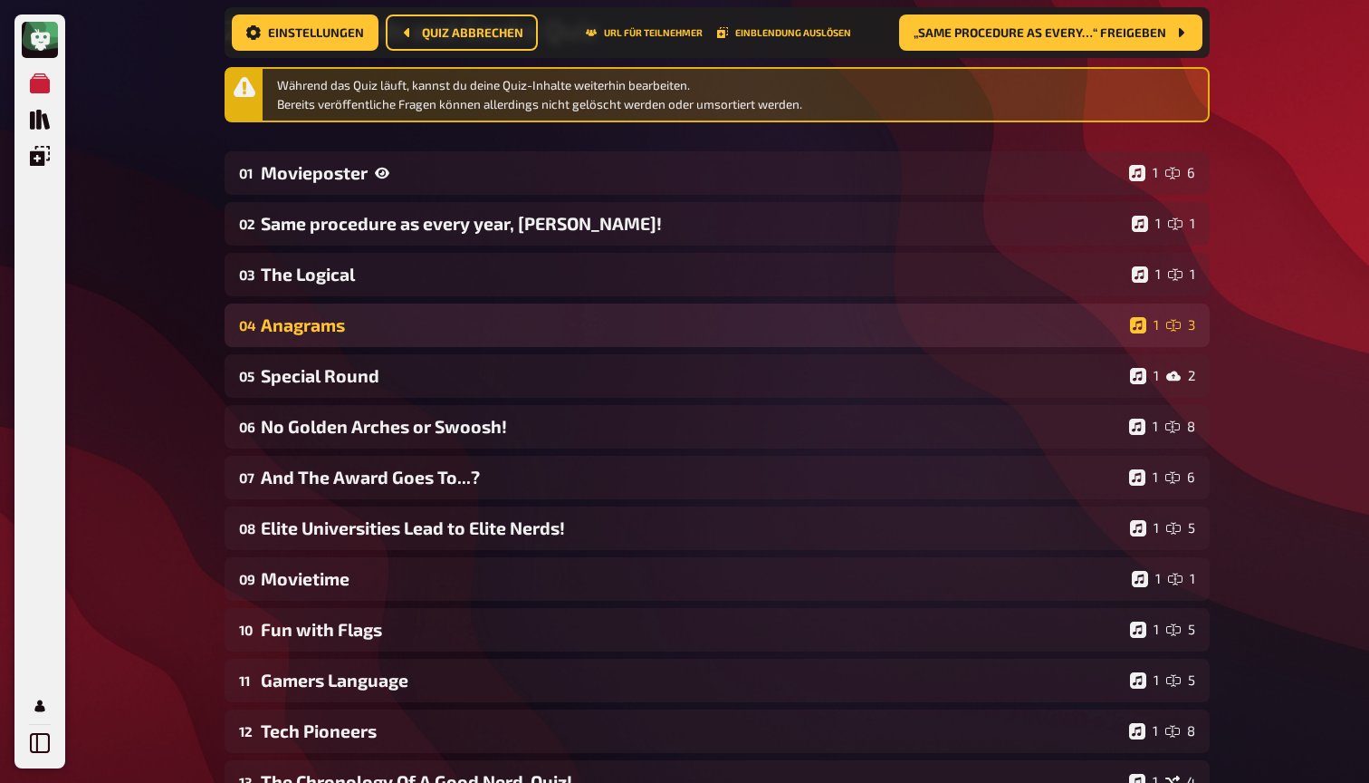
click at [386, 325] on div "Anagrams" at bounding box center [692, 324] width 862 height 21
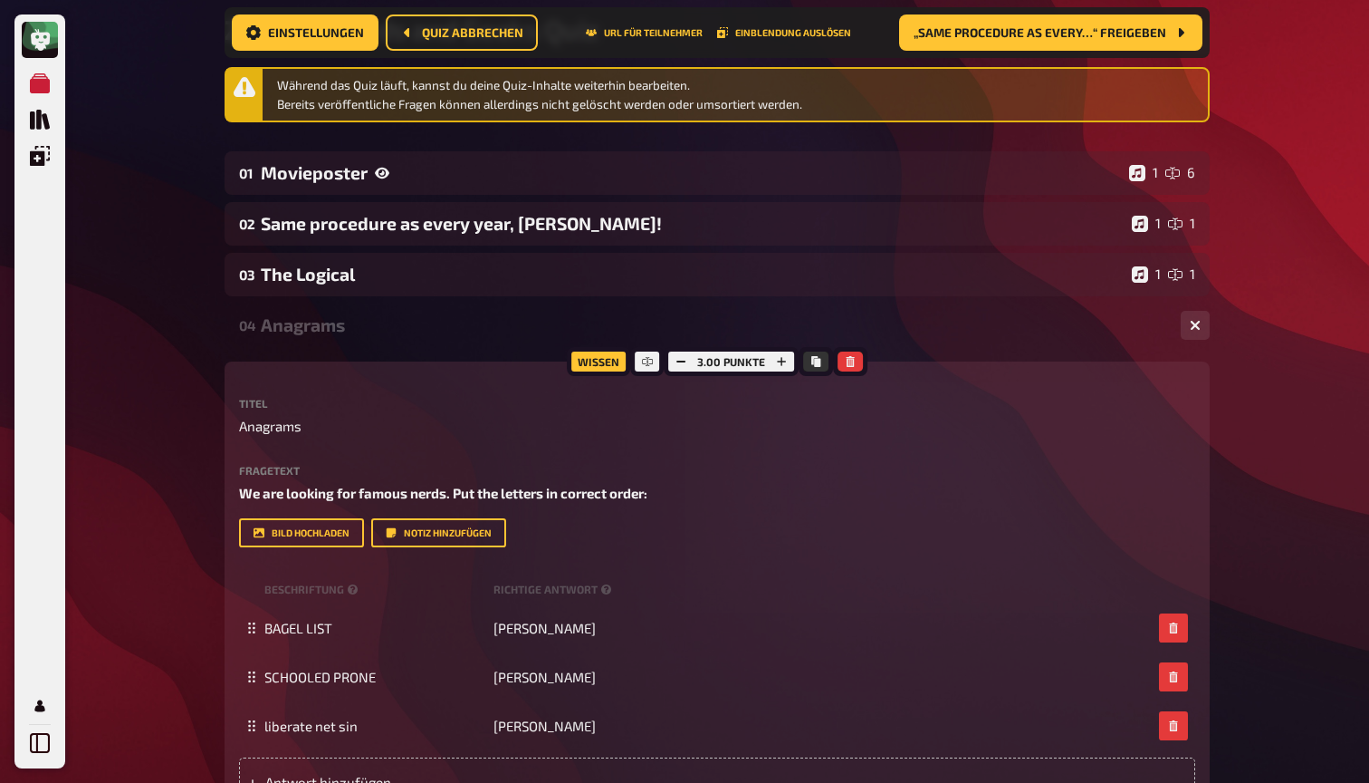
click at [386, 325] on div "Anagrams" at bounding box center [714, 324] width 906 height 21
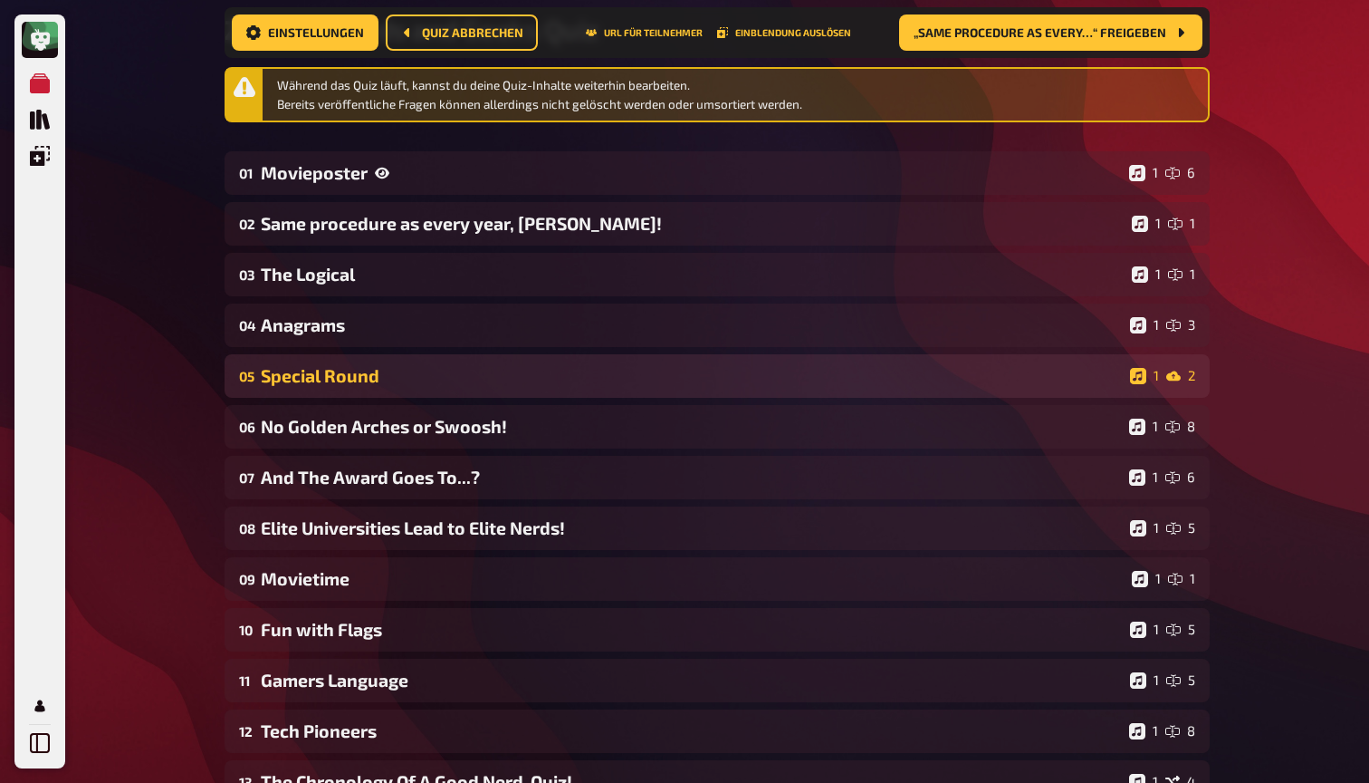
click at [359, 371] on div "Special Round" at bounding box center [692, 375] width 862 height 21
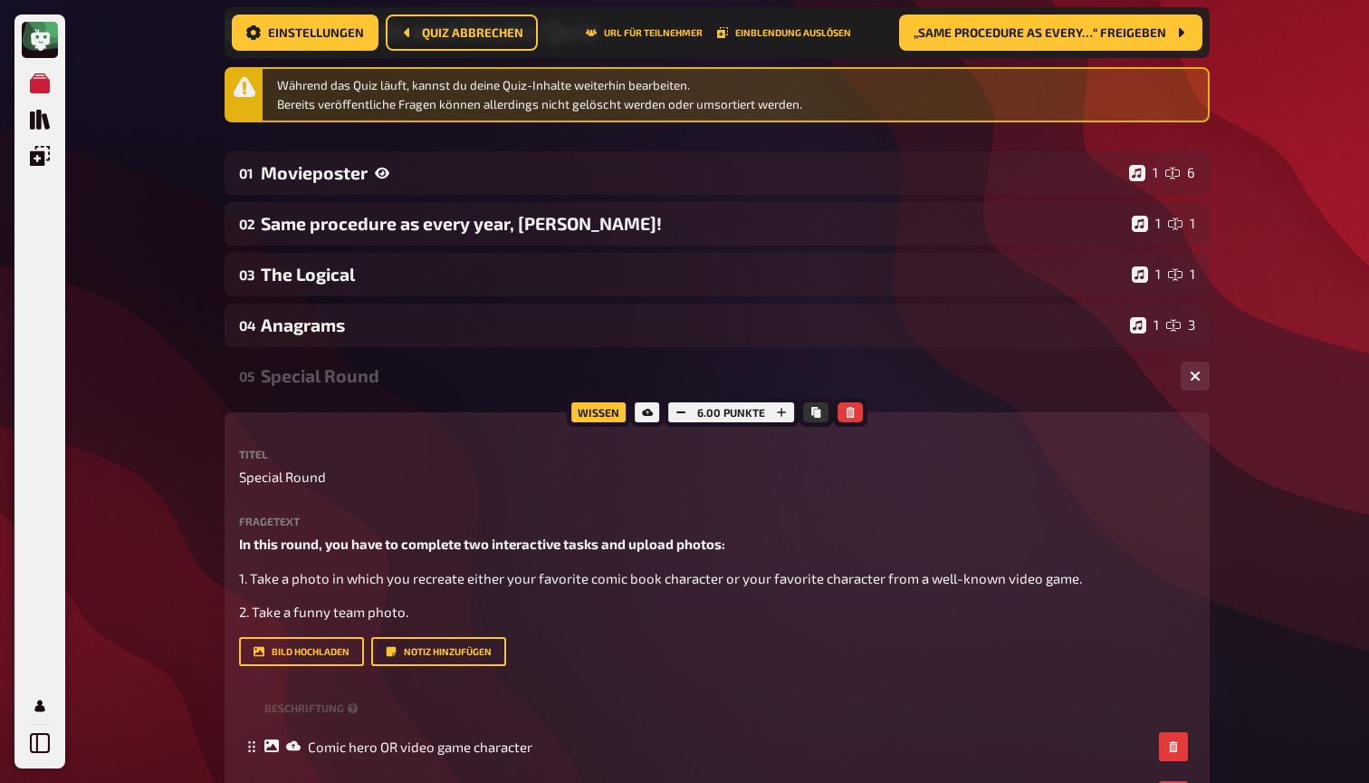
click at [359, 371] on div "Special Round" at bounding box center [714, 375] width 906 height 21
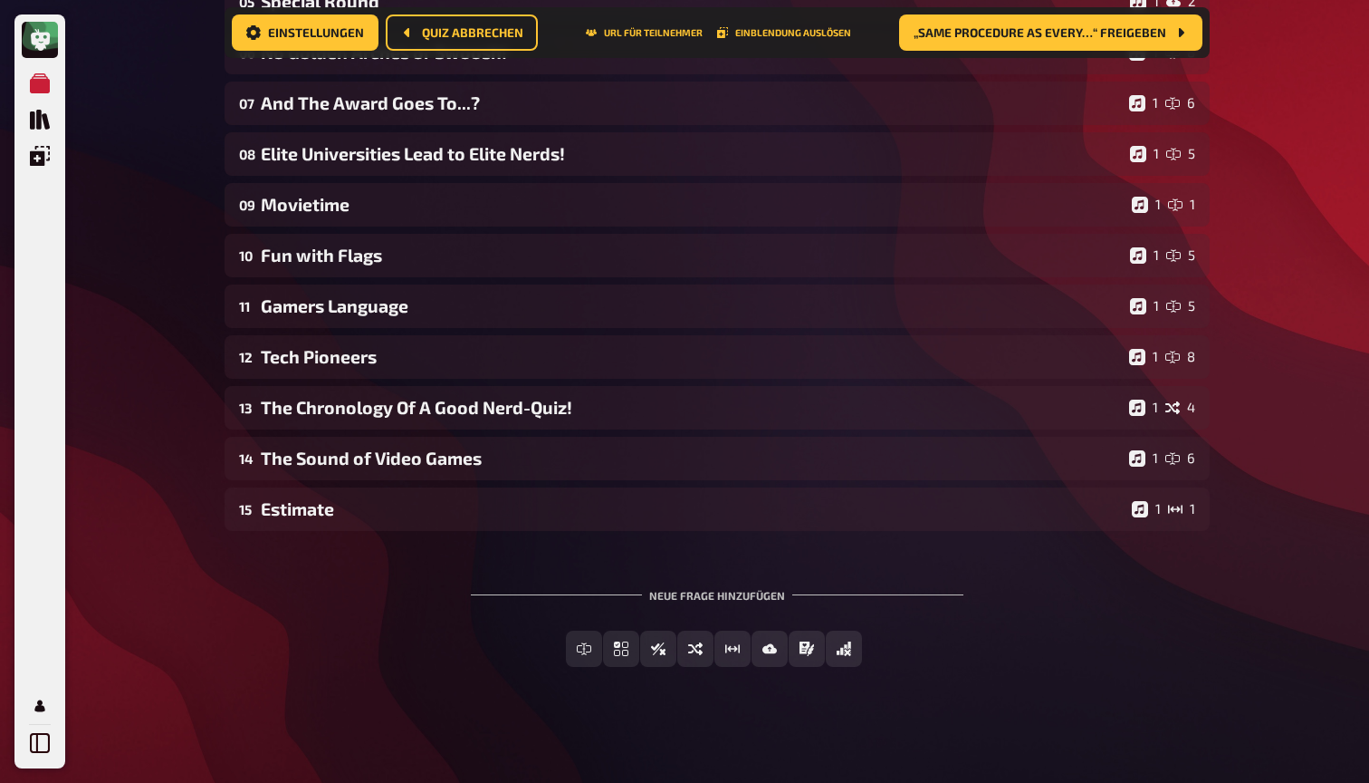
scroll to position [551, 0]
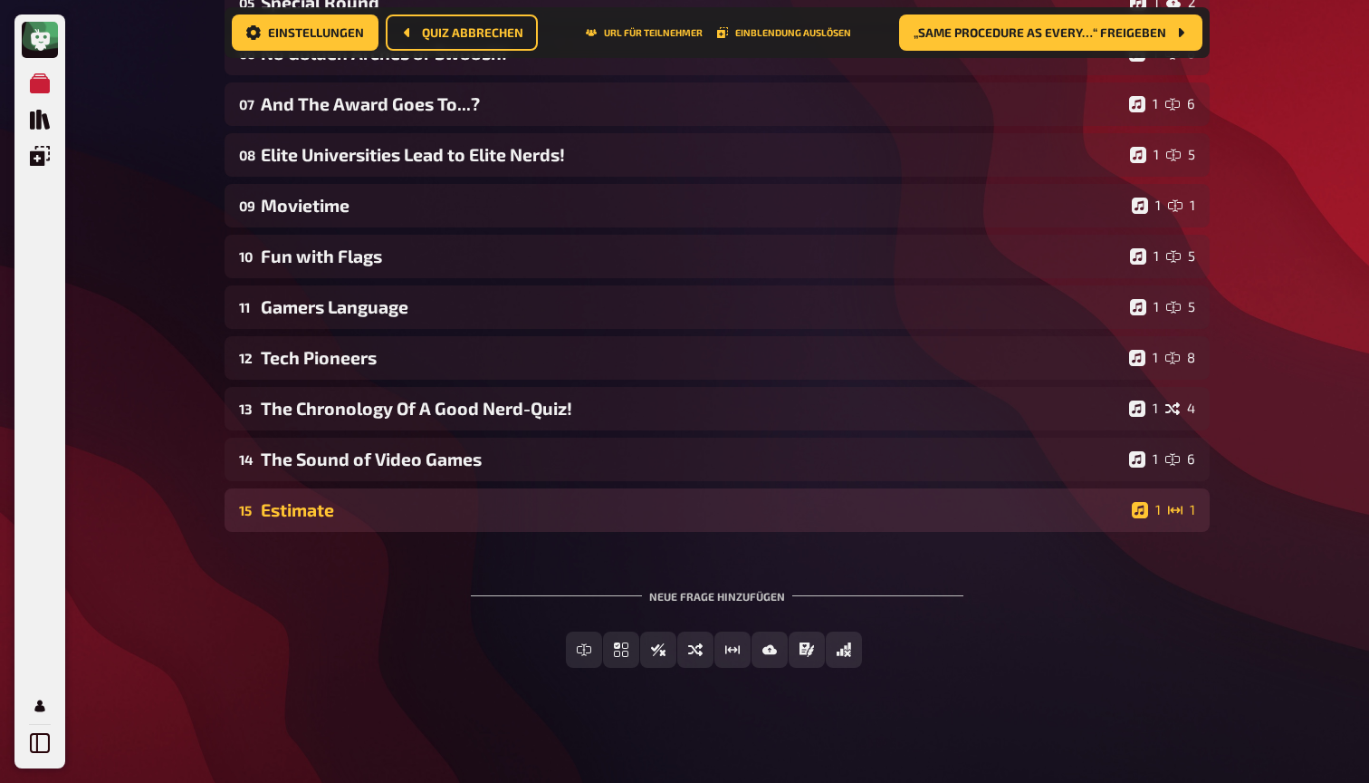
click at [283, 504] on div "Estimate" at bounding box center [693, 509] width 864 height 21
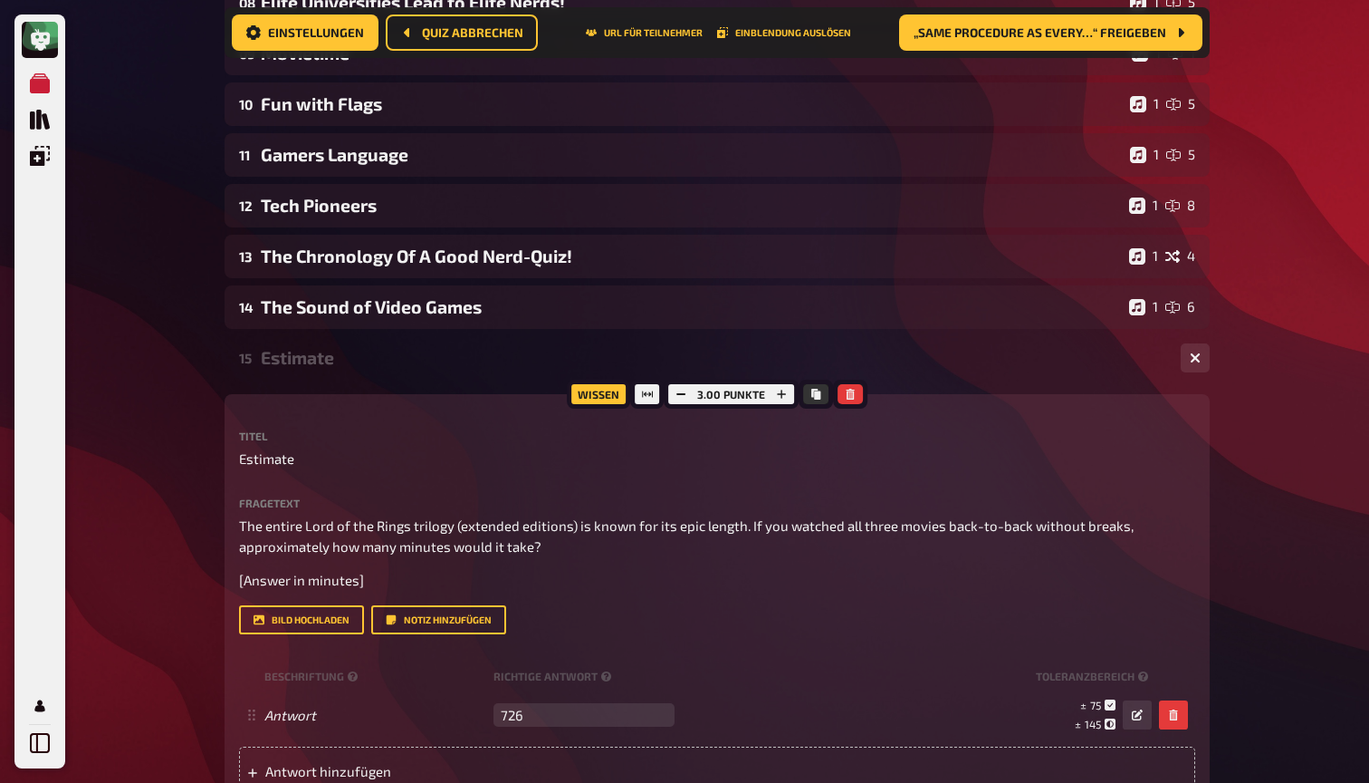
scroll to position [735, 0]
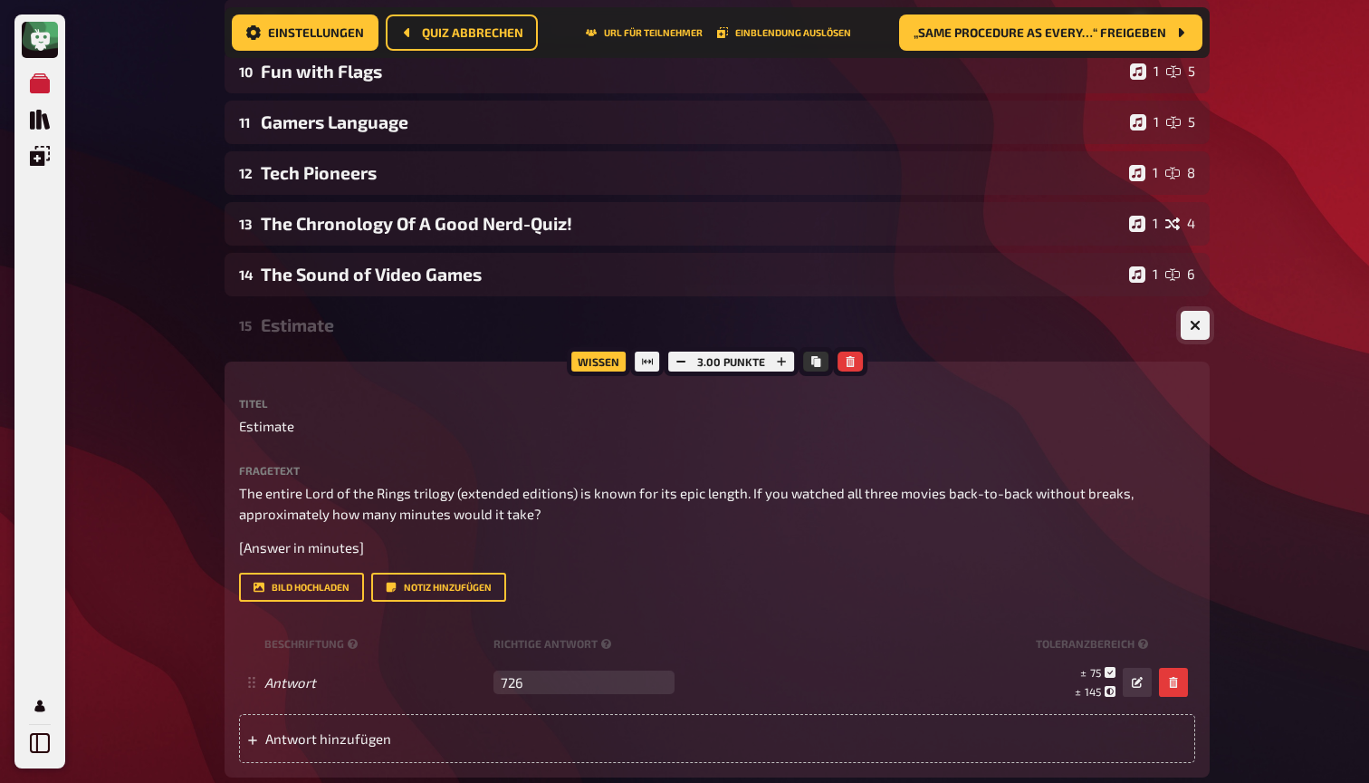
click at [1190, 330] on icon "button" at bounding box center [1195, 325] width 11 height 11
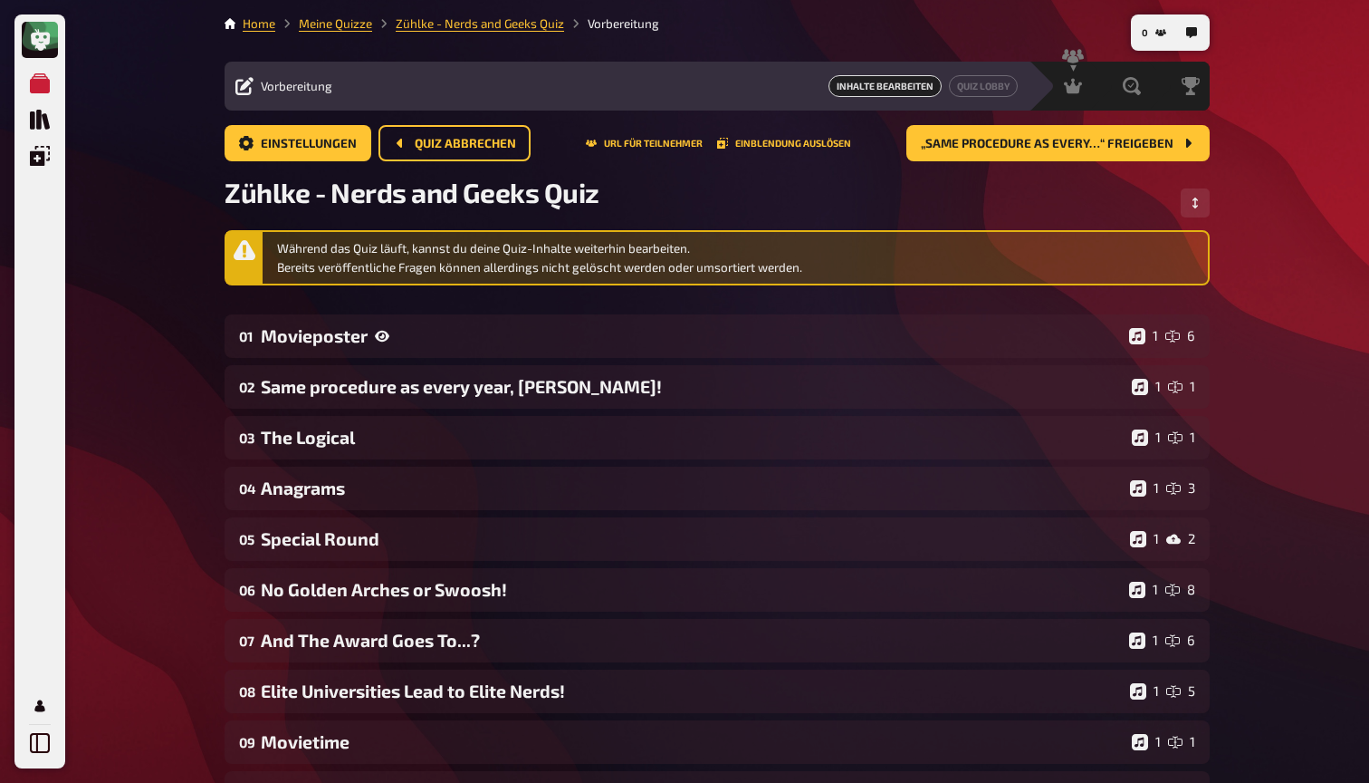
scroll to position [0, 0]
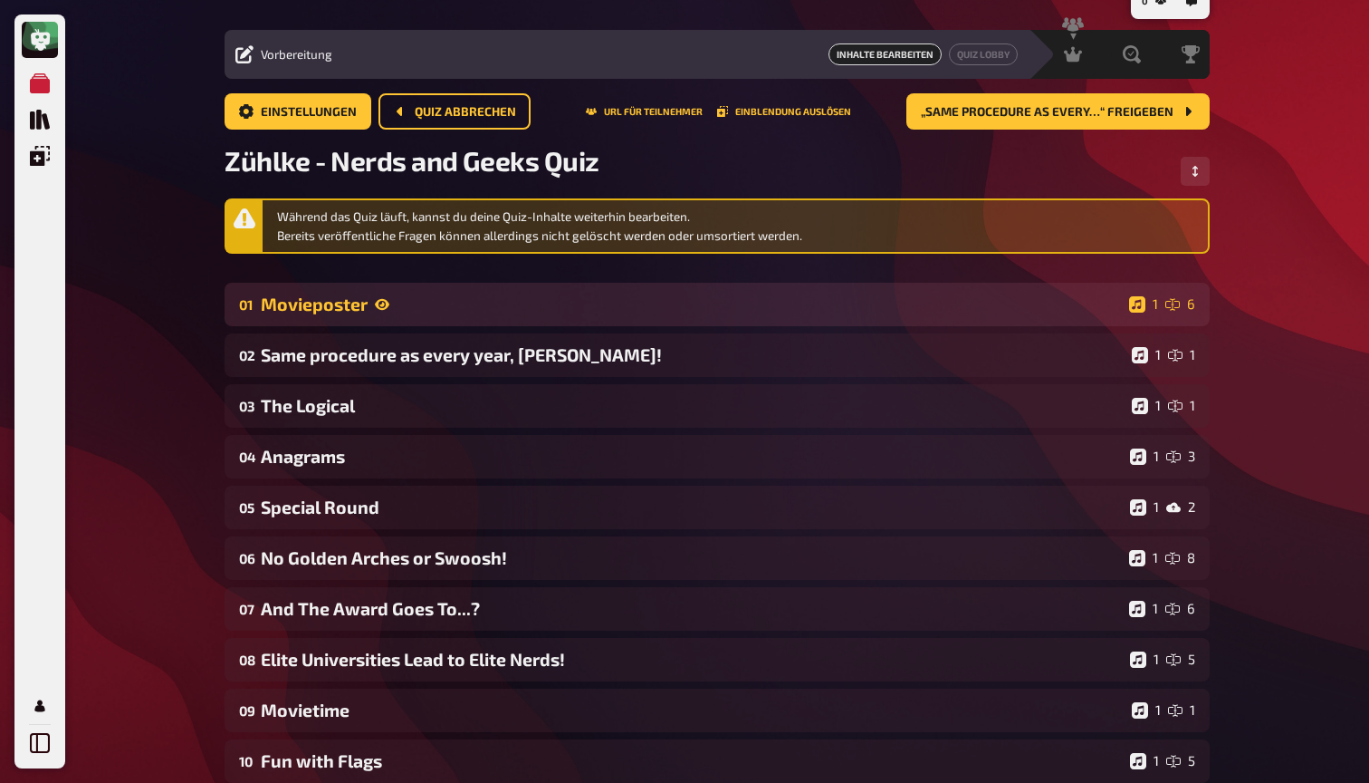
click at [669, 303] on div "Movieposter" at bounding box center [691, 303] width 861 height 21
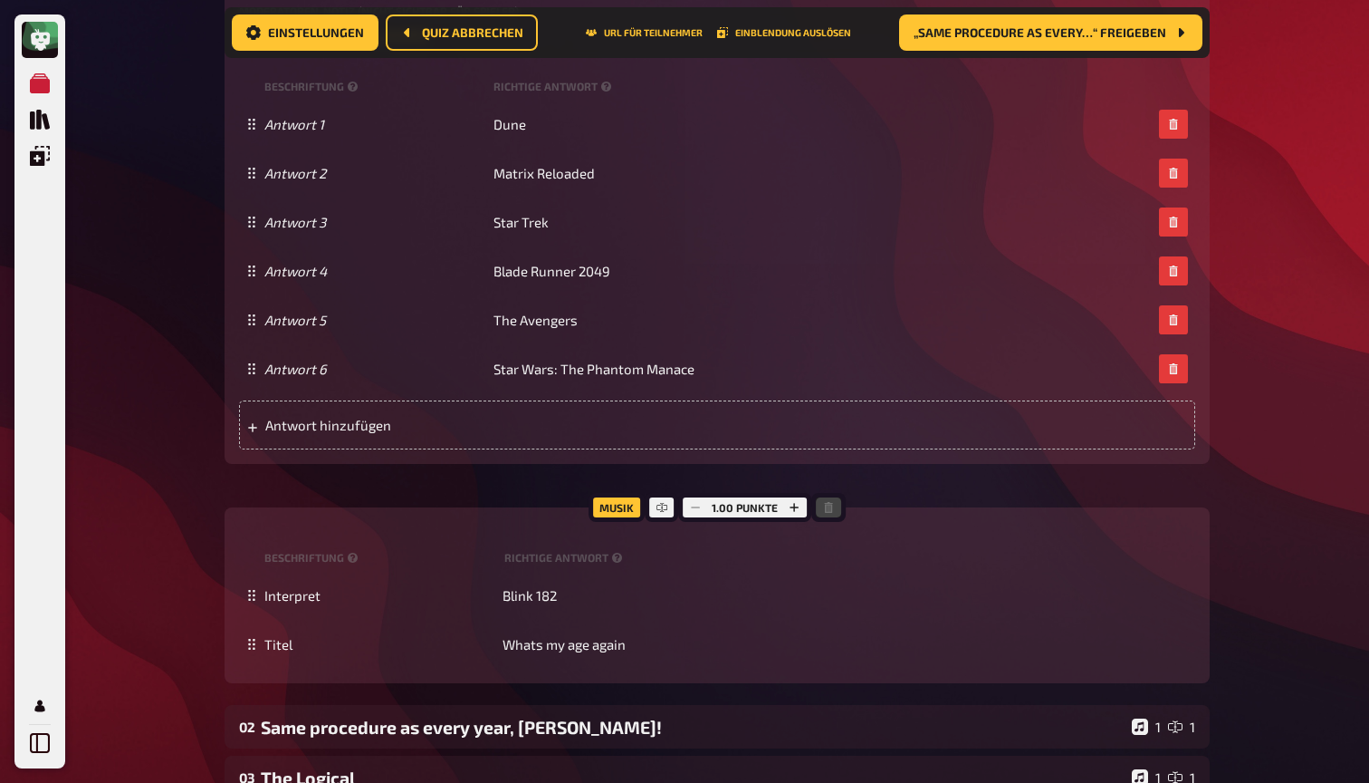
scroll to position [1282, 0]
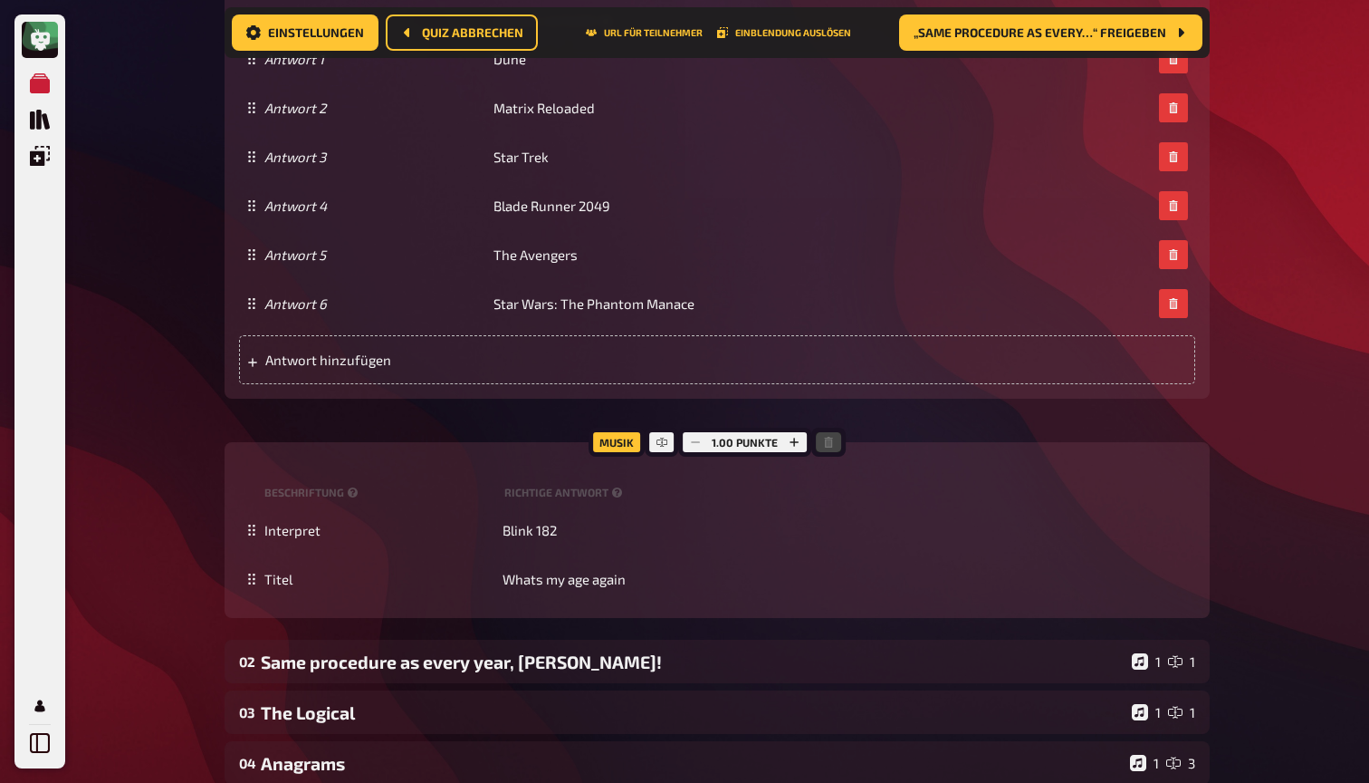
click at [1246, 455] on div "Meine Quizze Quiz Sammlung Einblendungen Mein Konto 0 Home Meine Quizze [PERSON…" at bounding box center [684, 156] width 1369 height 2876
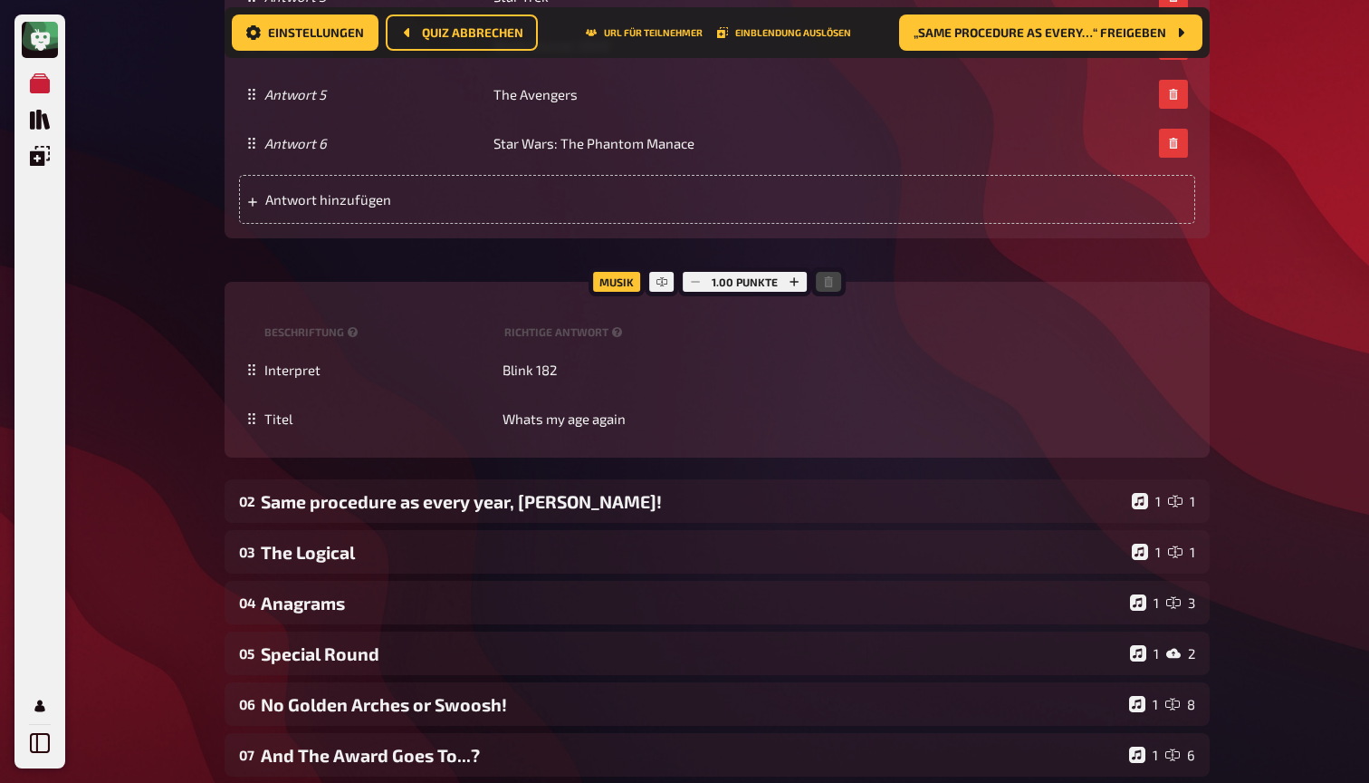
scroll to position [1563, 0]
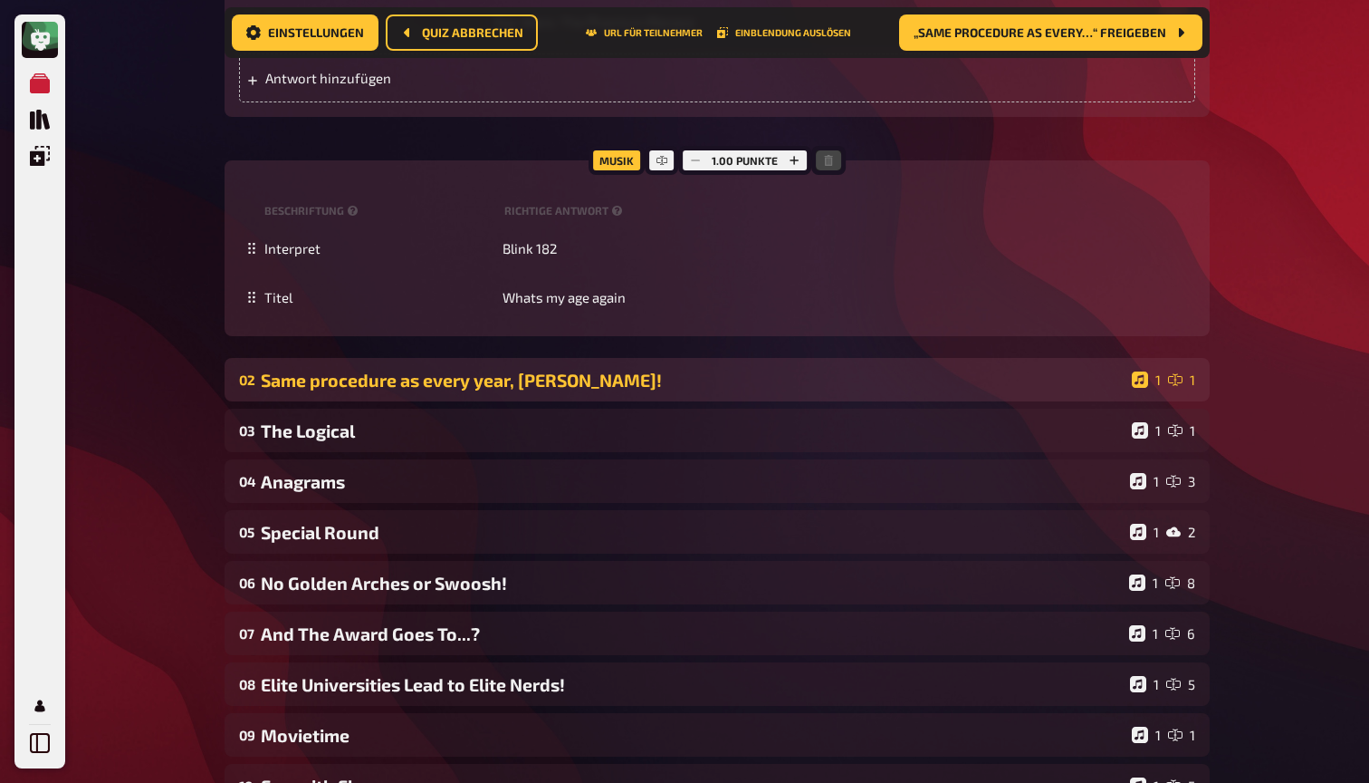
click at [1004, 389] on div "02 Same procedure as every year, [PERSON_NAME]! 1 1" at bounding box center [717, 379] width 985 height 43
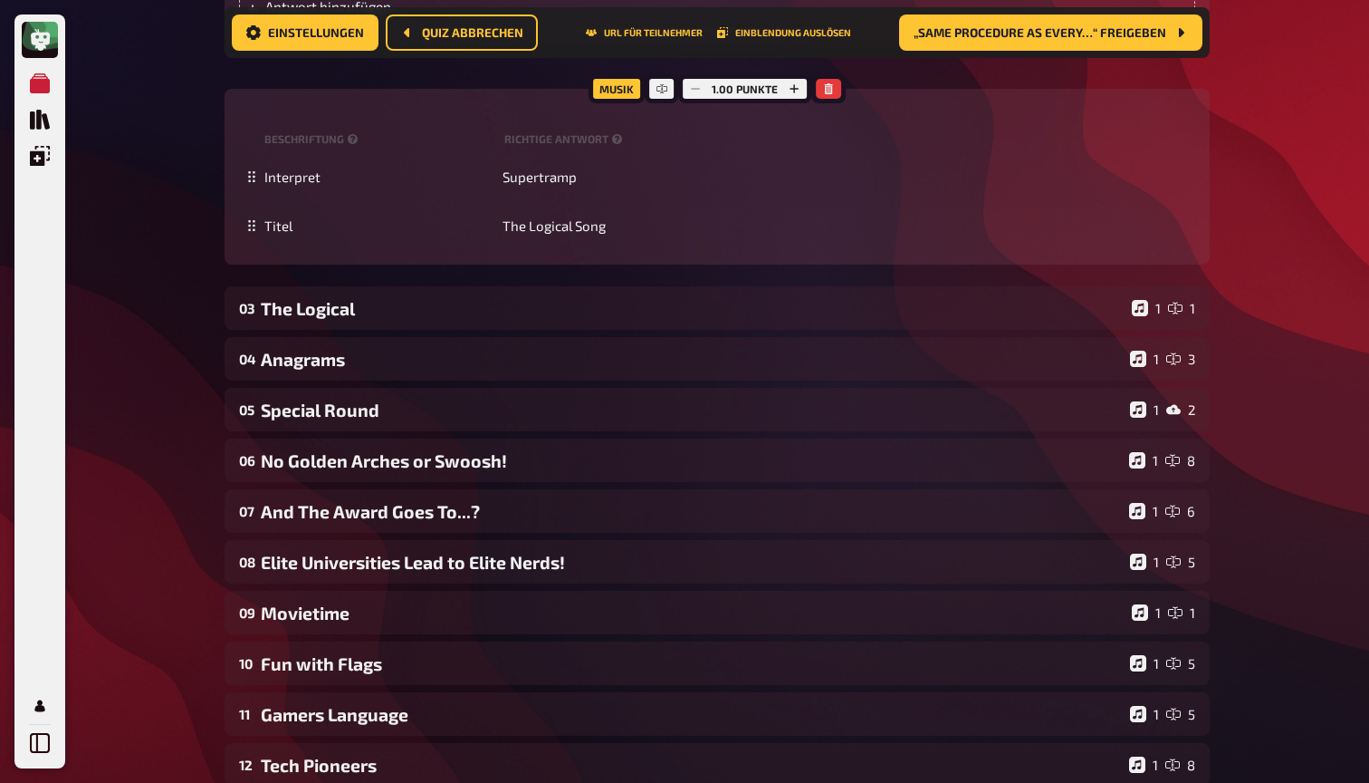
scroll to position [2328, 0]
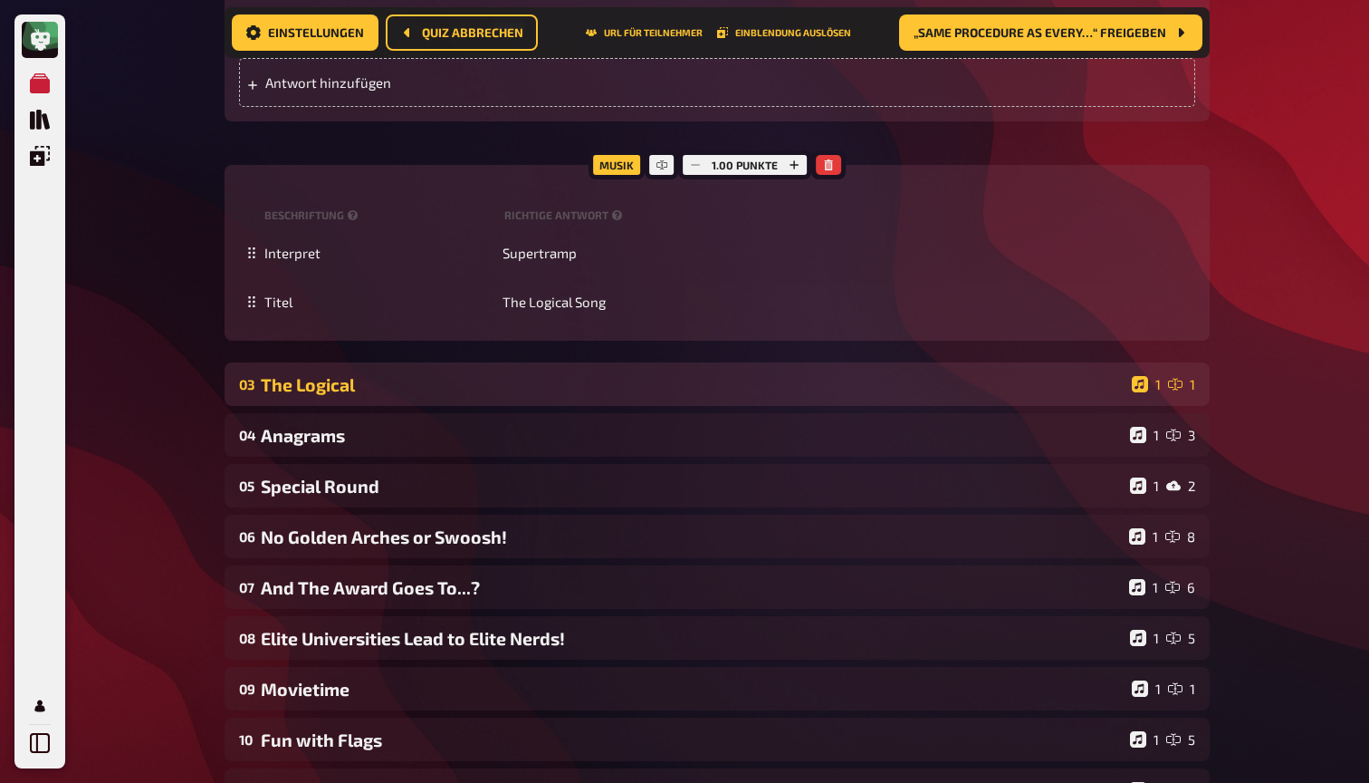
click at [581, 380] on div "The Logical" at bounding box center [693, 384] width 864 height 21
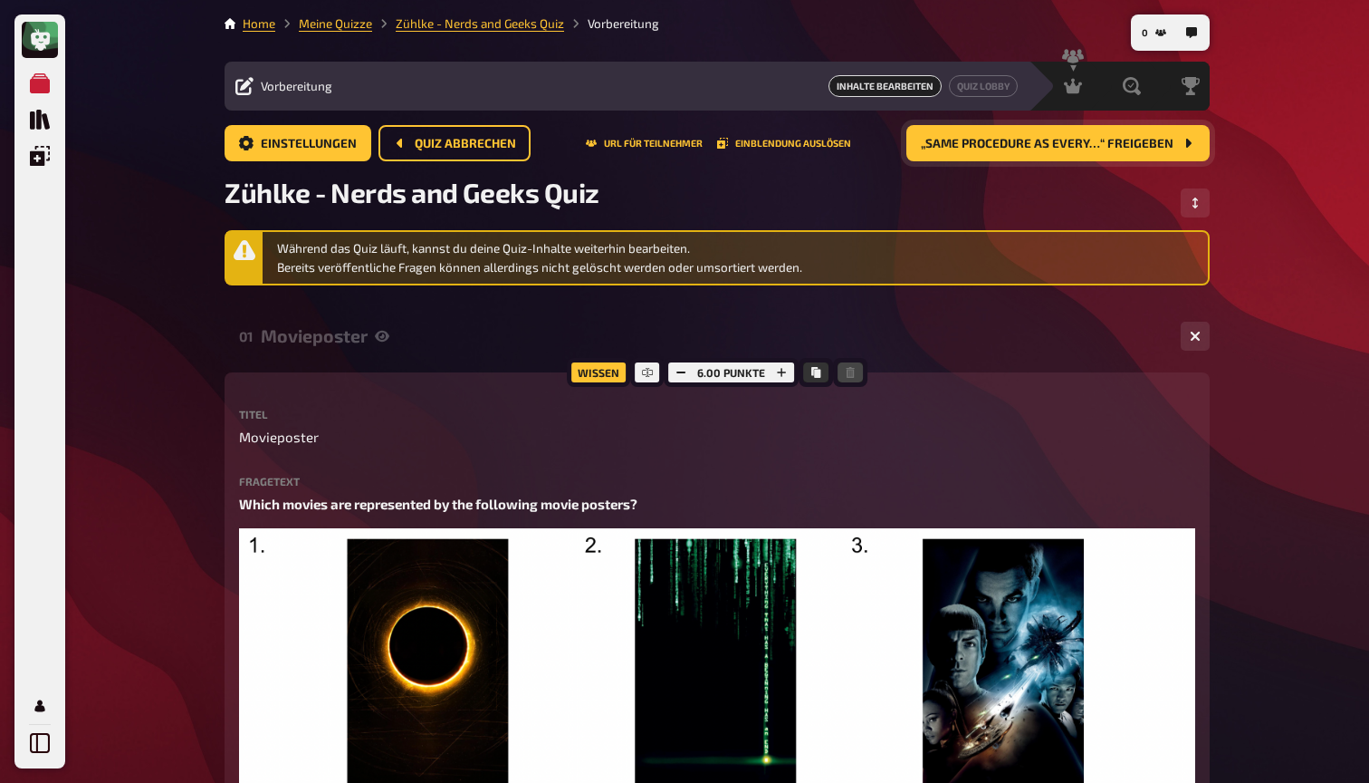
scroll to position [0, 0]
click at [1035, 97] on div "Moderation undefined" at bounding box center [1012, 86] width 149 height 49
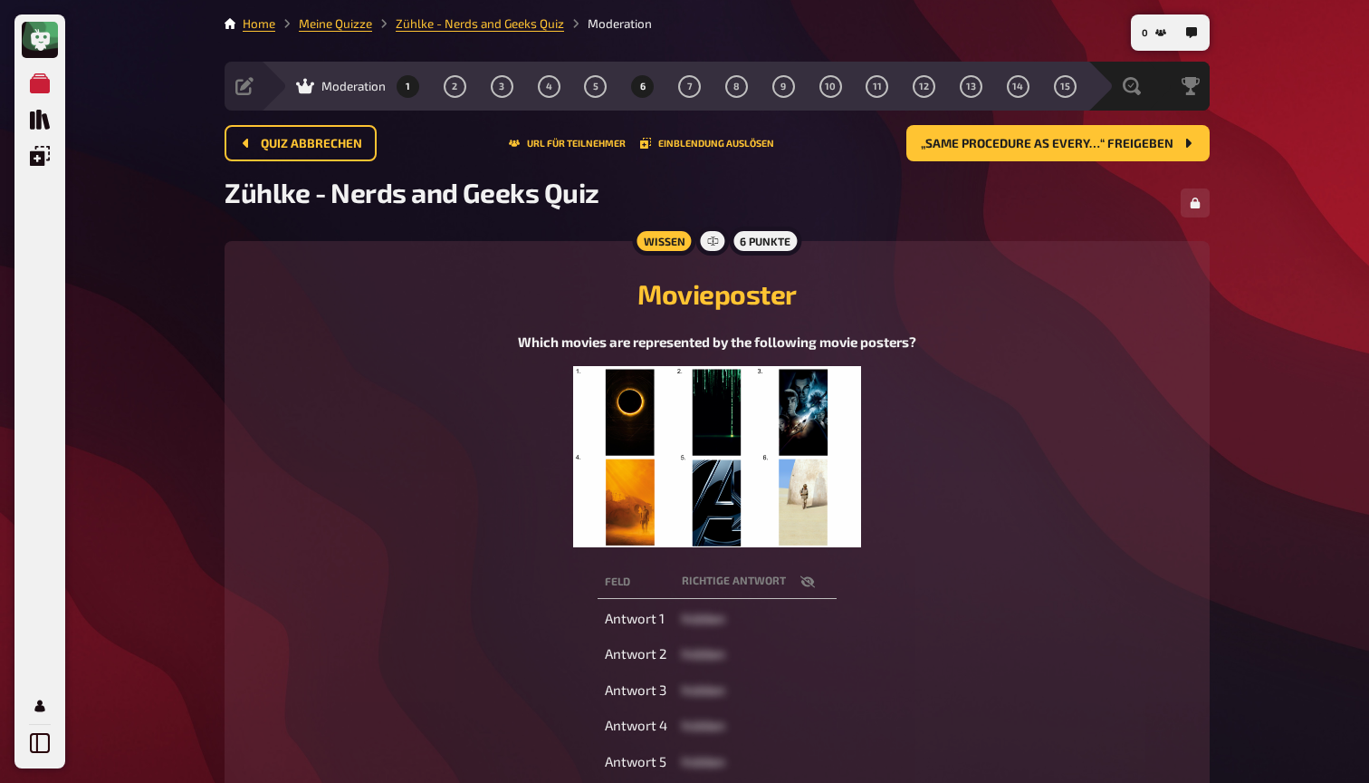
click at [640, 93] on button "6" at bounding box center [643, 86] width 29 height 29
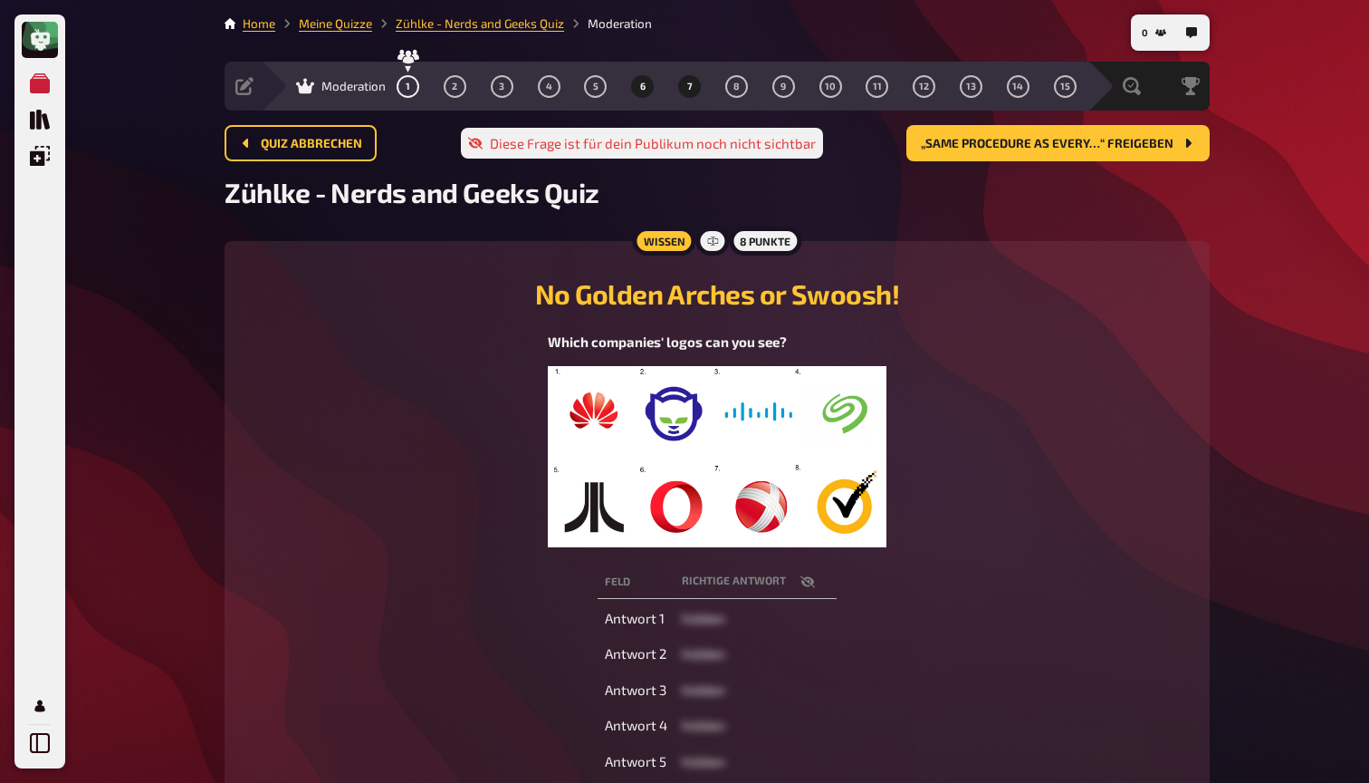
click at [688, 83] on span "7" at bounding box center [689, 87] width 5 height 10
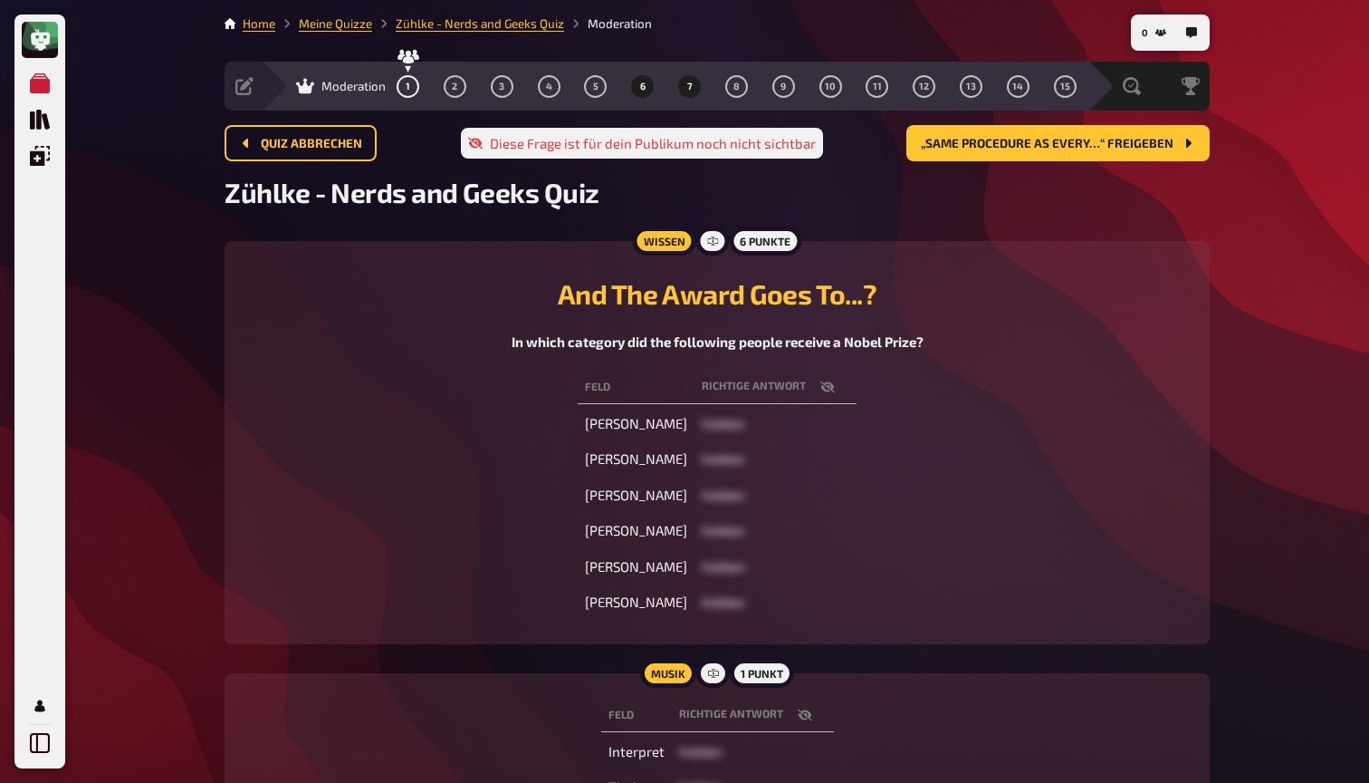
click at [648, 82] on button "6" at bounding box center [643, 86] width 29 height 29
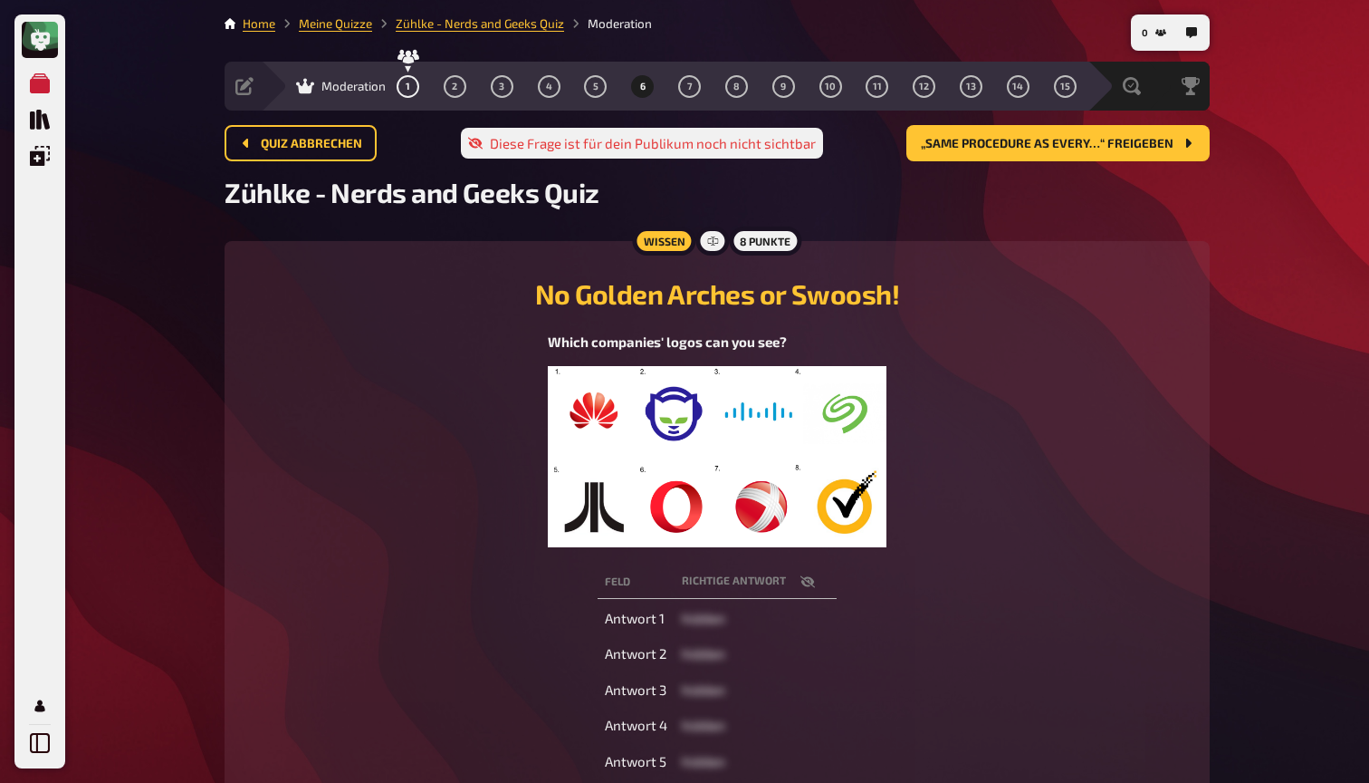
click at [648, 82] on button "6" at bounding box center [643, 86] width 29 height 29
click at [687, 88] on span "7" at bounding box center [689, 87] width 5 height 10
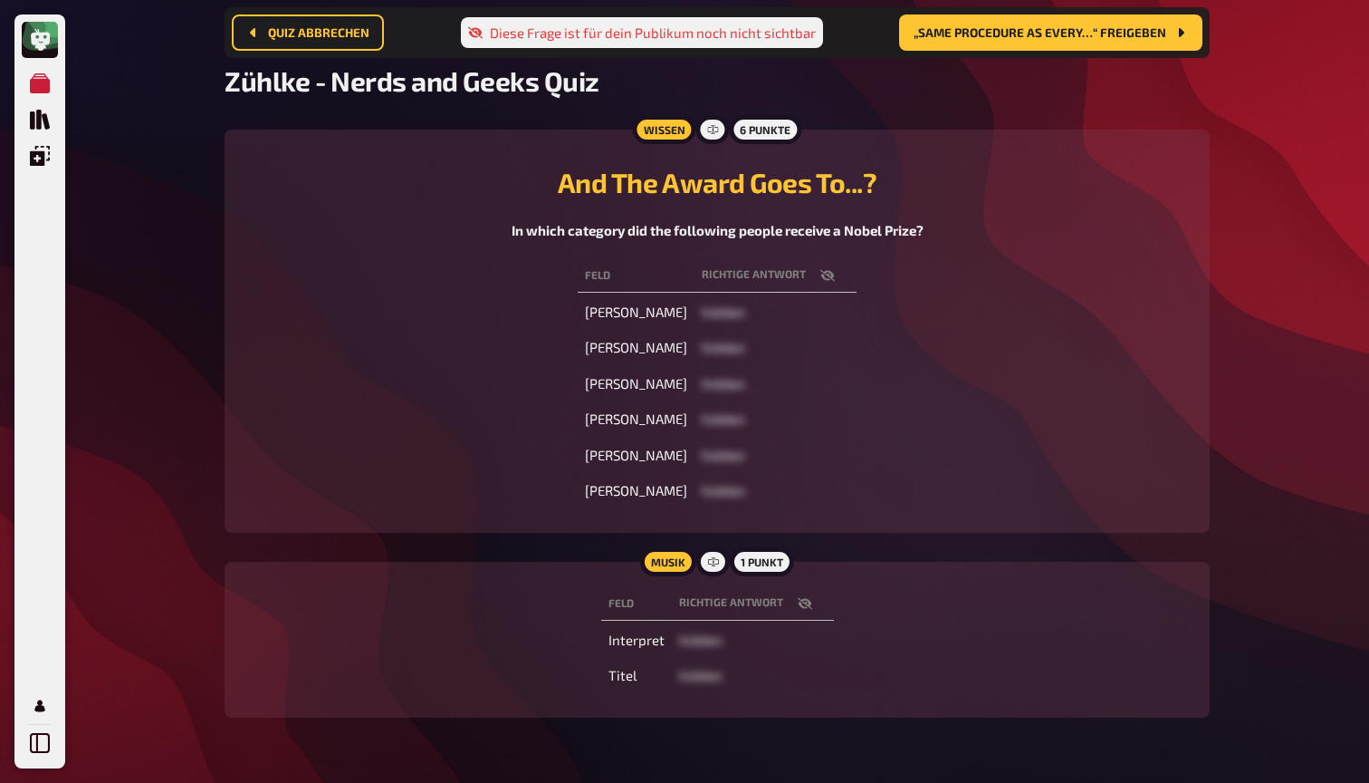
scroll to position [122, 0]
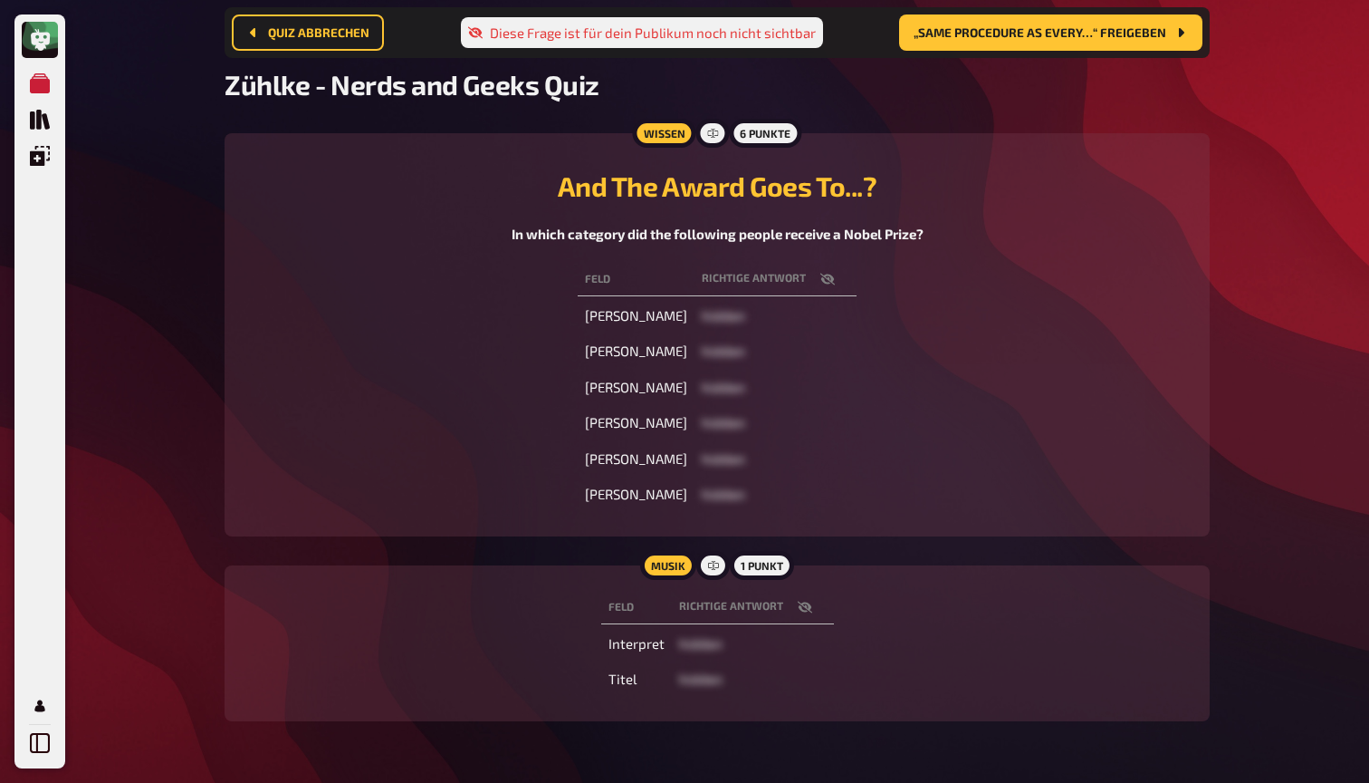
click at [418, 567] on div "Musik 1 Punkt [PERSON_NAME] Richtige Antwort Interpret hidden Titel hidden" at bounding box center [717, 643] width 985 height 156
drag, startPoint x: 418, startPoint y: 567, endPoint x: 799, endPoint y: 569, distance: 381.3
click at [799, 565] on div "Musik 1 Punkt [PERSON_NAME] Richtige Antwort Interpret hidden Titel hidden" at bounding box center [717, 643] width 985 height 156
click at [802, 600] on icon "button" at bounding box center [805, 607] width 14 height 14
click at [925, 615] on div "[PERSON_NAME] Richtige Antwort Interpret [PERSON_NAME]-[PERSON_NAME] Physical" at bounding box center [717, 643] width 942 height 112
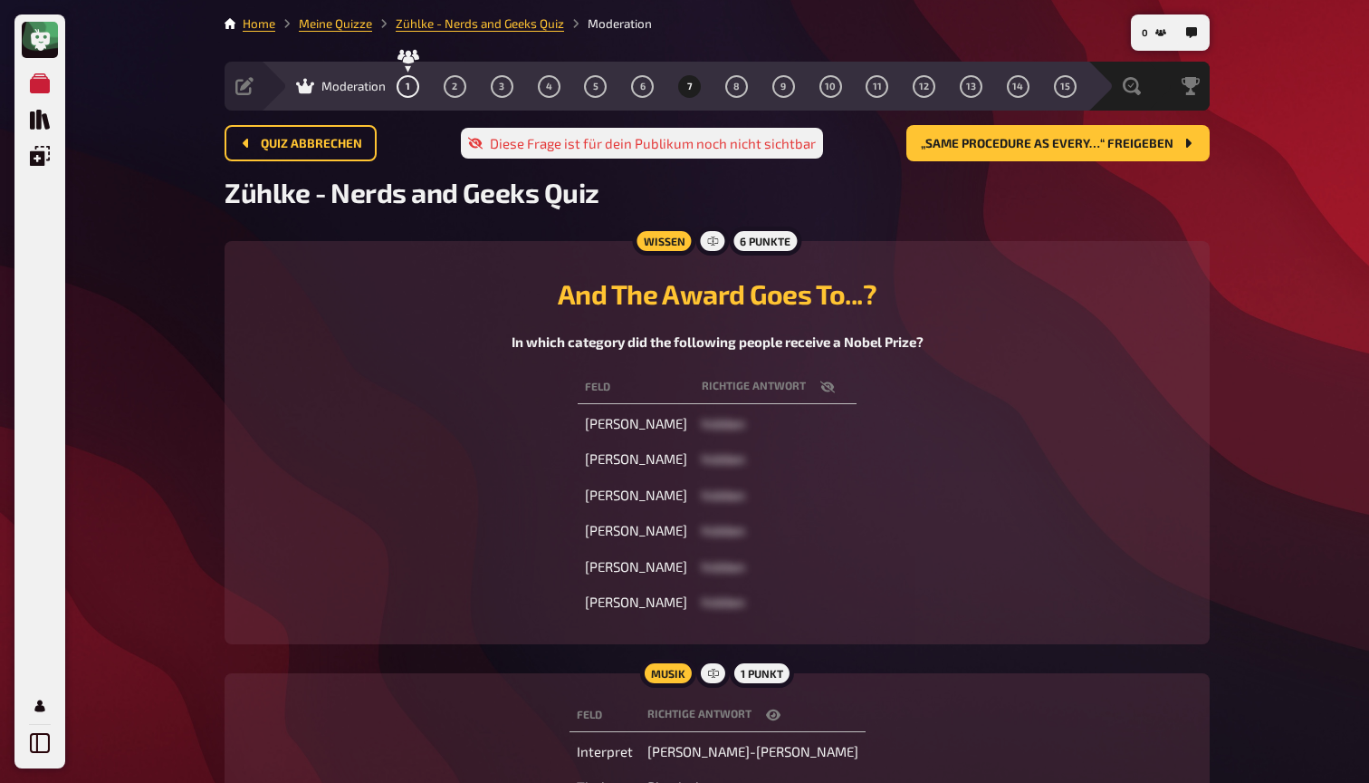
scroll to position [0, 0]
click at [736, 89] on span "8" at bounding box center [737, 87] width 6 height 10
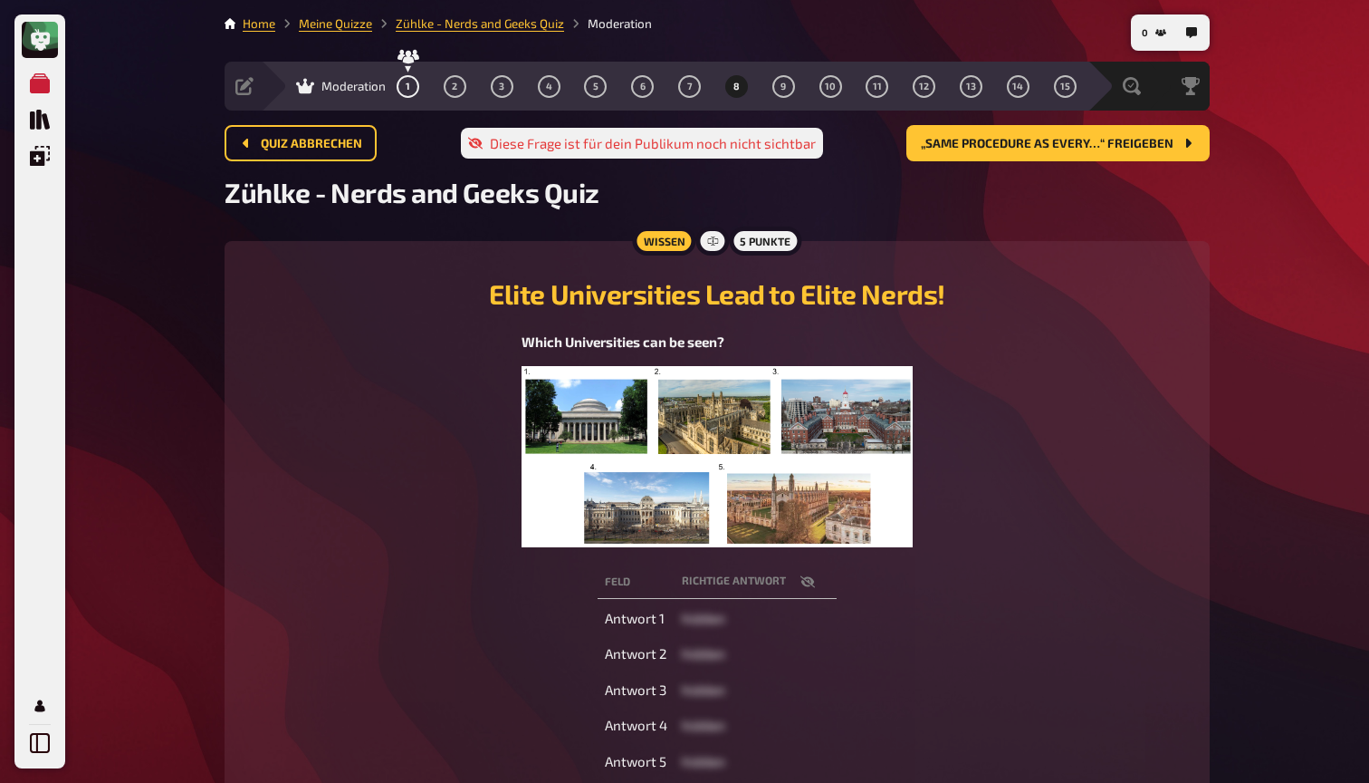
click at [910, 229] on div "Zühlke - Nerds and Geeks Quiz" at bounding box center [717, 203] width 985 height 54
click at [697, 80] on button "7" at bounding box center [690, 86] width 29 height 29
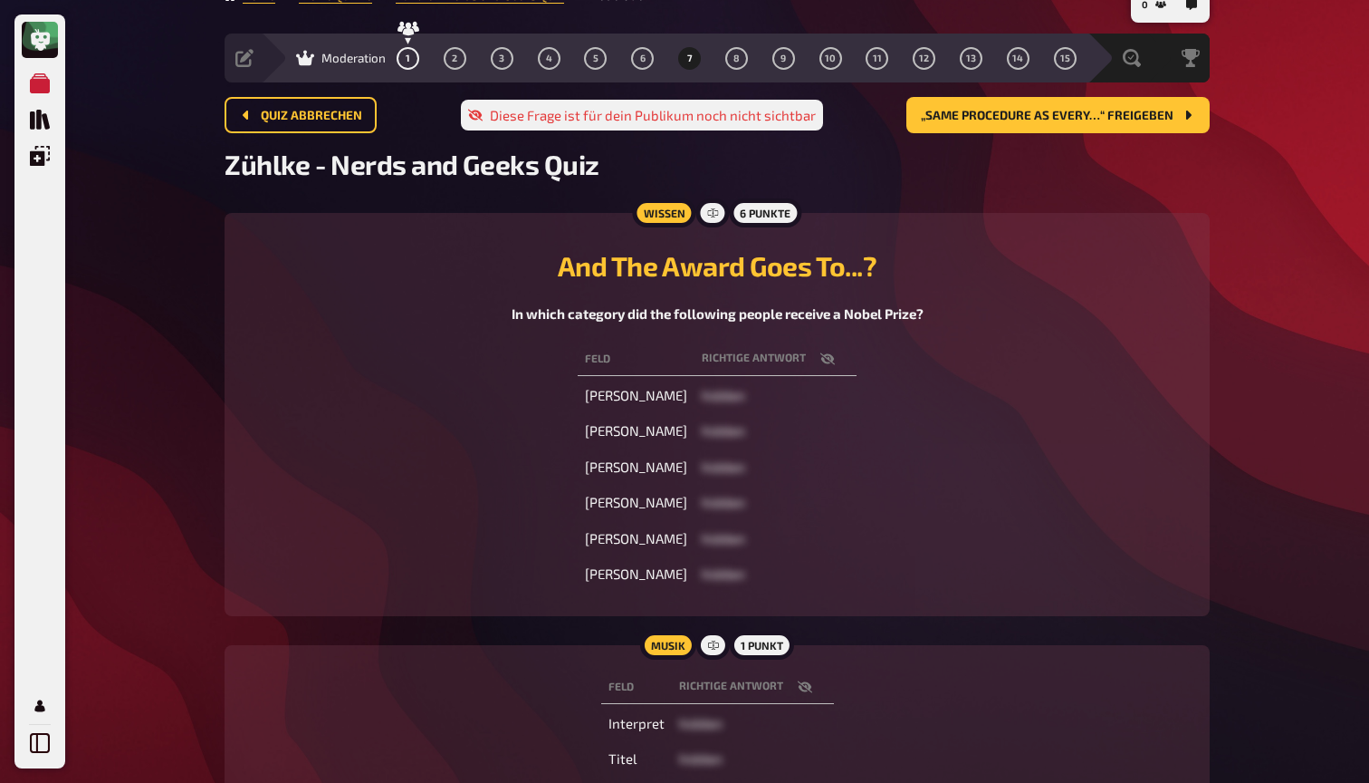
scroll to position [61, 0]
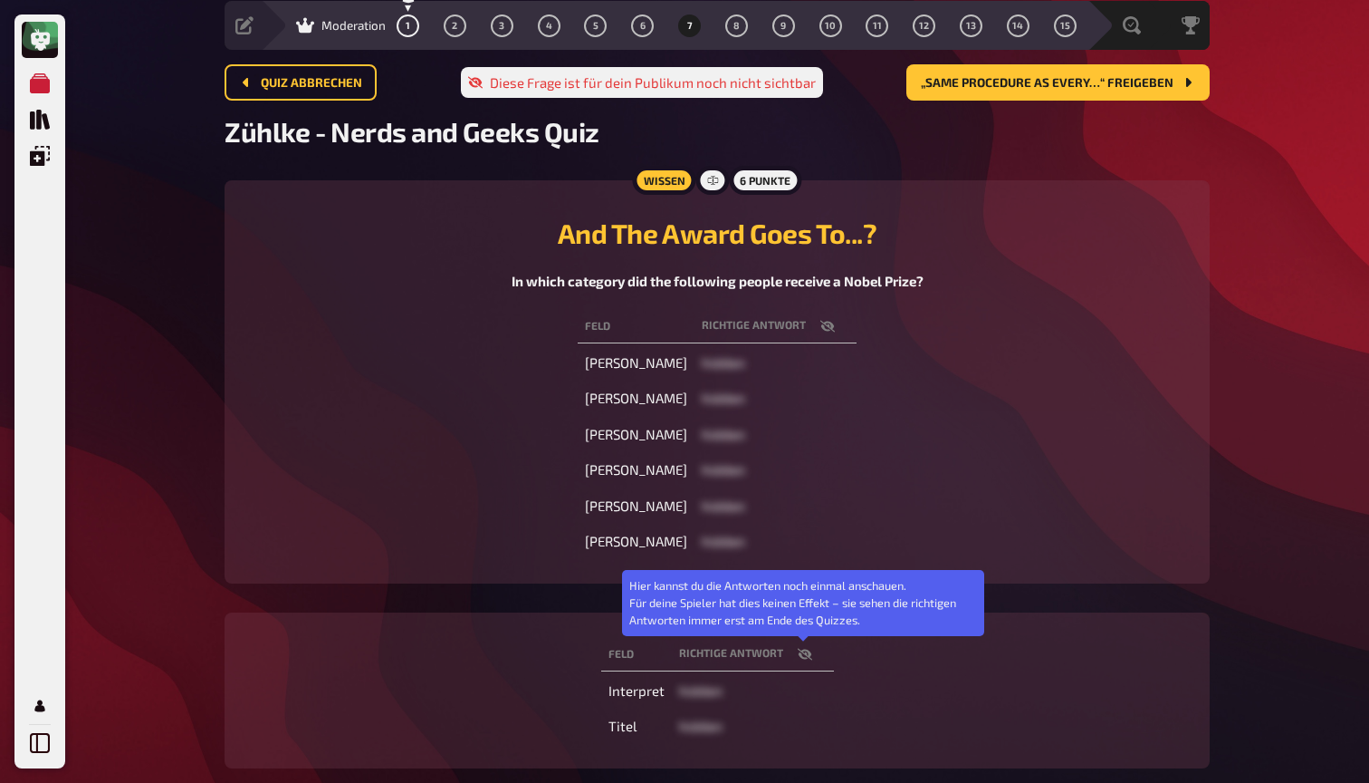
click at [803, 652] on icon "button" at bounding box center [805, 654] width 14 height 14
click at [781, 652] on icon "button" at bounding box center [773, 653] width 14 height 11
click at [807, 651] on icon "button" at bounding box center [804, 654] width 14 height 12
click at [781, 651] on icon "button" at bounding box center [773, 653] width 14 height 11
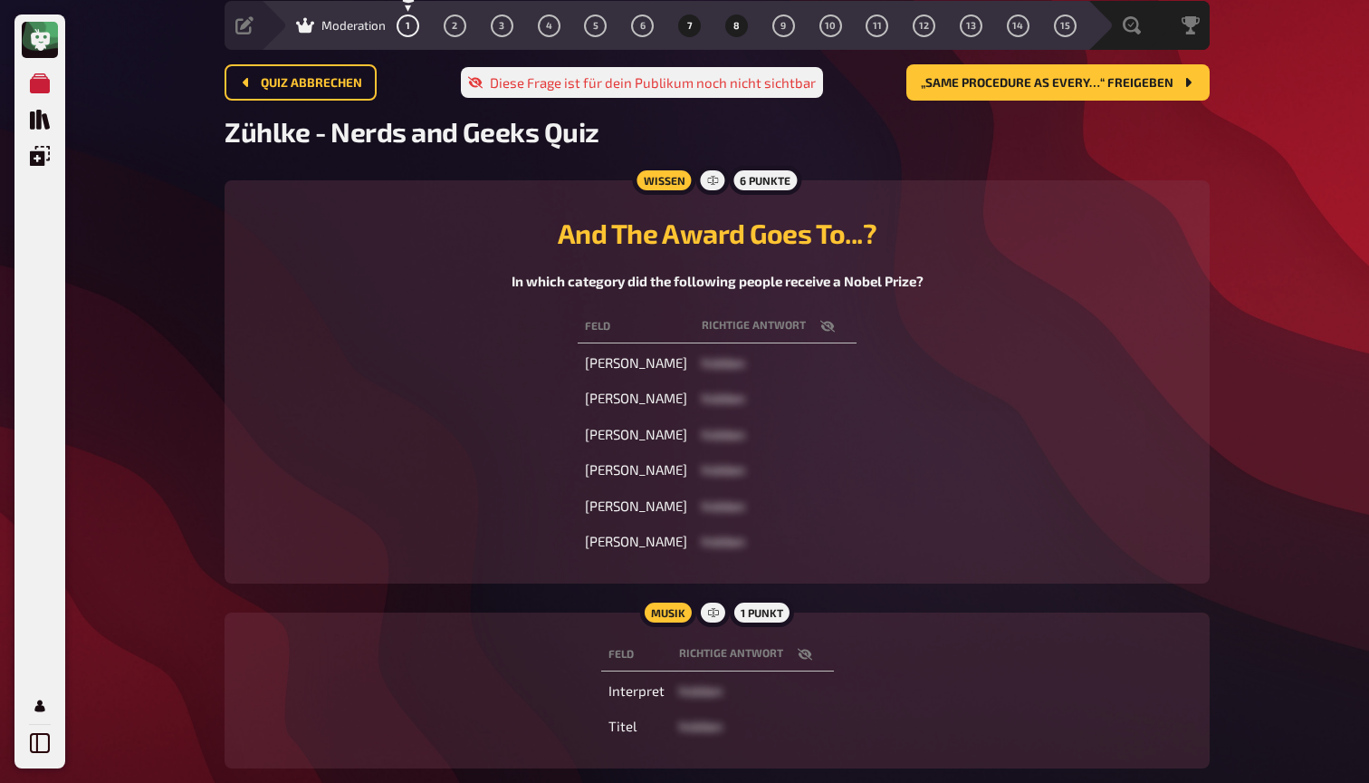
click at [732, 24] on button "8" at bounding box center [736, 25] width 29 height 29
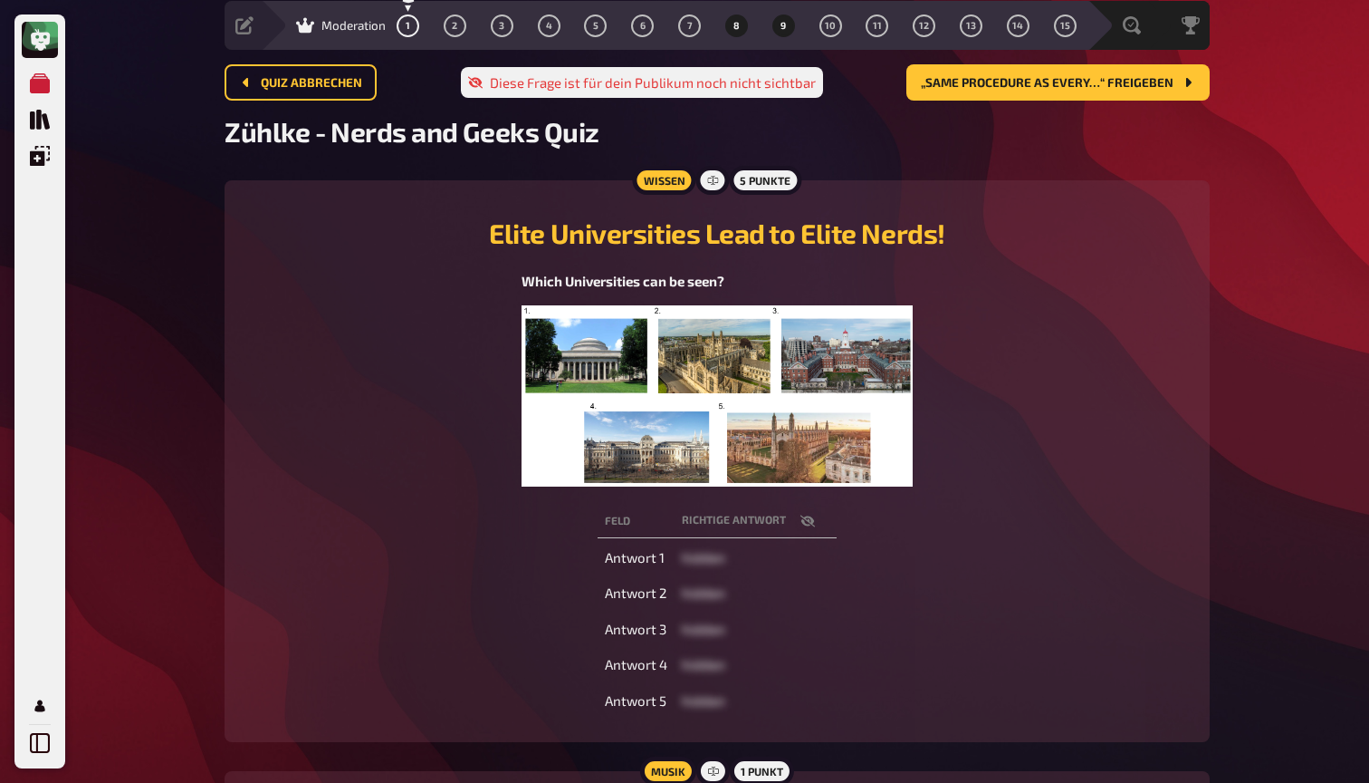
click at [779, 19] on button "9" at bounding box center [783, 25] width 29 height 29
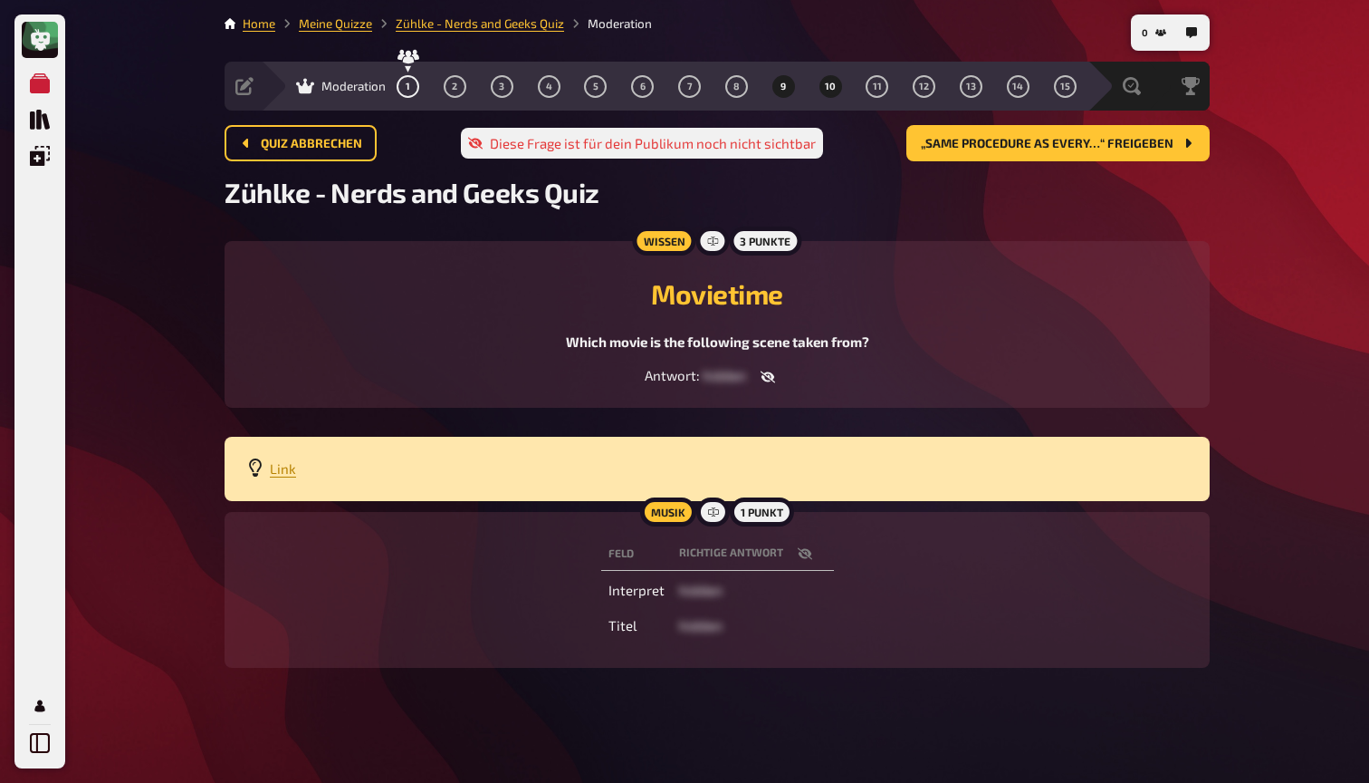
click at [831, 97] on button "10" at bounding box center [830, 86] width 29 height 29
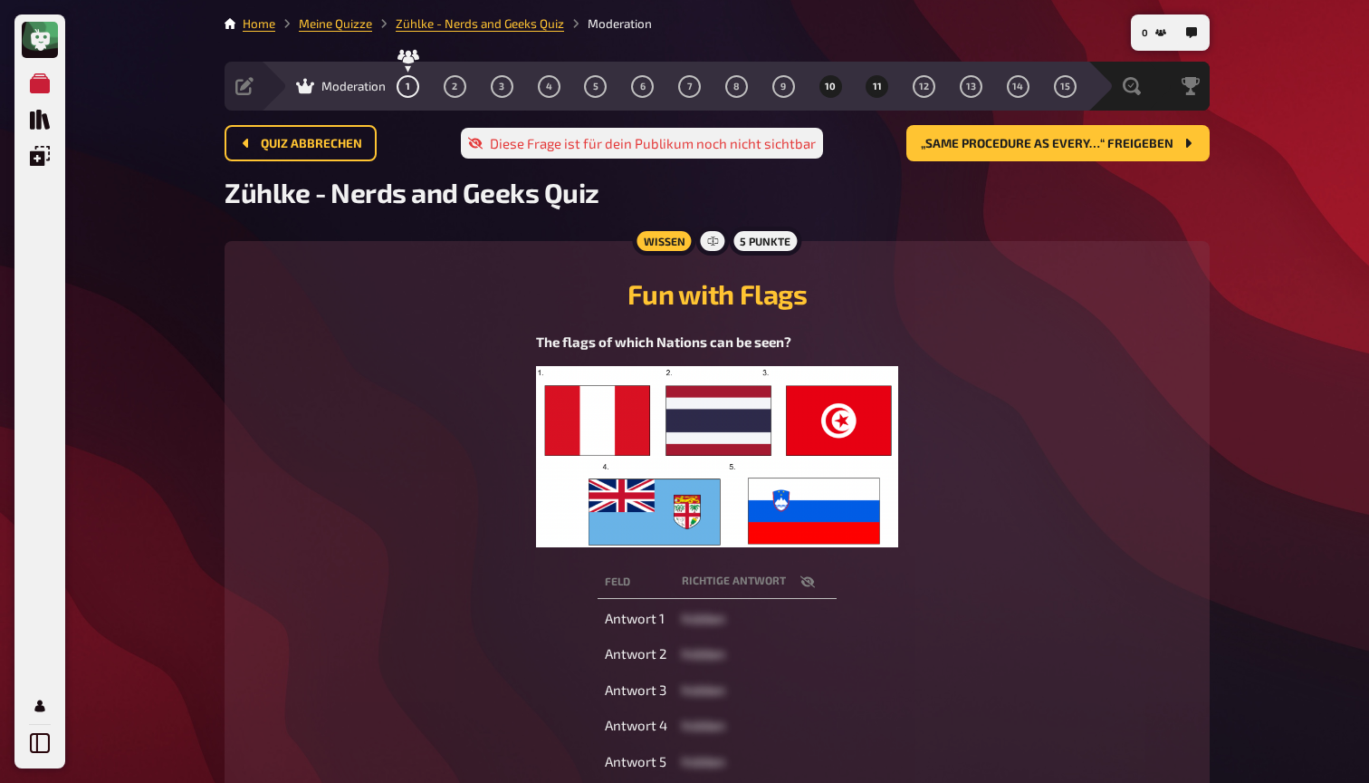
click at [876, 84] on span "11" at bounding box center [877, 87] width 9 height 10
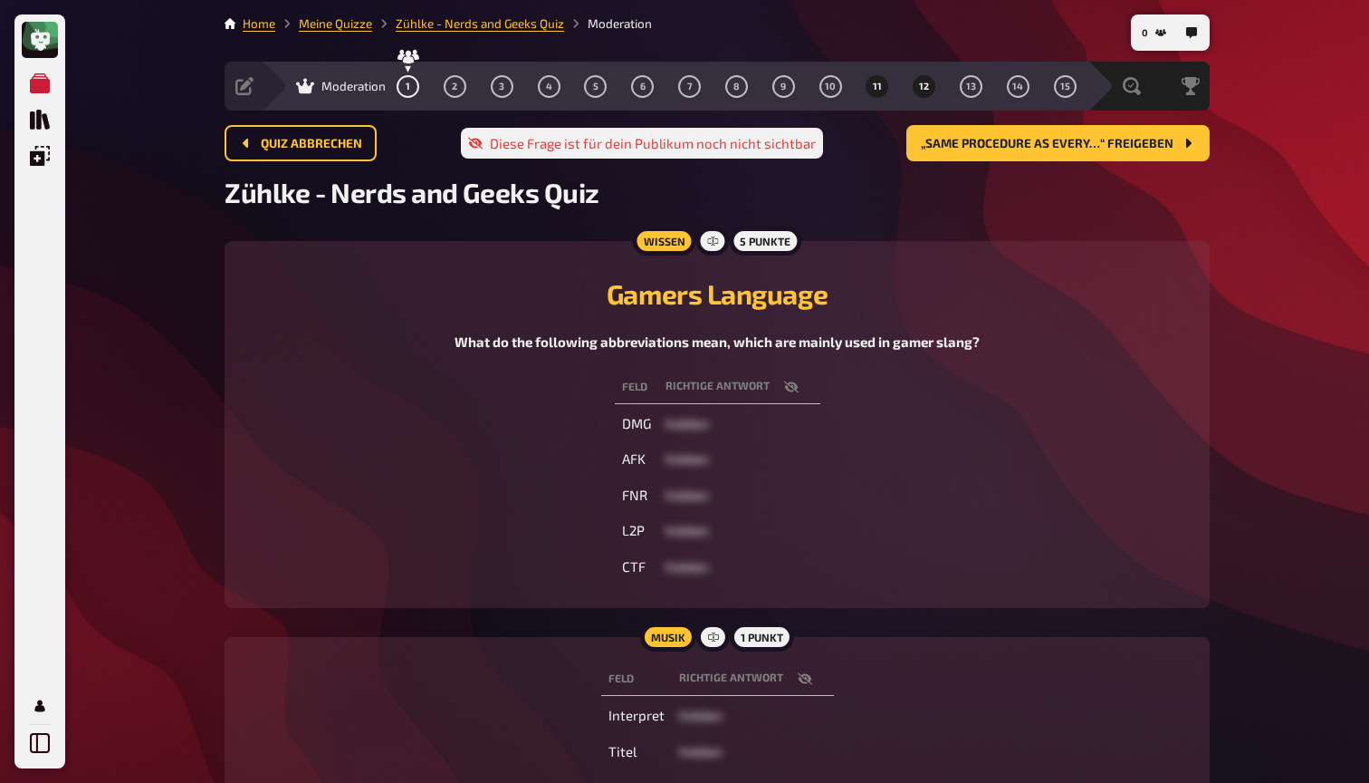
click at [917, 93] on button "12" at bounding box center [924, 86] width 29 height 29
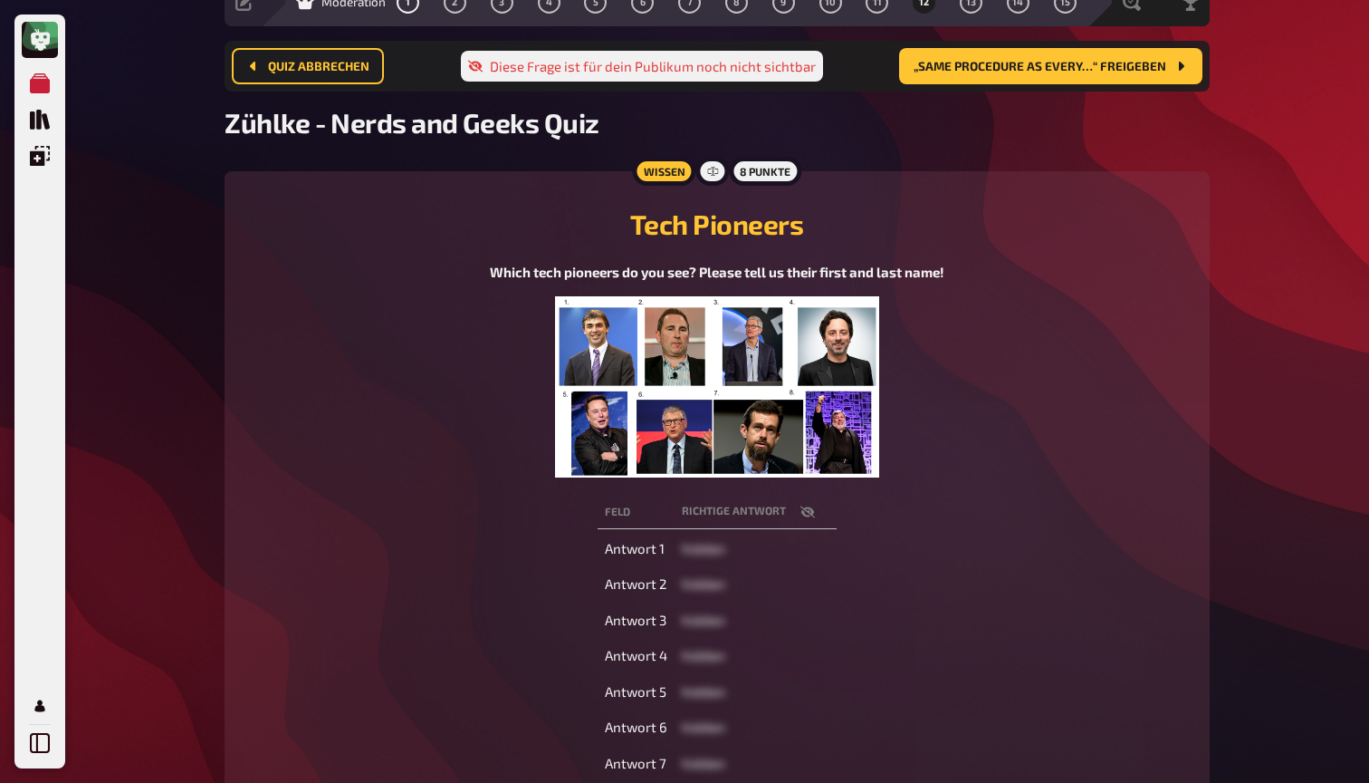
scroll to position [128, 0]
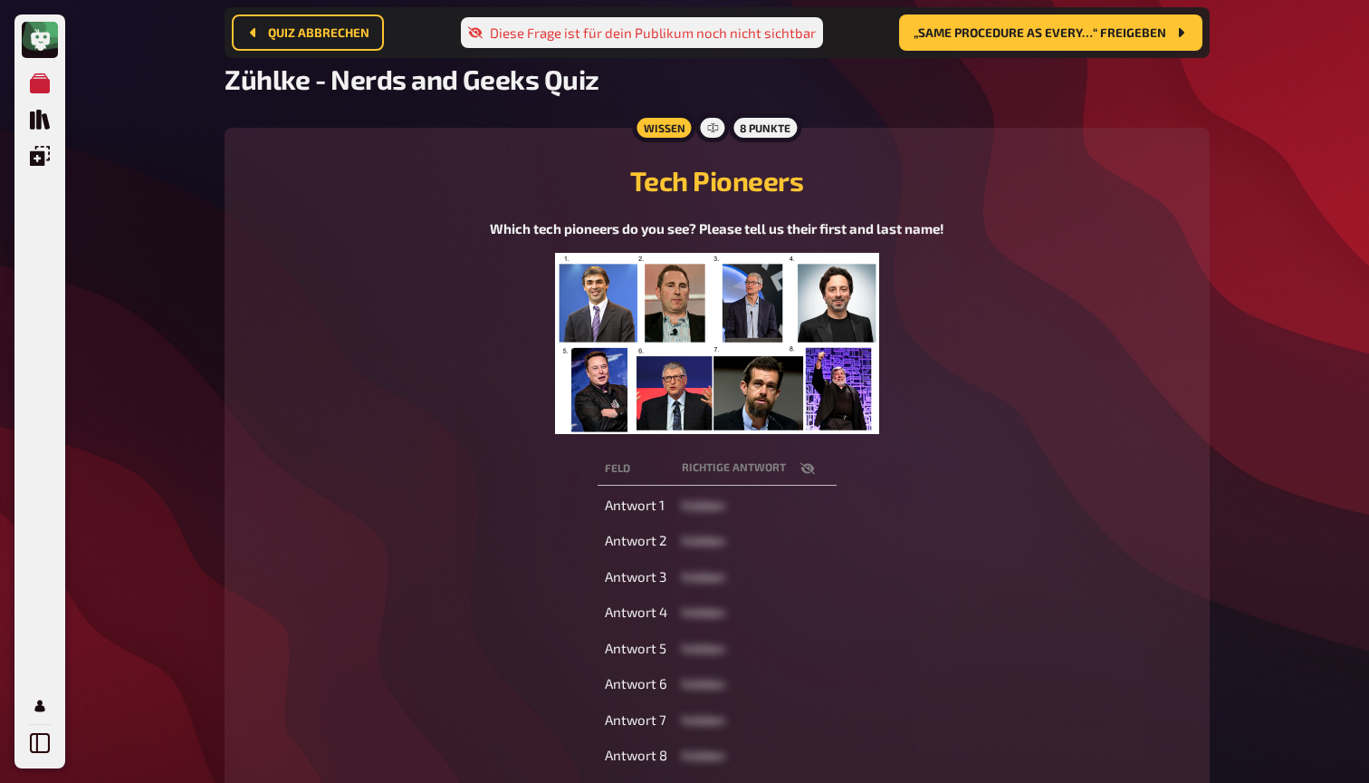
click at [724, 362] on img at bounding box center [717, 343] width 324 height 181
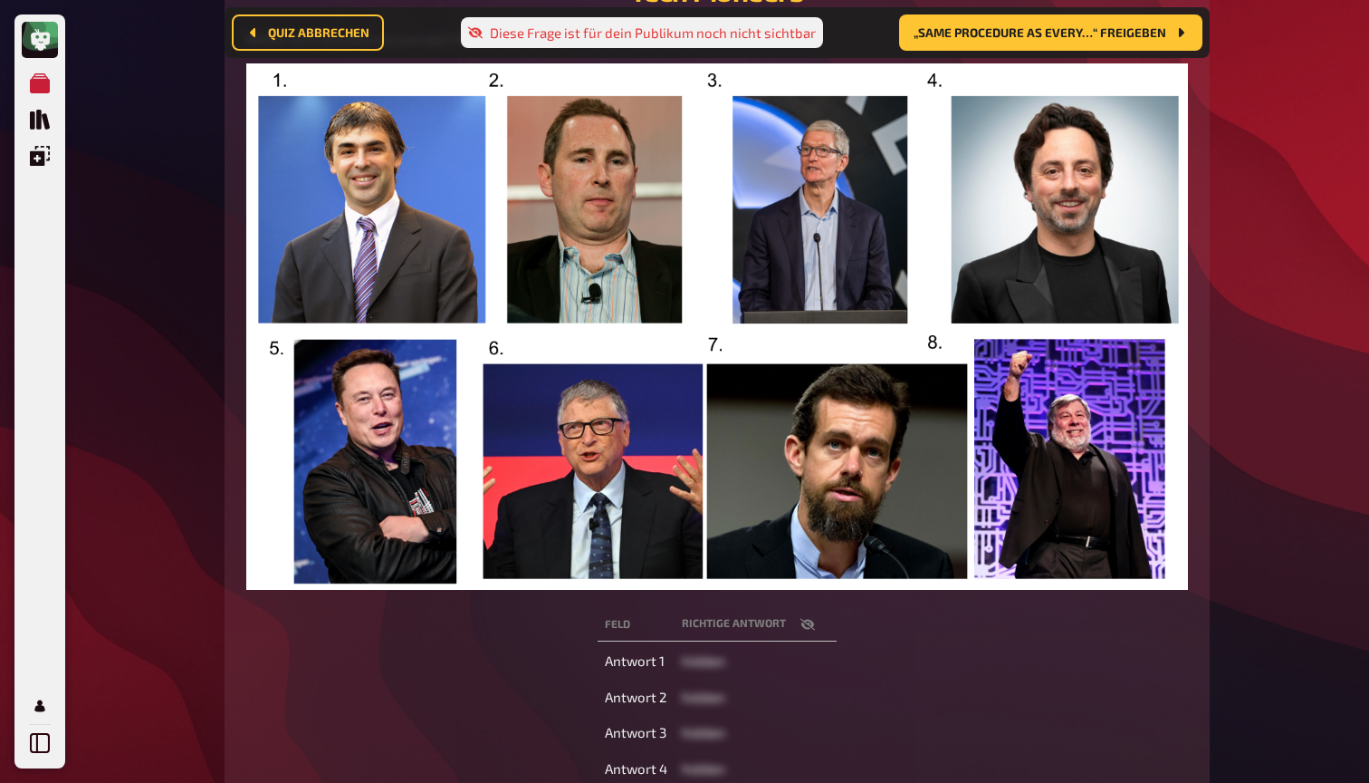
scroll to position [331, 0]
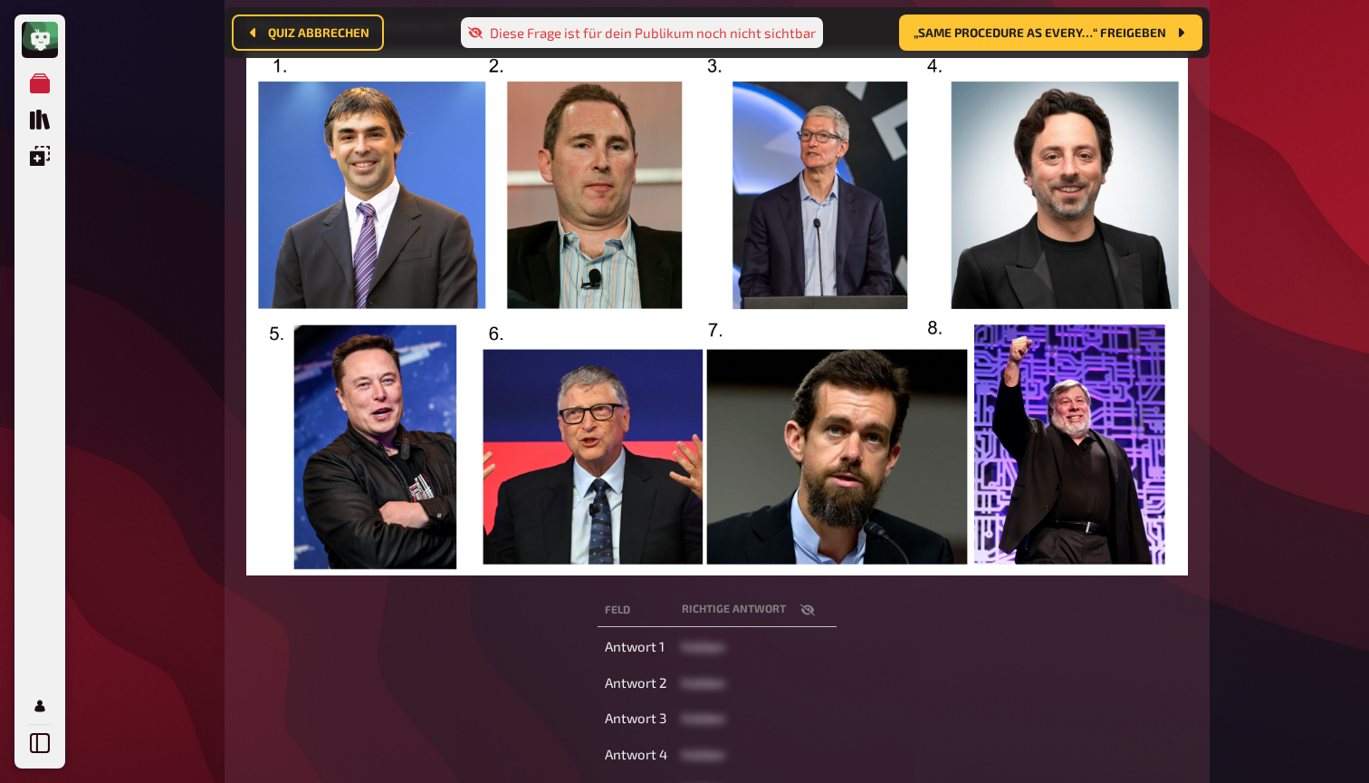
click at [816, 609] on button "button" at bounding box center [807, 609] width 43 height 18
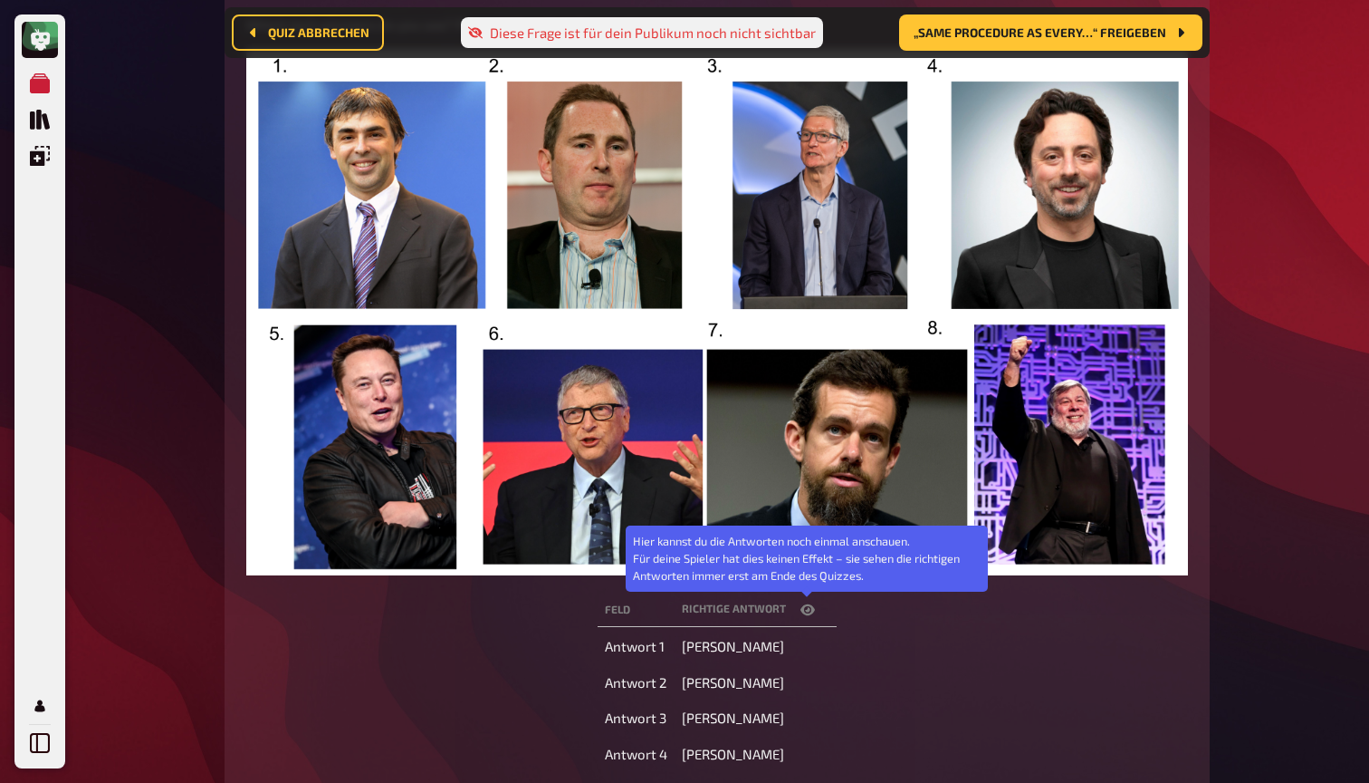
click at [813, 609] on icon "button" at bounding box center [808, 609] width 14 height 11
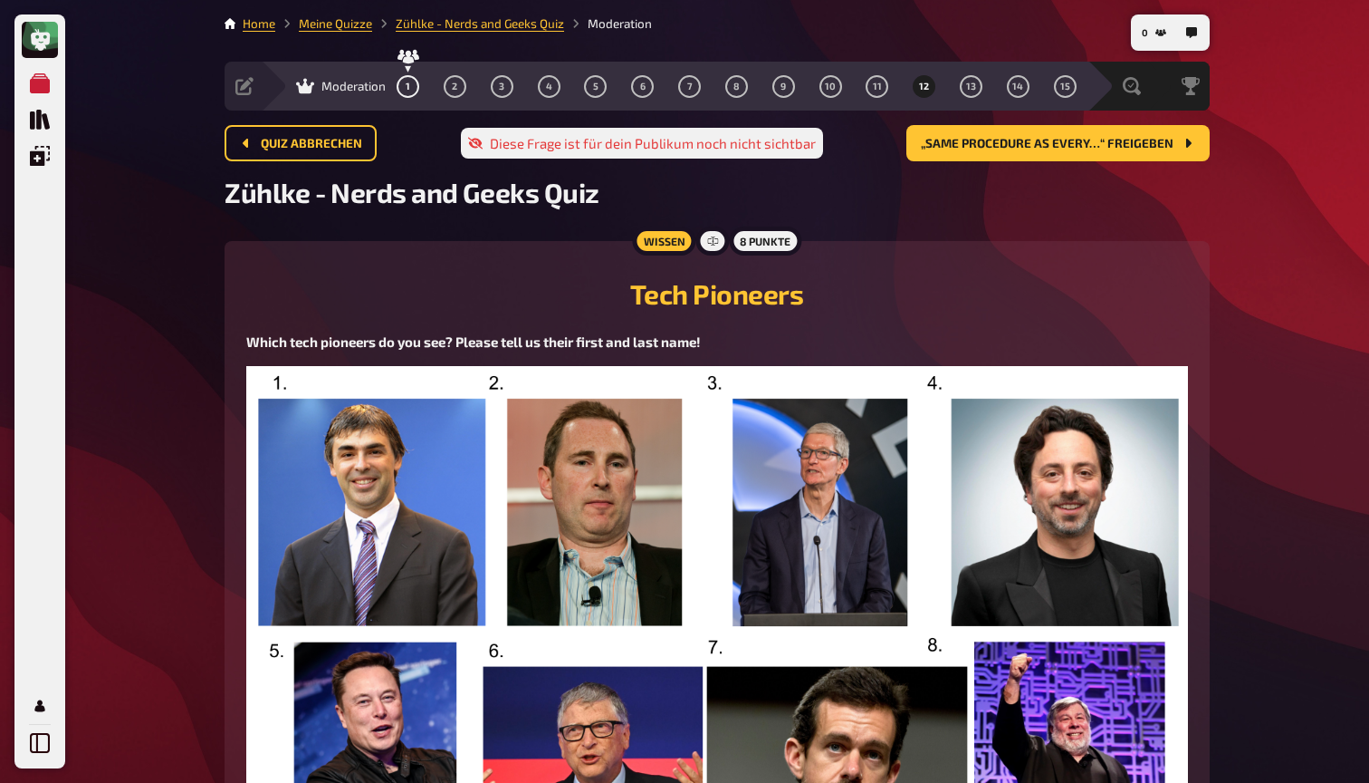
scroll to position [0, 0]
click at [875, 89] on span "11" at bounding box center [877, 87] width 9 height 10
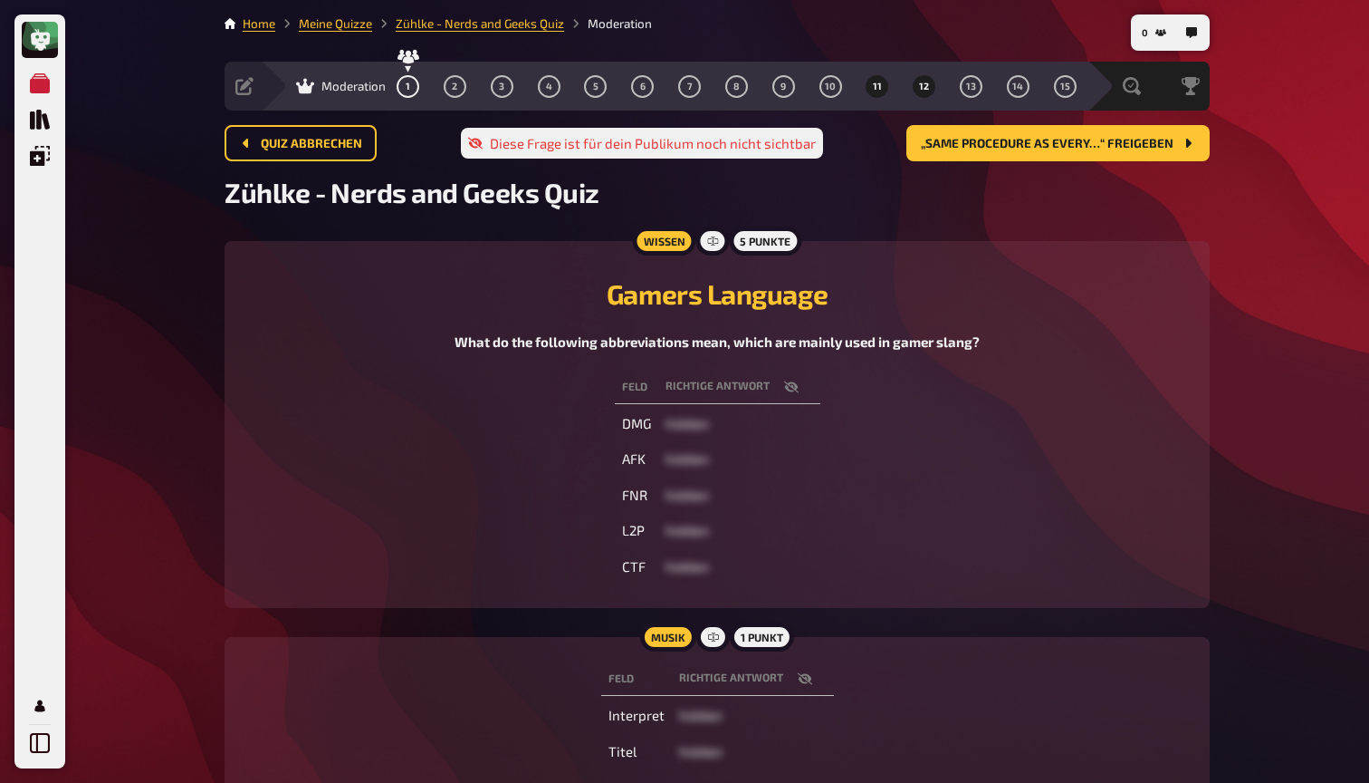
click at [923, 91] on button "12" at bounding box center [924, 86] width 29 height 29
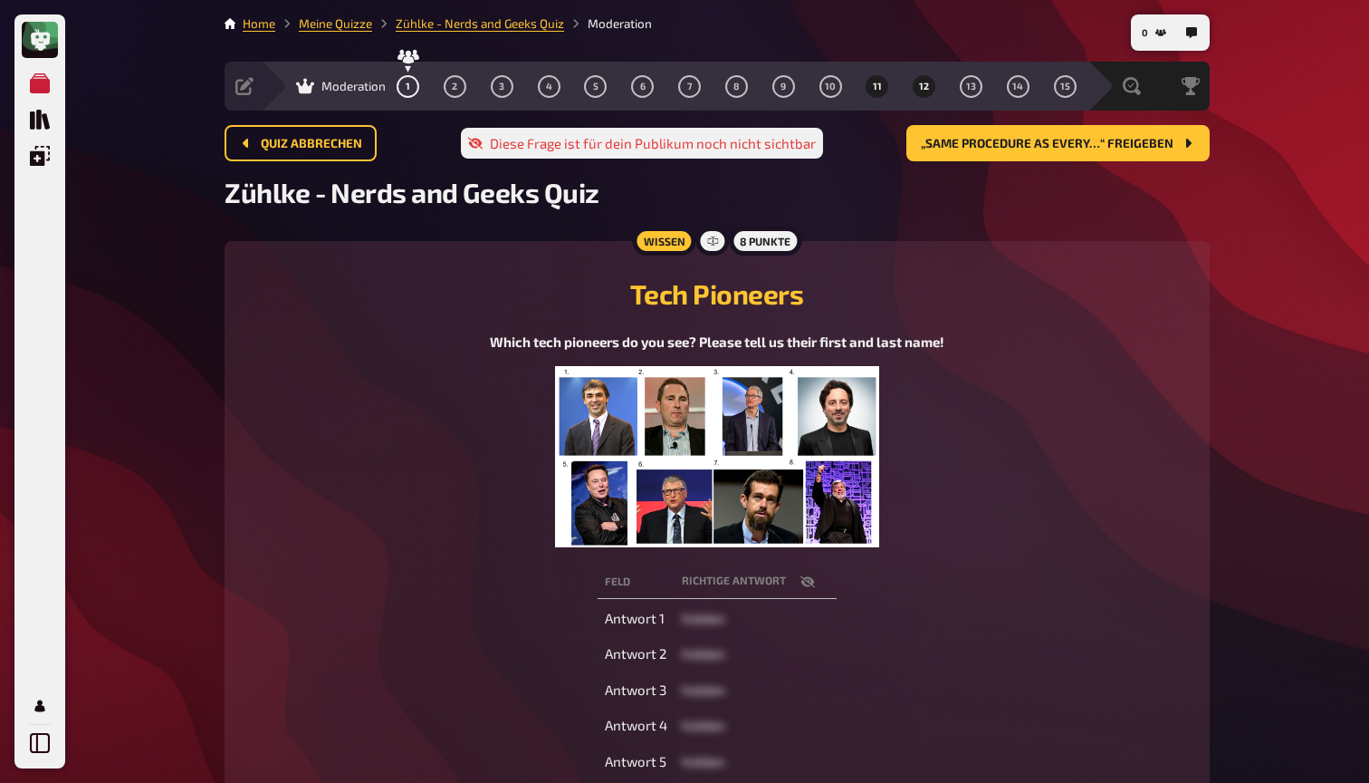
click at [879, 78] on button "11" at bounding box center [877, 86] width 29 height 29
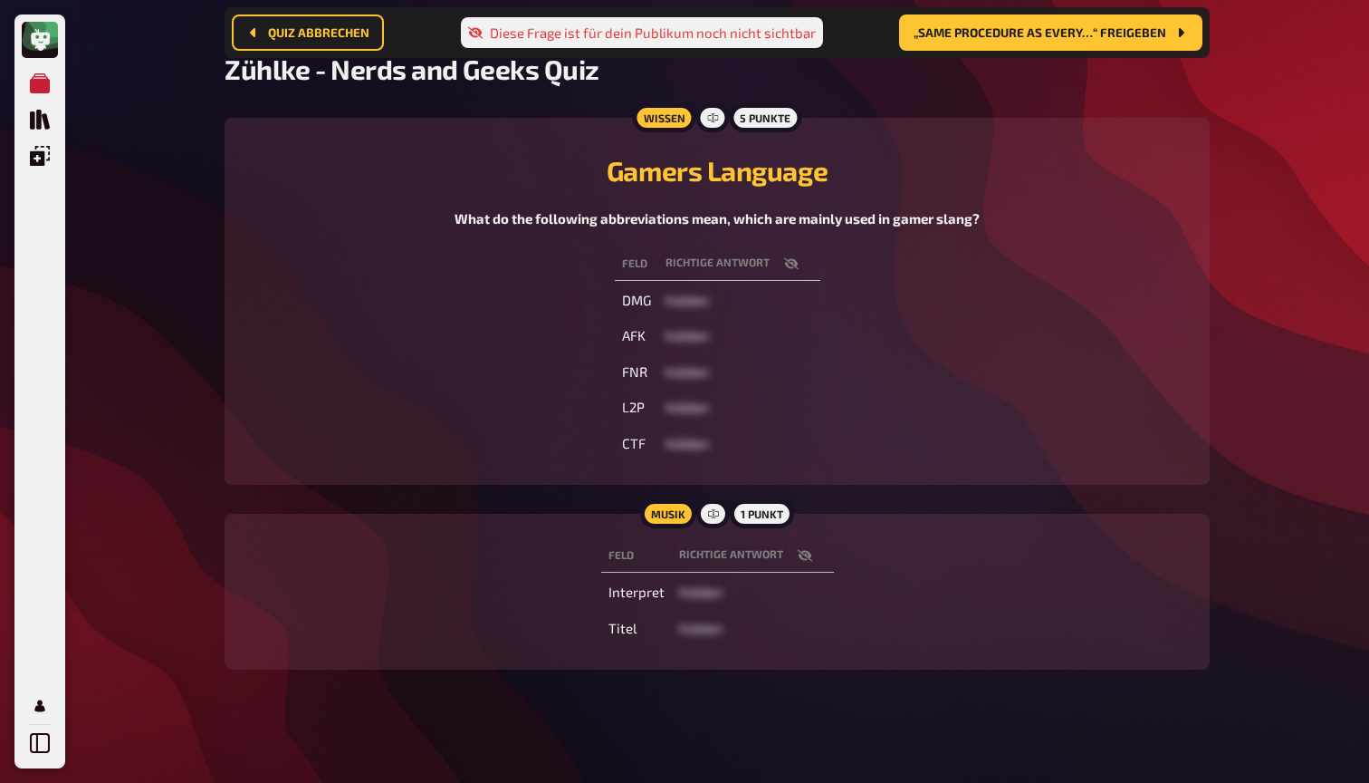
scroll to position [137, 0]
click at [791, 269] on icon "button" at bounding box center [791, 264] width 14 height 14
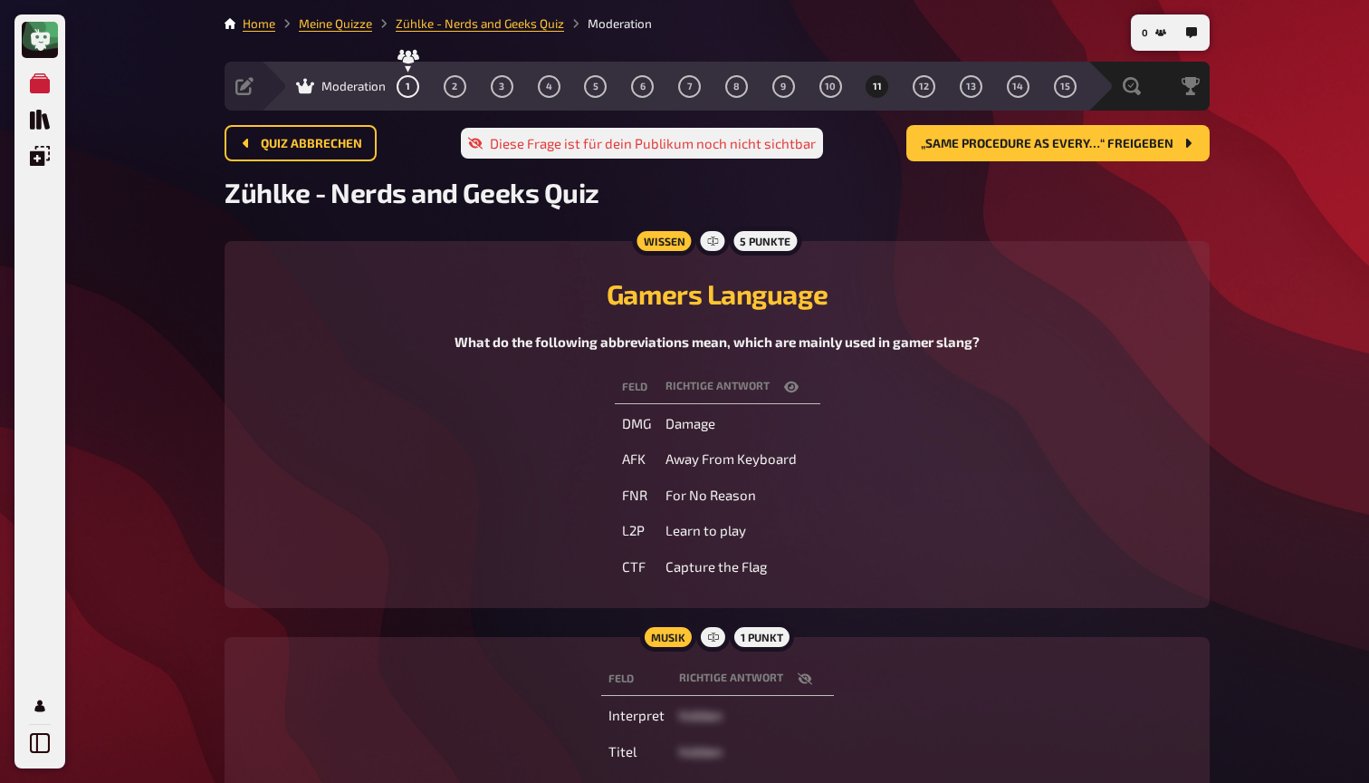
scroll to position [0, 0]
click at [879, 86] on span "11" at bounding box center [877, 87] width 9 height 10
click at [922, 86] on span "12" at bounding box center [924, 87] width 10 height 10
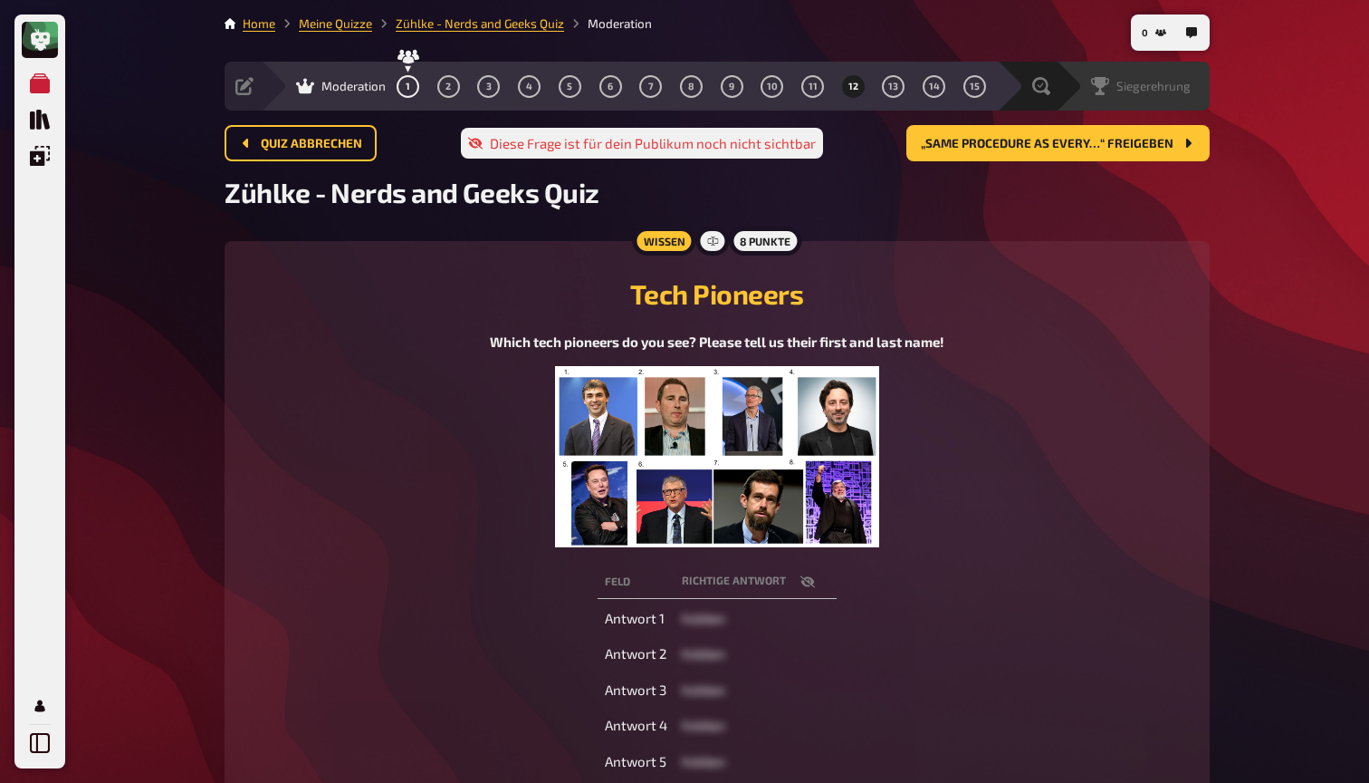
click at [1157, 90] on span "Siegerehrung" at bounding box center [1154, 86] width 74 height 14
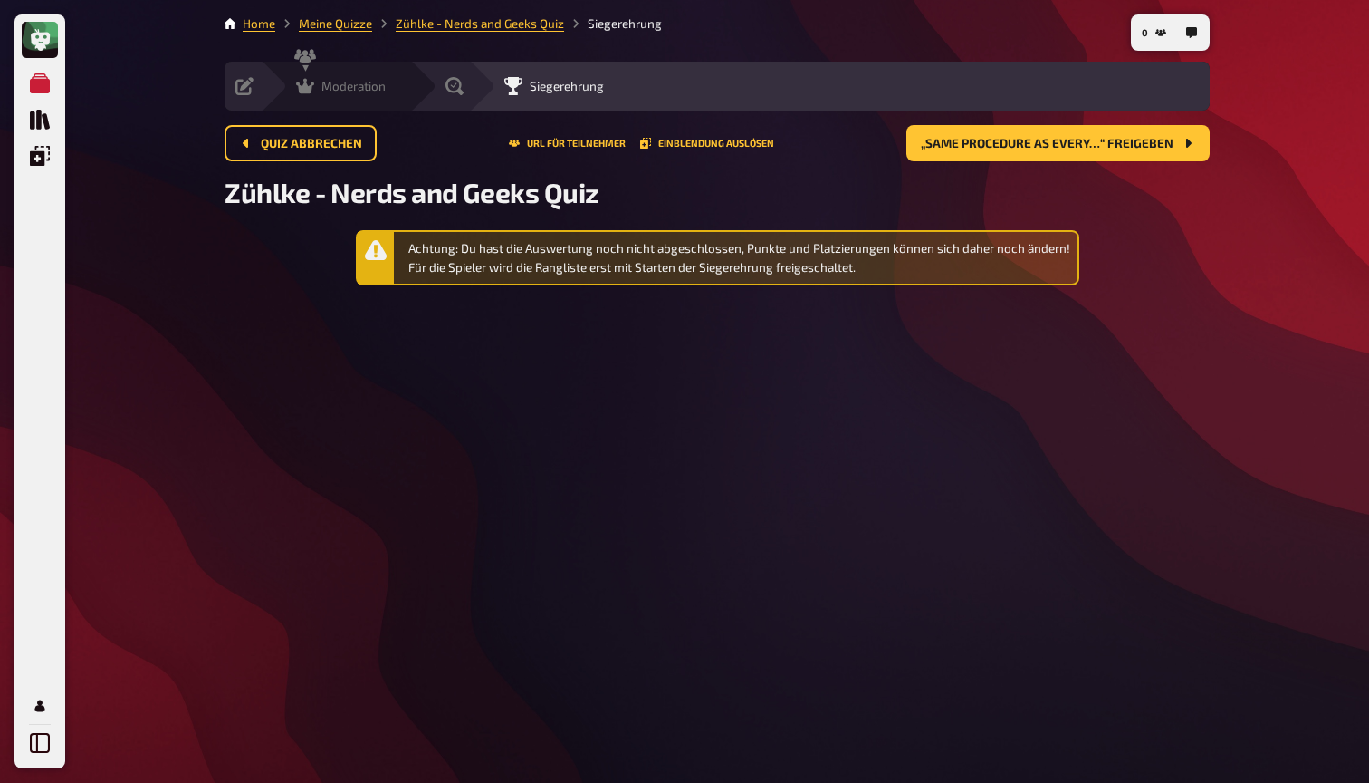
click at [321, 82] on div "Moderation" at bounding box center [341, 86] width 90 height 18
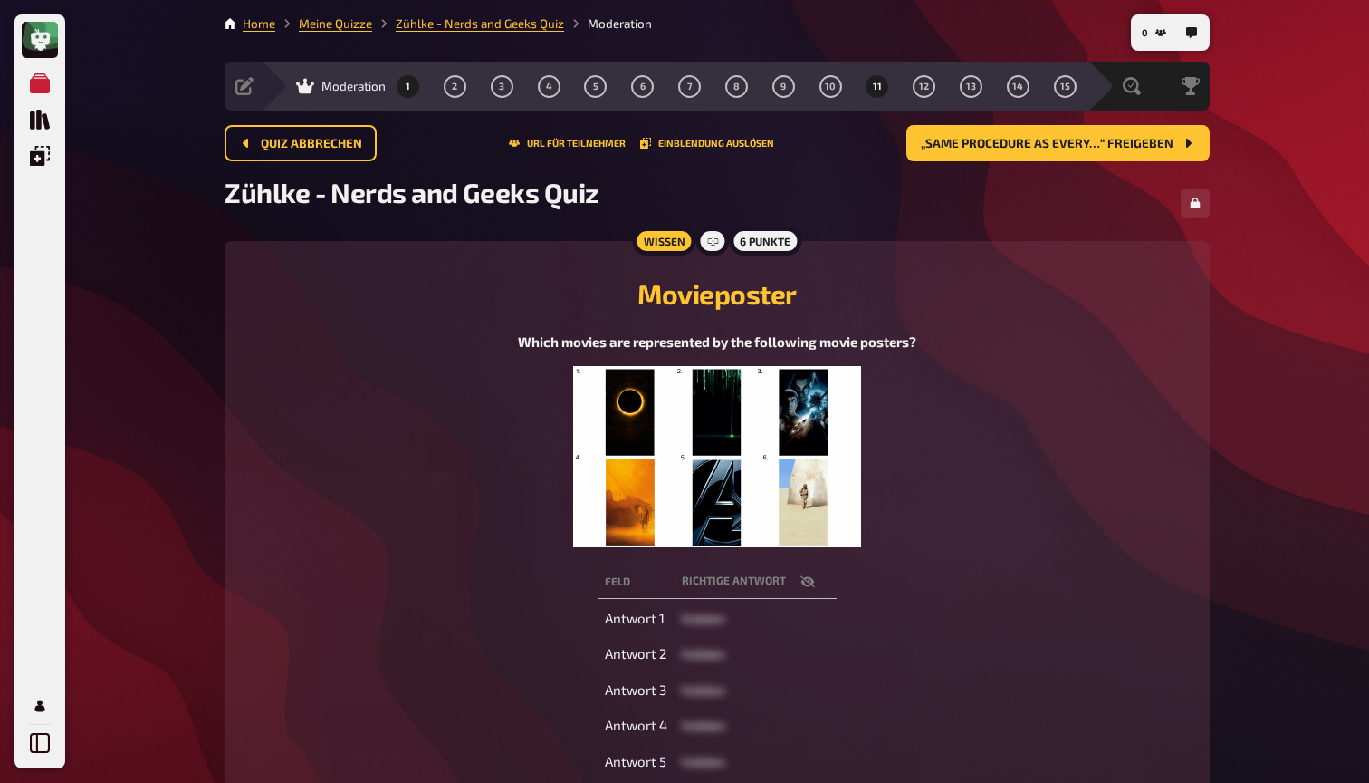
click at [882, 88] on button "11" at bounding box center [877, 86] width 29 height 29
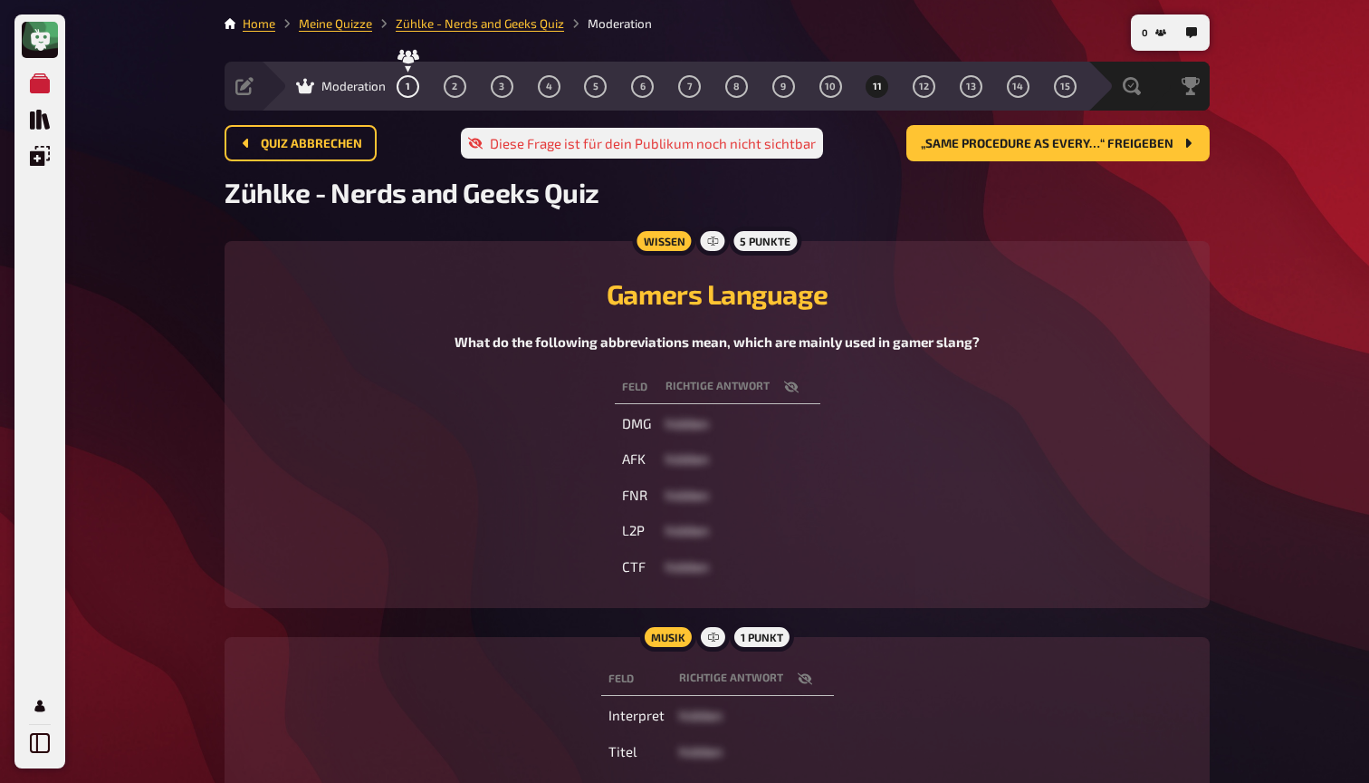
click at [946, 89] on div "1 2 3 4 5 6 7 8 9 10 11 12 13 14 15" at bounding box center [737, 86] width 680 height 23
click at [932, 88] on button "12" at bounding box center [924, 86] width 29 height 29
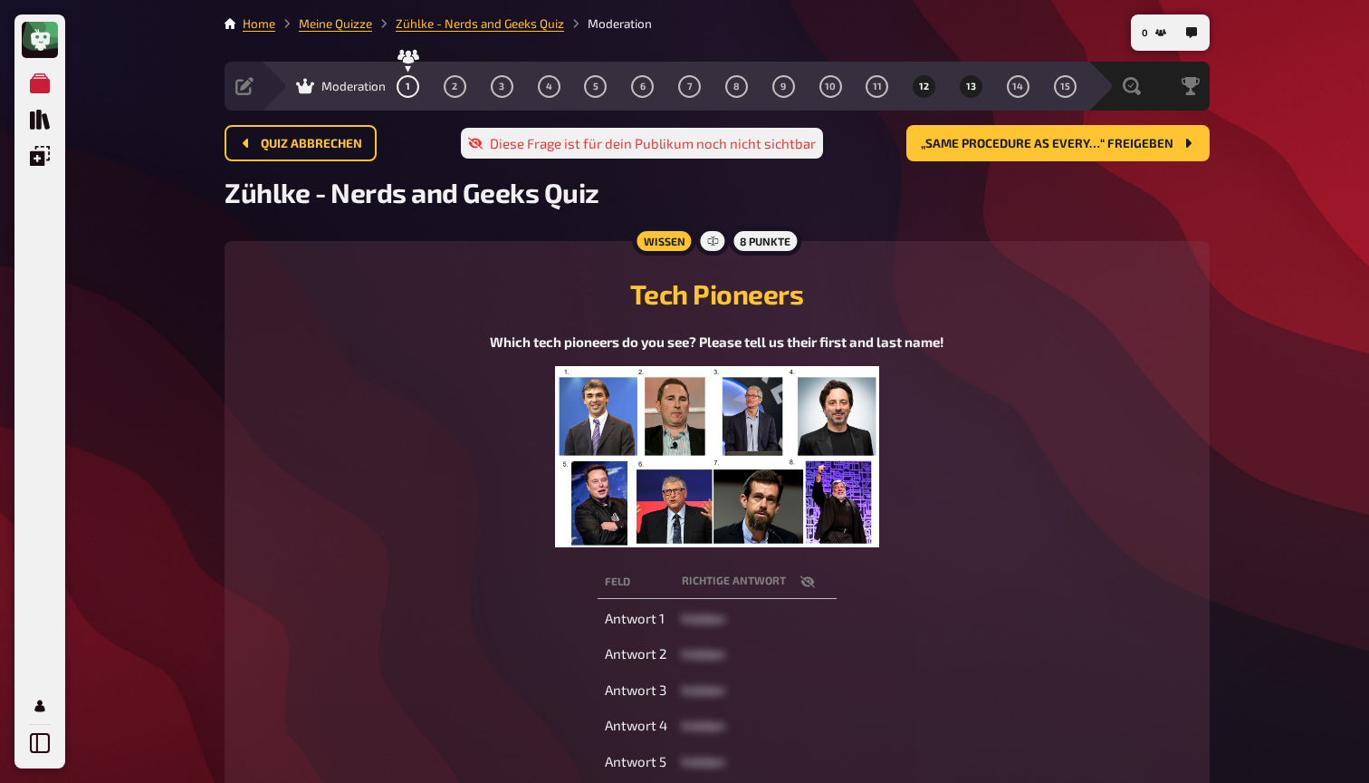
click at [969, 87] on span "13" at bounding box center [971, 87] width 10 height 10
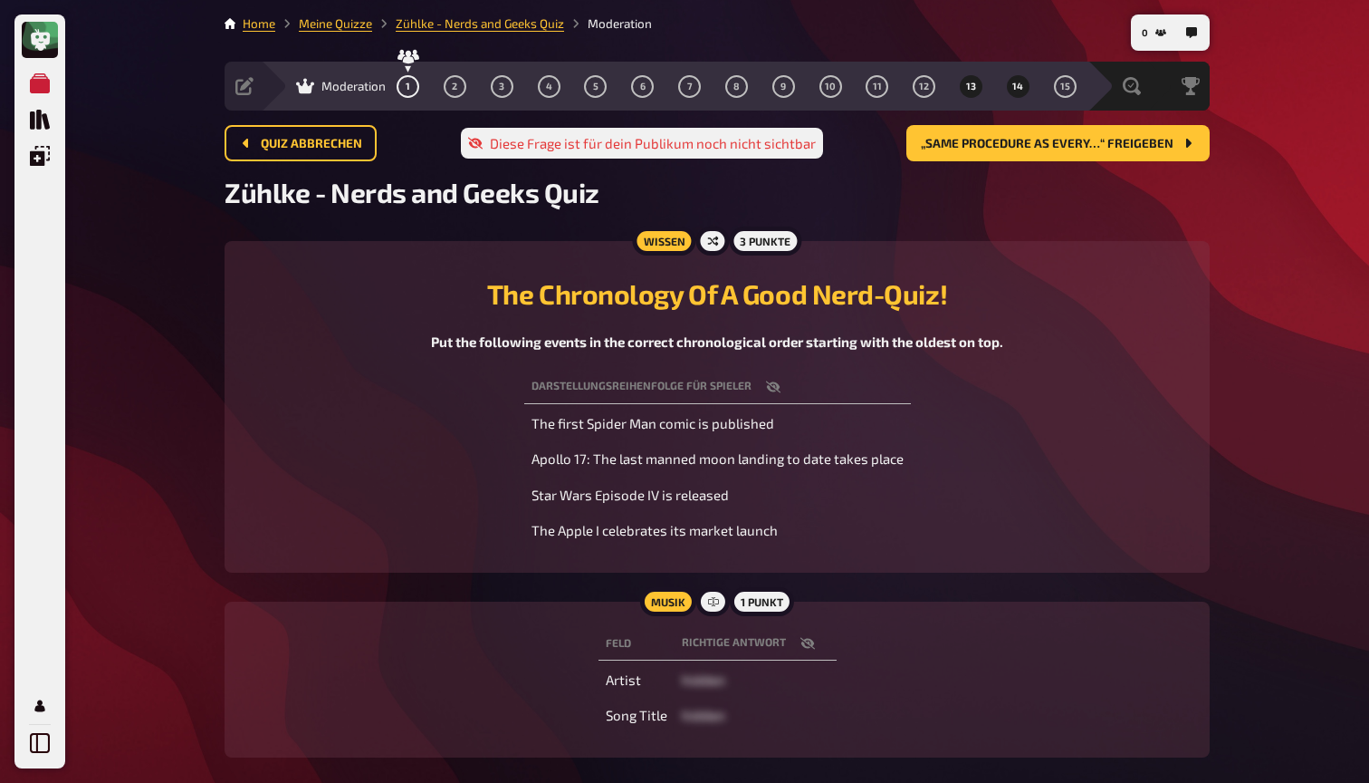
click at [1010, 91] on button "14" at bounding box center [1018, 86] width 29 height 29
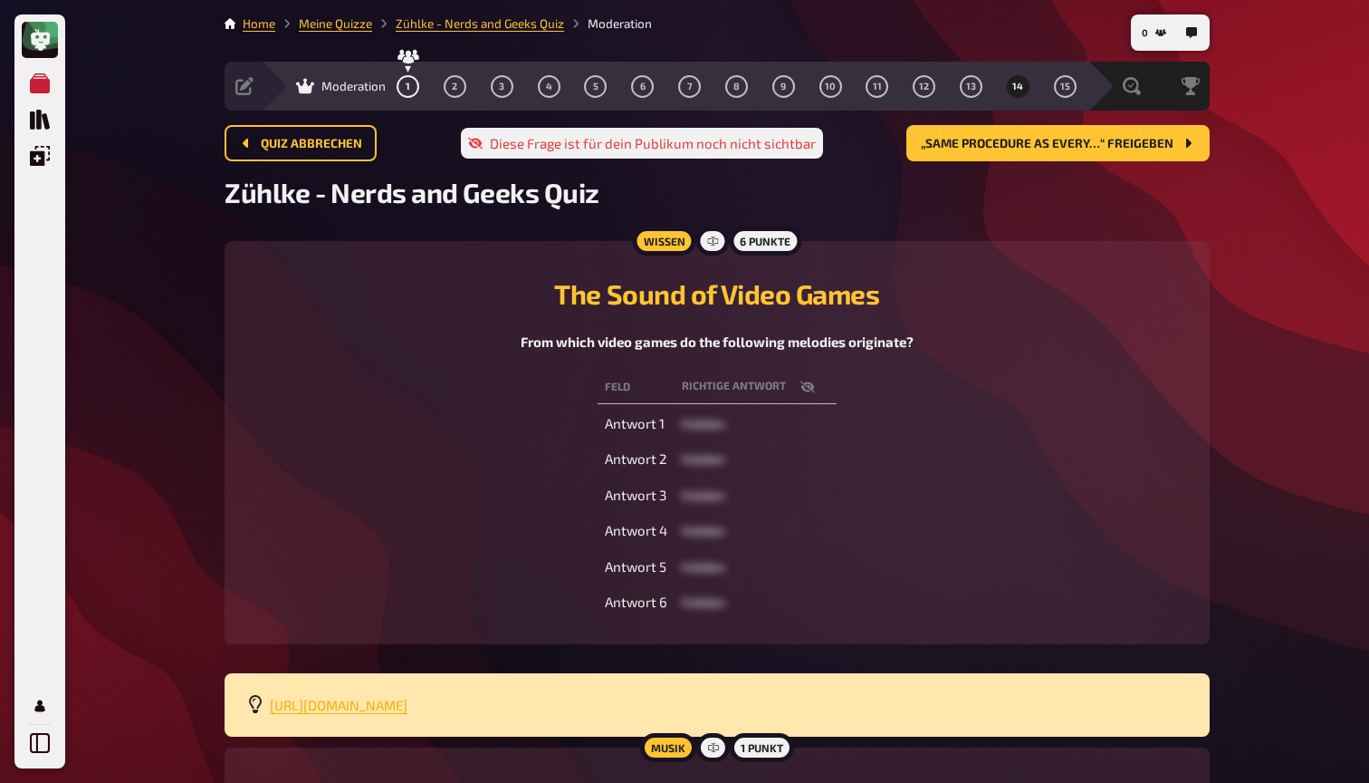
click at [408, 696] on span "[URL][DOMAIN_NAME]" at bounding box center [339, 704] width 138 height 16
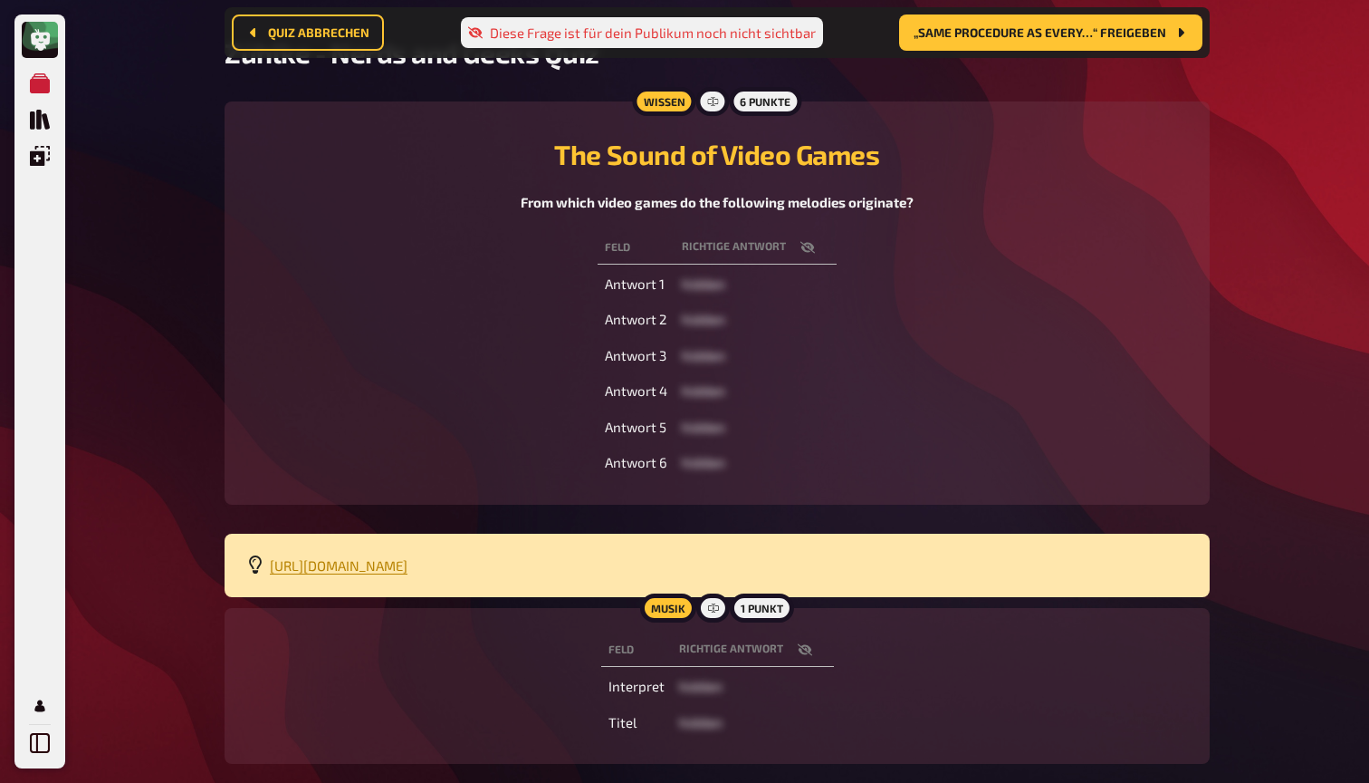
scroll to position [164, 0]
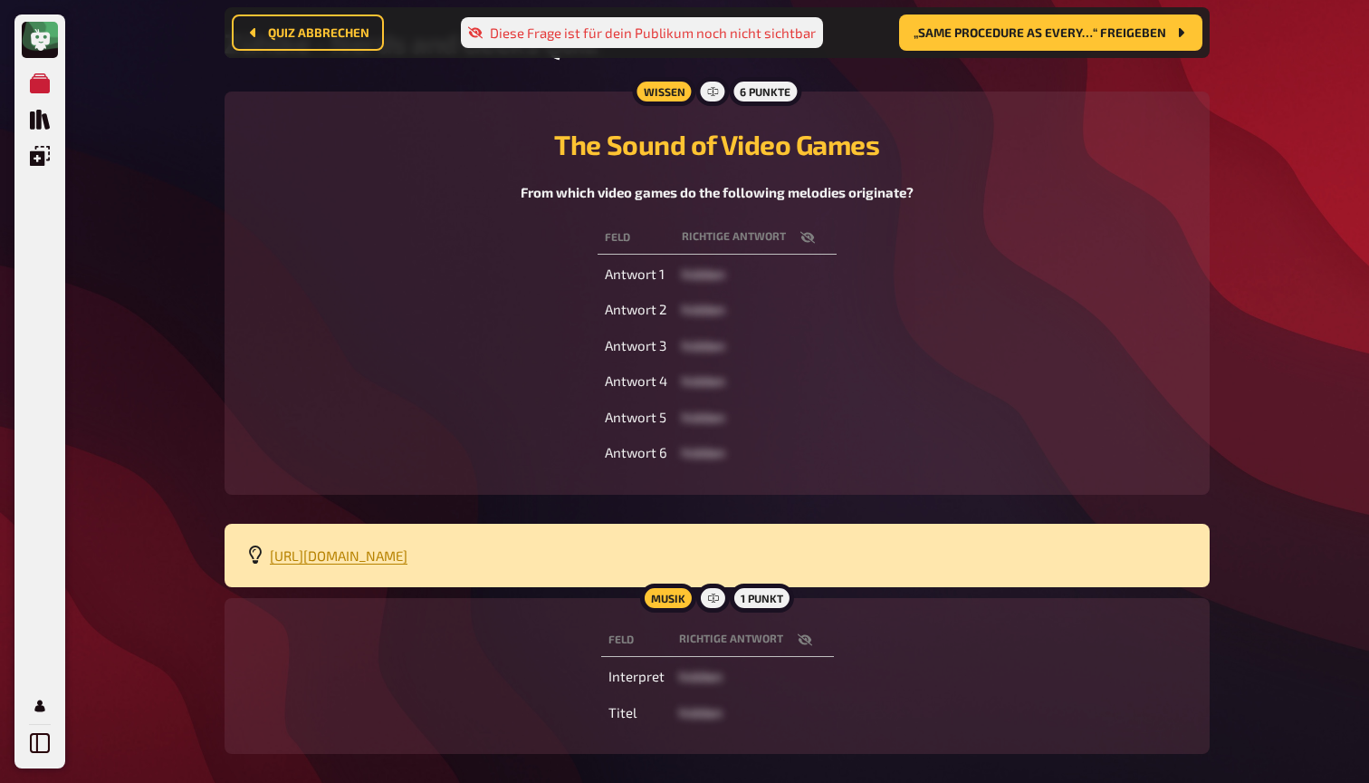
click at [807, 640] on icon "button" at bounding box center [805, 639] width 14 height 14
click at [965, 470] on div "Wissen 6 Punkte The Sound of Video Games From which video games do the followin…" at bounding box center [717, 292] width 985 height 403
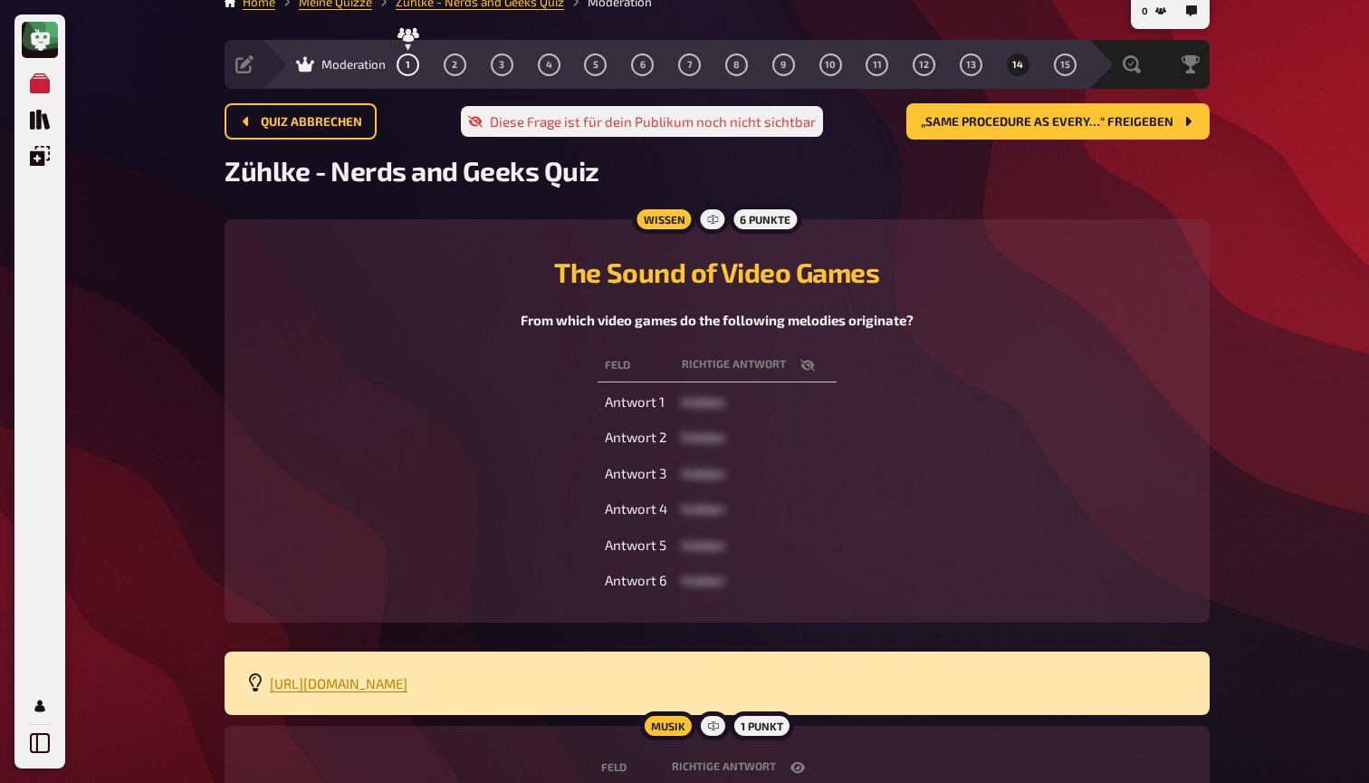
scroll to position [9, 0]
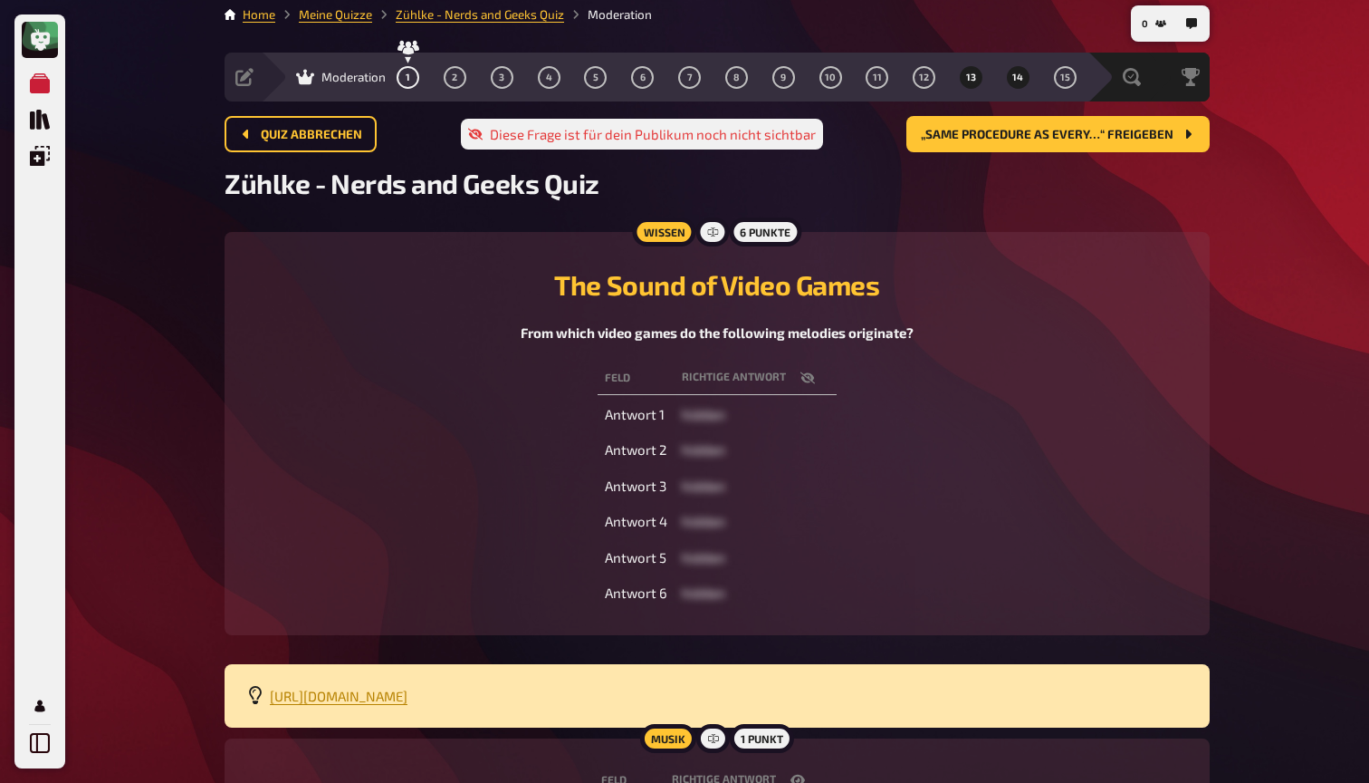
click at [977, 72] on button "13" at bounding box center [971, 76] width 29 height 29
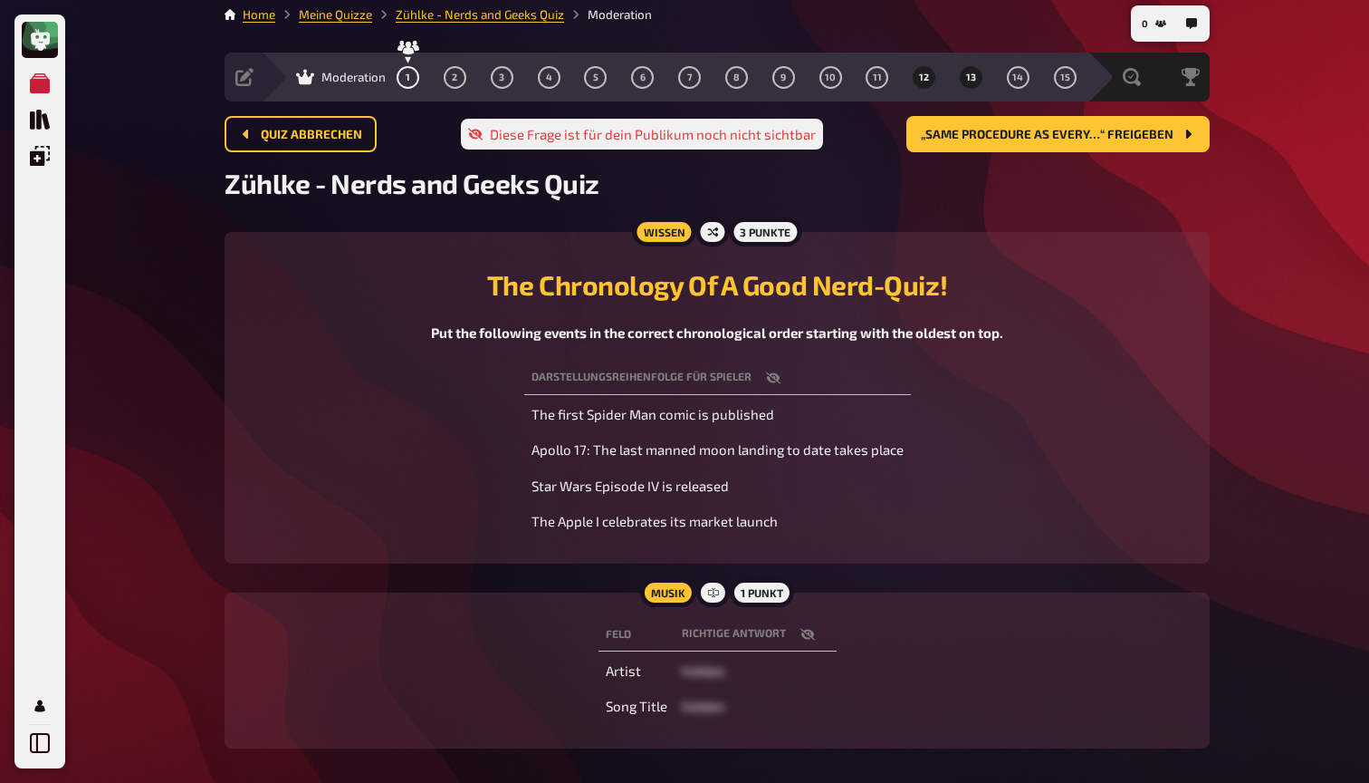
click at [927, 80] on span "12" at bounding box center [924, 77] width 10 height 10
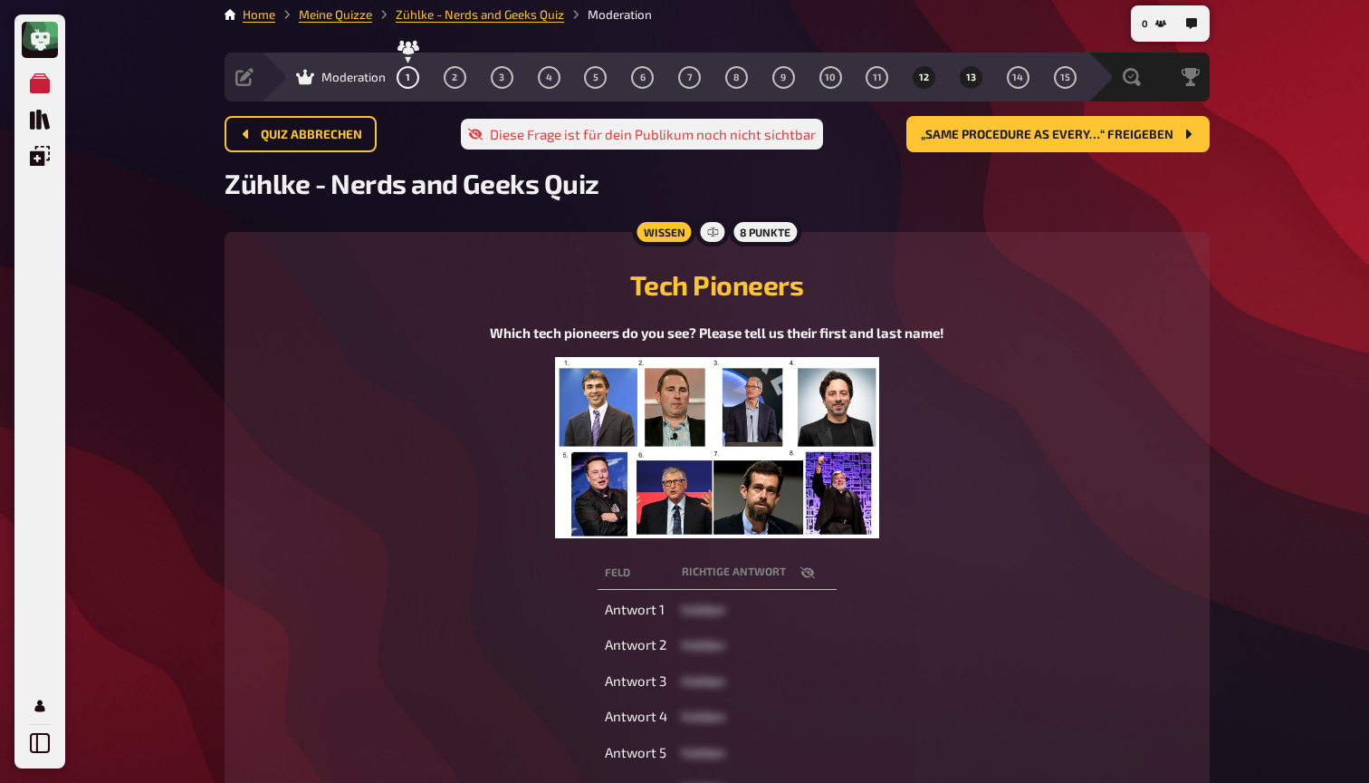
click at [978, 78] on button "13" at bounding box center [971, 76] width 29 height 29
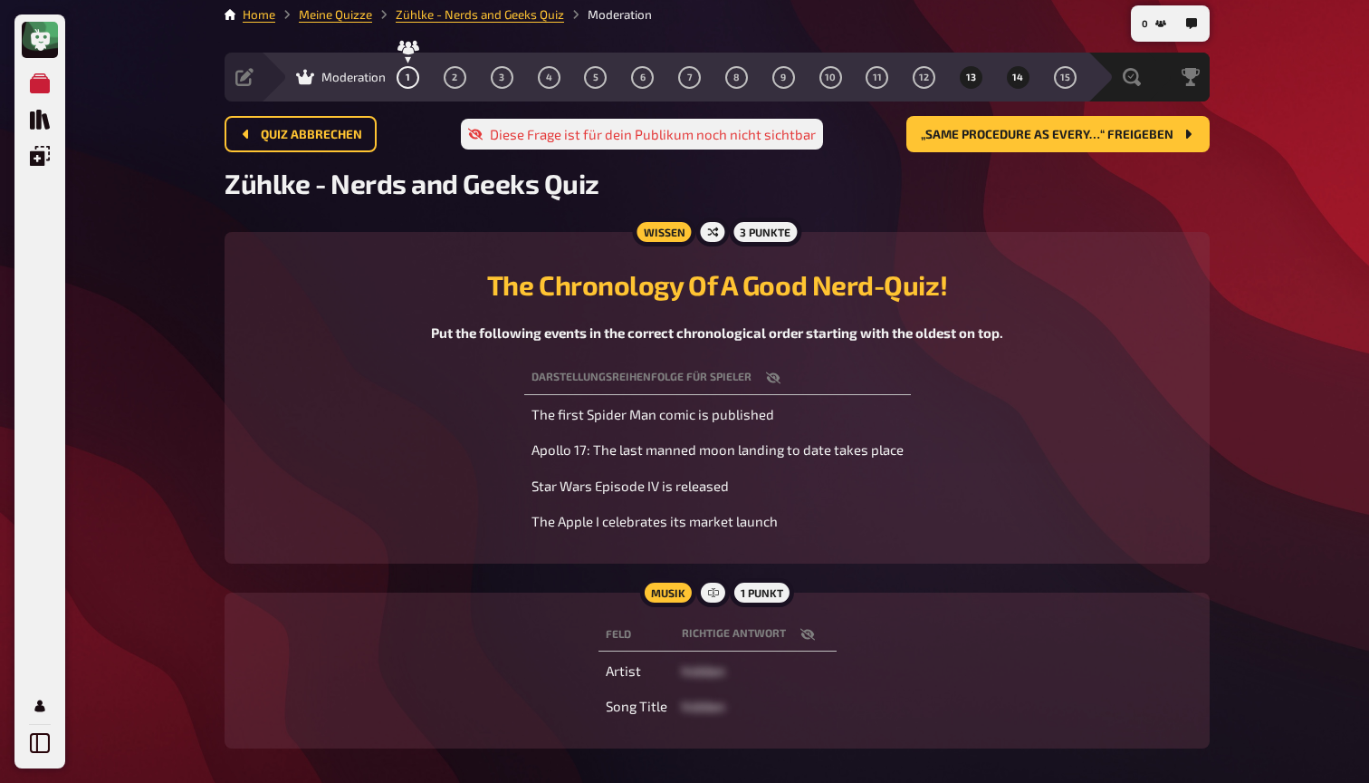
click at [1016, 73] on span "14" at bounding box center [1018, 77] width 11 height 10
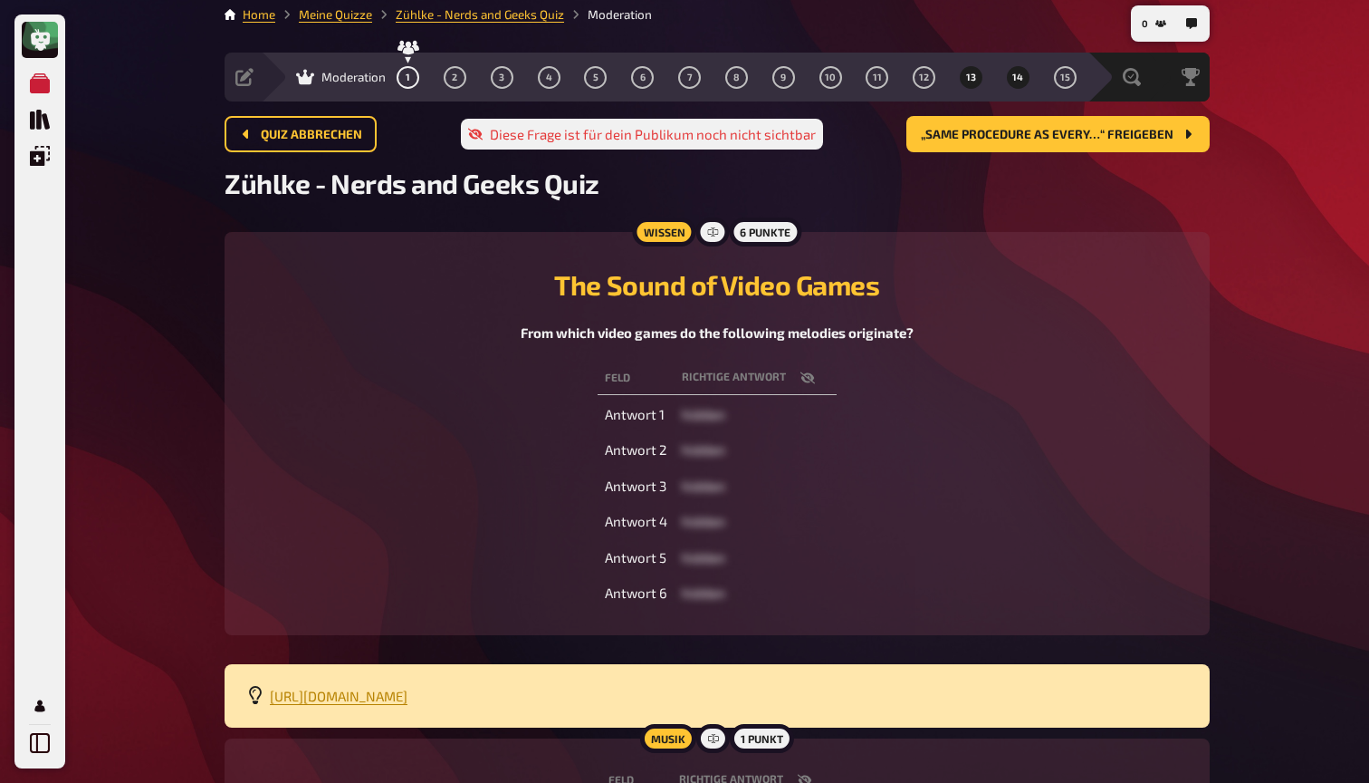
click at [974, 80] on span "13" at bounding box center [971, 77] width 10 height 10
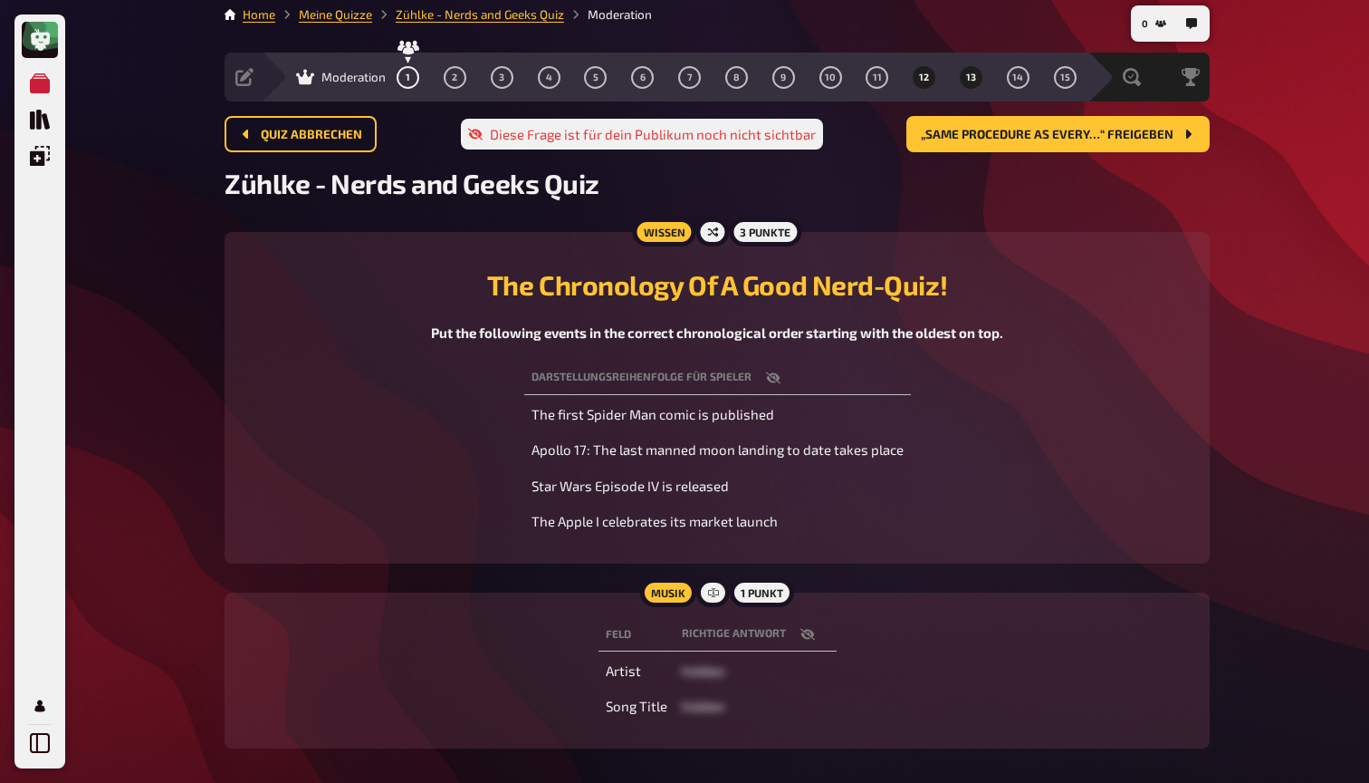
click at [914, 82] on button "12" at bounding box center [924, 76] width 29 height 29
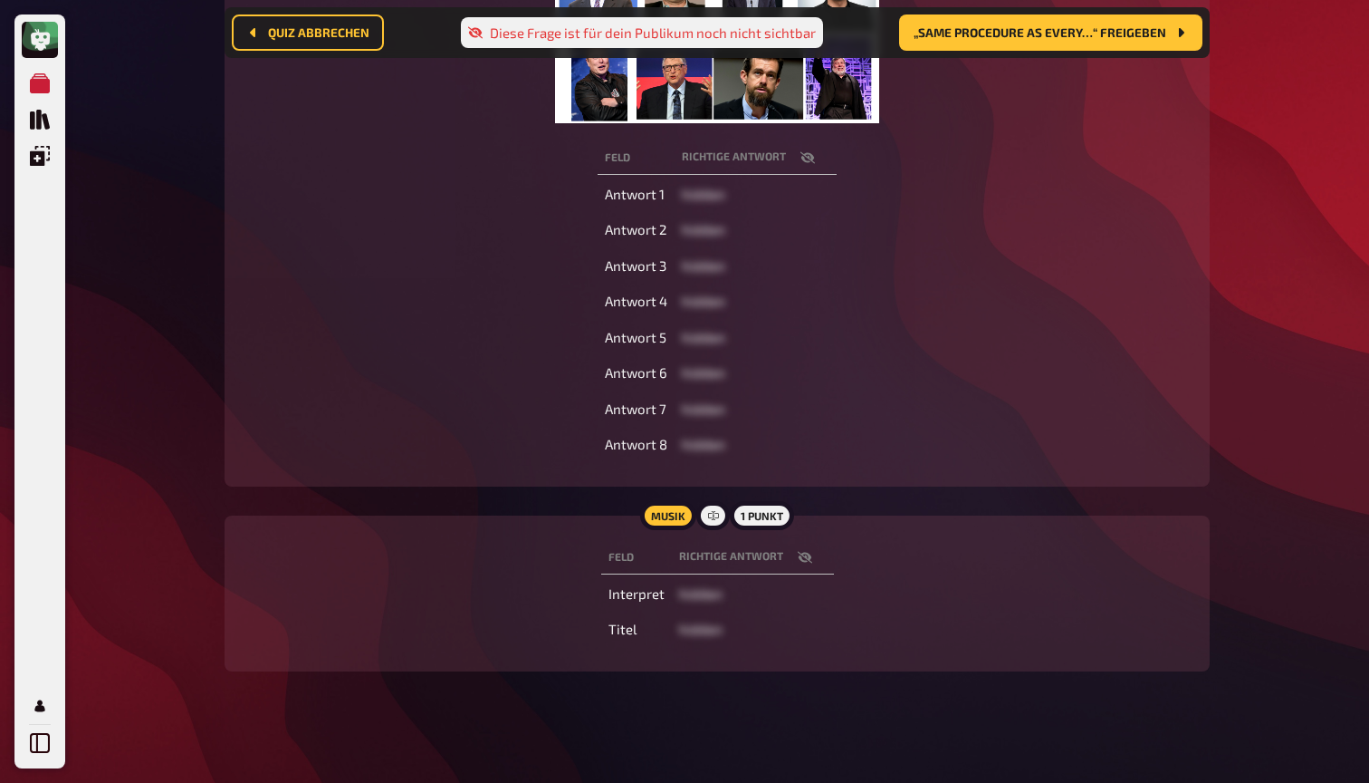
scroll to position [437, 0]
click at [806, 552] on icon "button" at bounding box center [804, 558] width 14 height 12
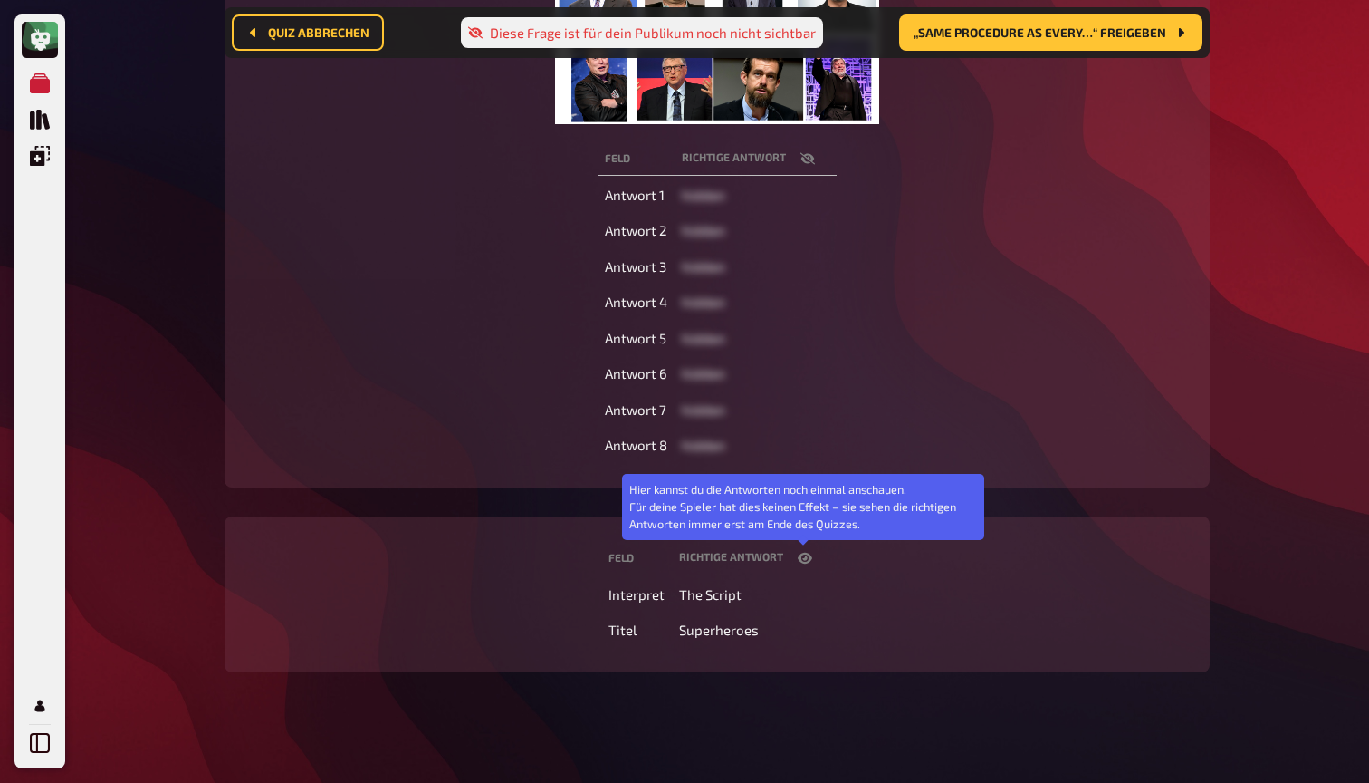
click at [806, 552] on icon "button" at bounding box center [805, 558] width 14 height 14
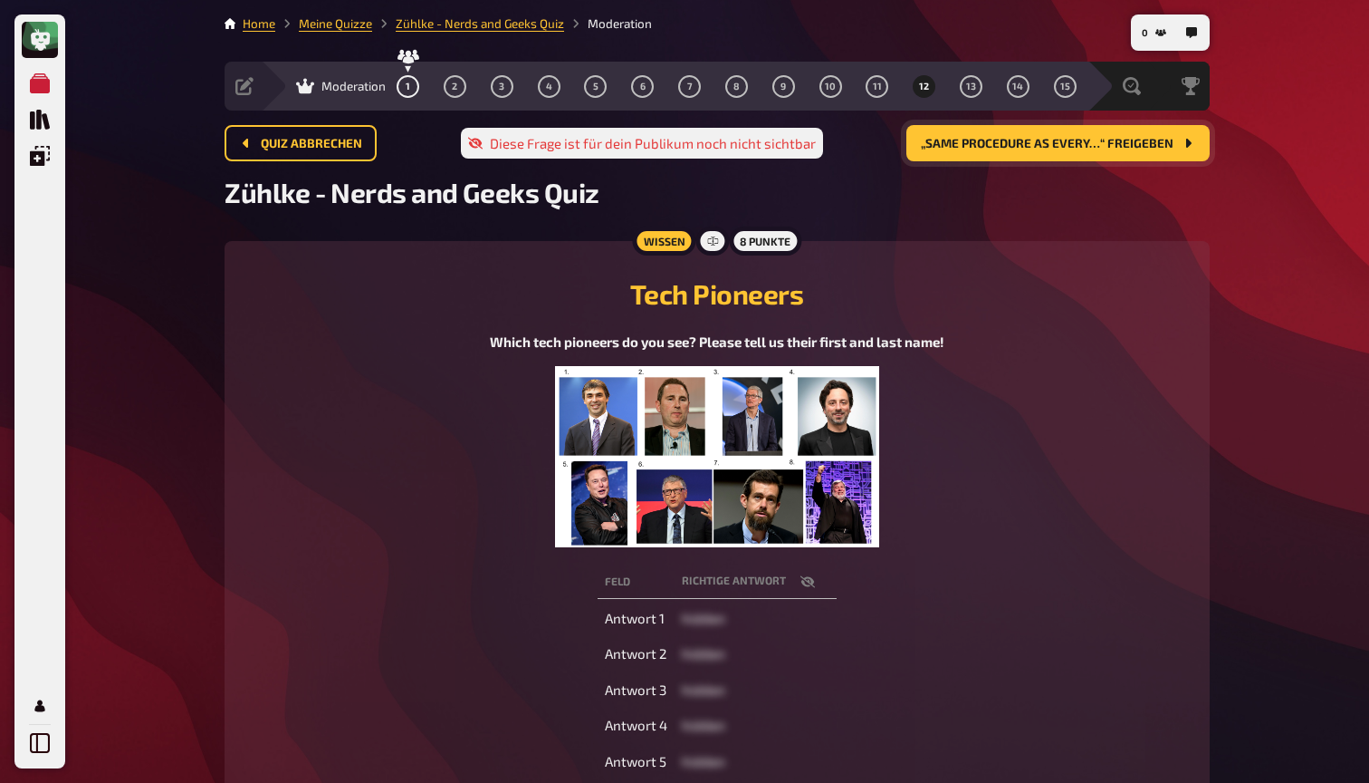
scroll to position [0, 0]
click at [1015, 92] on button "14" at bounding box center [1018, 86] width 29 height 29
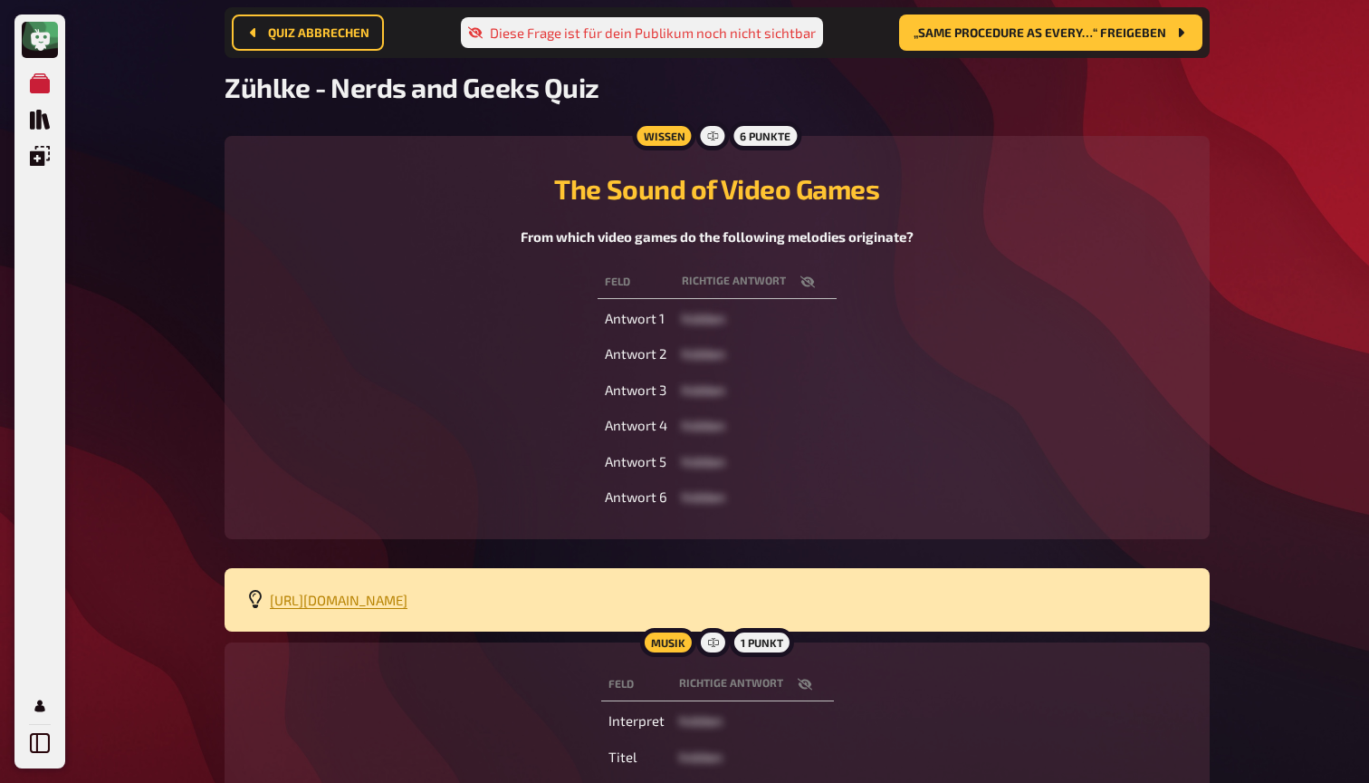
scroll to position [192, 0]
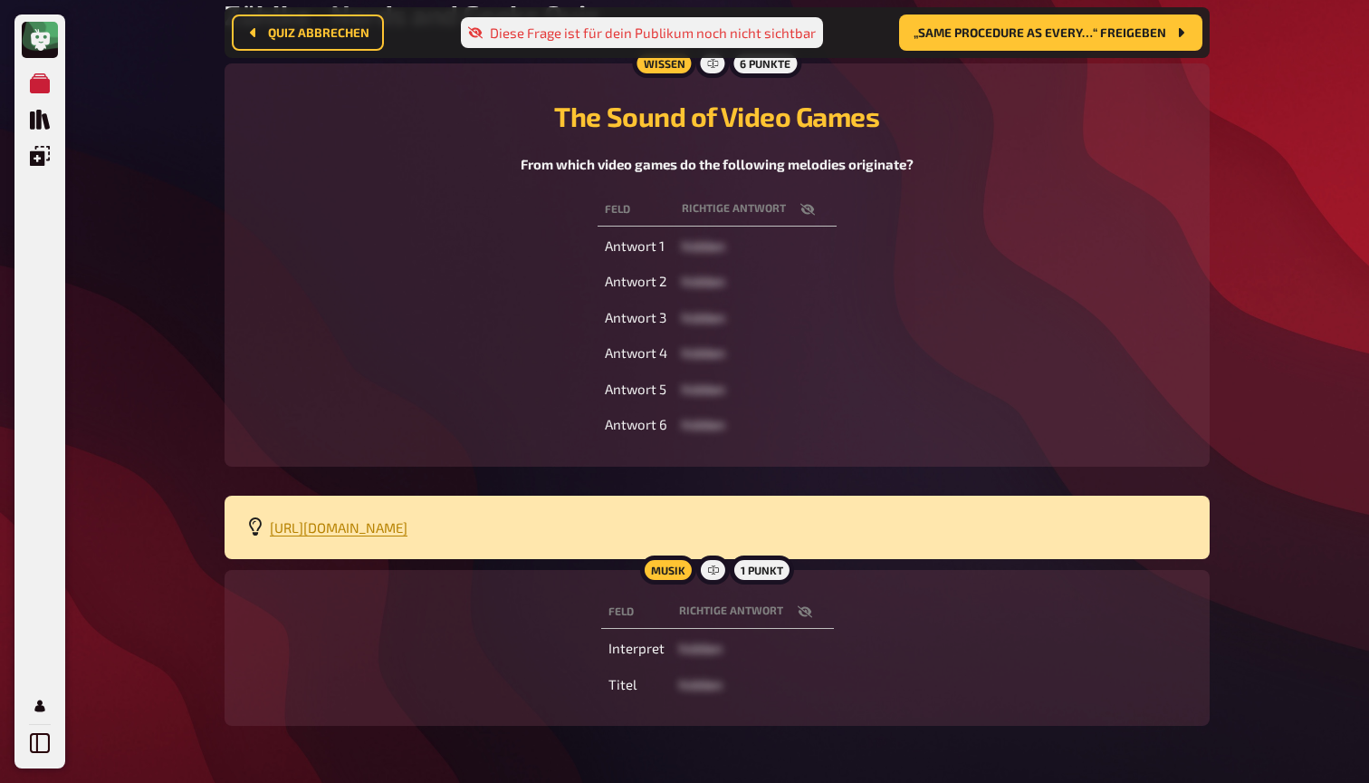
click at [809, 610] on icon "button" at bounding box center [805, 611] width 14 height 14
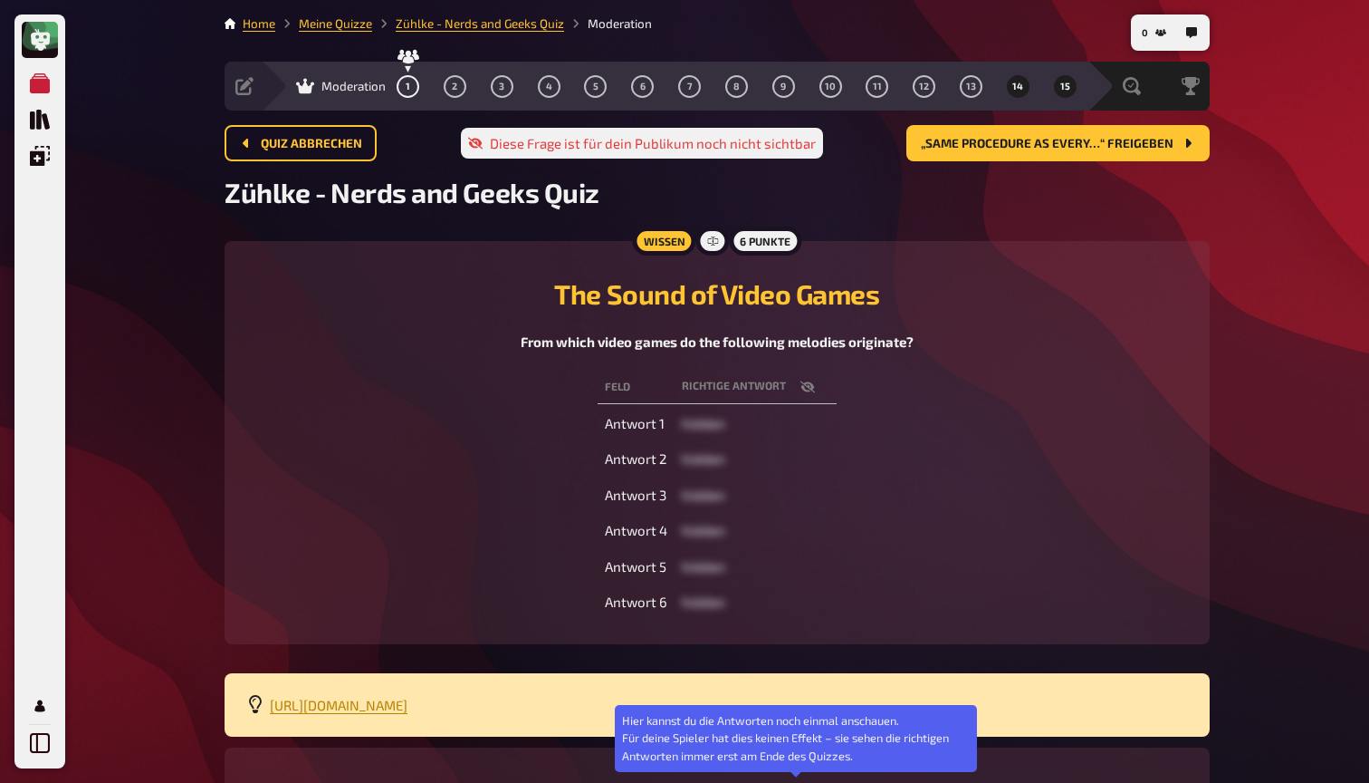
scroll to position [0, 0]
click at [1061, 88] on span "15" at bounding box center [1066, 87] width 10 height 10
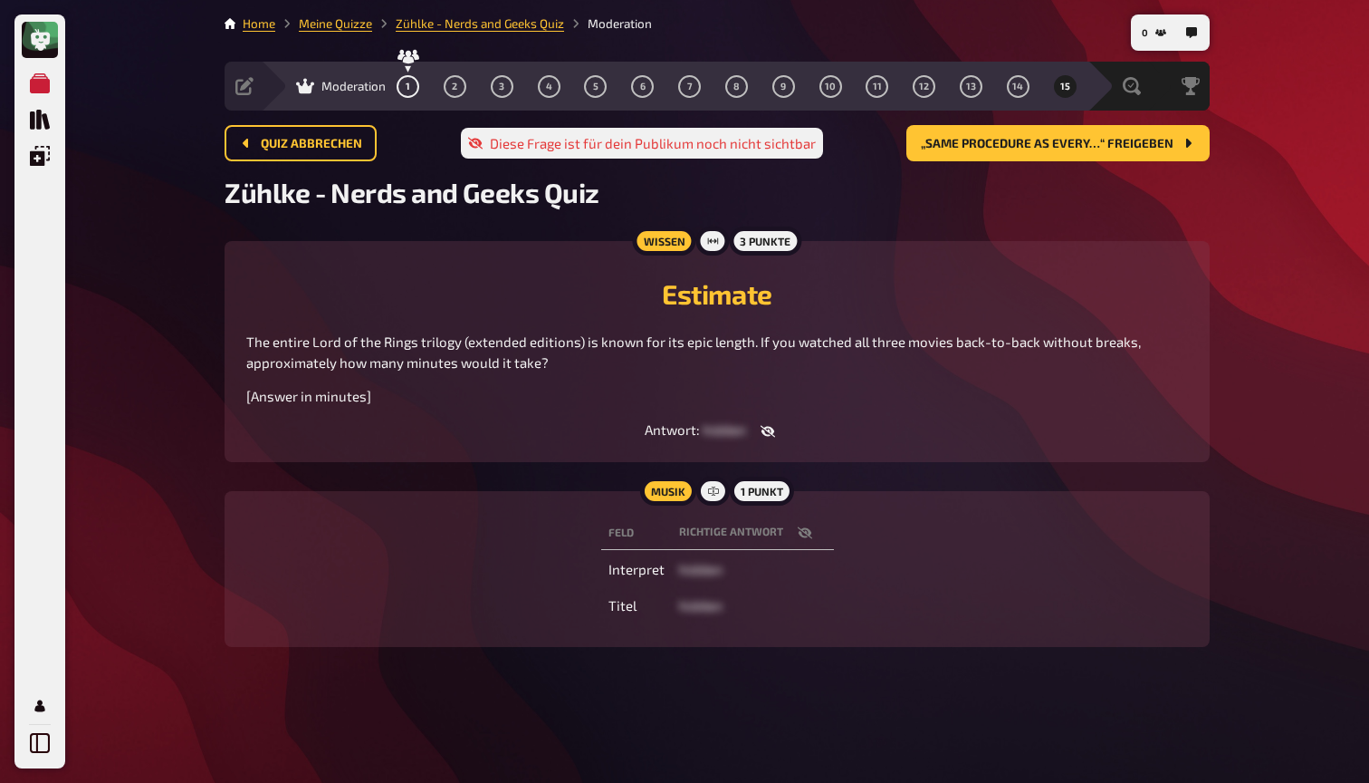
click at [807, 530] on icon "button" at bounding box center [804, 533] width 14 height 12
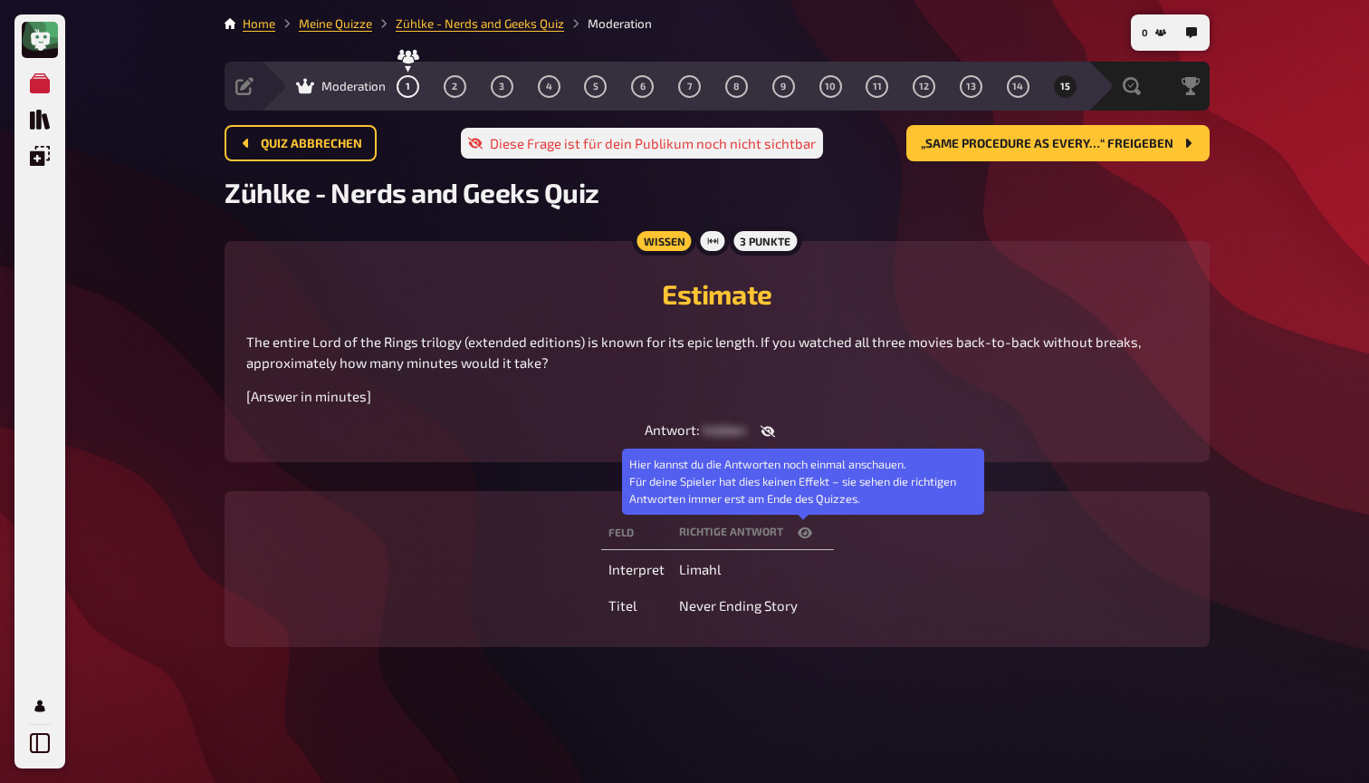
click at [809, 530] on icon "button" at bounding box center [805, 532] width 14 height 11
click at [809, 530] on icon "button" at bounding box center [804, 533] width 14 height 12
click at [809, 530] on icon "button" at bounding box center [805, 532] width 14 height 11
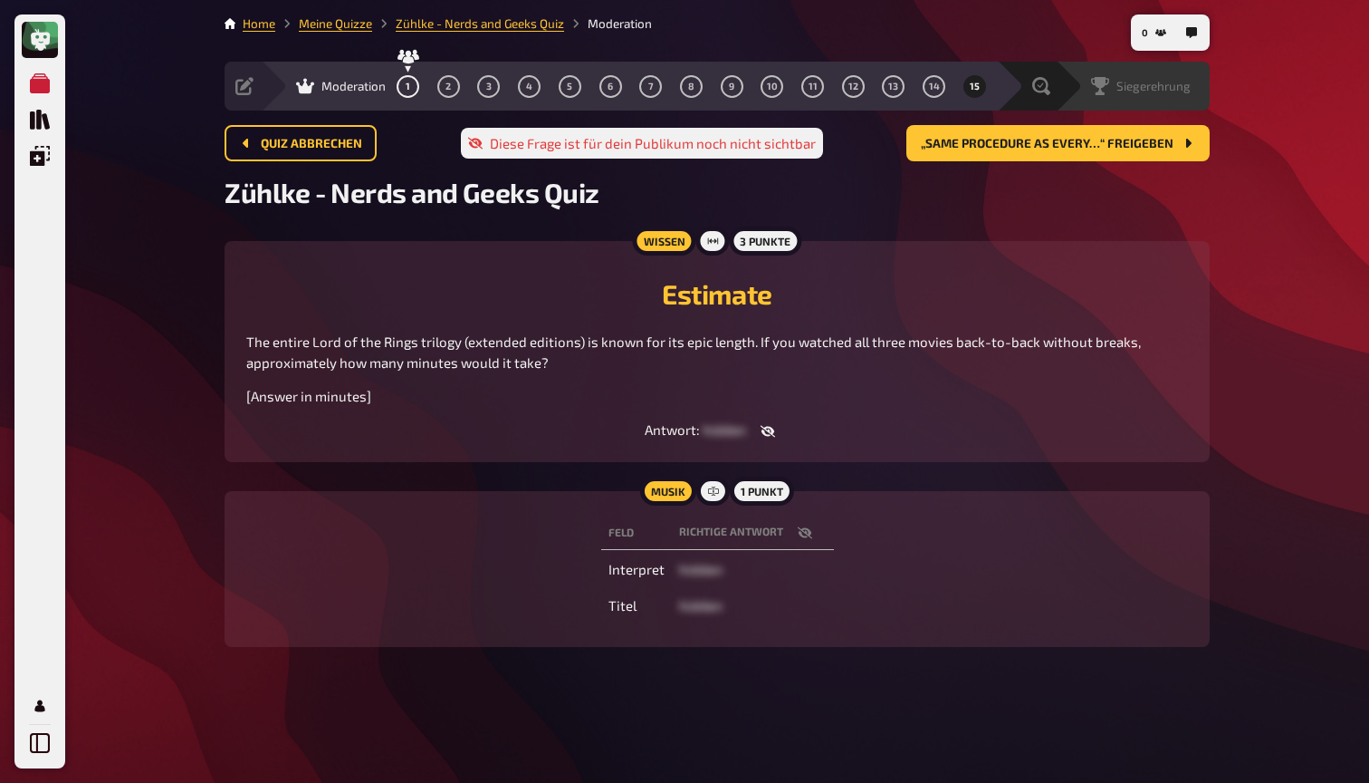
click at [1169, 85] on span "Siegerehrung" at bounding box center [1154, 86] width 74 height 14
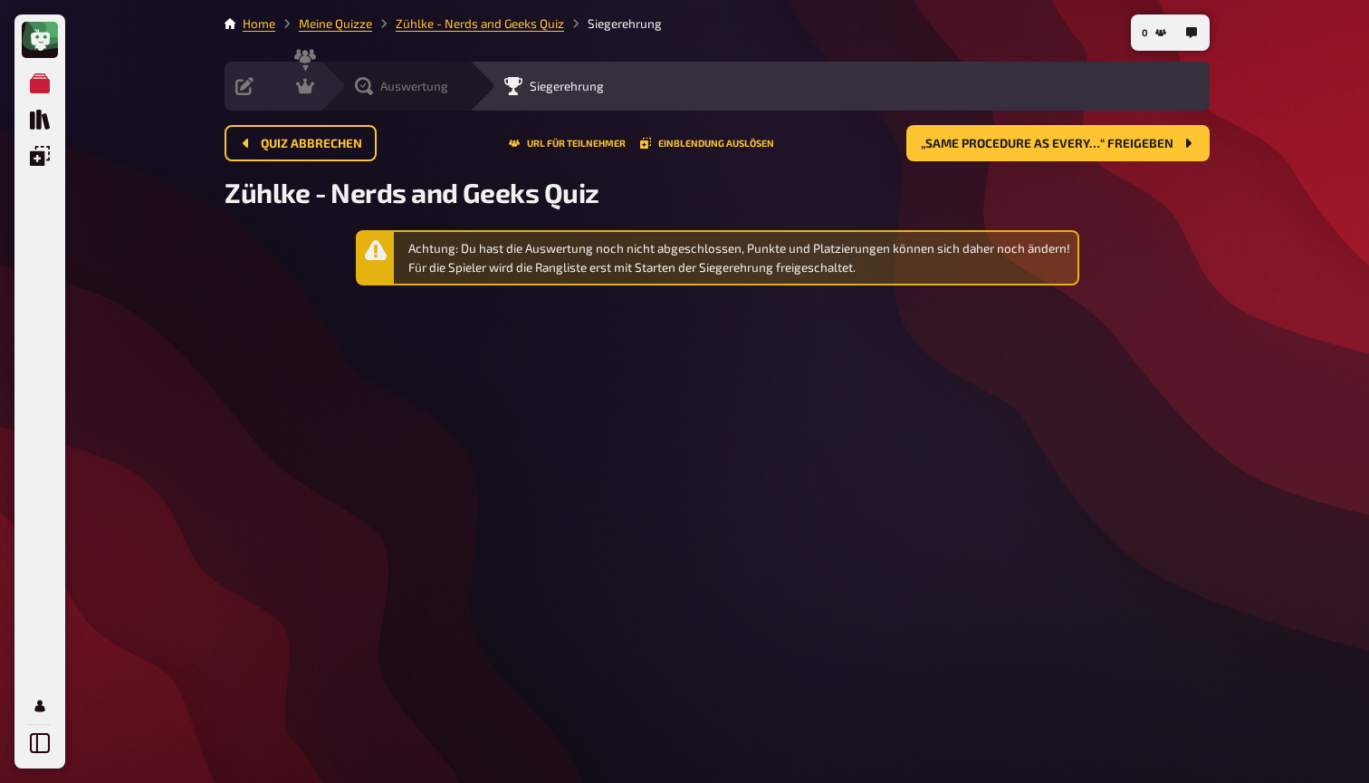
click at [374, 91] on div "Auswertung" at bounding box center [401, 86] width 93 height 18
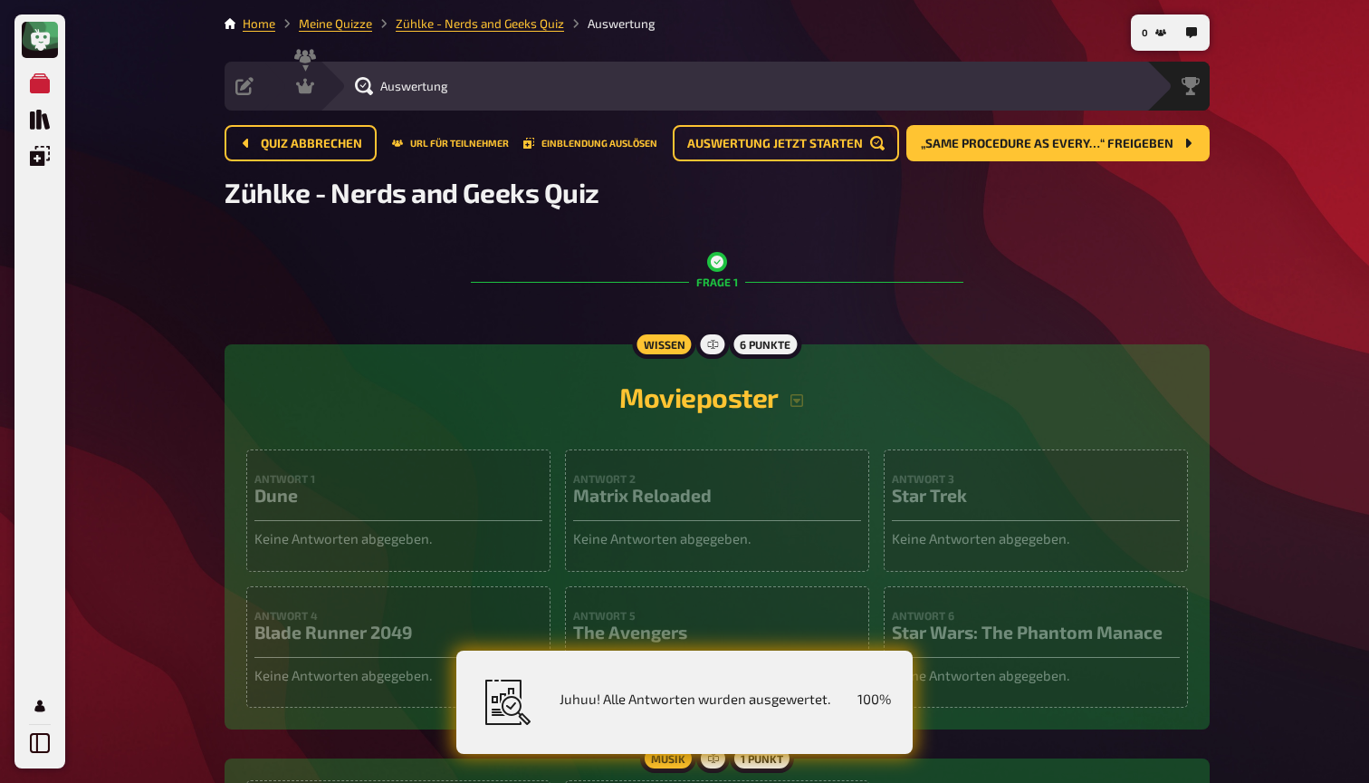
drag, startPoint x: 253, startPoint y: 283, endPoint x: 228, endPoint y: 337, distance: 58.8
click at [231, 333] on main "Home Meine Quizze [PERSON_NAME] - Nerds and Geeks Quiz Auswertung Vorbereitung …" at bounding box center [717, 483] width 985 height 938
click at [1169, 83] on span "Siegerehrung" at bounding box center [1154, 86] width 74 height 14
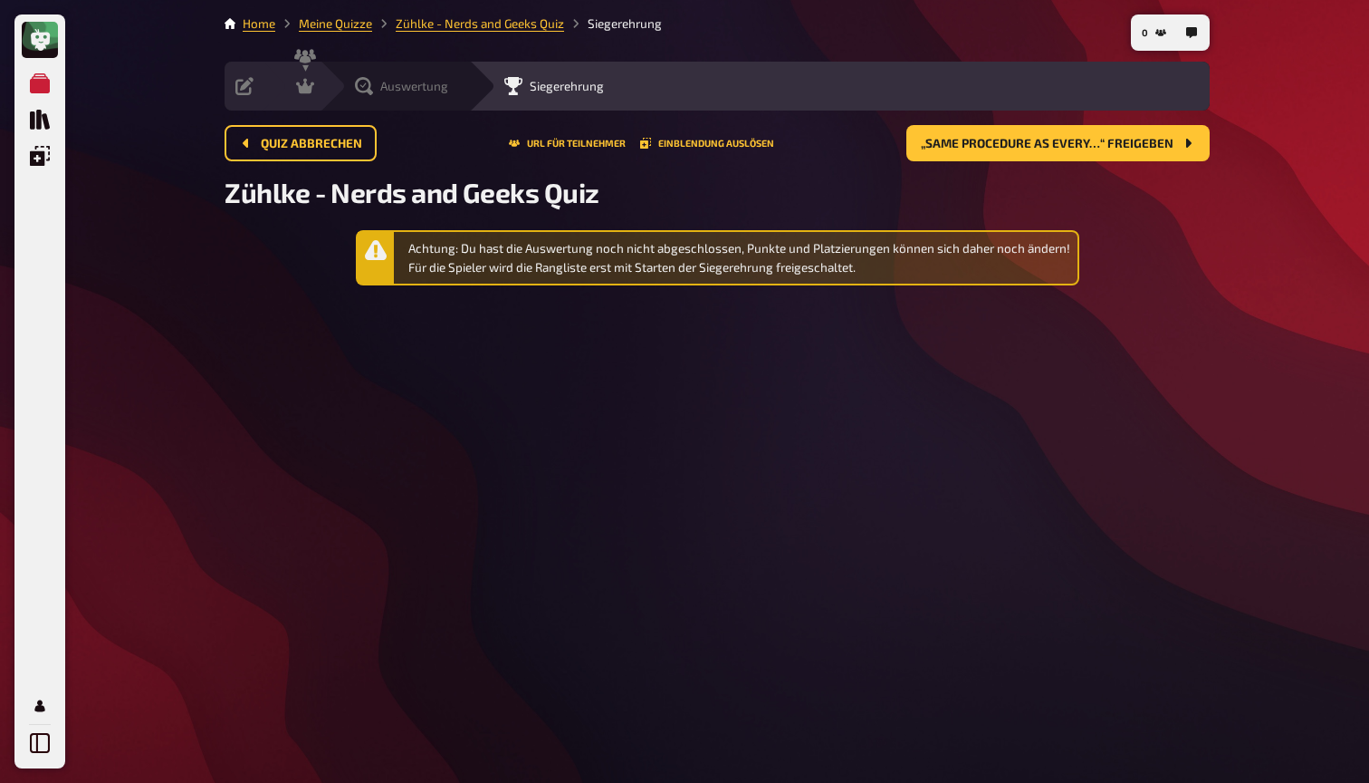
click at [379, 89] on div "Auswertung" at bounding box center [401, 86] width 93 height 18
